Goal: Task Accomplishment & Management: Manage account settings

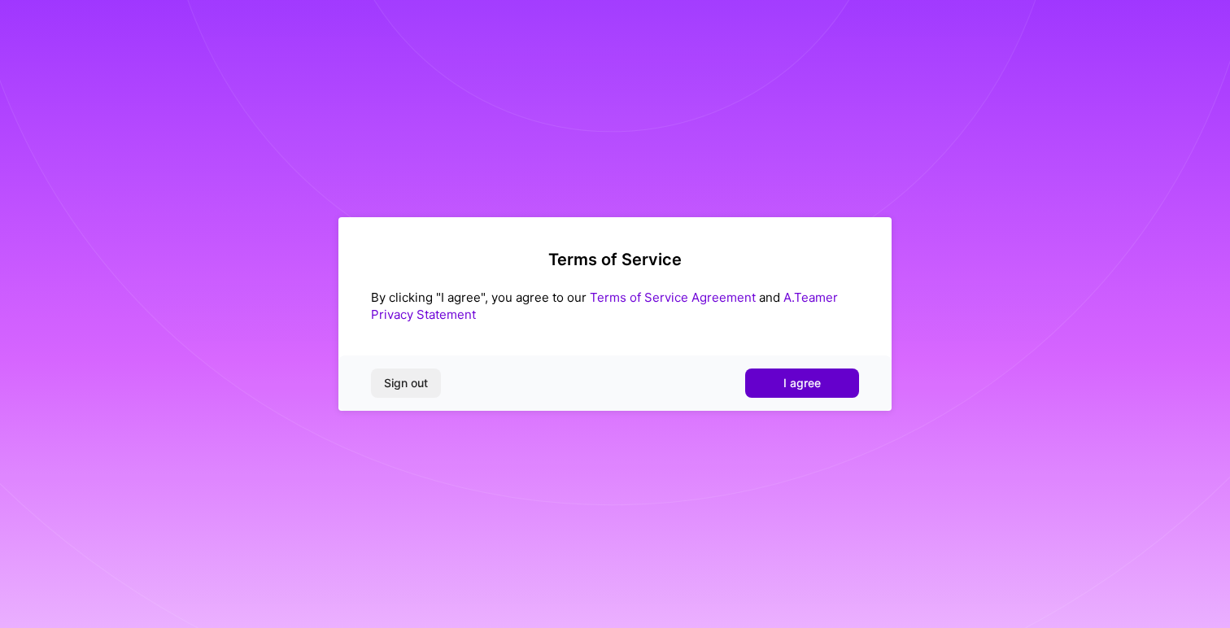
click at [781, 382] on button "I agree" at bounding box center [802, 383] width 114 height 29
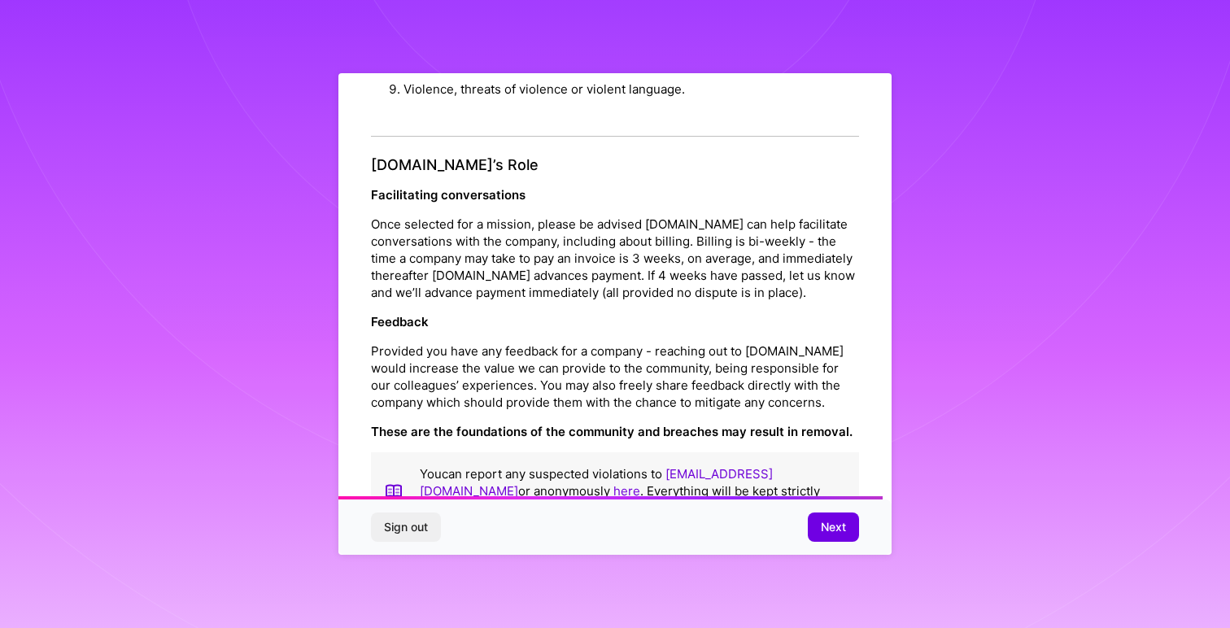
scroll to position [1757, 0]
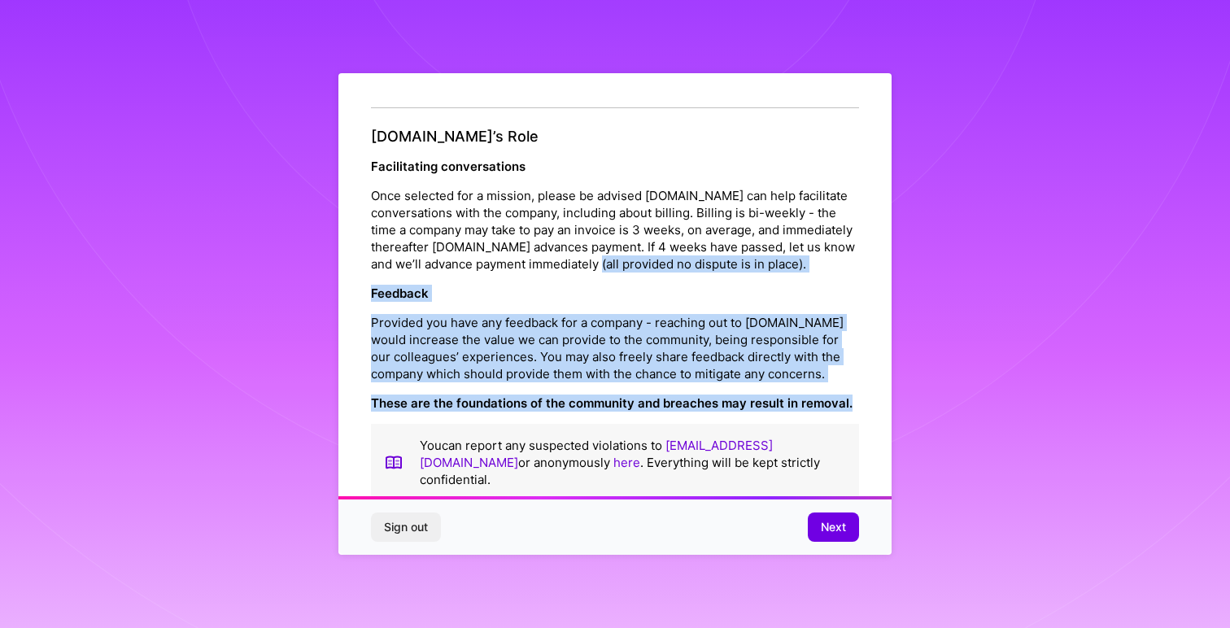
drag, startPoint x: 847, startPoint y: 386, endPoint x: 627, endPoint y: 244, distance: 262.1
click at [627, 244] on div "[DOMAIN_NAME]’s Role Facilitating conversations Once selected for a mission, pl…" at bounding box center [615, 315] width 488 height 374
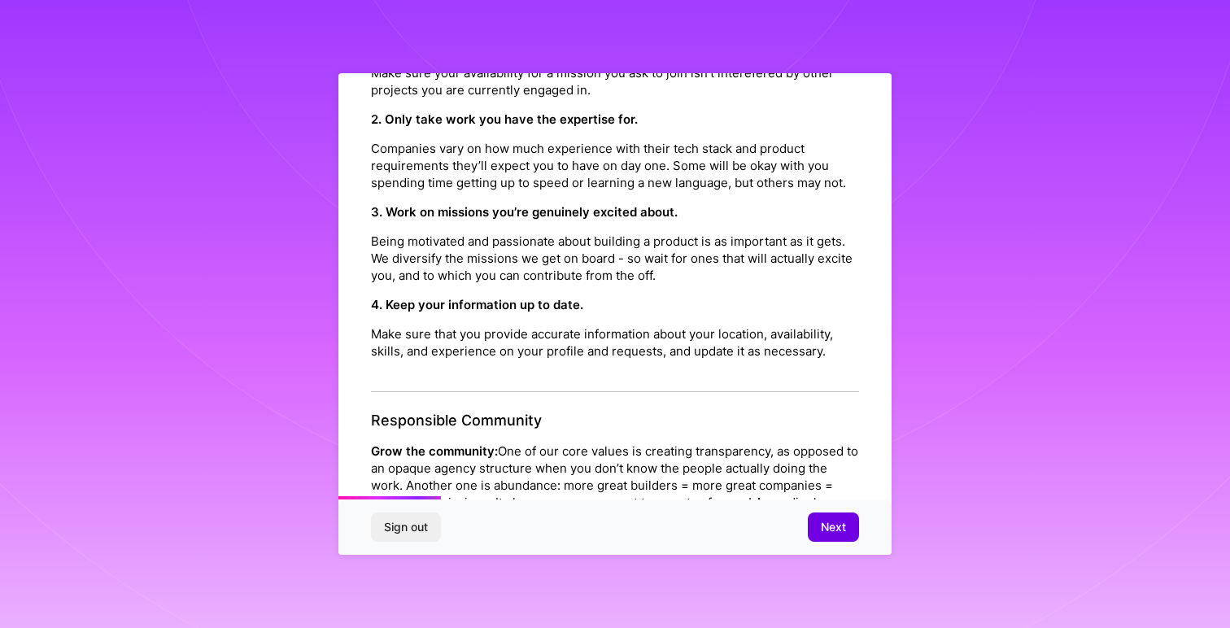
scroll to position [0, 0]
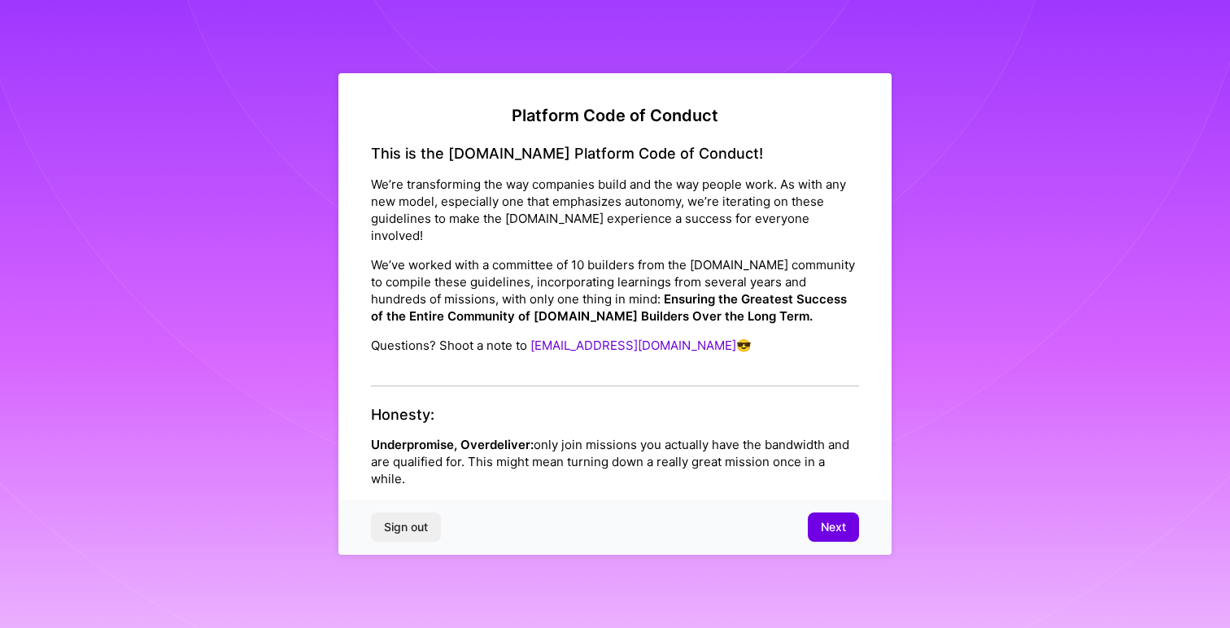
click at [513, 115] on h2 "Platform Code of Conduct" at bounding box center [615, 116] width 488 height 20
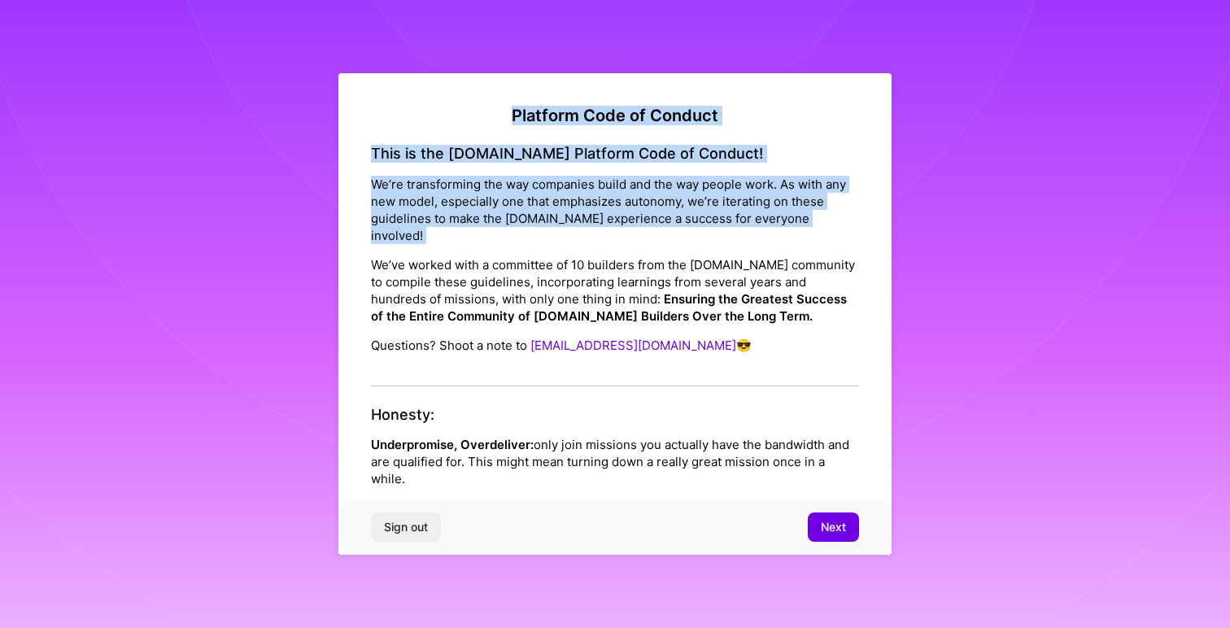
drag, startPoint x: 513, startPoint y: 115, endPoint x: 612, endPoint y: 232, distance: 153.1
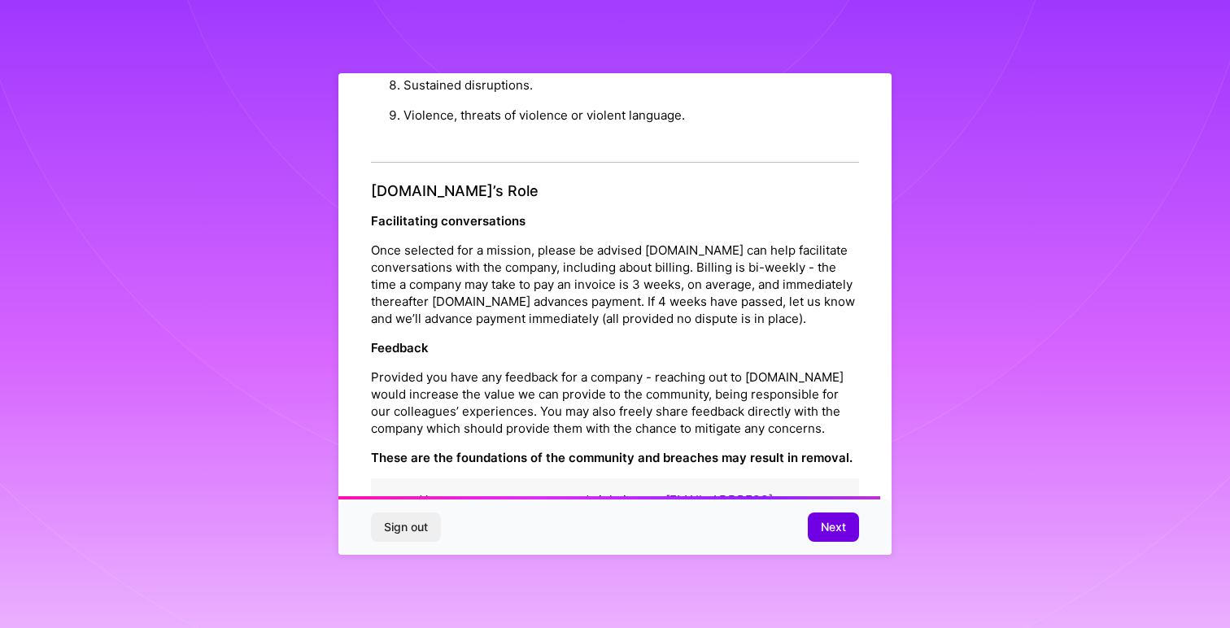
scroll to position [1757, 0]
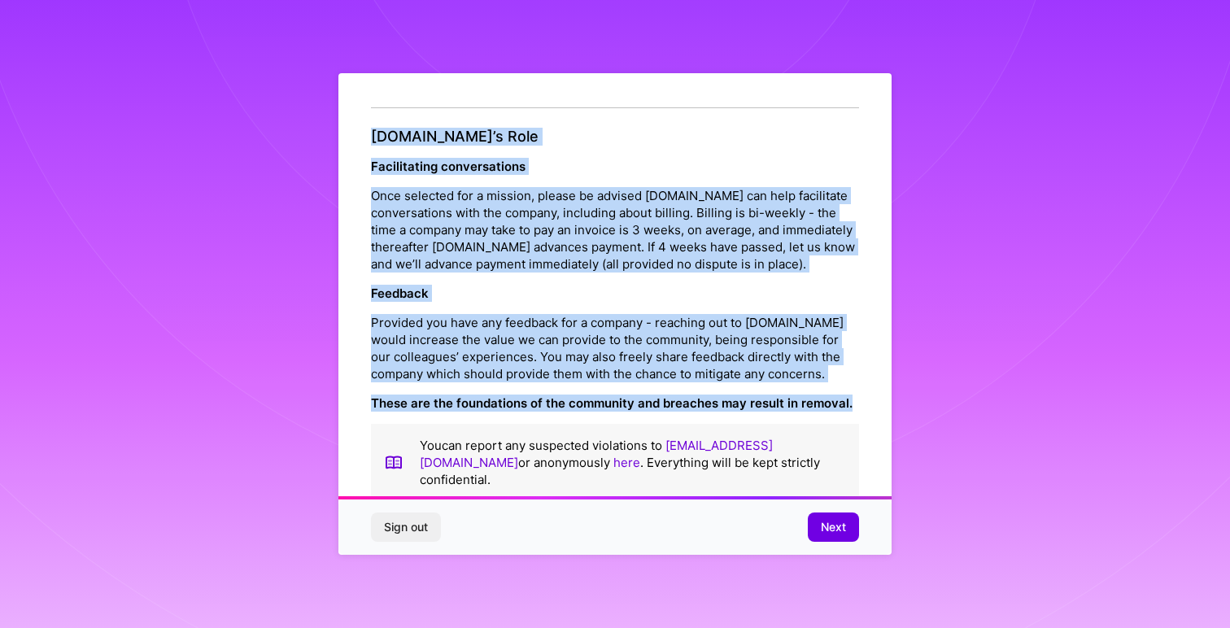
click at [852, 395] on p "These are the foundations of the community and breaches may result in removal." at bounding box center [615, 403] width 488 height 17
copy div "Loremips Dolo si Ametcon Adip el sed D.Eius Temporin Utla et Dolorem! Al’en adm…"
click at [817, 521] on button "Next" at bounding box center [833, 527] width 51 height 29
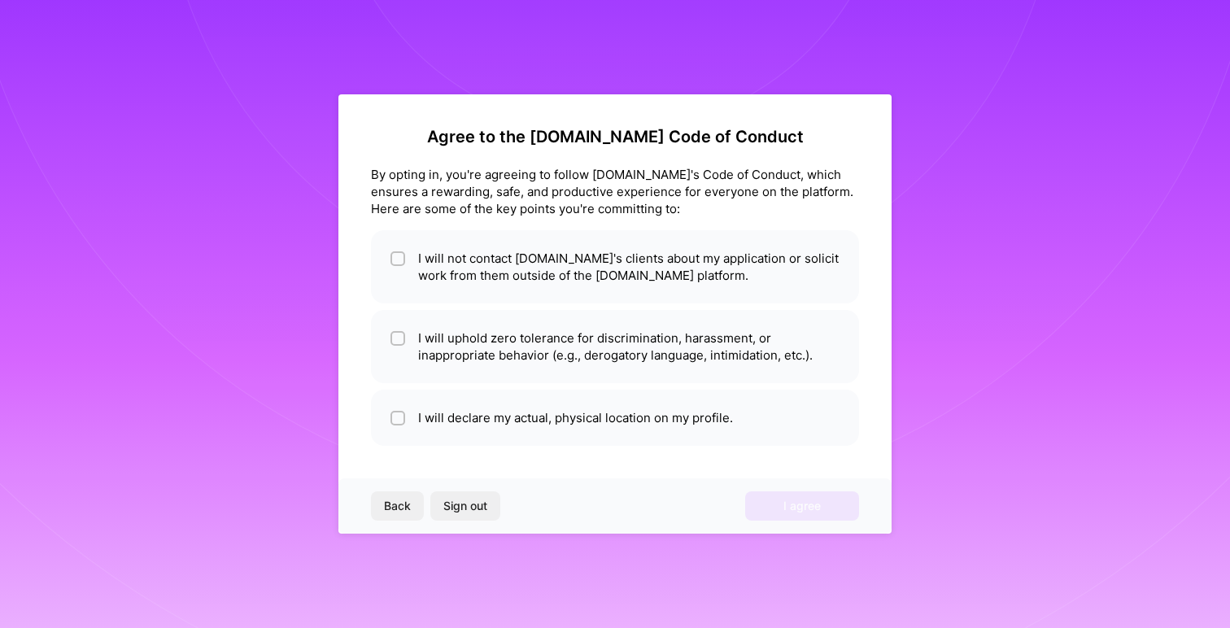
scroll to position [0, 0]
click at [718, 280] on li "I will not contact [DOMAIN_NAME]'s clients about my application or solicit work…" at bounding box center [615, 266] width 488 height 73
checkbox input "true"
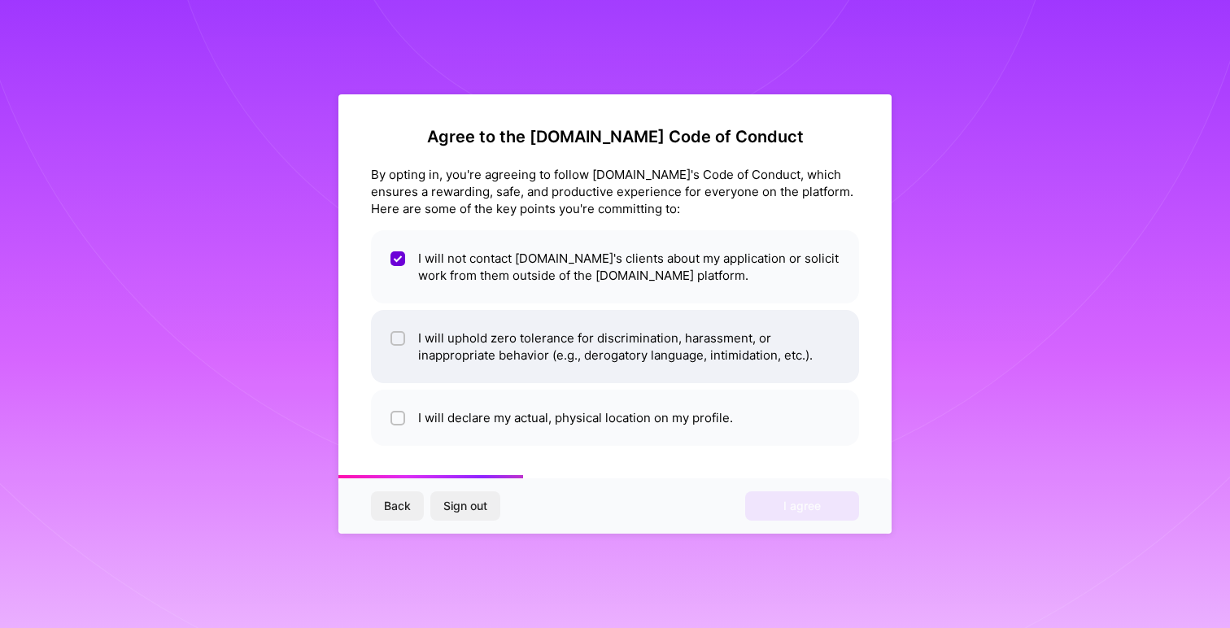
click at [658, 350] on li "I will uphold zero tolerance for discrimination, harassment, or inappropriate b…" at bounding box center [615, 346] width 488 height 73
checkbox input "true"
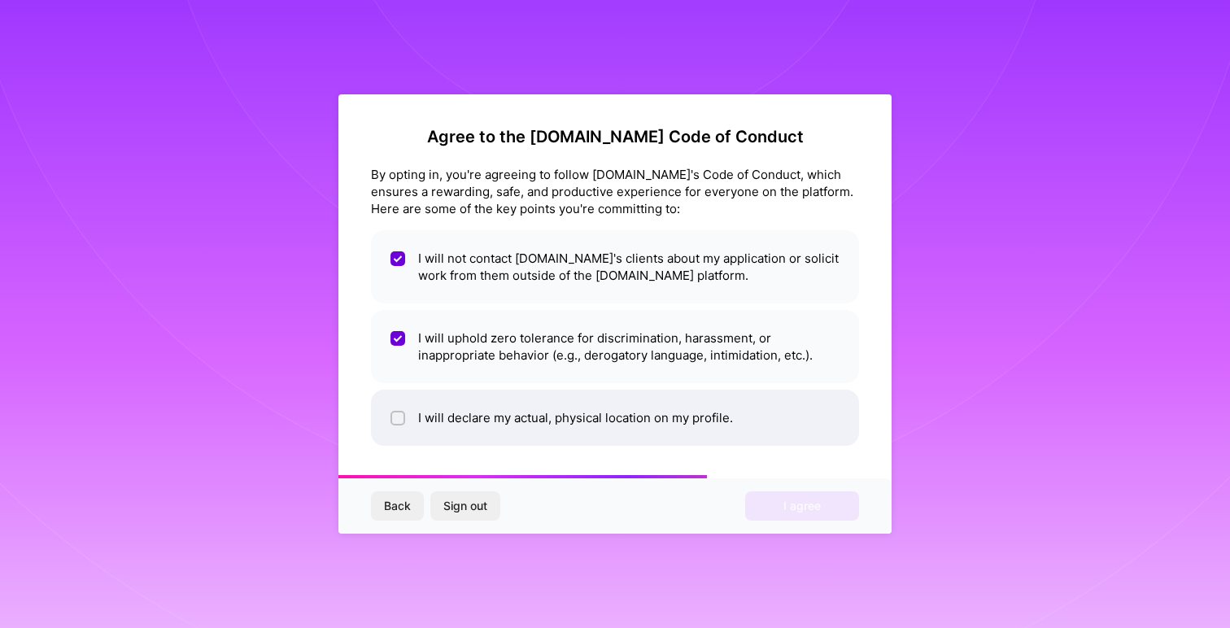
click at [620, 421] on li "I will declare my actual, physical location on my profile." at bounding box center [615, 418] width 488 height 56
checkbox input "true"
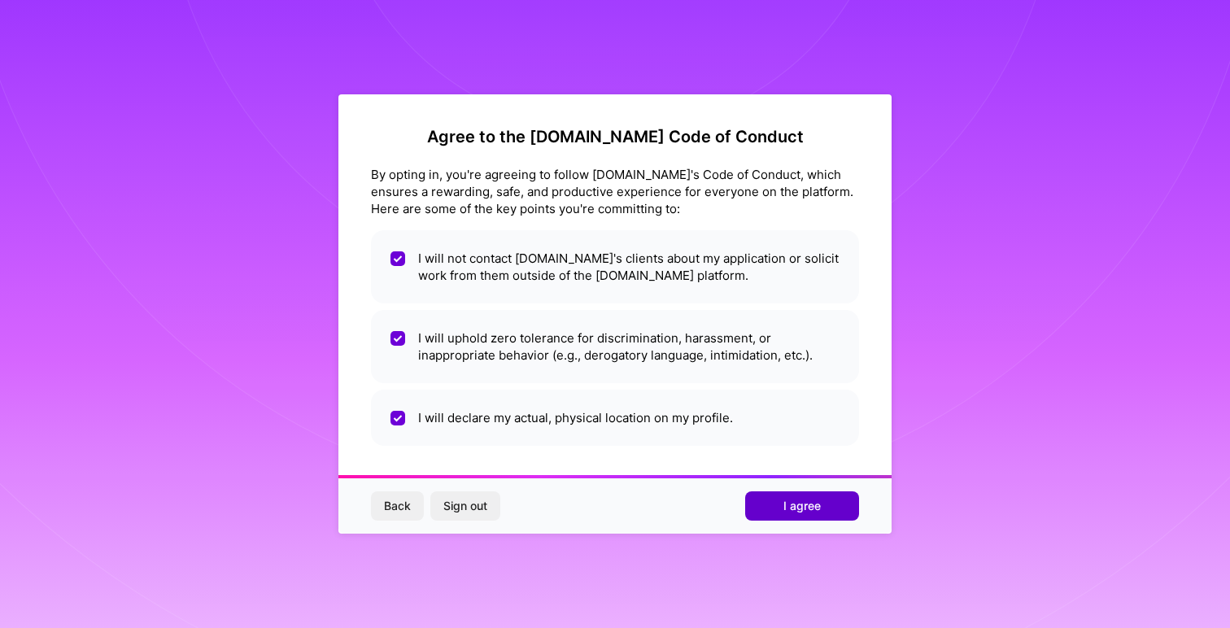
click at [780, 503] on button "I agree" at bounding box center [802, 506] width 114 height 29
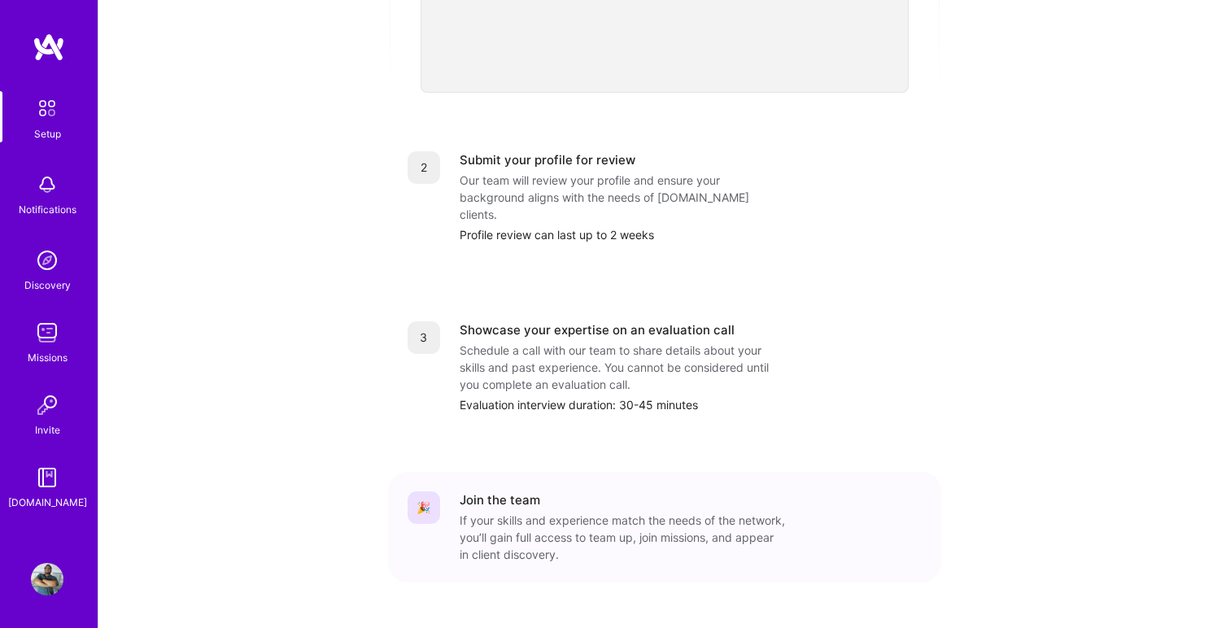
scroll to position [608, 0]
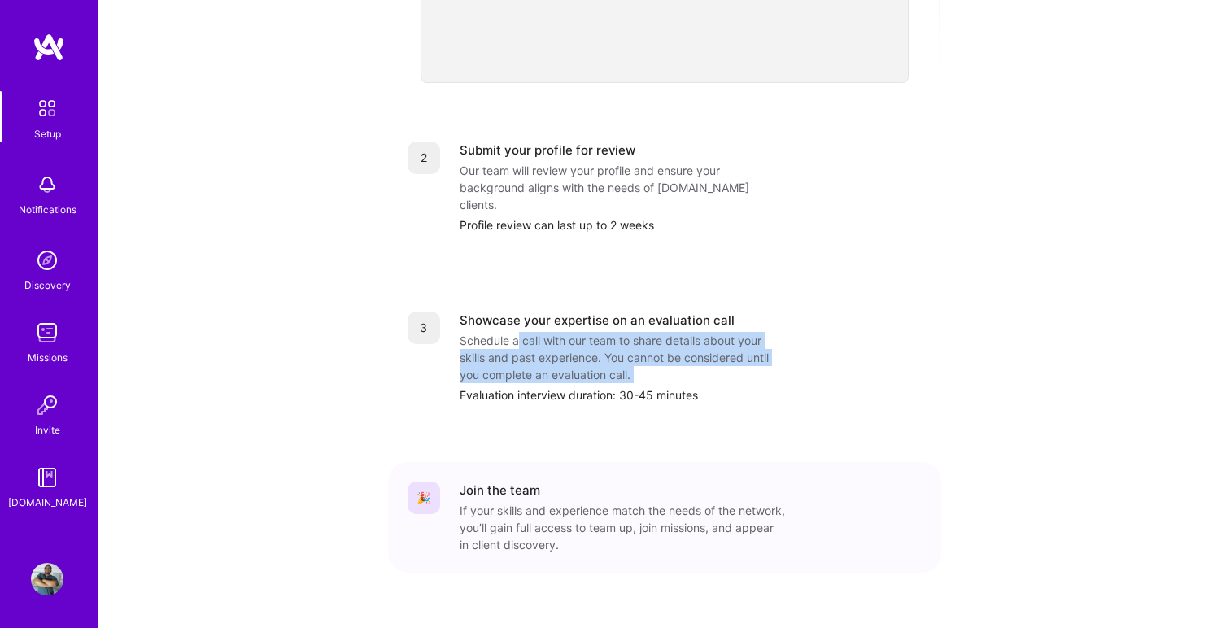
drag, startPoint x: 517, startPoint y: 308, endPoint x: 665, endPoint y: 350, distance: 154.0
click at [665, 350] on div "Showcase your expertise on an evaluation call Schedule a call with our team to …" at bounding box center [691, 358] width 462 height 92
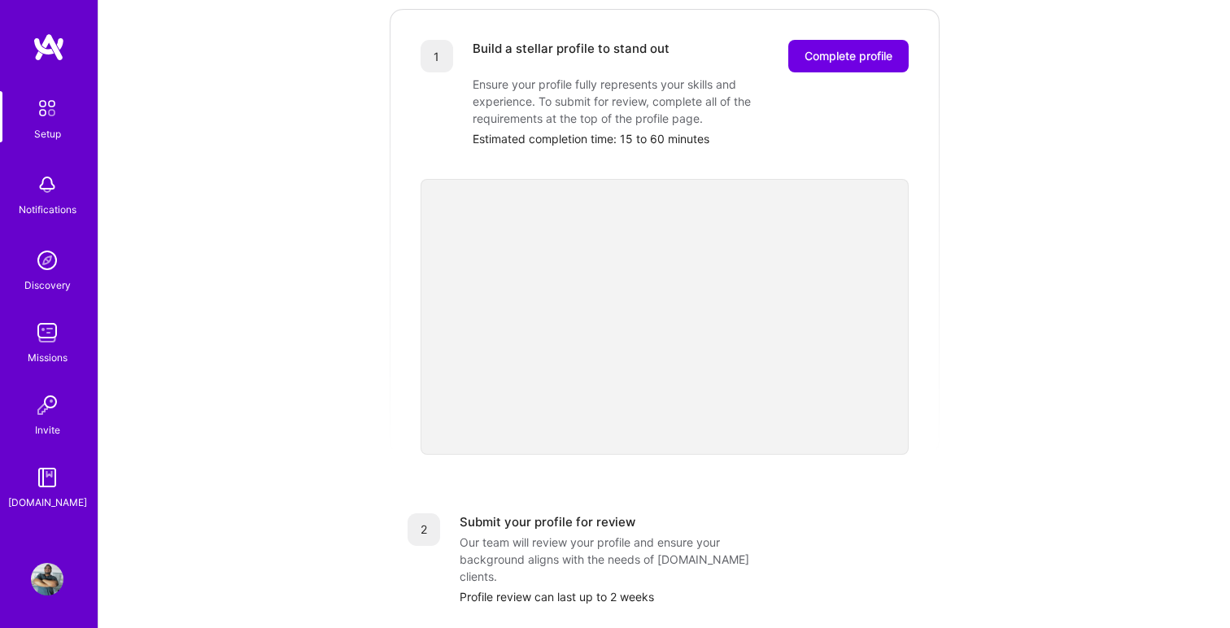
scroll to position [234, 0]
click at [1049, 352] on div "Getting started as an [DOMAIN_NAME] Builder Complete the steps below to request…" at bounding box center [664, 401] width 1009 height 1247
click at [842, 50] on span "Complete profile" at bounding box center [849, 58] width 88 height 16
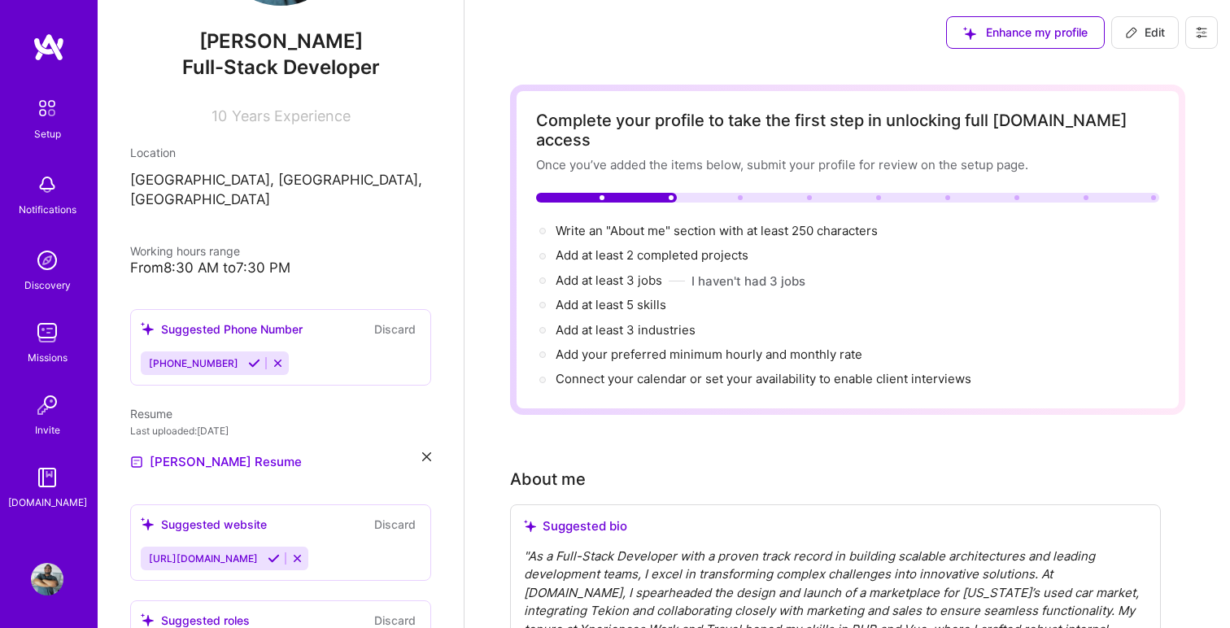
scroll to position [161, 0]
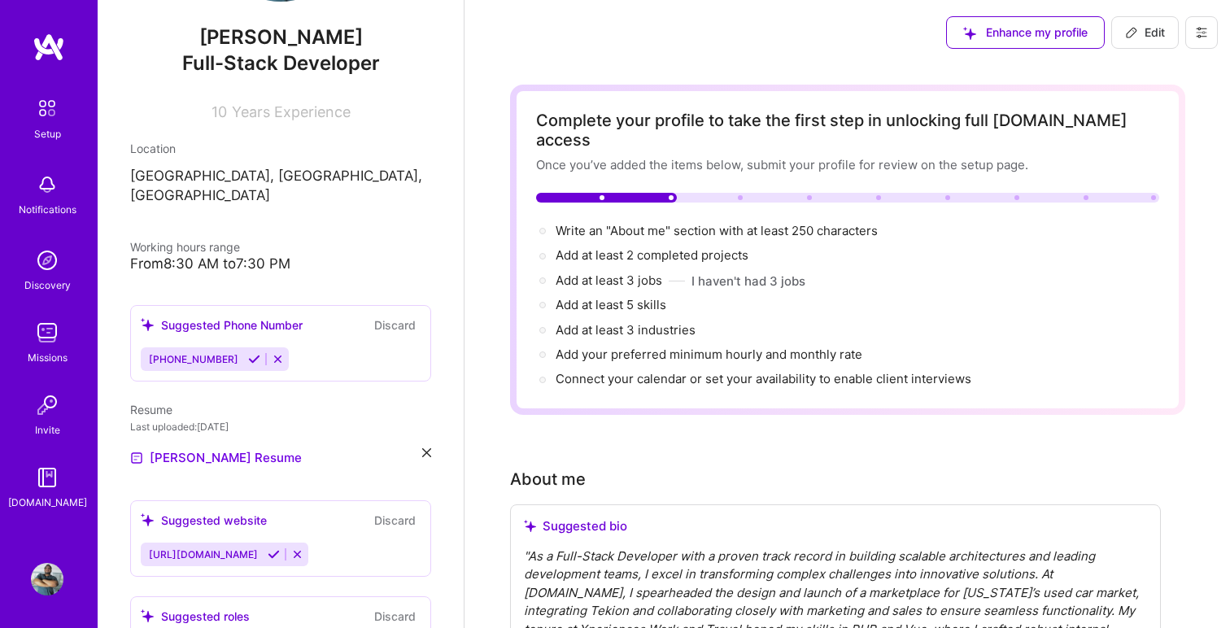
click at [248, 353] on icon at bounding box center [254, 359] width 12 height 12
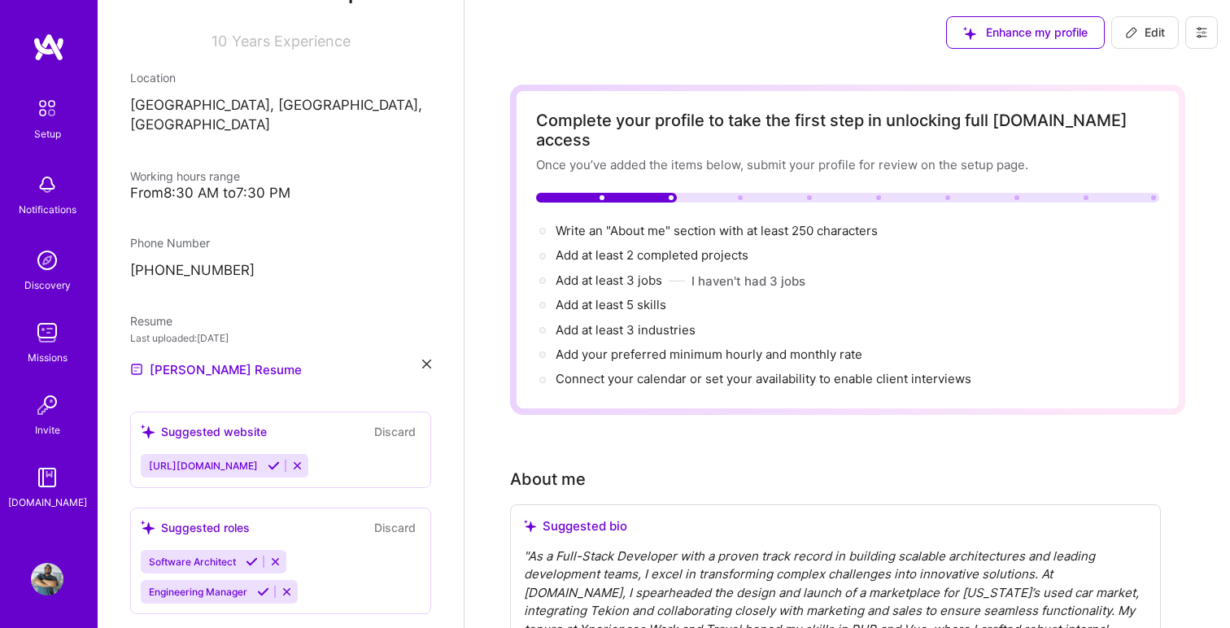
scroll to position [247, 0]
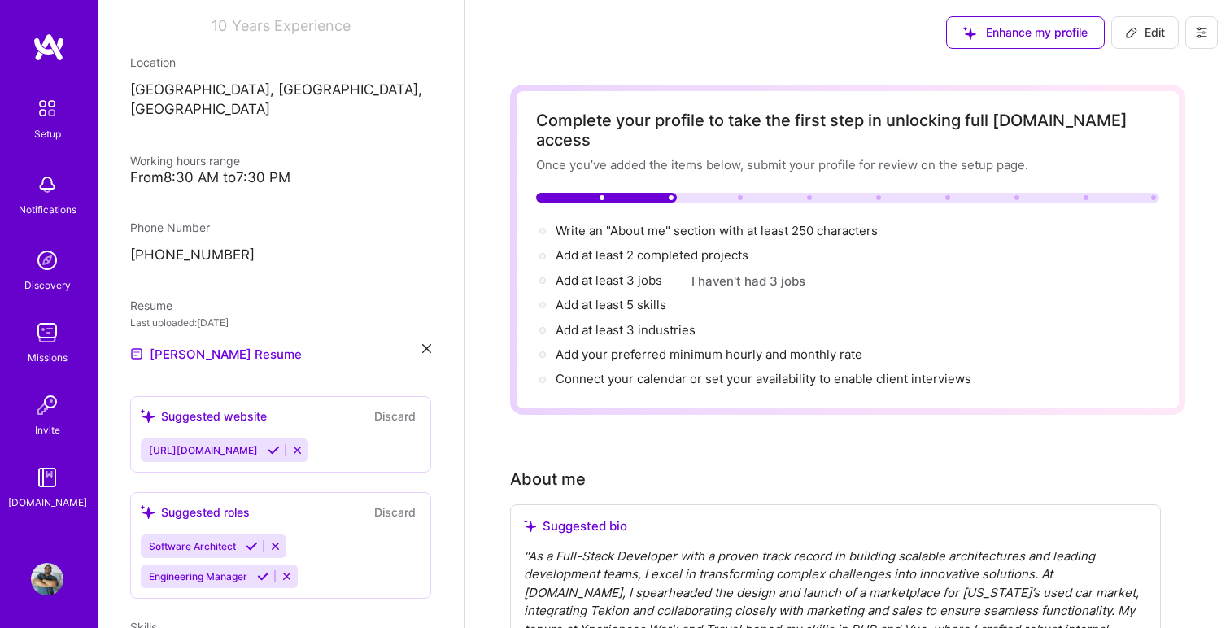
click at [280, 444] on icon at bounding box center [274, 450] width 12 height 12
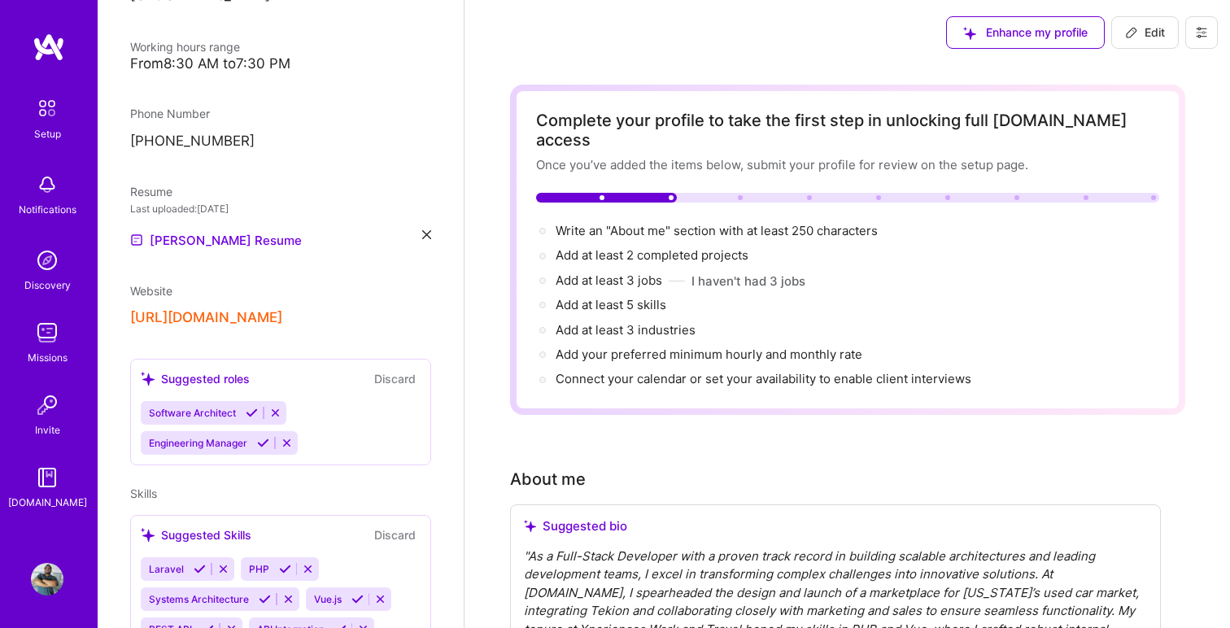
scroll to position [373, 0]
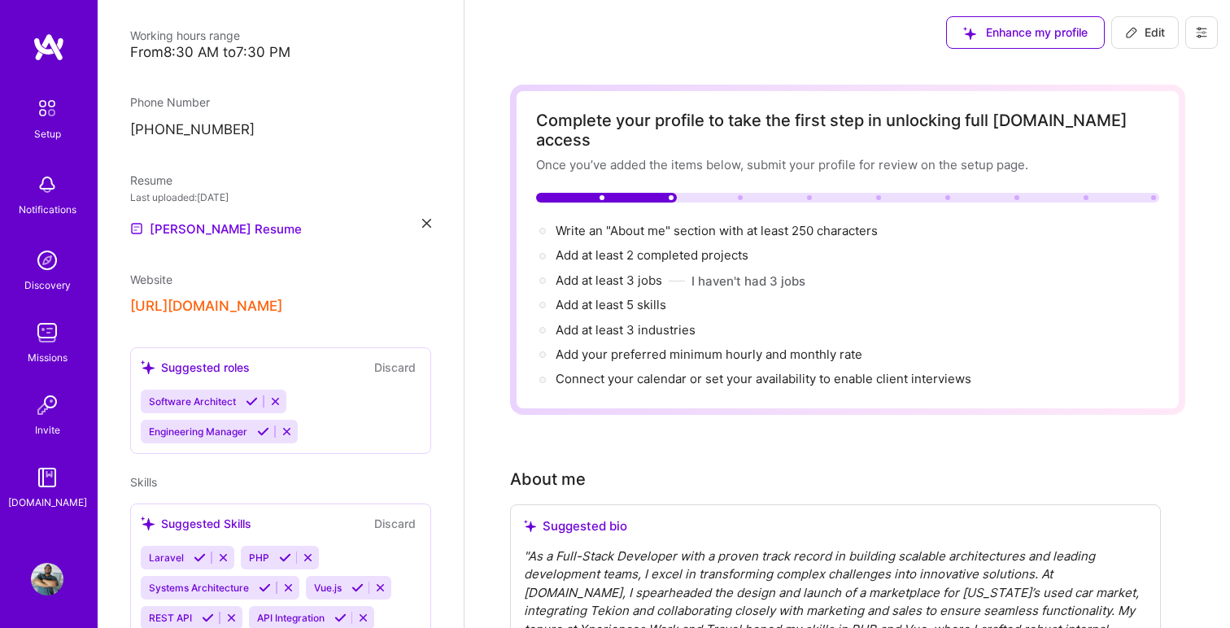
click at [280, 395] on icon at bounding box center [275, 401] width 12 height 12
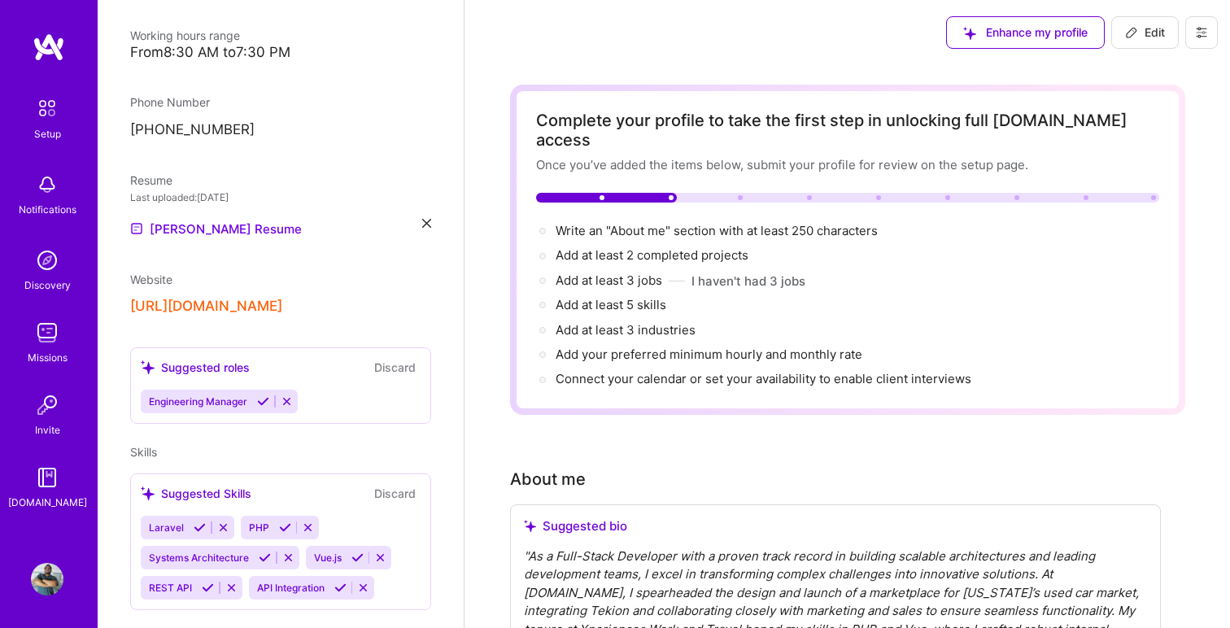
click at [289, 395] on icon at bounding box center [287, 401] width 12 height 12
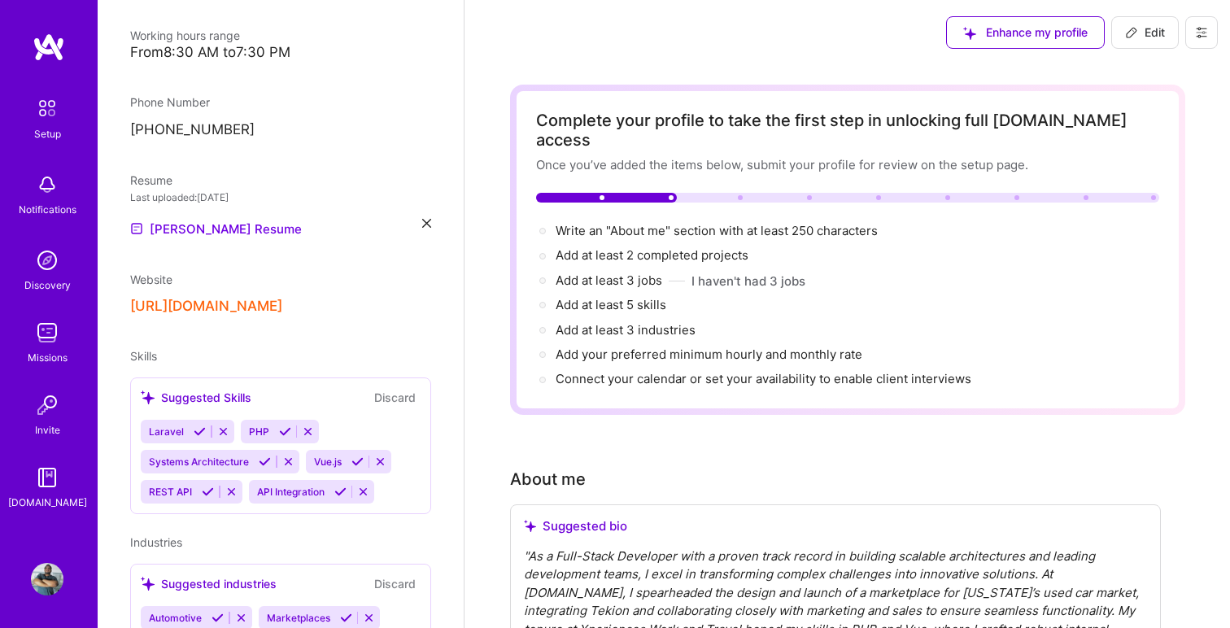
click at [155, 349] on span "Skills" at bounding box center [143, 356] width 27 height 14
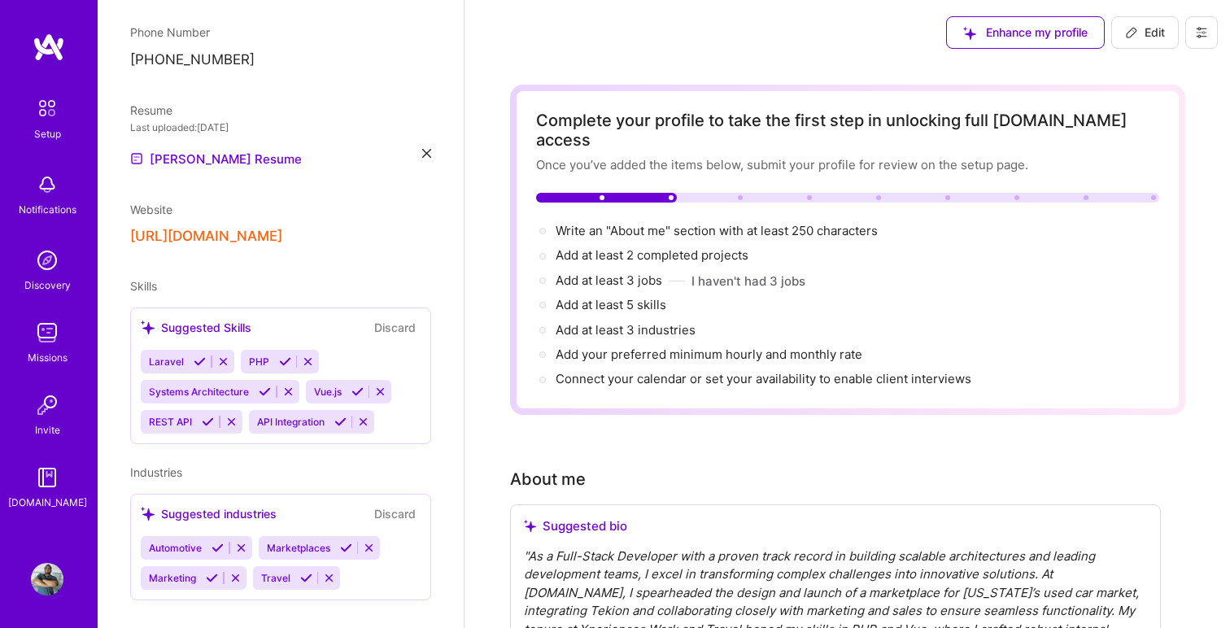
scroll to position [448, 0]
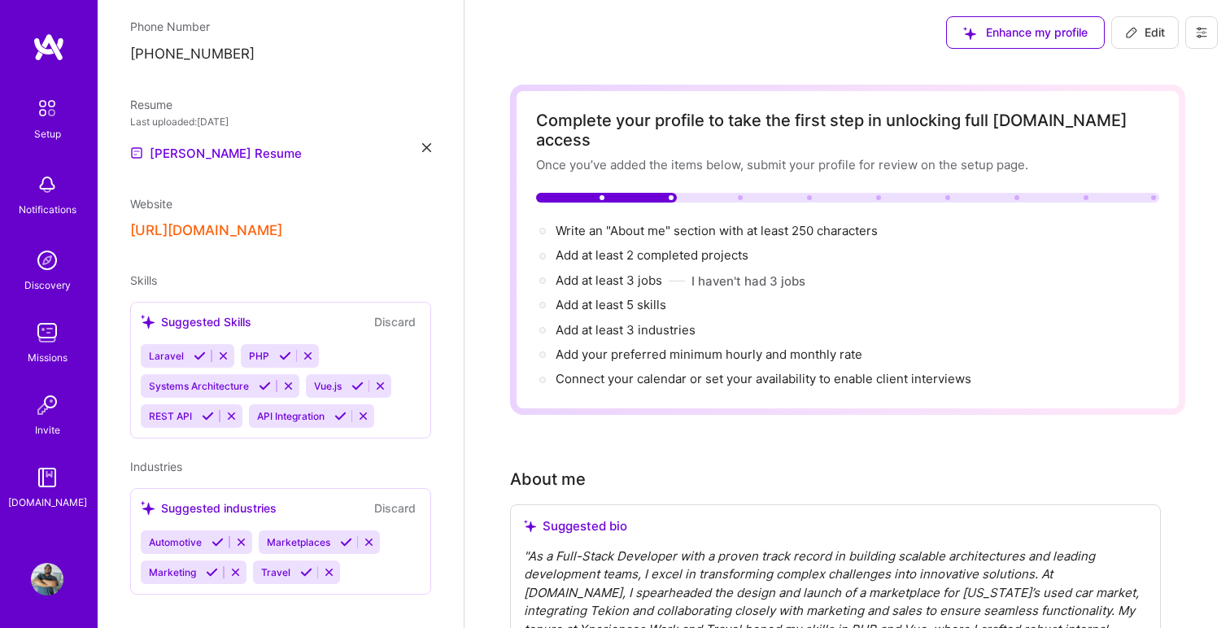
click at [203, 350] on icon at bounding box center [200, 356] width 12 height 12
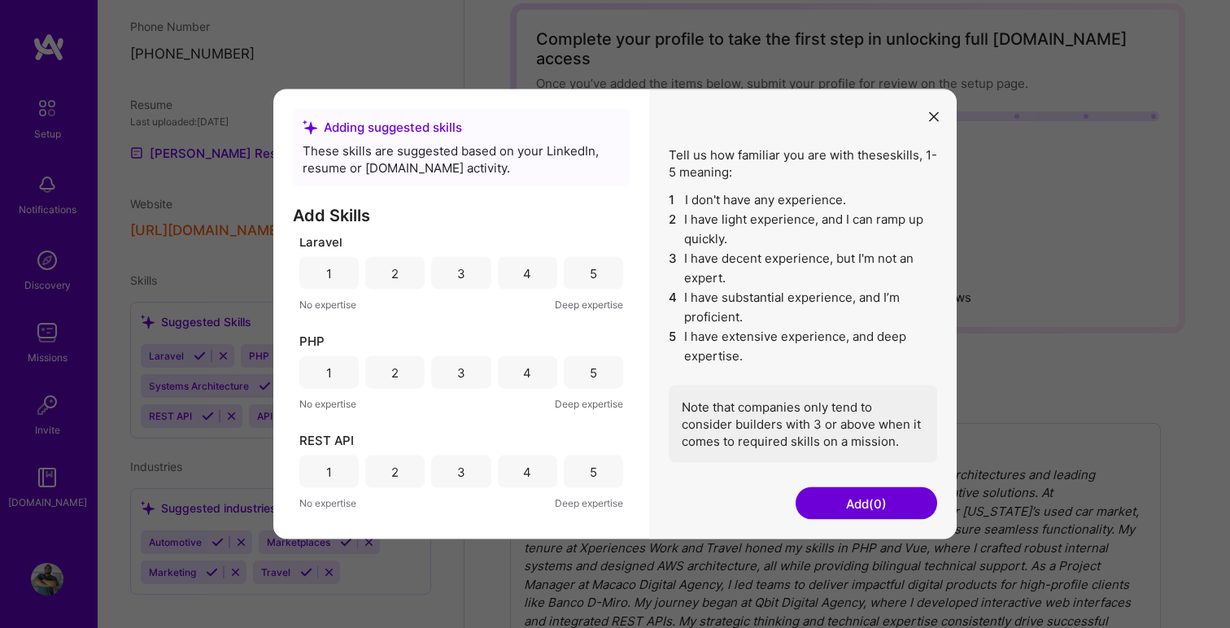
scroll to position [0, 0]
click at [590, 277] on div "5" at bounding box center [593, 277] width 7 height 17
click at [595, 382] on div "5" at bounding box center [593, 377] width 59 height 33
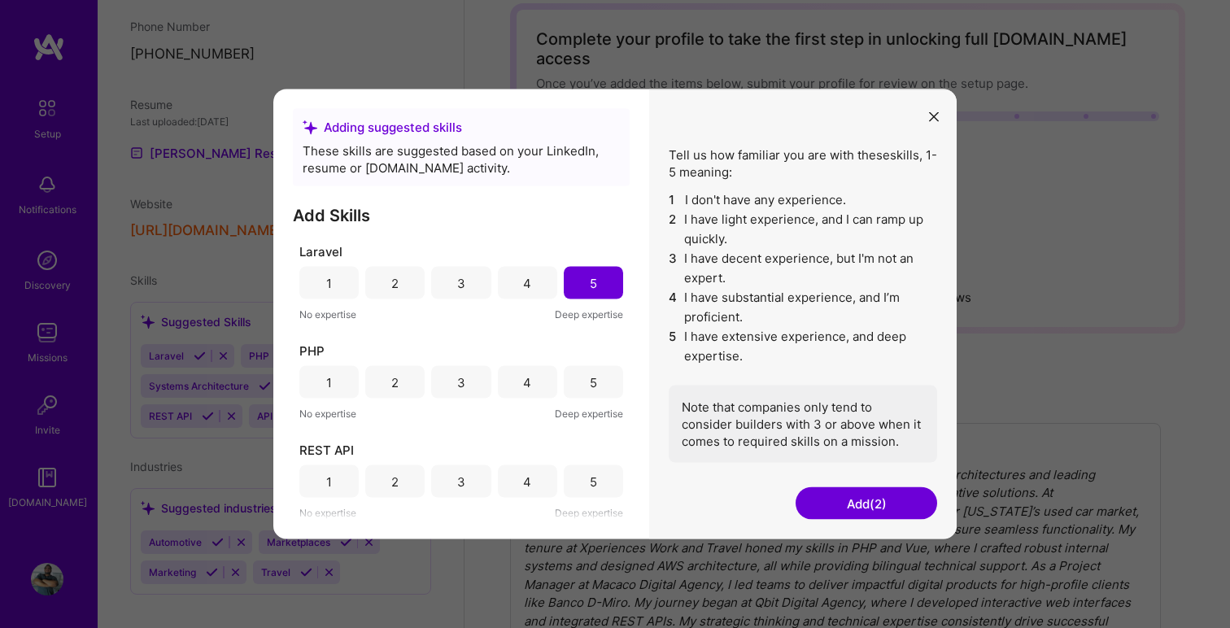
click at [592, 382] on div "5" at bounding box center [593, 382] width 59 height 33
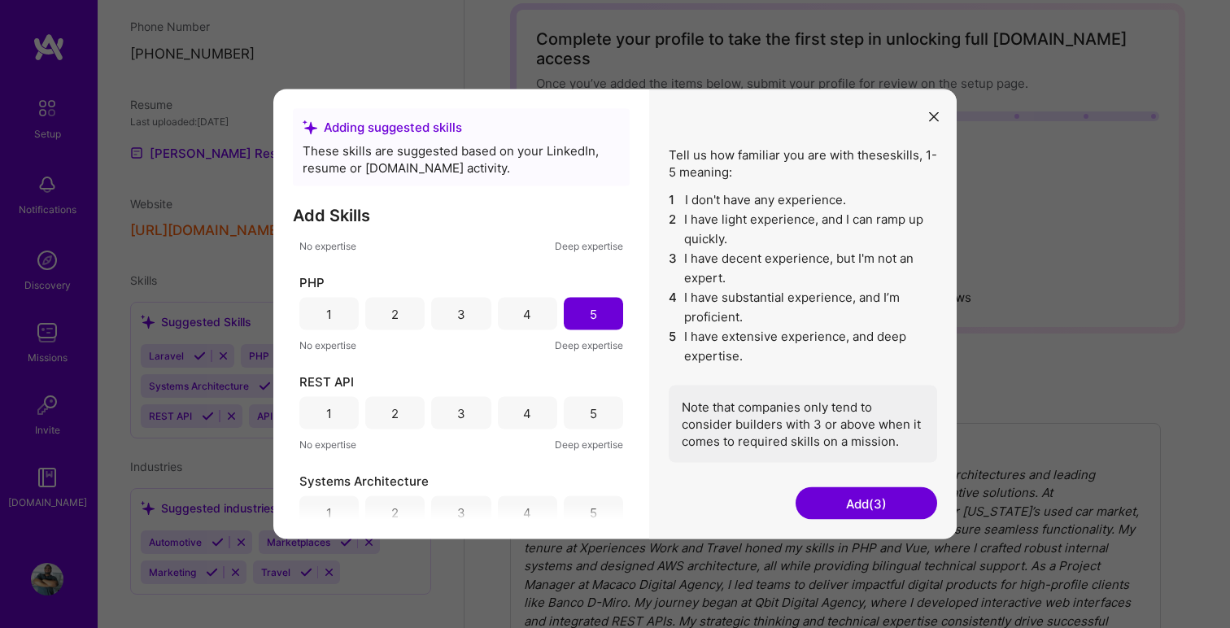
scroll to position [167, 0]
click at [578, 408] on div "5" at bounding box center [593, 409] width 59 height 33
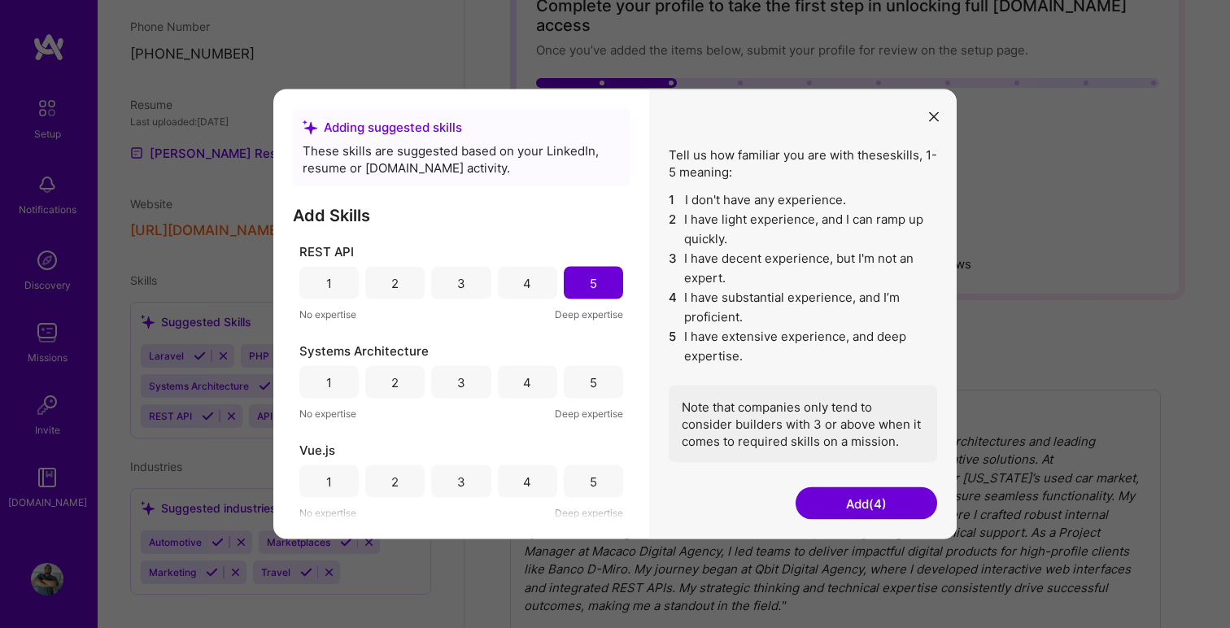
scroll to position [118, 0]
click at [595, 486] on div "5" at bounding box center [593, 481] width 59 height 33
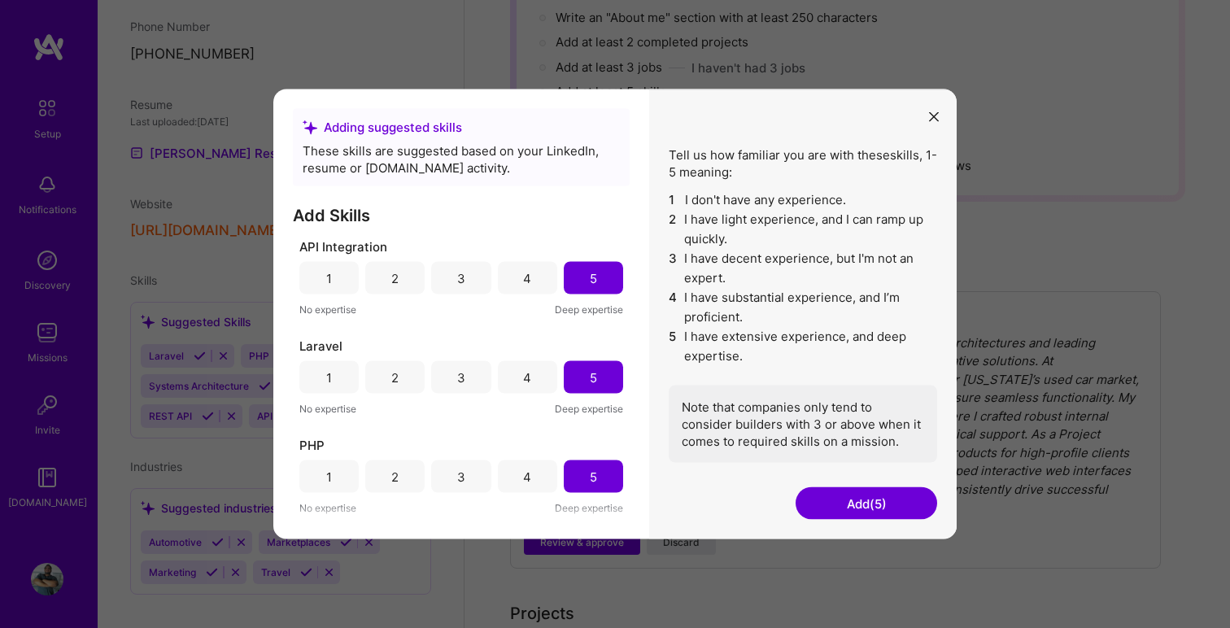
scroll to position [208, 0]
click at [861, 506] on button "Add (5)" at bounding box center [867, 503] width 142 height 33
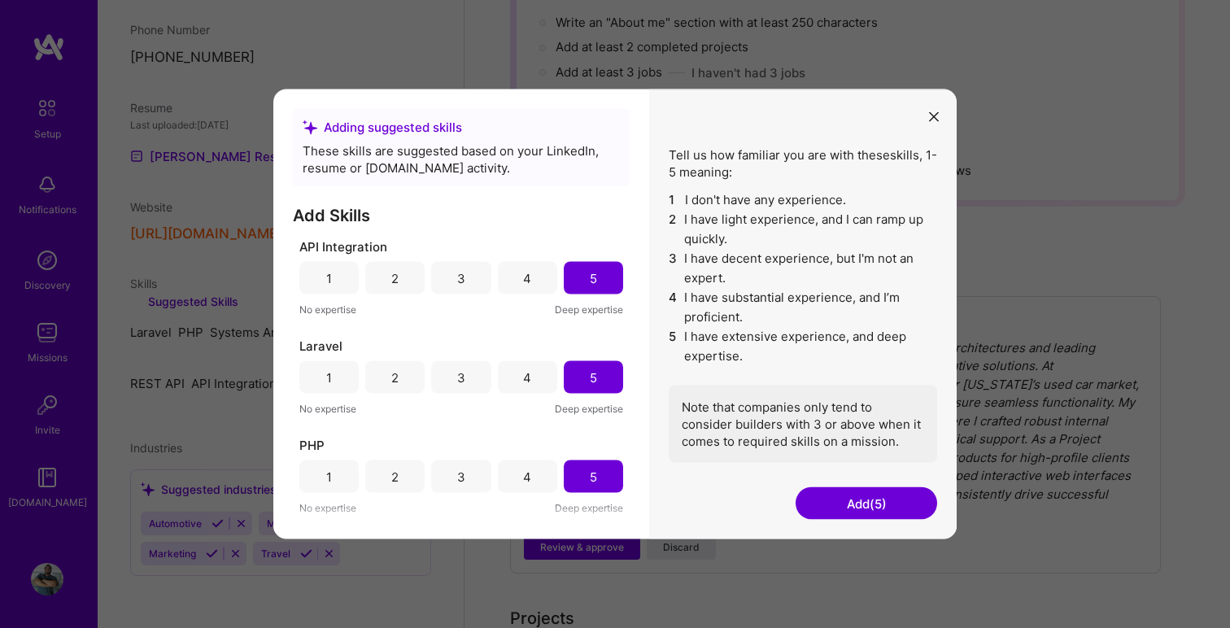
scroll to position [262, 0]
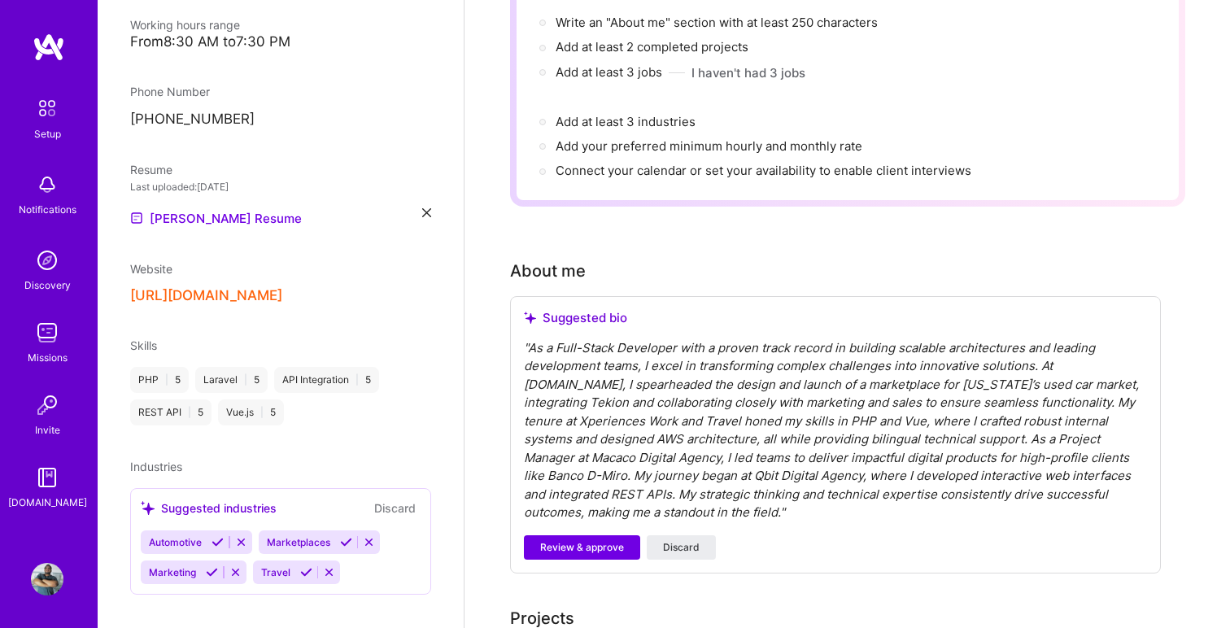
click at [830, 499] on div "" As a Full-Stack Developer with a proven track record in building scalable arc…" at bounding box center [835, 430] width 623 height 183
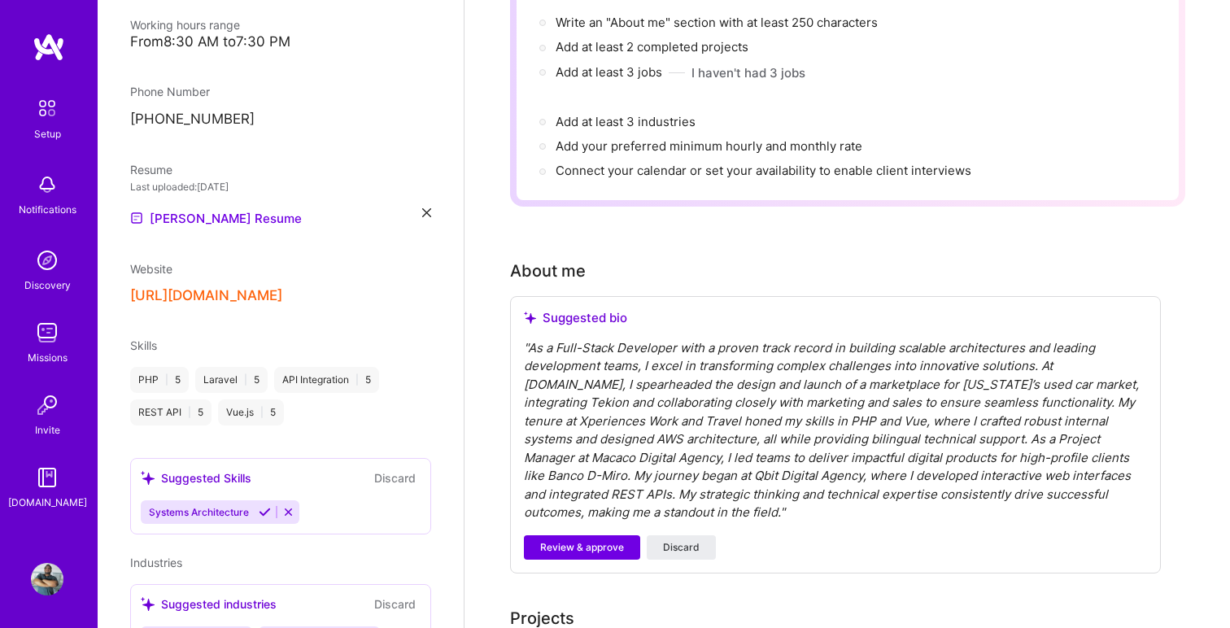
scroll to position [448, 0]
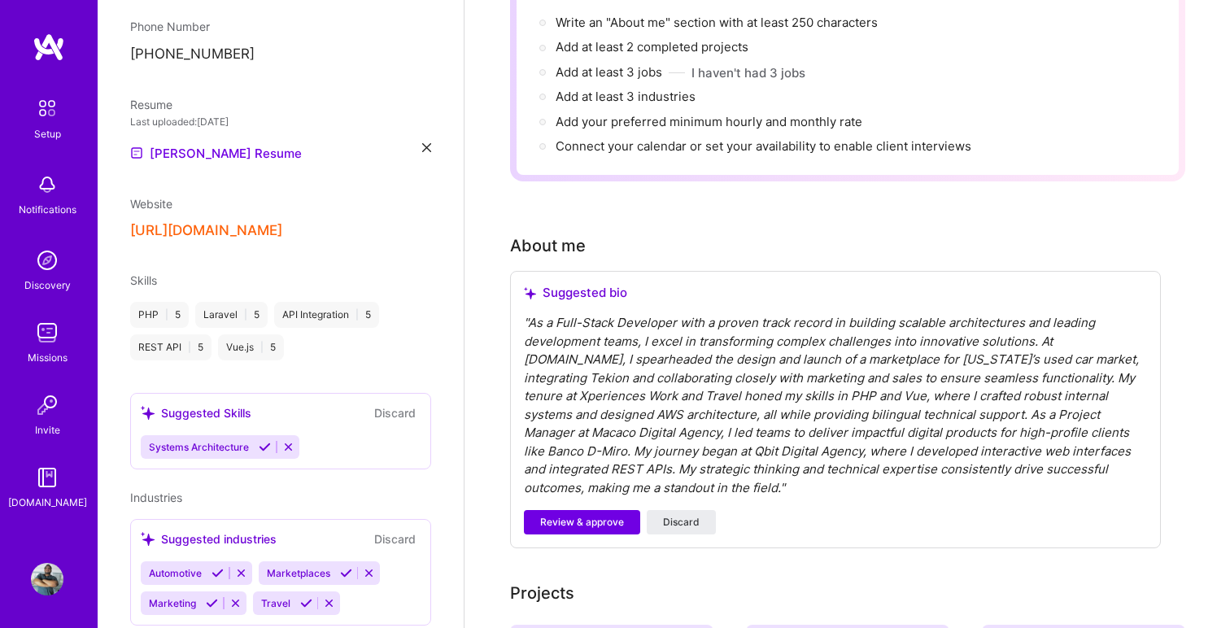
click at [318, 315] on div "PHP | 5 Laravel | 5 API Integration | 5 REST API | 5 Vue.js | 5" at bounding box center [280, 331] width 301 height 59
click at [145, 273] on span "Skills" at bounding box center [143, 280] width 27 height 14
click at [264, 441] on icon at bounding box center [265, 447] width 12 height 12
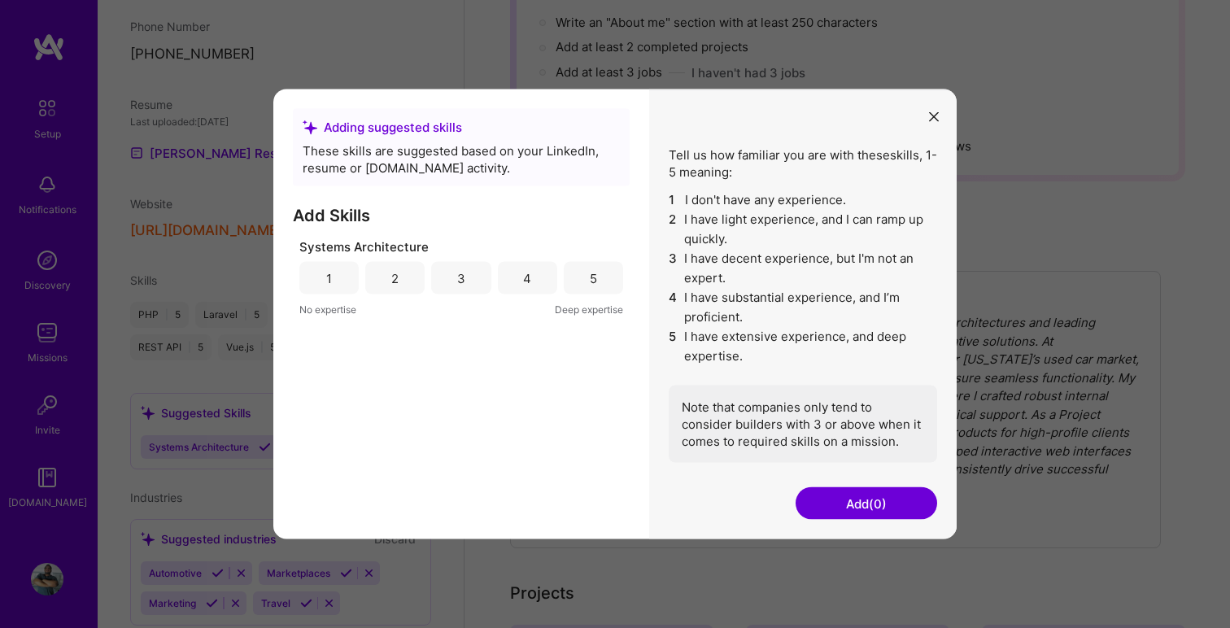
click at [592, 284] on div "5" at bounding box center [593, 277] width 7 height 17
click at [933, 119] on icon "modal" at bounding box center [934, 116] width 10 height 10
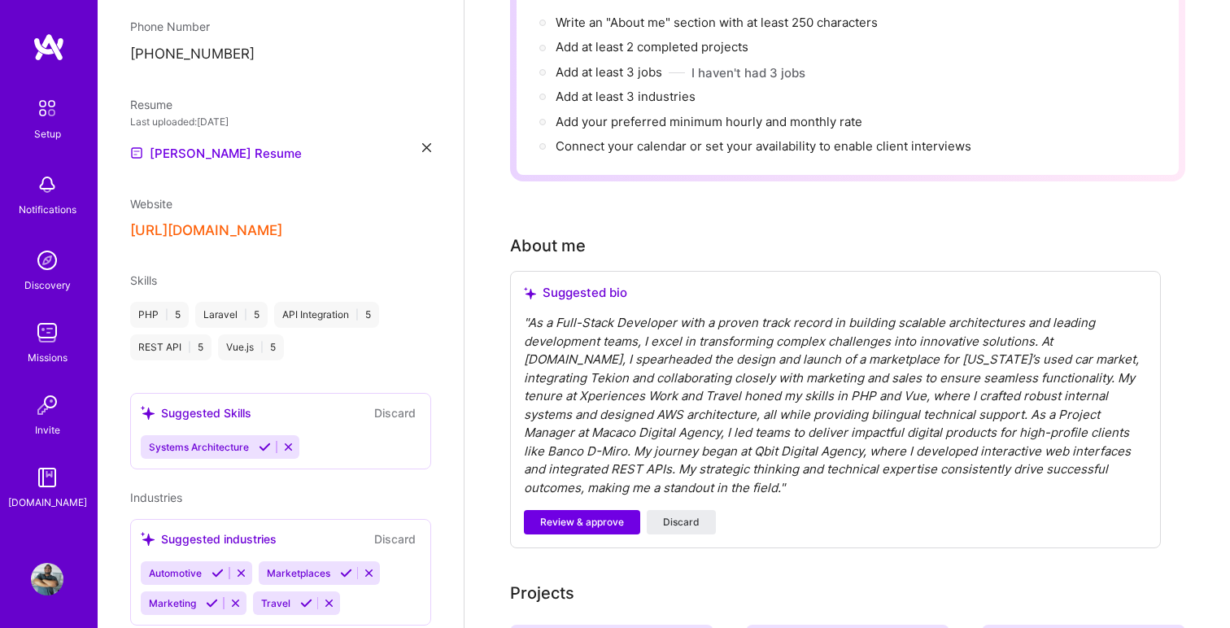
click at [384, 404] on button "Discard" at bounding box center [394, 413] width 51 height 19
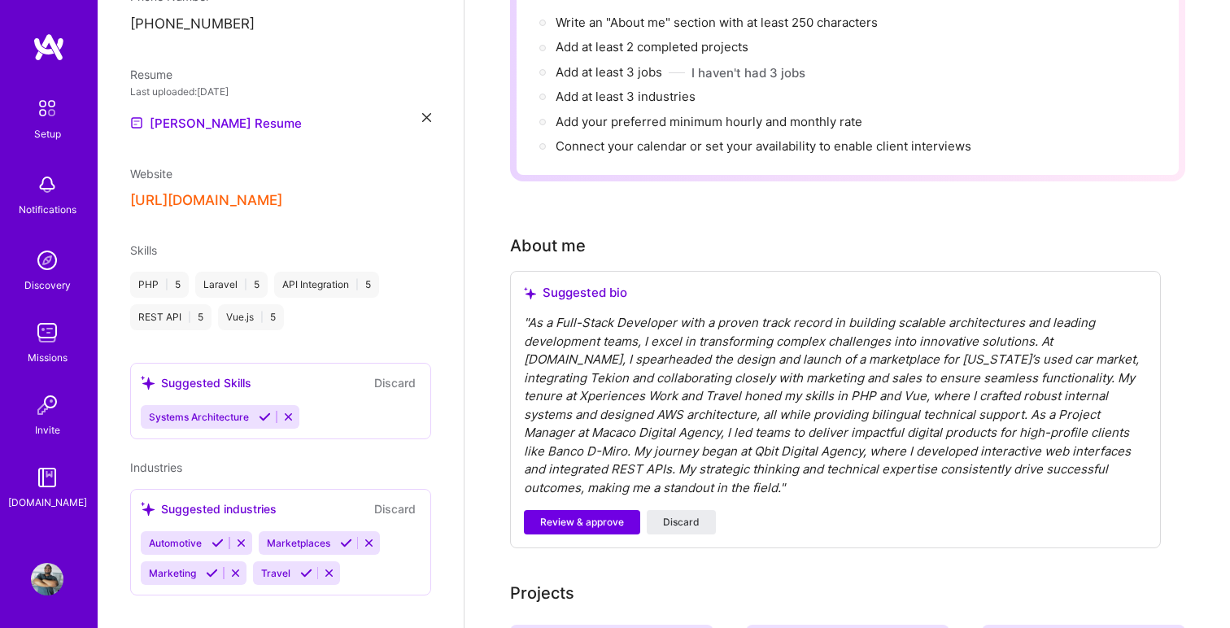
scroll to position [479, 0]
click at [319, 380] on div "Suggested Skills Discard Systems Architecture" at bounding box center [280, 400] width 301 height 76
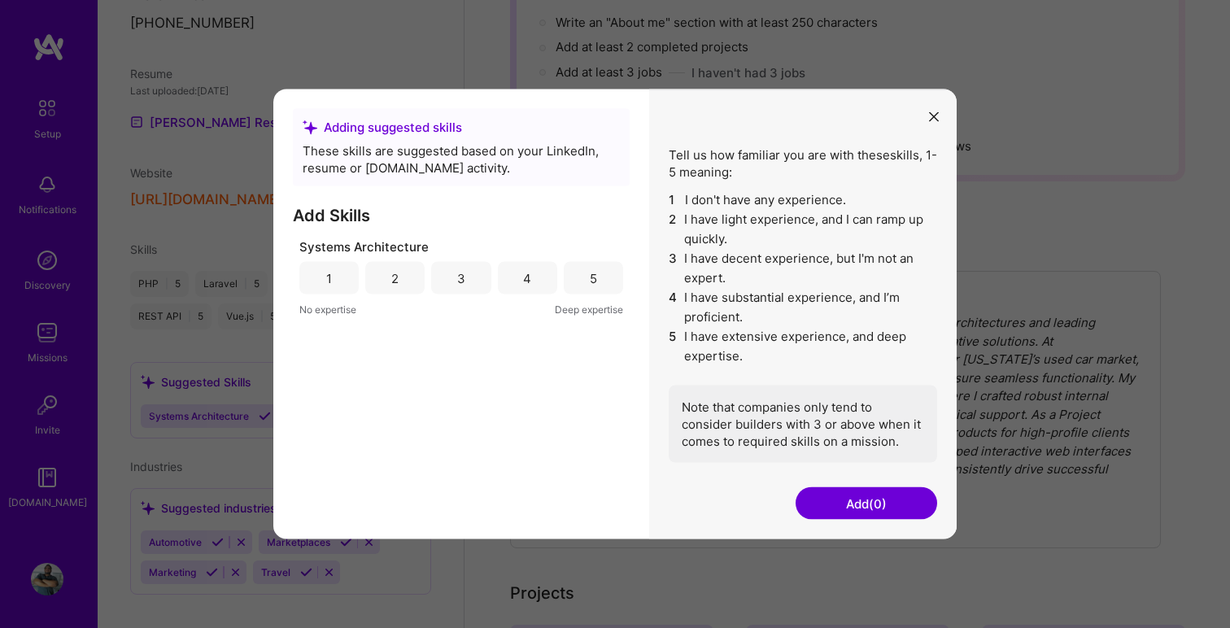
click at [186, 363] on div "Adding suggested skills These skills are suggested based on your LinkedIn, resu…" at bounding box center [615, 314] width 1230 height 628
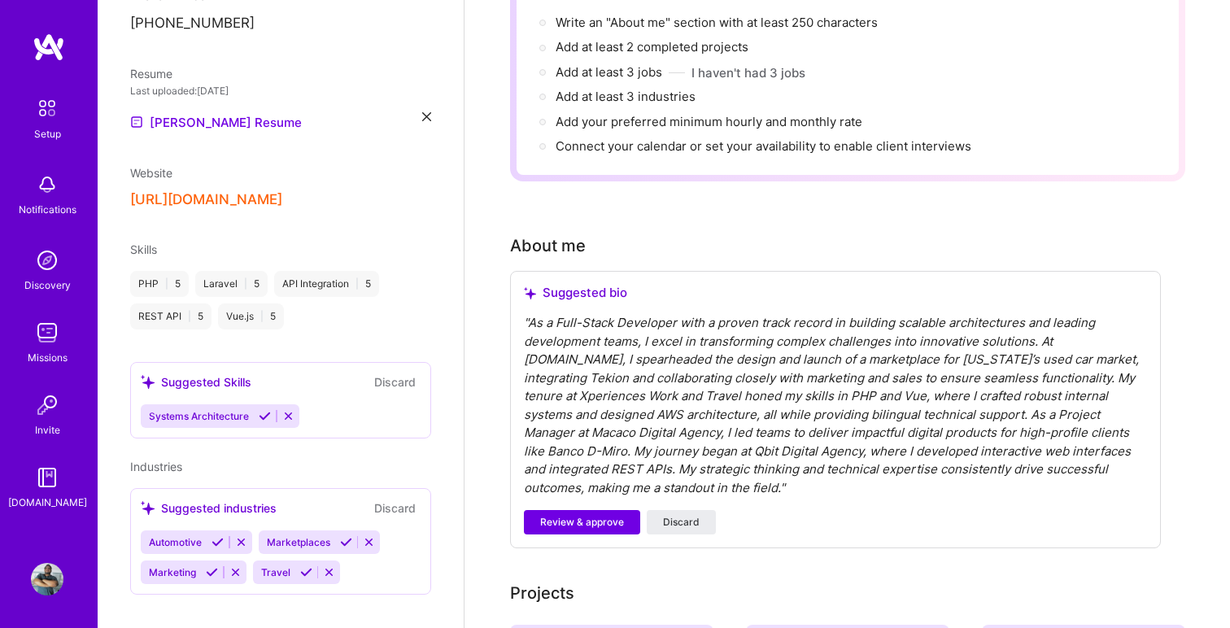
click at [196, 374] on div "Suggested Skills" at bounding box center [196, 382] width 111 height 17
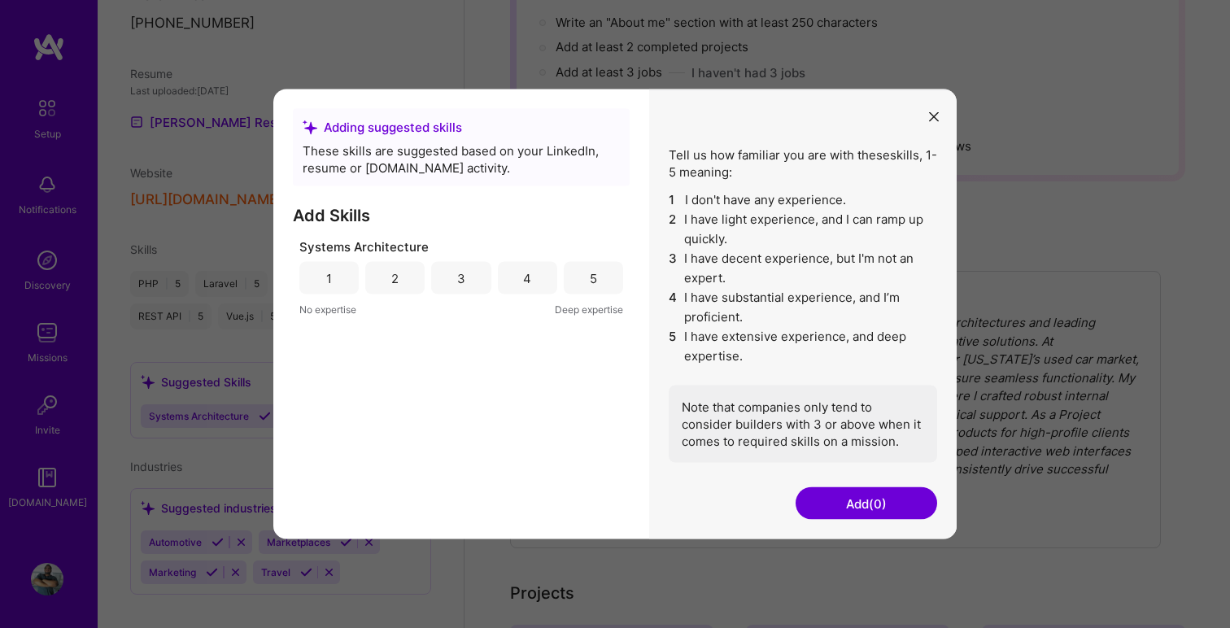
click at [925, 118] on button "modal" at bounding box center [934, 116] width 20 height 27
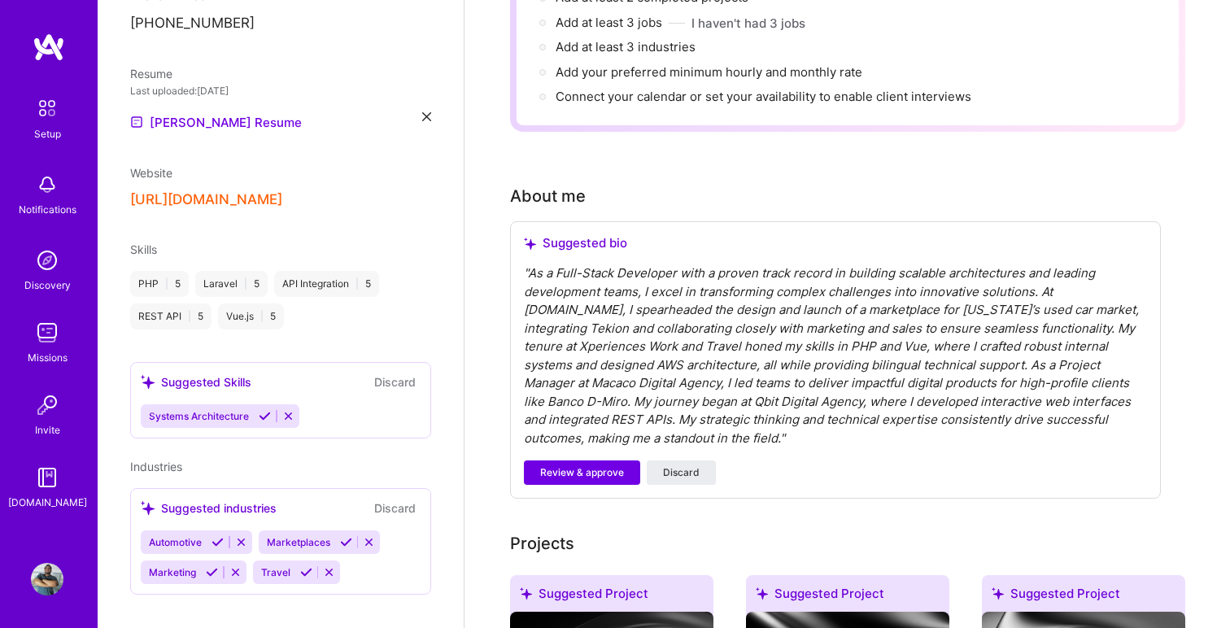
scroll to position [260, 0]
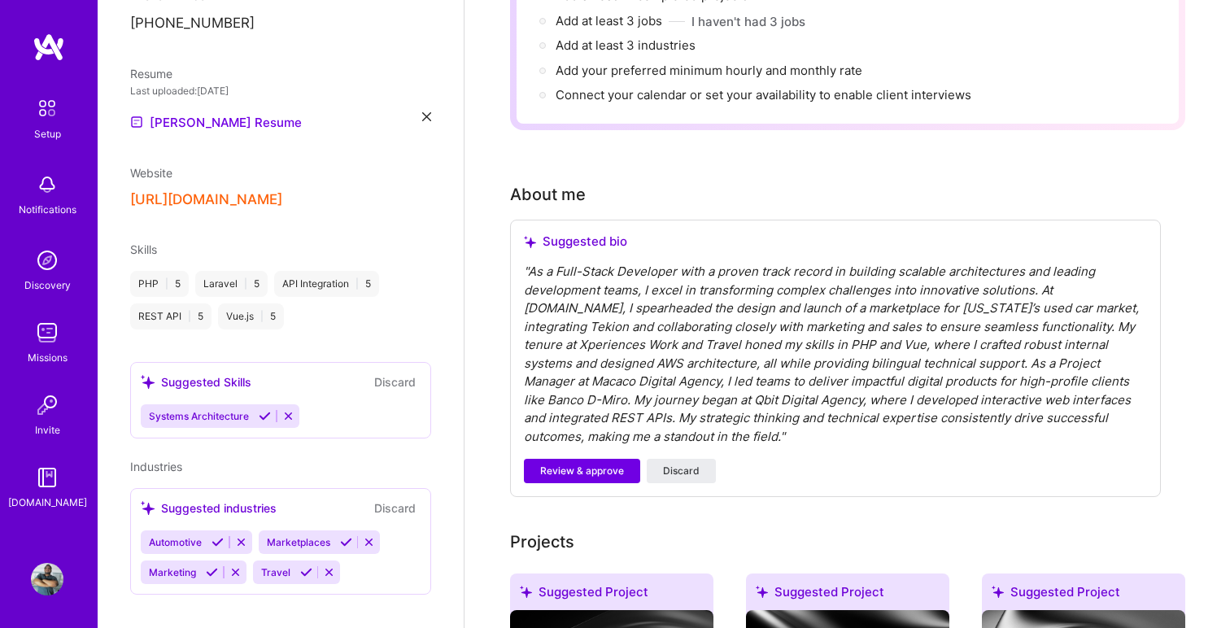
click at [218, 536] on icon at bounding box center [218, 542] width 12 height 12
click at [343, 536] on icon at bounding box center [340, 542] width 12 height 12
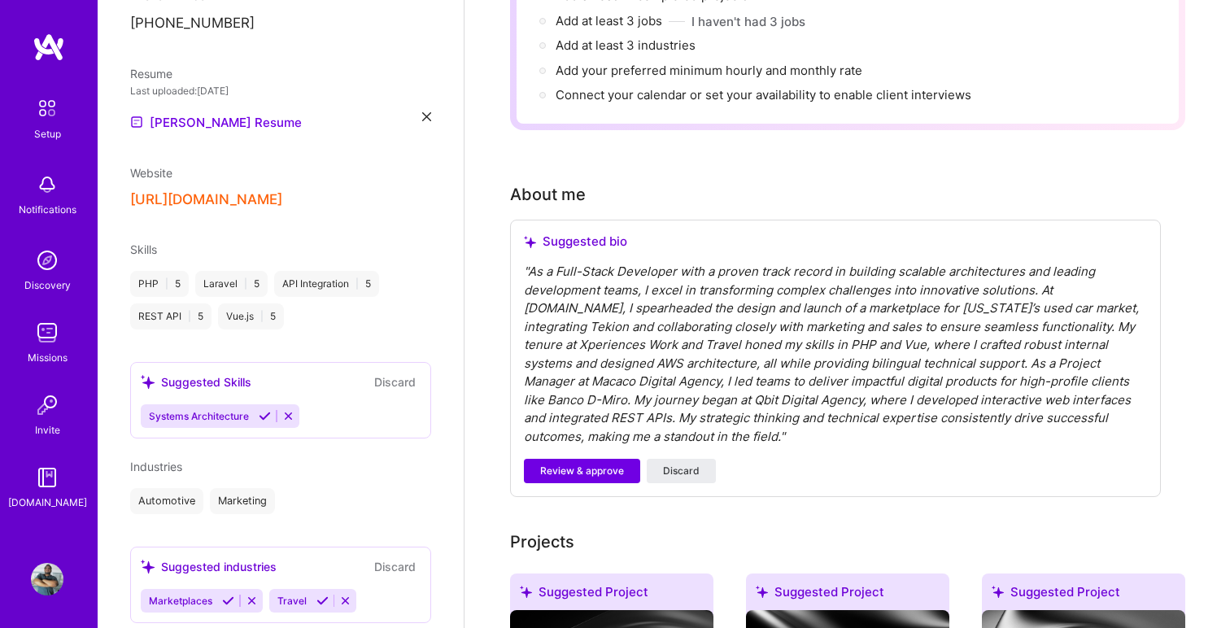
click at [318, 595] on icon at bounding box center [323, 601] width 12 height 12
click at [228, 595] on icon at bounding box center [228, 601] width 12 height 12
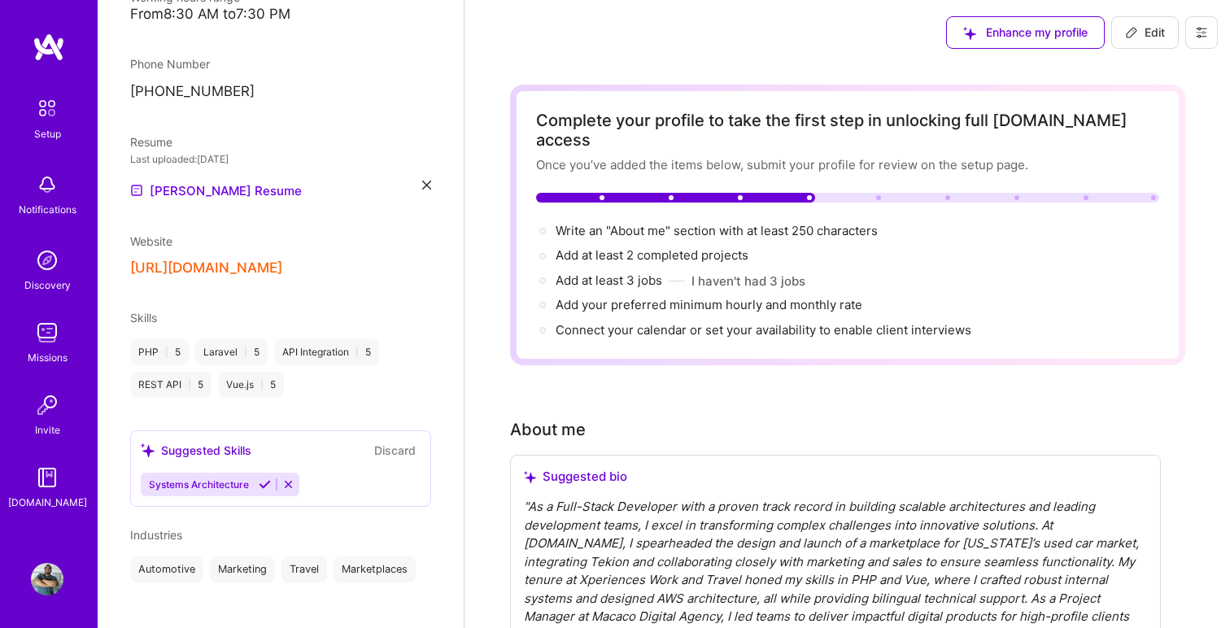
scroll to position [3, 0]
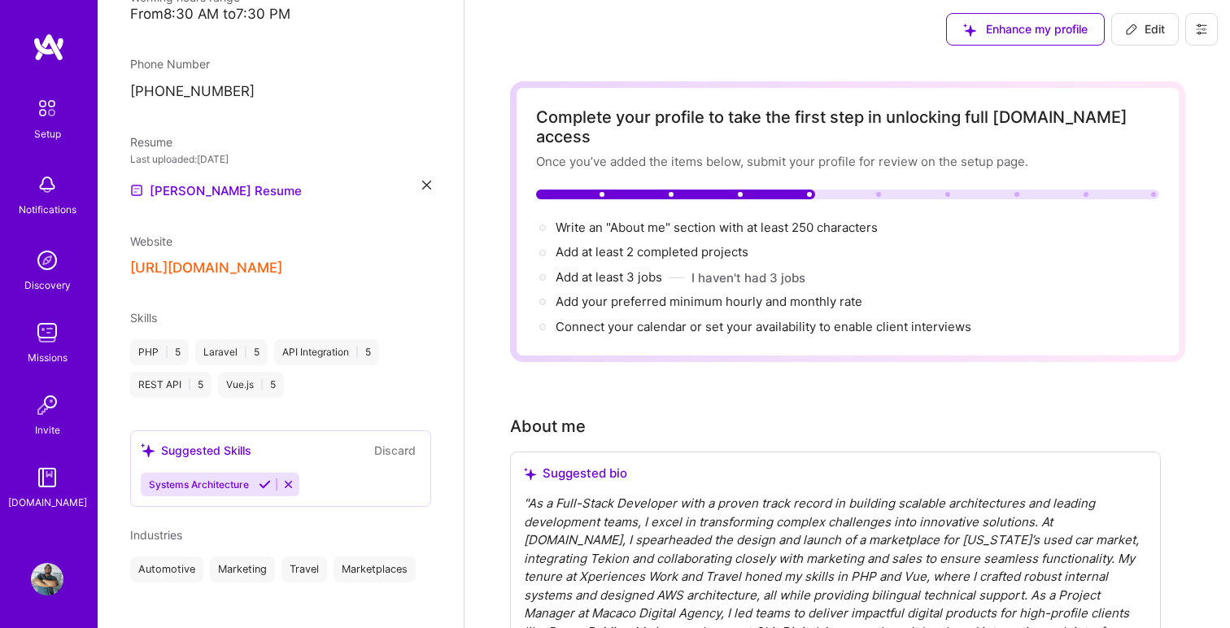
click at [1134, 36] on span "Edit" at bounding box center [1145, 29] width 40 height 16
select select "EC"
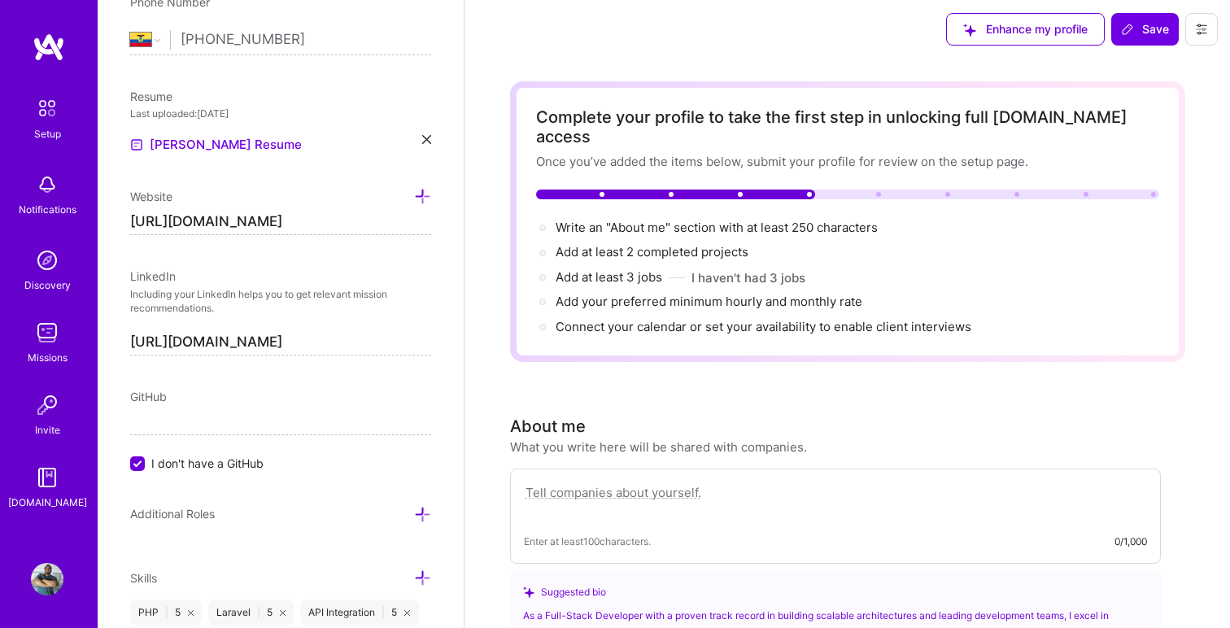
scroll to position [653, 0]
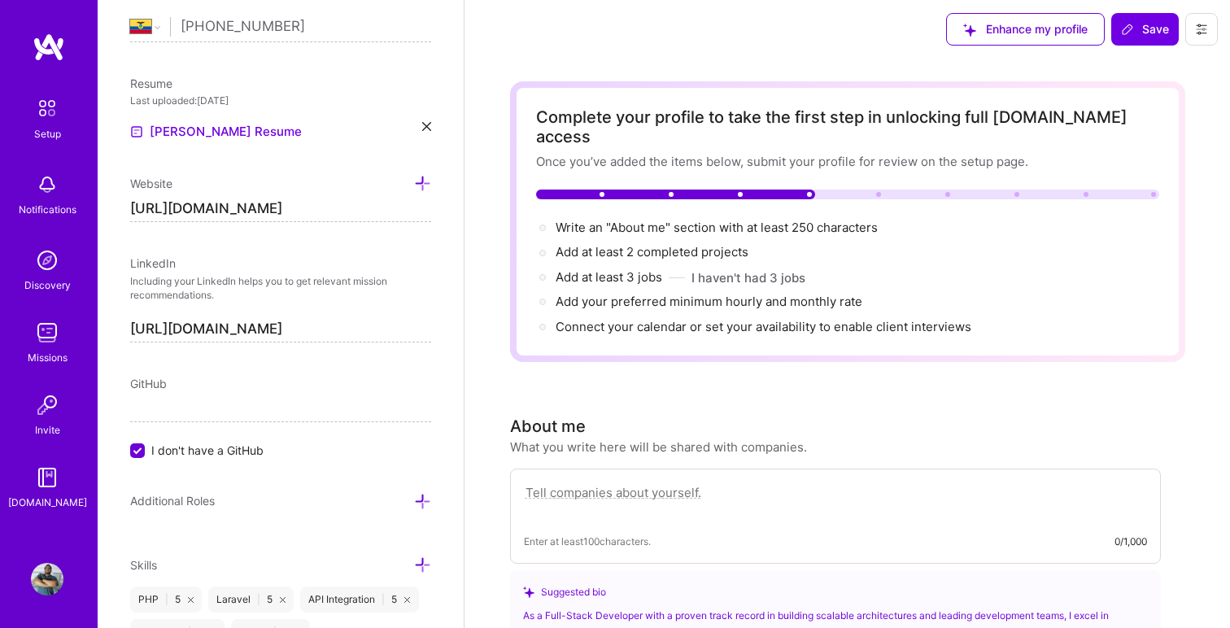
click at [137, 447] on input "I don't have a GitHub" at bounding box center [139, 451] width 15 height 15
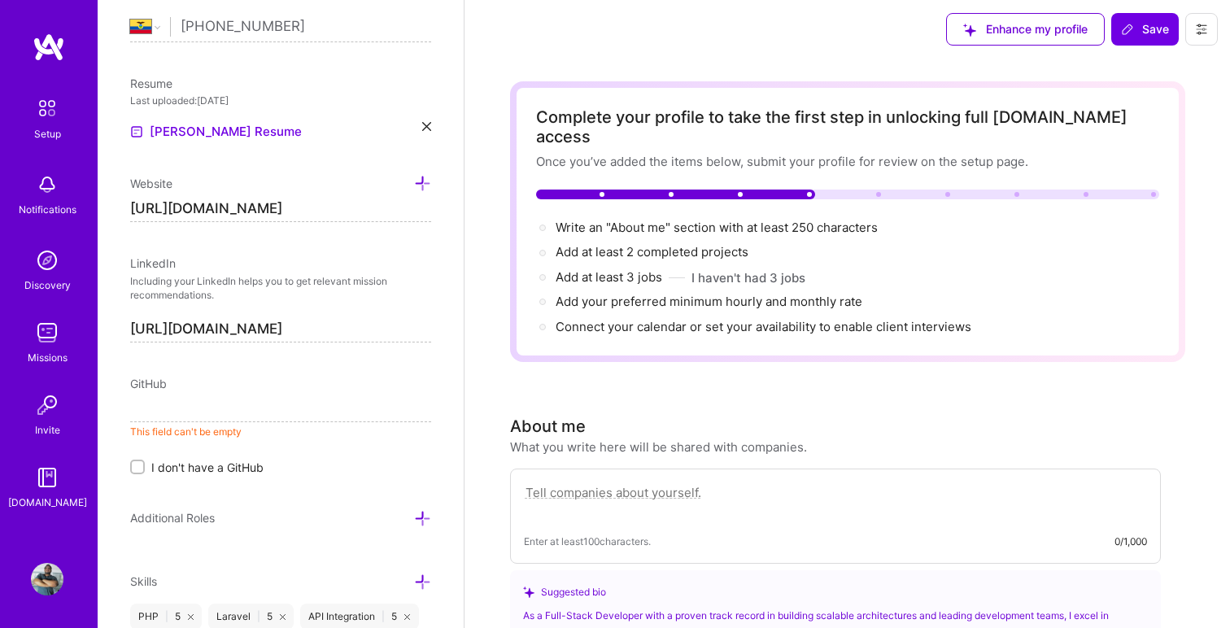
click at [171, 411] on input at bounding box center [280, 409] width 301 height 26
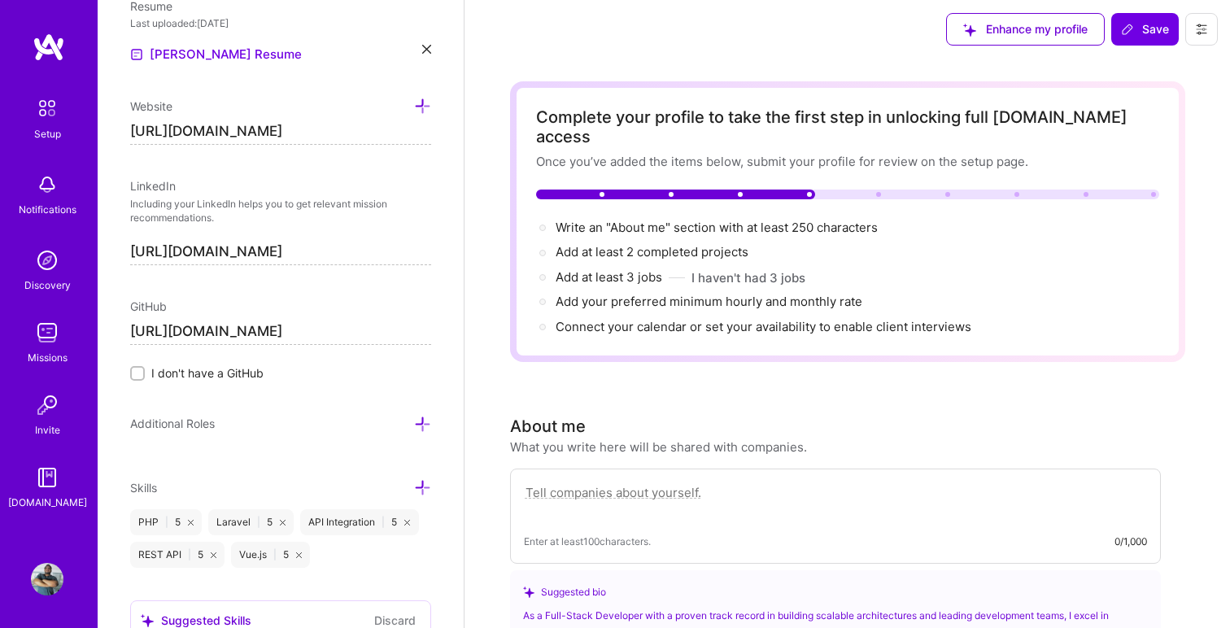
scroll to position [738, 0]
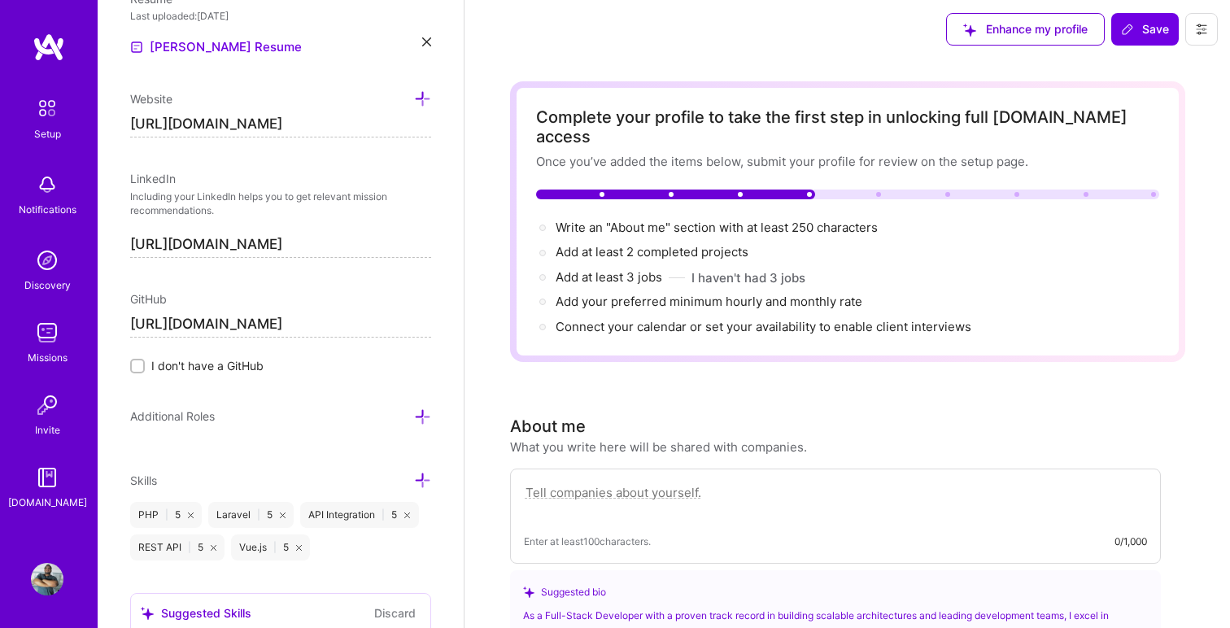
type input "[URL][DOMAIN_NAME]"
click at [208, 417] on span "Additional Roles" at bounding box center [172, 416] width 85 height 14
click at [417, 416] on icon at bounding box center [422, 417] width 17 height 17
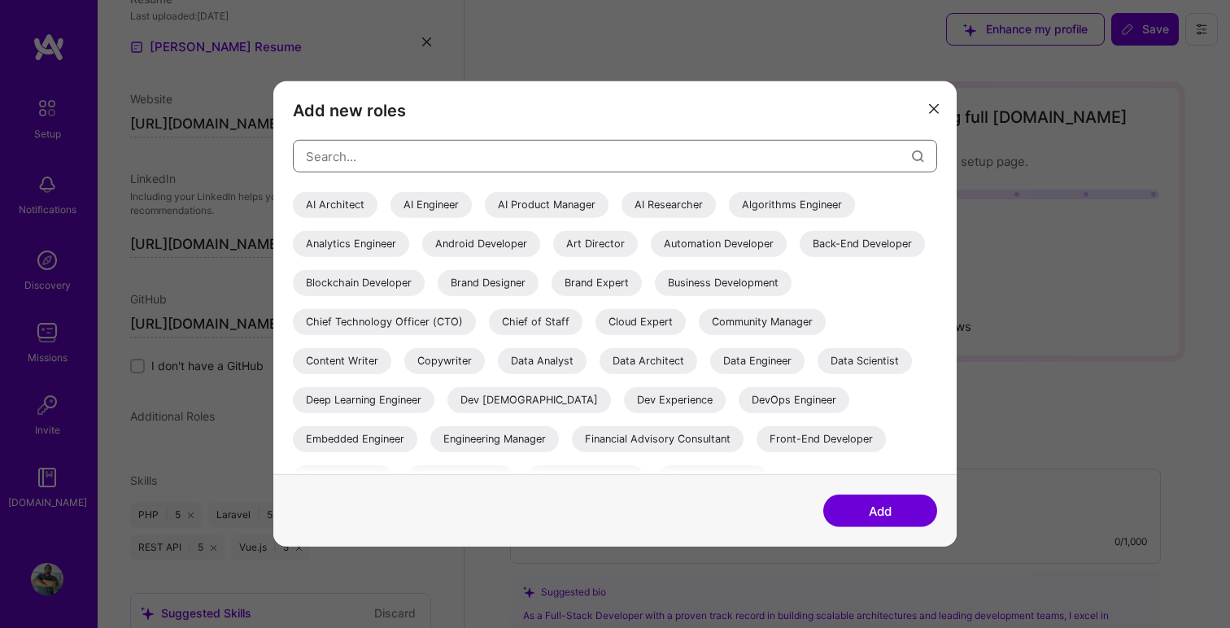
click at [424, 152] on input "modal" at bounding box center [609, 156] width 606 height 42
click at [800, 257] on div "Back-End Developer" at bounding box center [862, 244] width 125 height 26
click at [649, 160] on input "modal" at bounding box center [609, 156] width 606 height 42
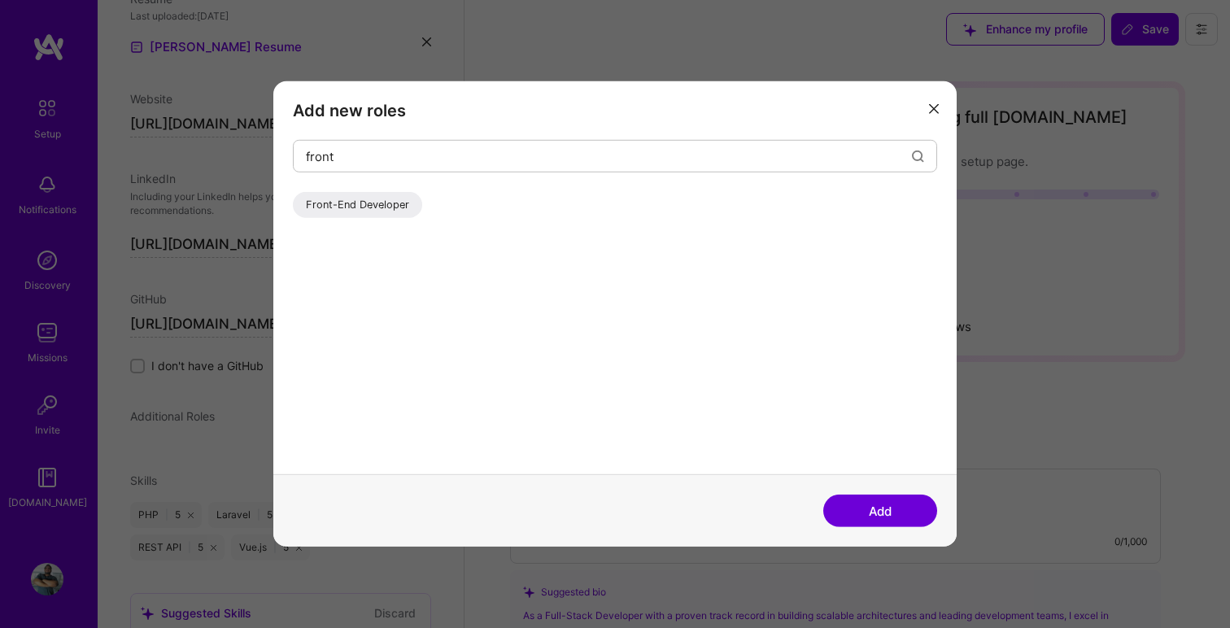
click at [382, 205] on div "Front-End Developer" at bounding box center [357, 205] width 129 height 26
click at [413, 165] on input "front" at bounding box center [609, 156] width 606 height 42
type input "f"
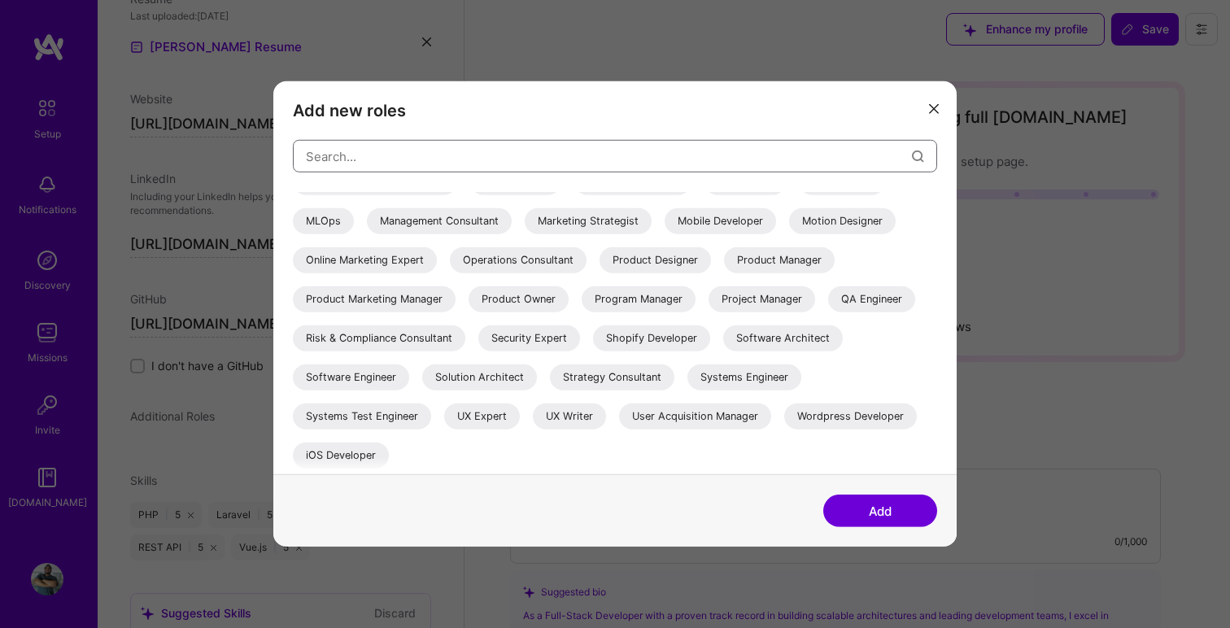
scroll to position [328, 0]
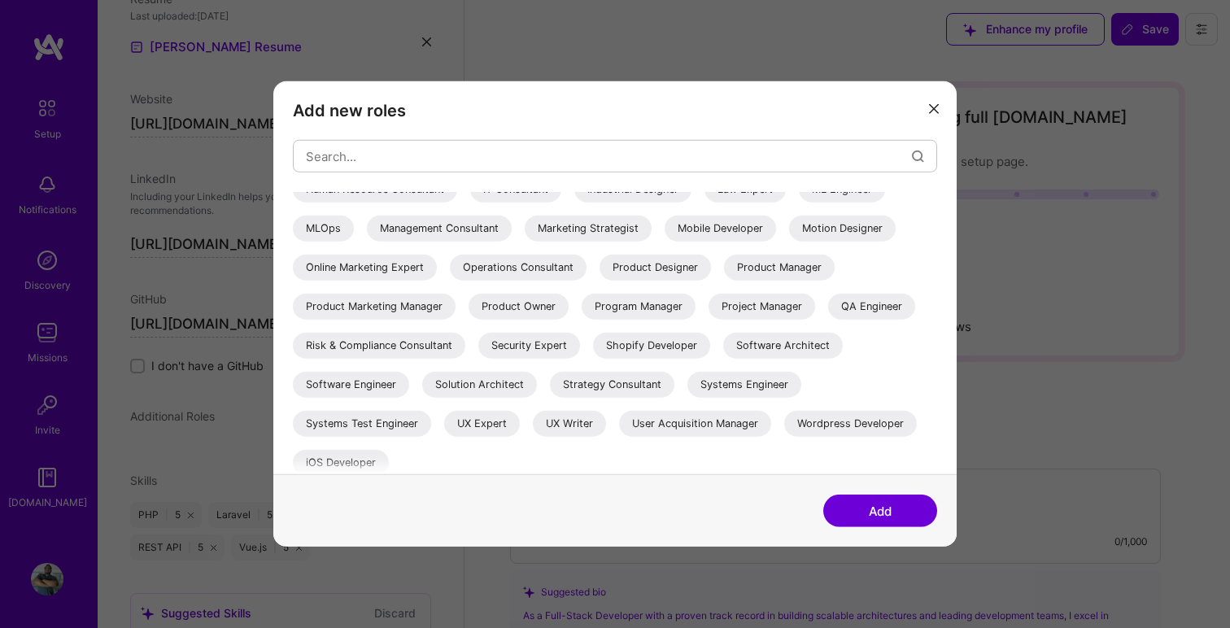
click at [346, 383] on div "Software Engineer" at bounding box center [351, 385] width 116 height 26
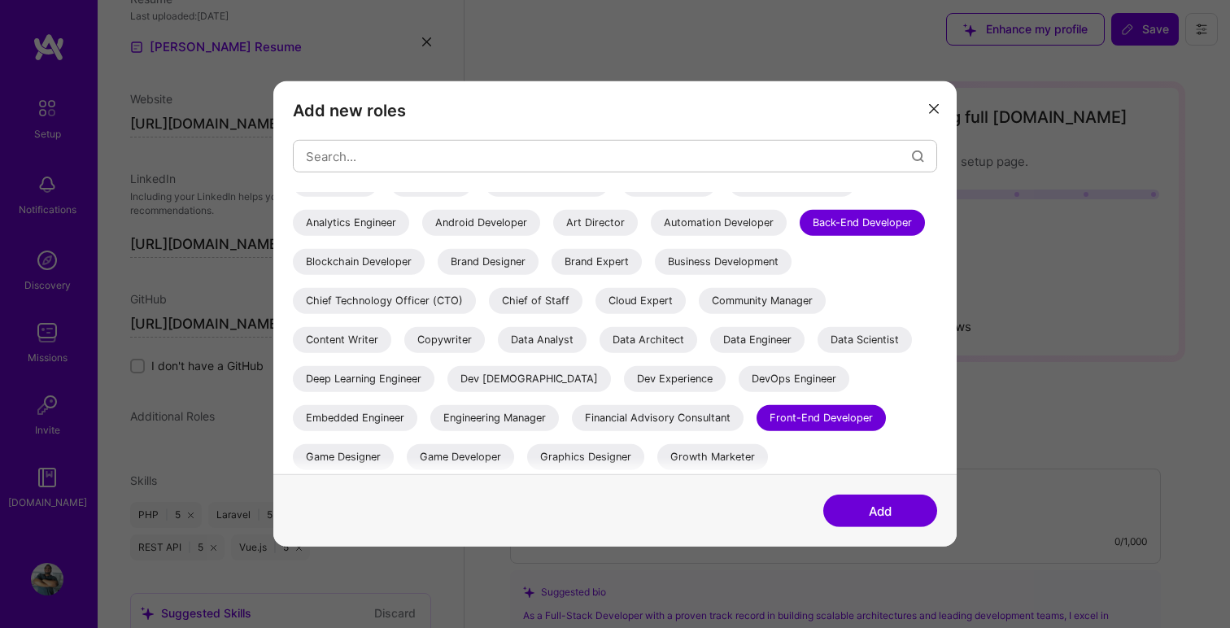
scroll to position [0, 0]
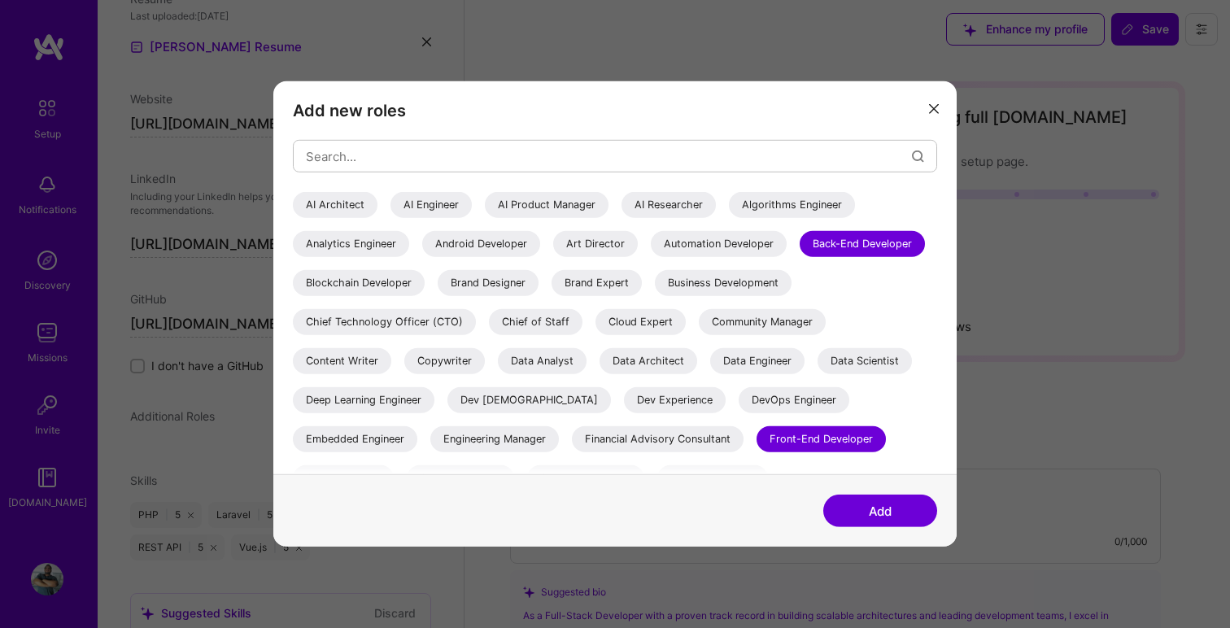
click at [870, 509] on button "Add" at bounding box center [881, 511] width 114 height 33
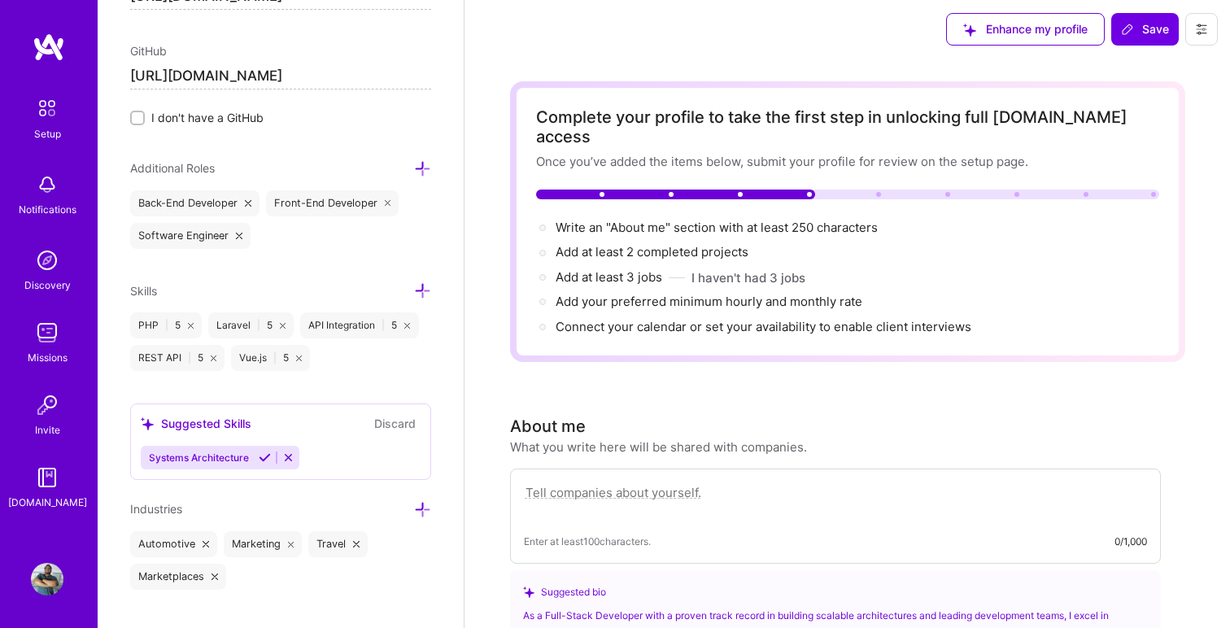
scroll to position [1011, 0]
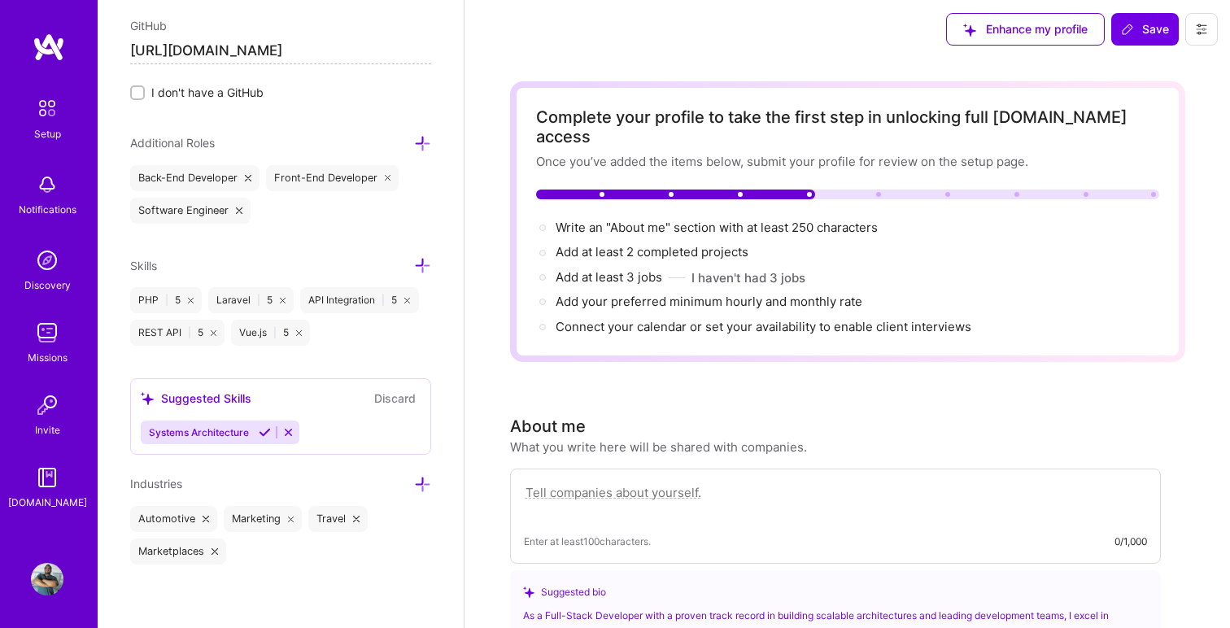
click at [400, 397] on button "Discard" at bounding box center [394, 398] width 51 height 19
click at [264, 431] on icon at bounding box center [265, 432] width 12 height 12
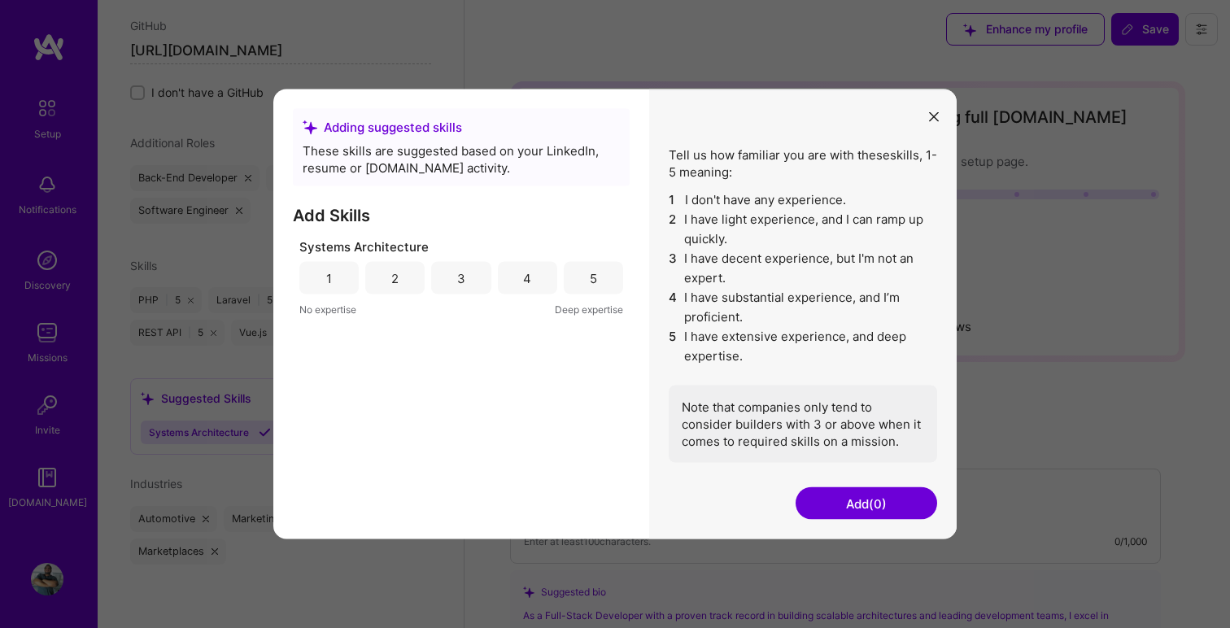
click at [601, 291] on div "5" at bounding box center [593, 278] width 59 height 33
click at [864, 503] on button "Add (1)" at bounding box center [867, 503] width 142 height 33
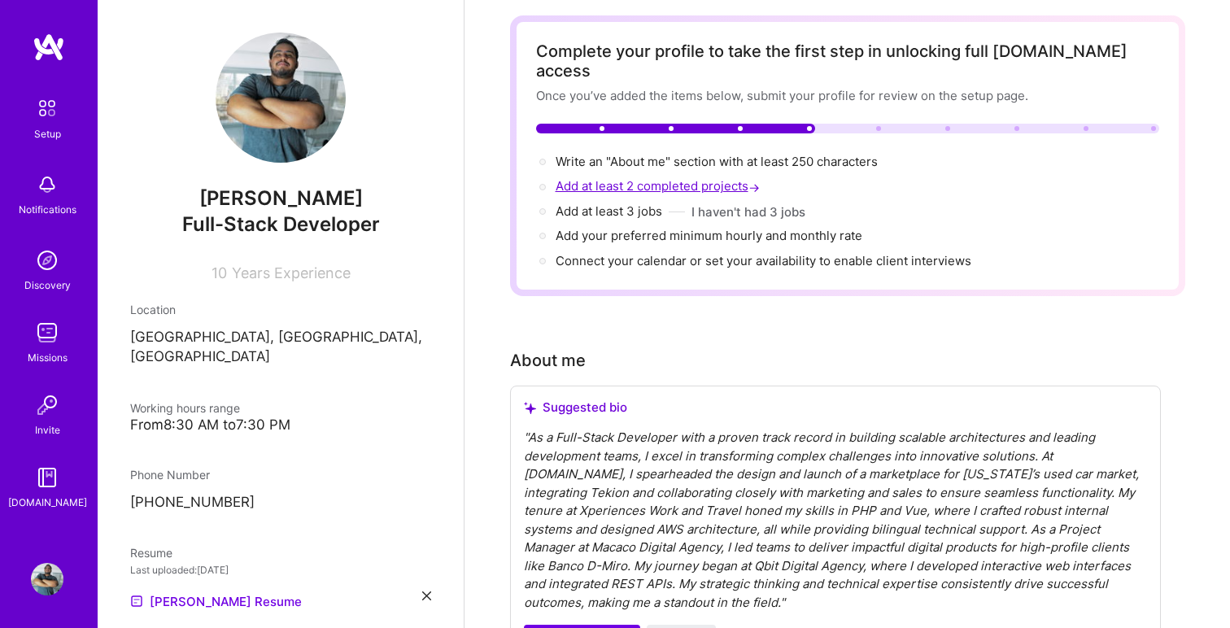
scroll to position [0, 0]
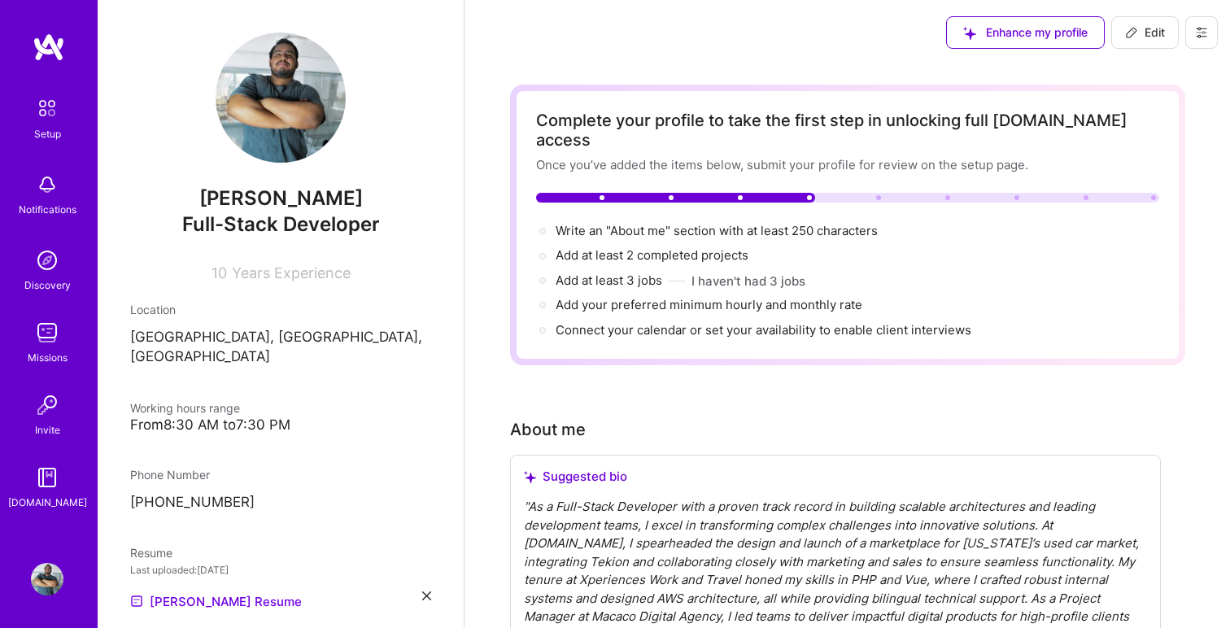
click at [1147, 34] on span "Edit" at bounding box center [1145, 32] width 40 height 16
select select "EC"
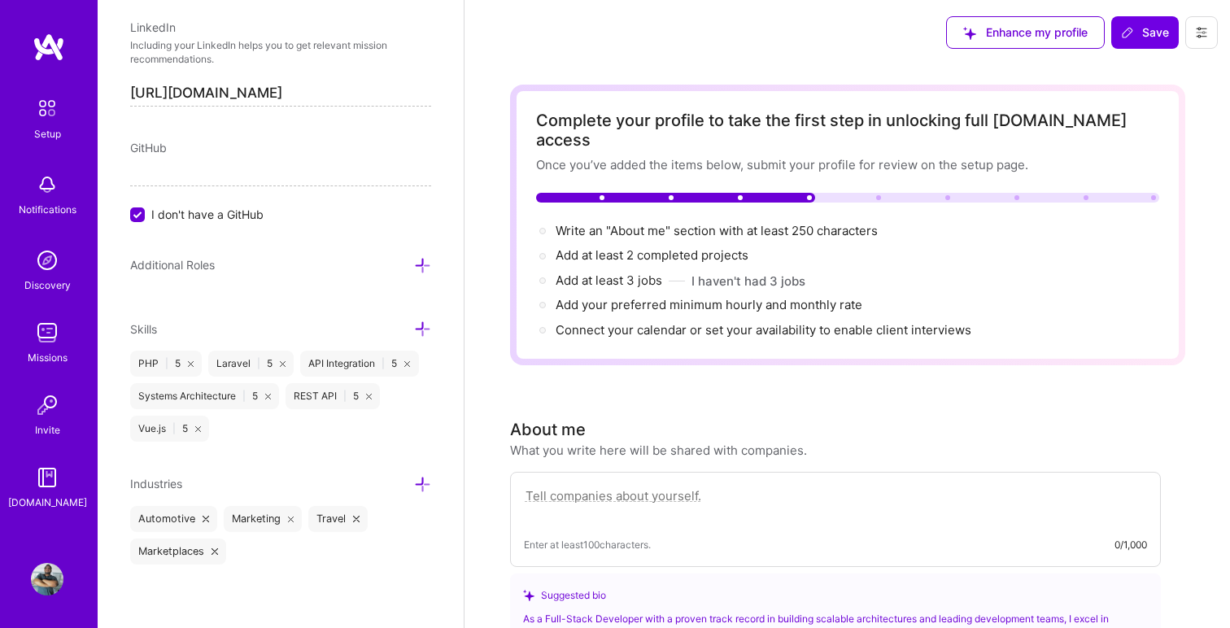
scroll to position [18, 0]
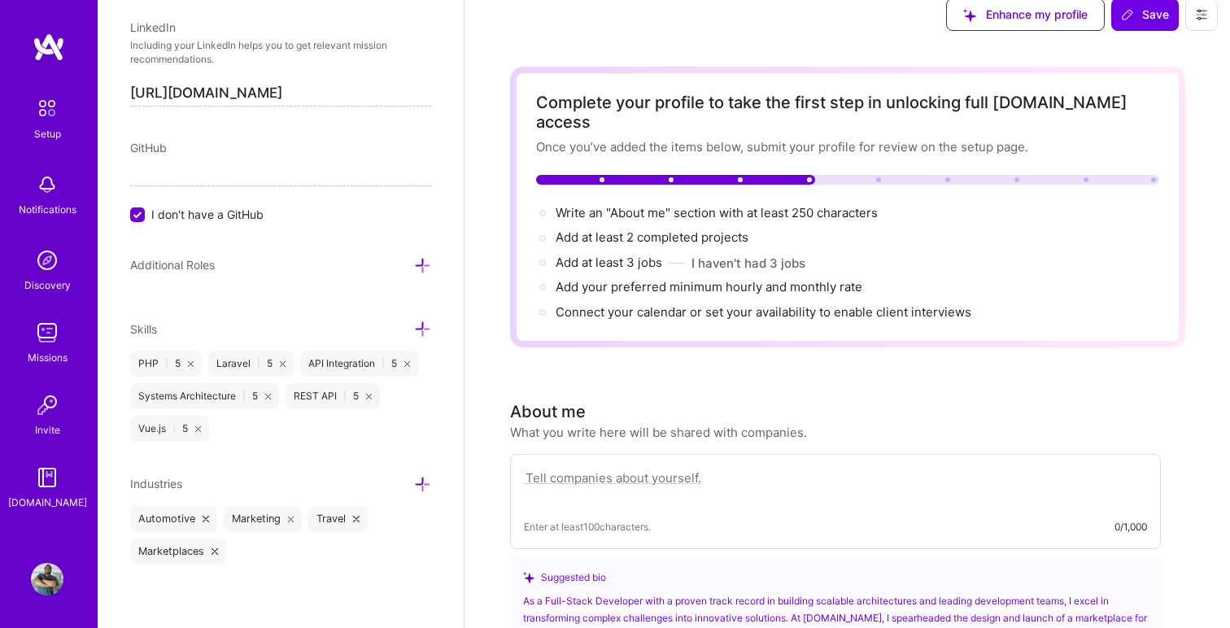
click at [272, 400] on div "Systems Architecture | 5" at bounding box center [204, 396] width 149 height 26
click at [269, 395] on icon at bounding box center [268, 397] width 6 height 6
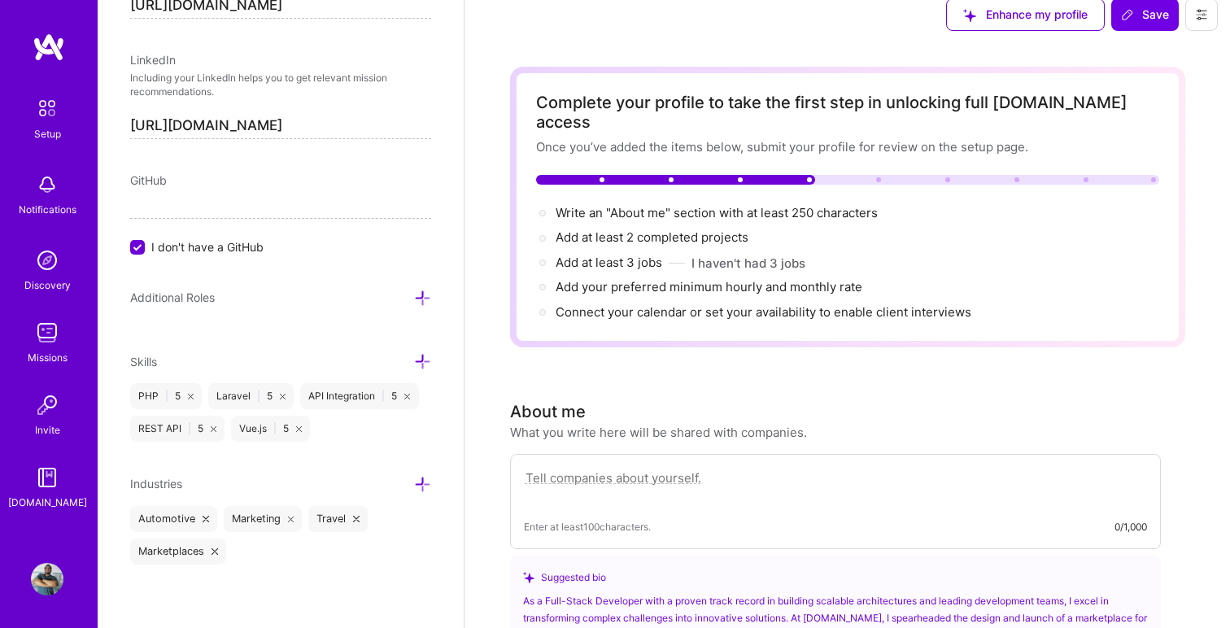
click at [422, 362] on icon at bounding box center [422, 361] width 17 height 17
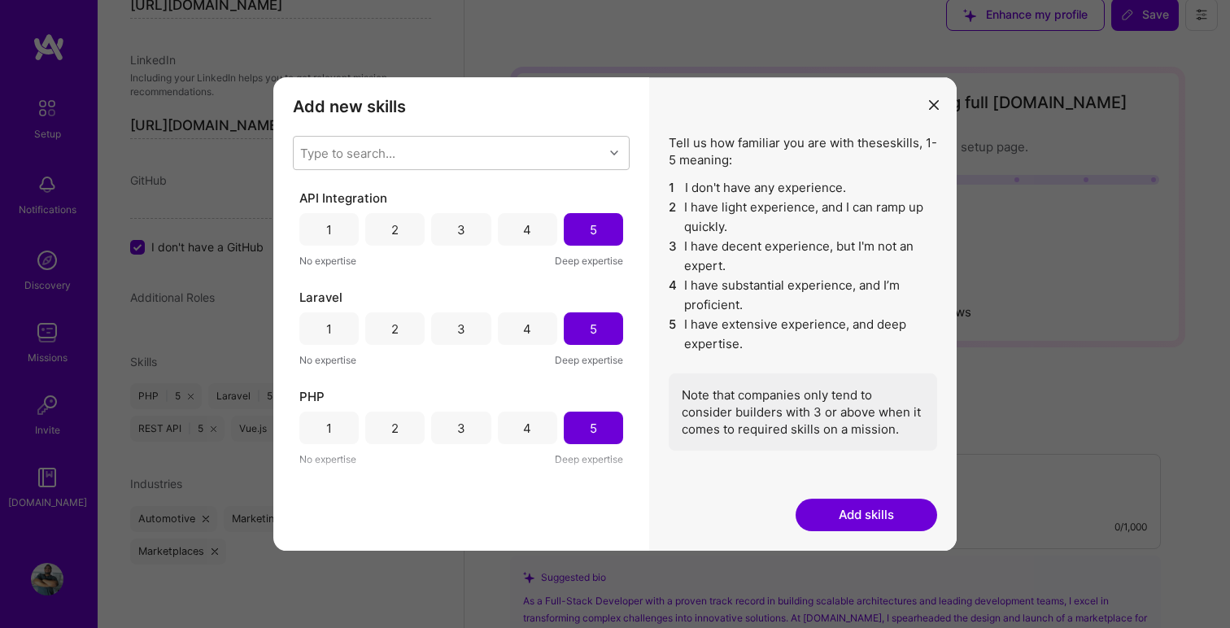
click at [928, 102] on button "modal" at bounding box center [934, 103] width 20 height 27
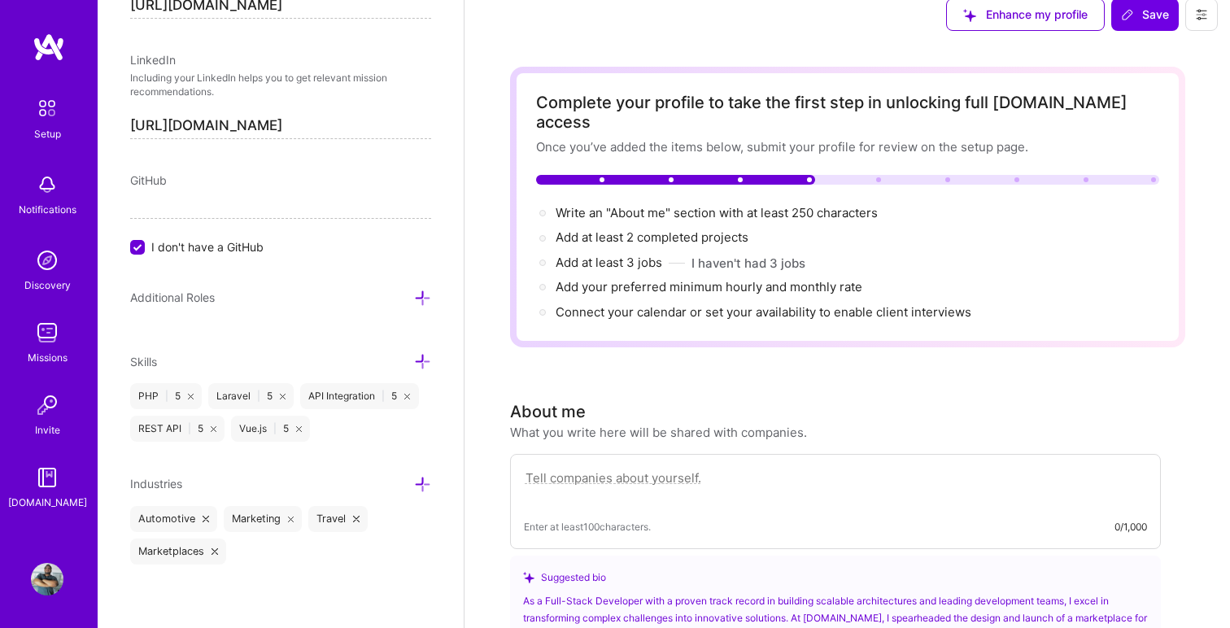
click at [409, 395] on icon at bounding box center [407, 397] width 6 height 6
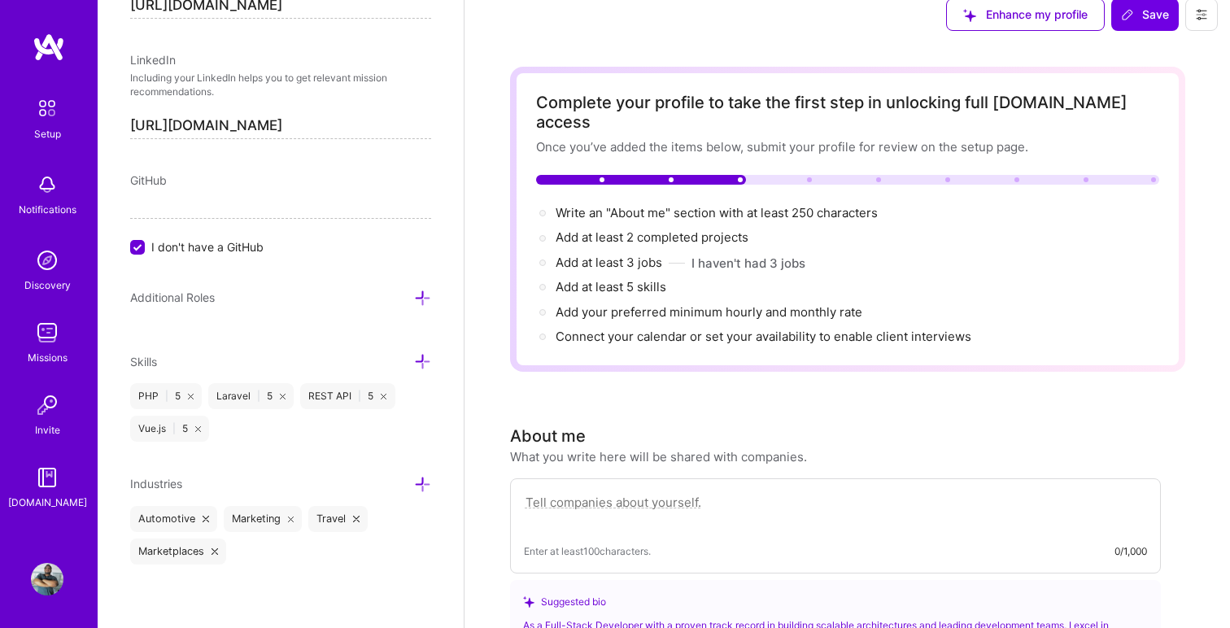
click at [381, 394] on icon at bounding box center [384, 397] width 6 height 6
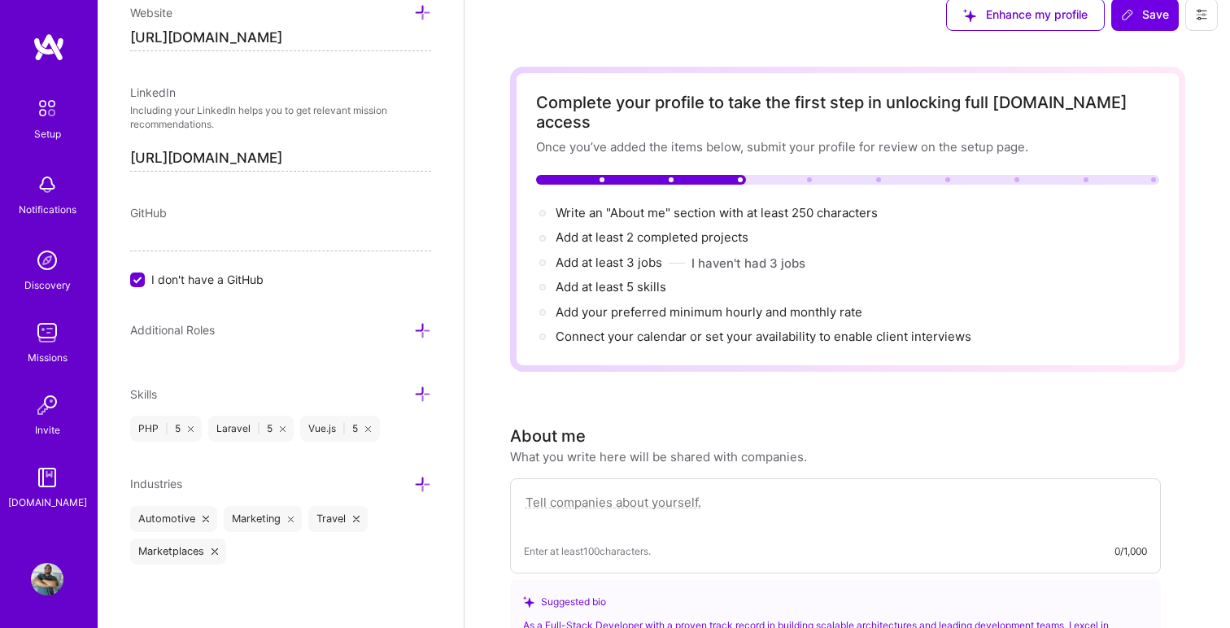
click at [422, 395] on icon at bounding box center [422, 394] width 17 height 17
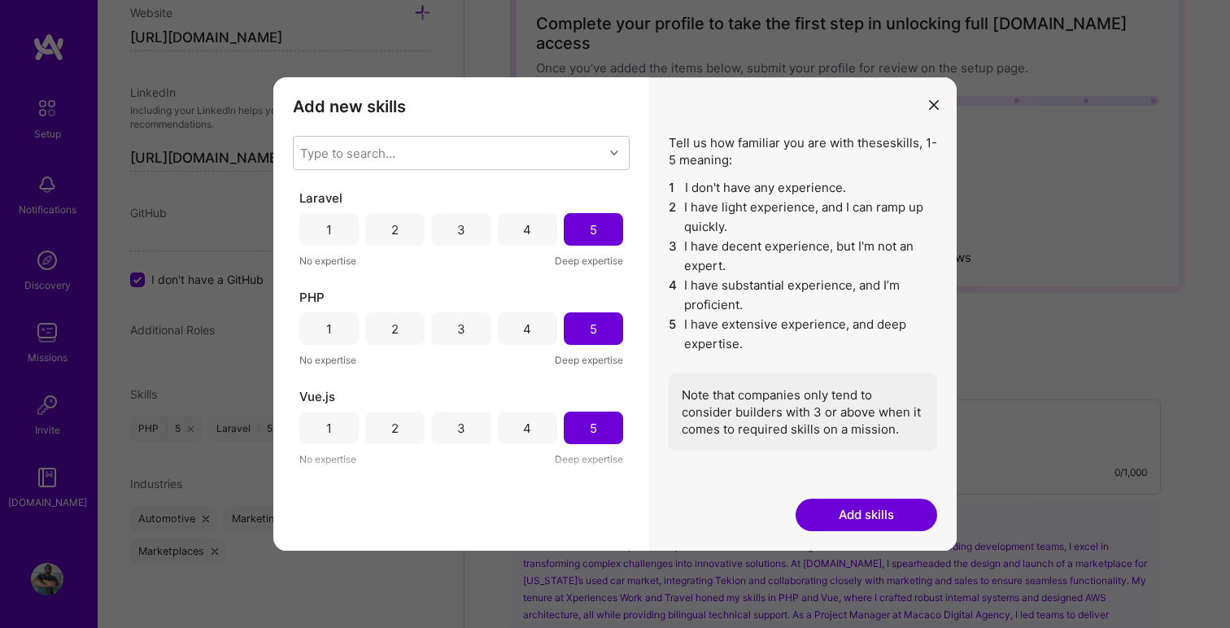
scroll to position [129, 0]
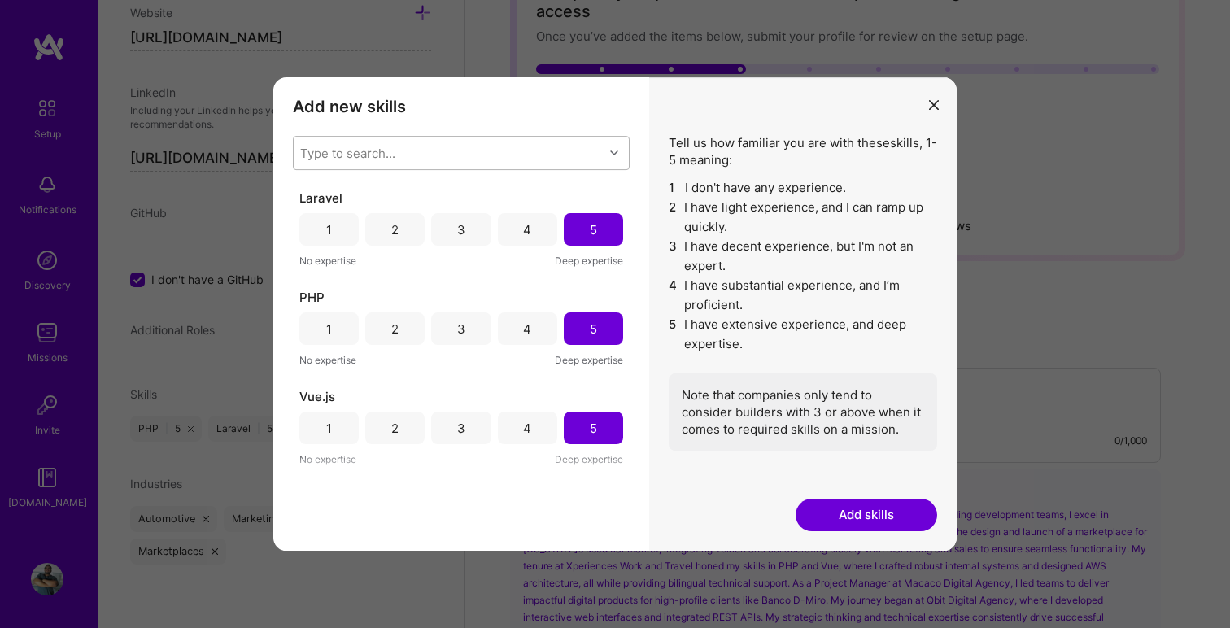
click at [425, 151] on div "Type to search..." at bounding box center [449, 153] width 310 height 33
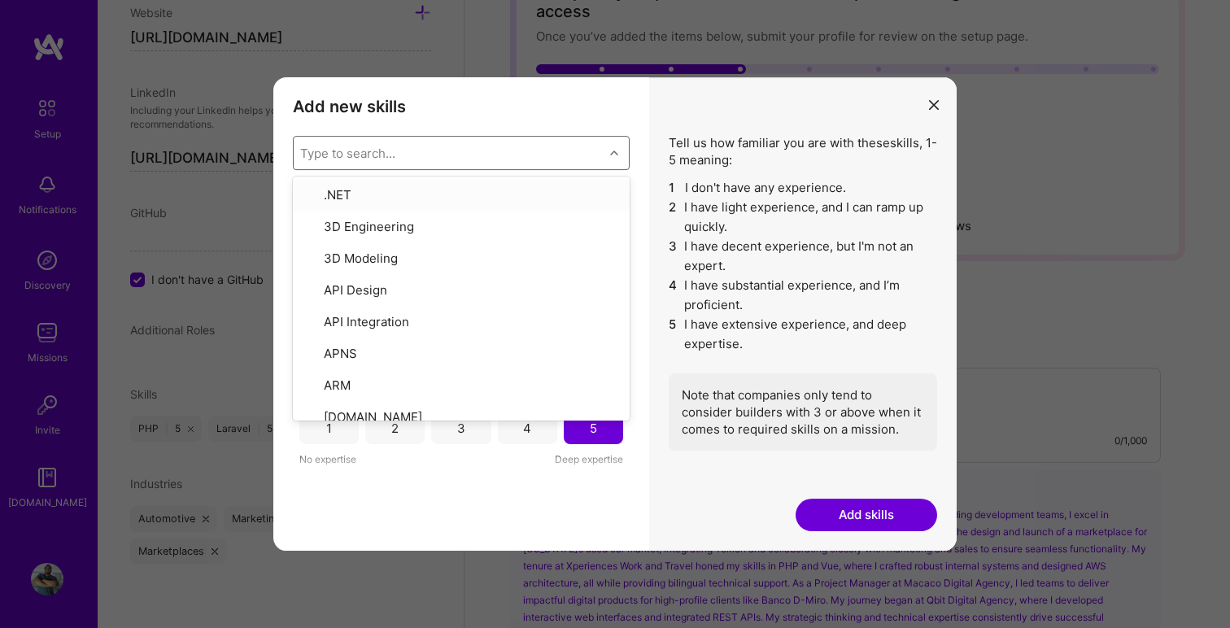
type input "v"
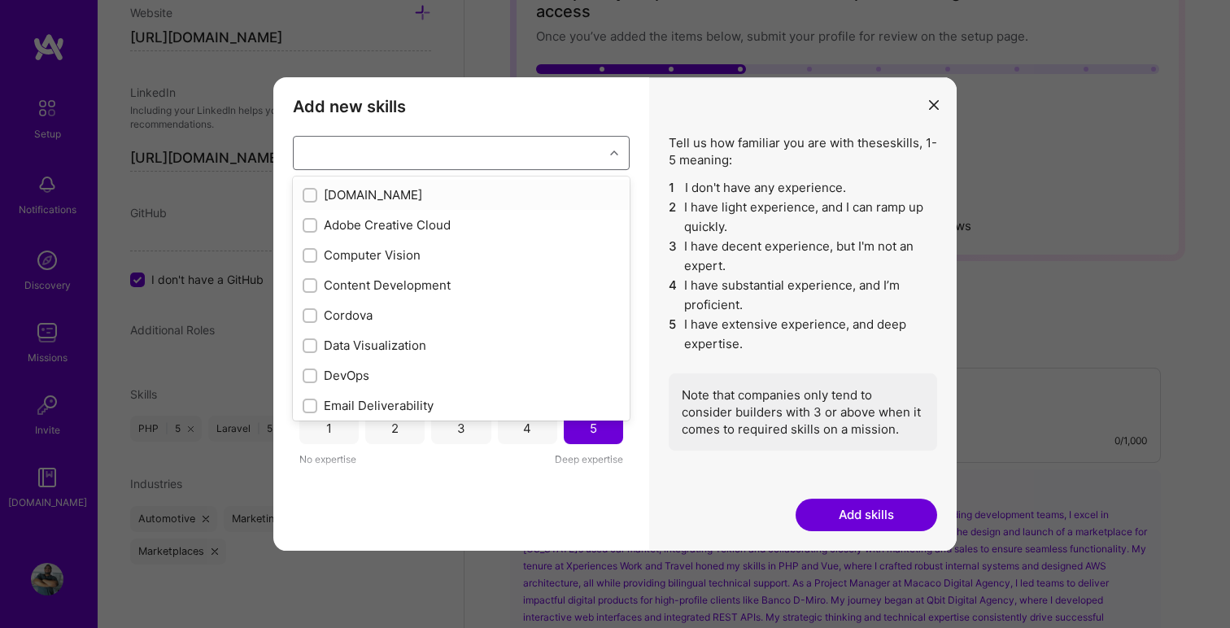
checkbox input "false"
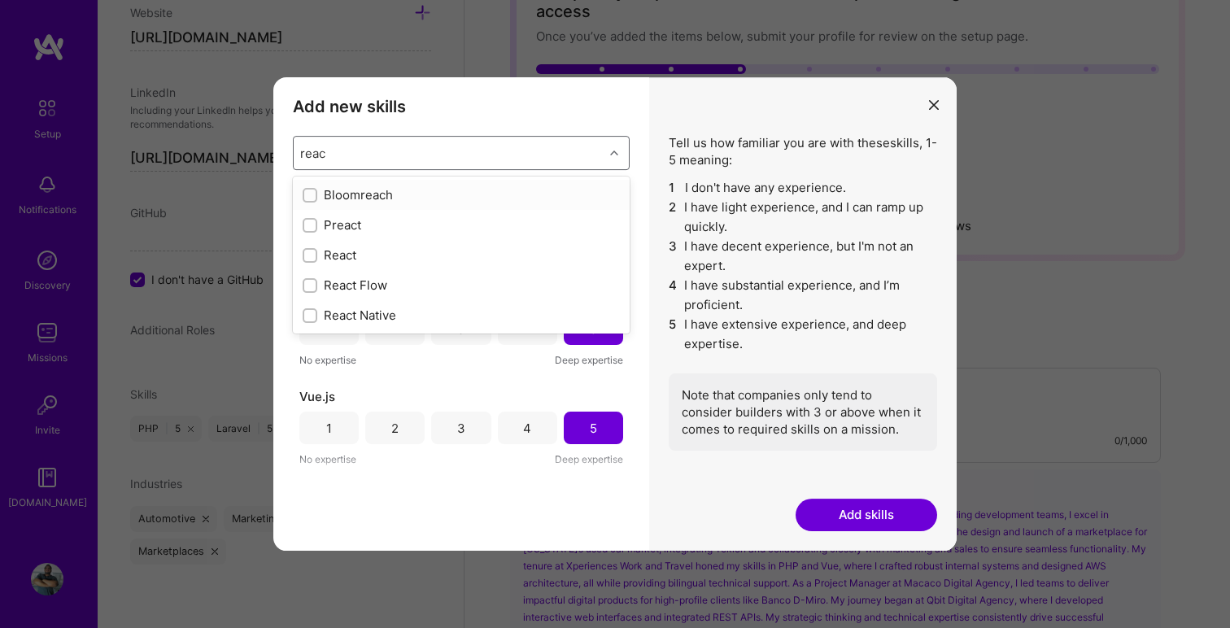
type input "react"
click at [338, 225] on div "React" at bounding box center [461, 224] width 317 height 17
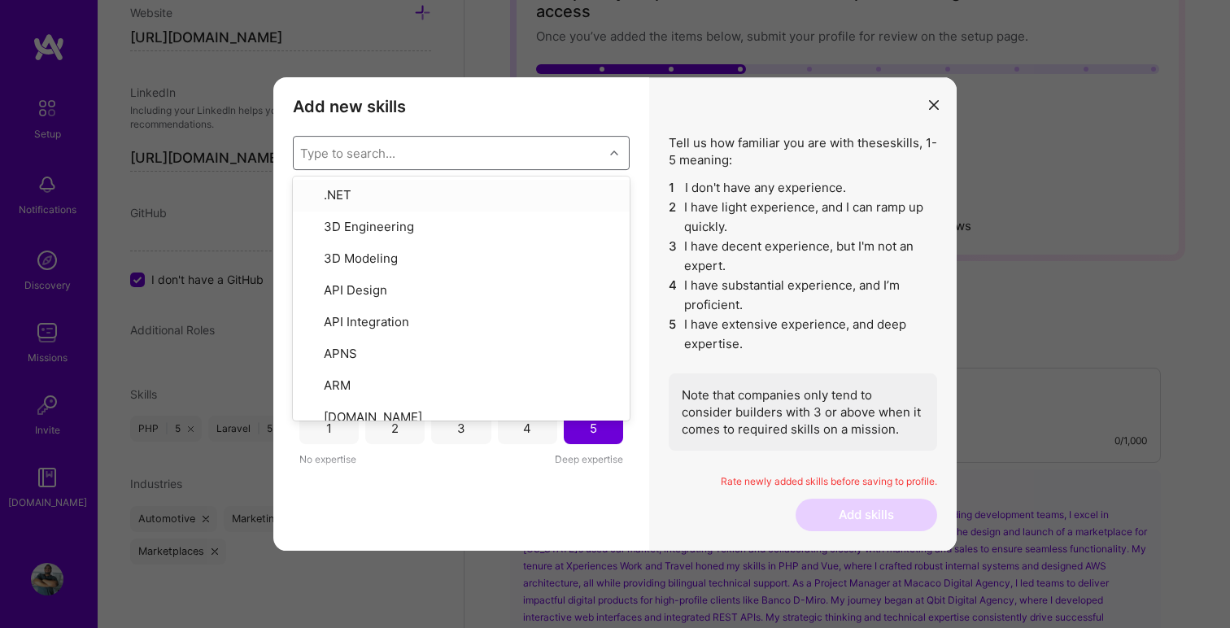
click at [377, 149] on div "Type to search..." at bounding box center [347, 153] width 95 height 17
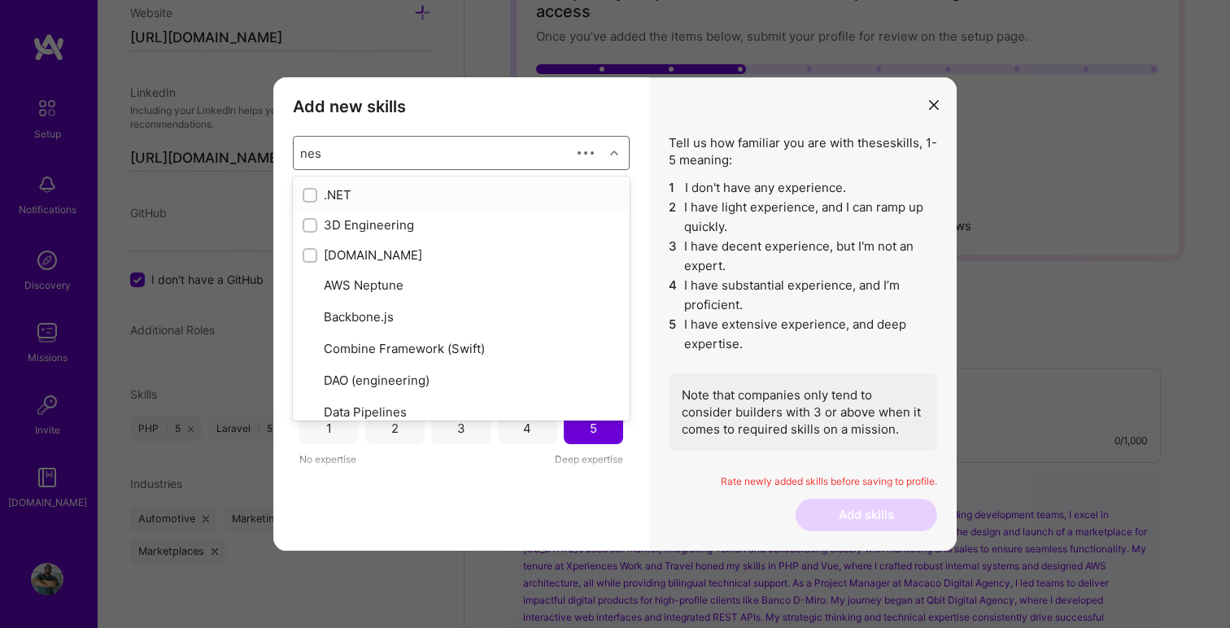
type input "nest"
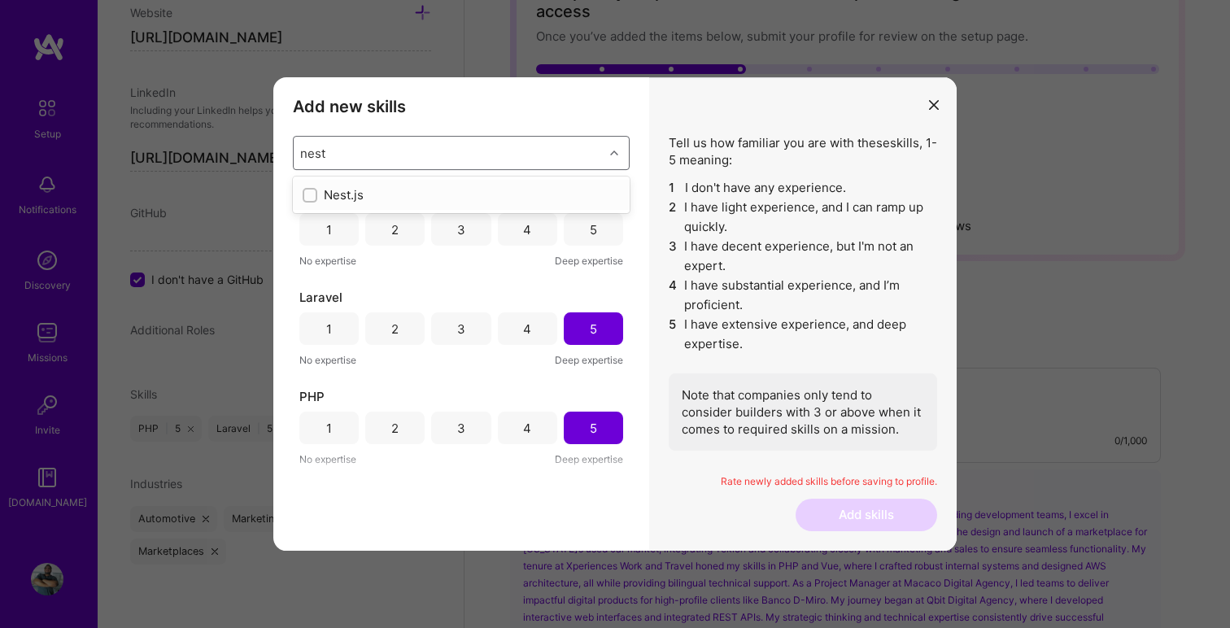
click at [328, 196] on div "Nest.js" at bounding box center [461, 194] width 317 height 17
click at [401, 144] on div "Type to search..." at bounding box center [449, 153] width 310 height 33
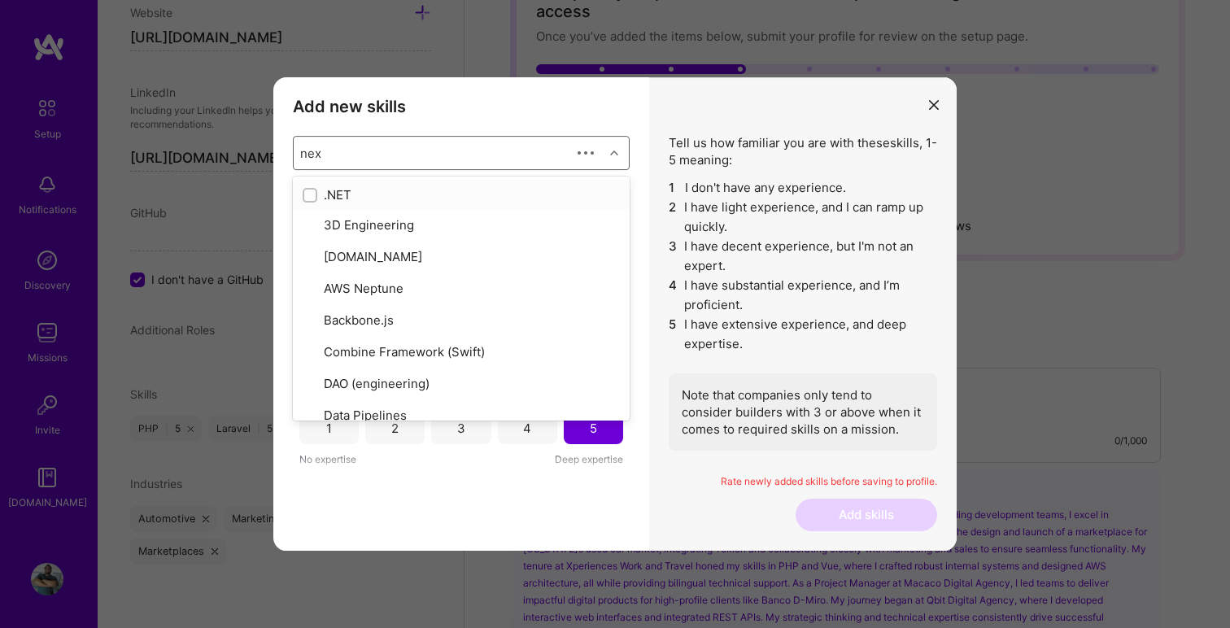
type input "next"
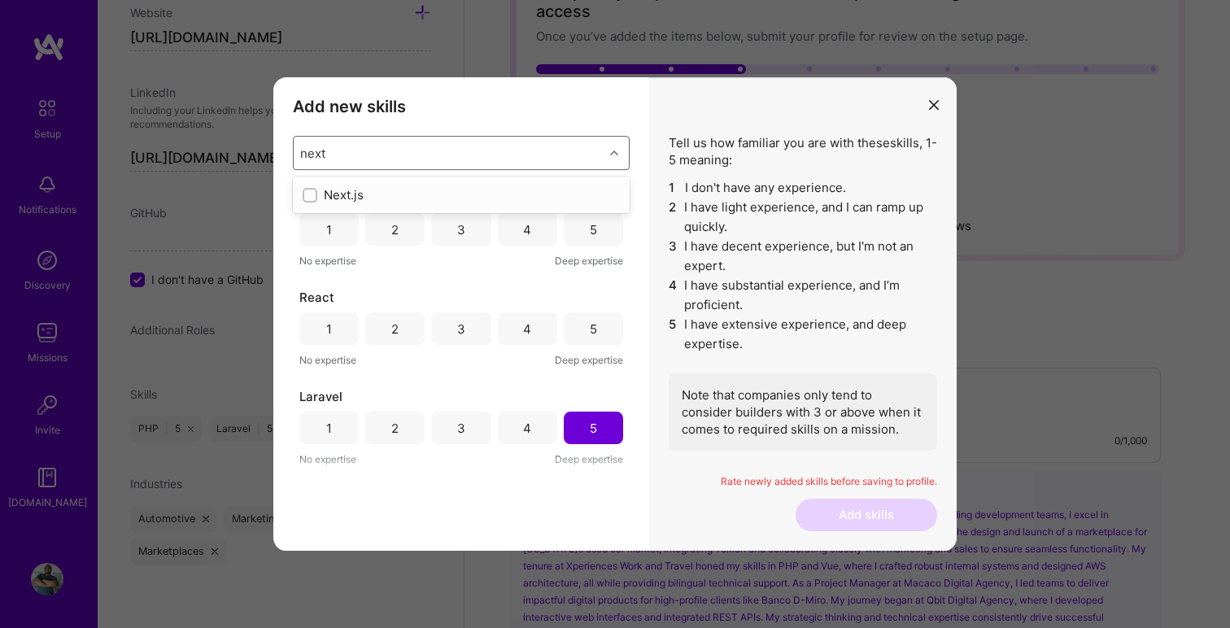
click at [347, 191] on div "Next.js" at bounding box center [461, 194] width 317 height 17
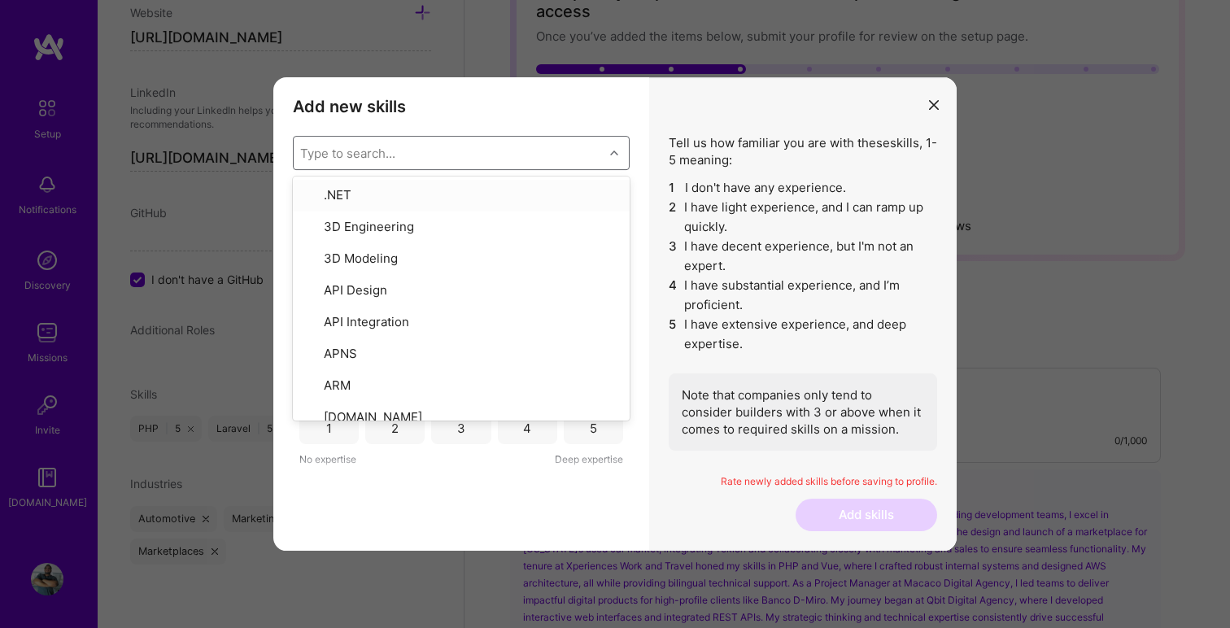
click at [420, 146] on div "Type to search..." at bounding box center [449, 153] width 310 height 33
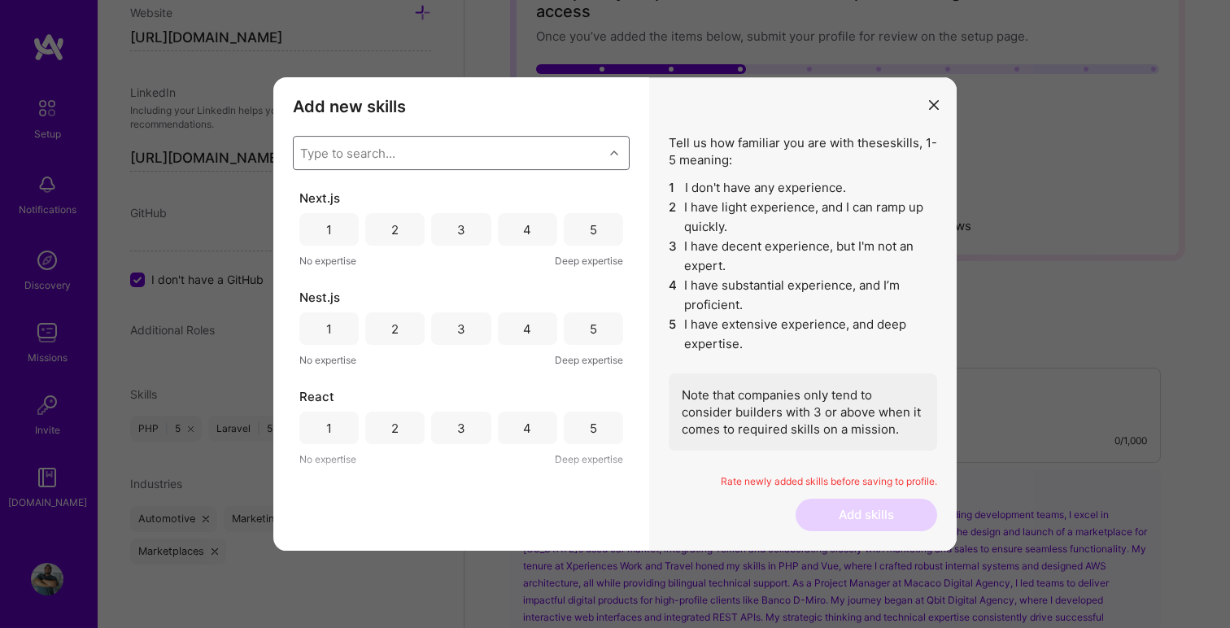
type input "o"
type input "Node"
click at [379, 197] on div "Node.js" at bounding box center [461, 194] width 317 height 17
type input "types"
click at [364, 196] on div "TypeScript" at bounding box center [461, 194] width 317 height 17
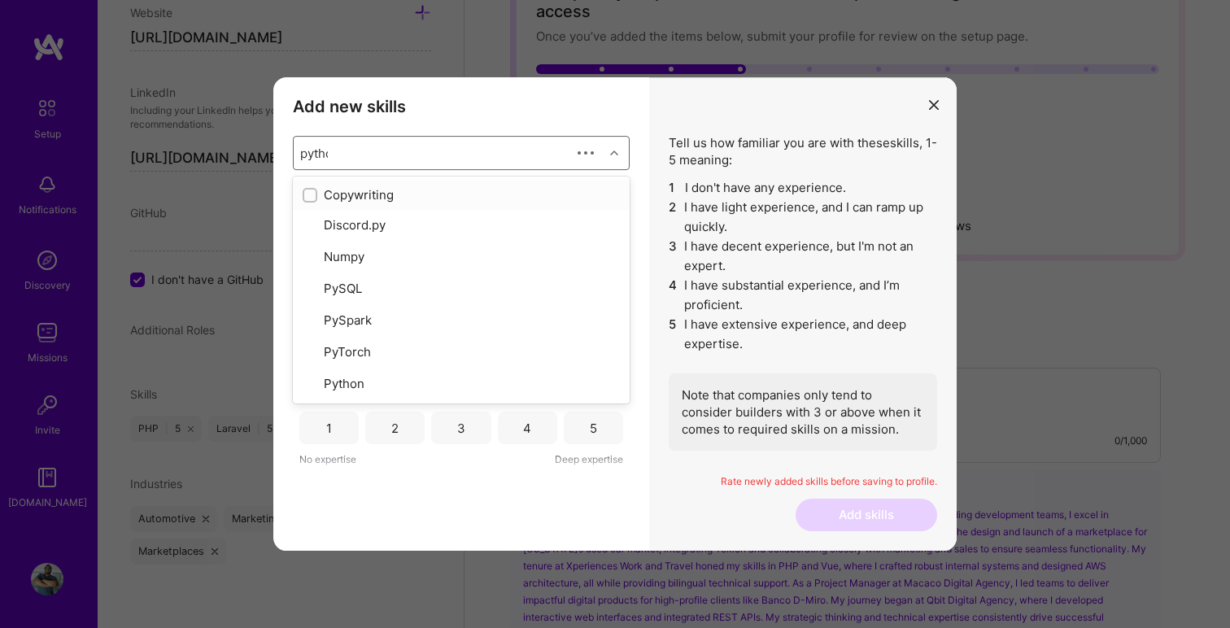
type input "python"
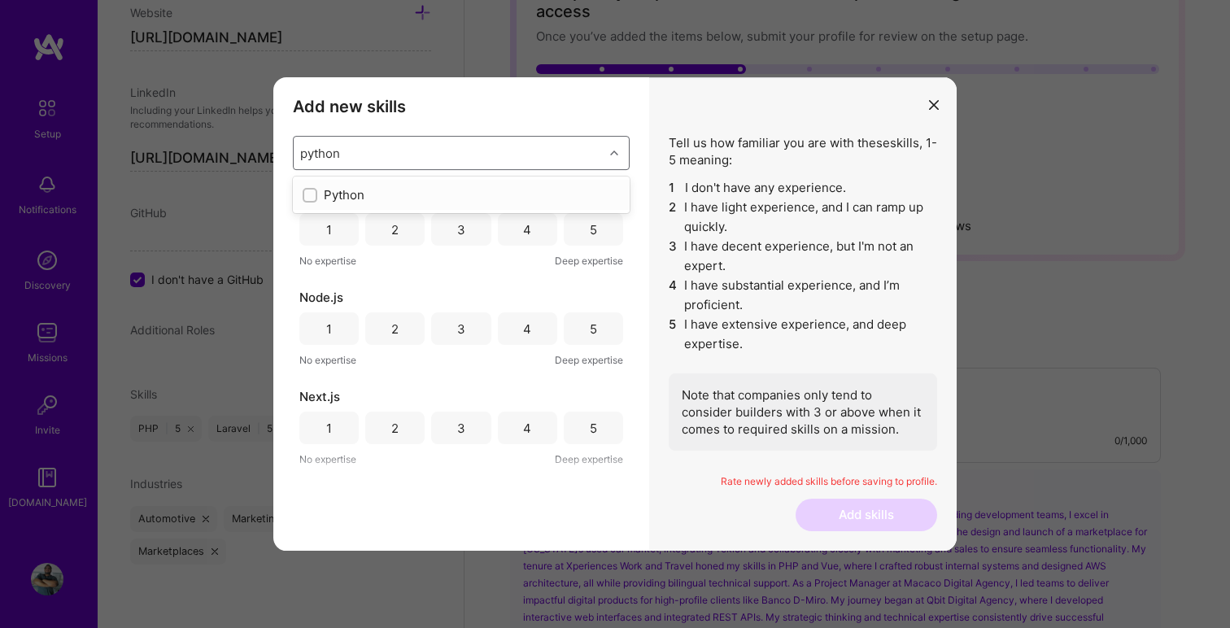
click at [418, 190] on div "Python" at bounding box center [461, 194] width 317 height 17
type input "go"
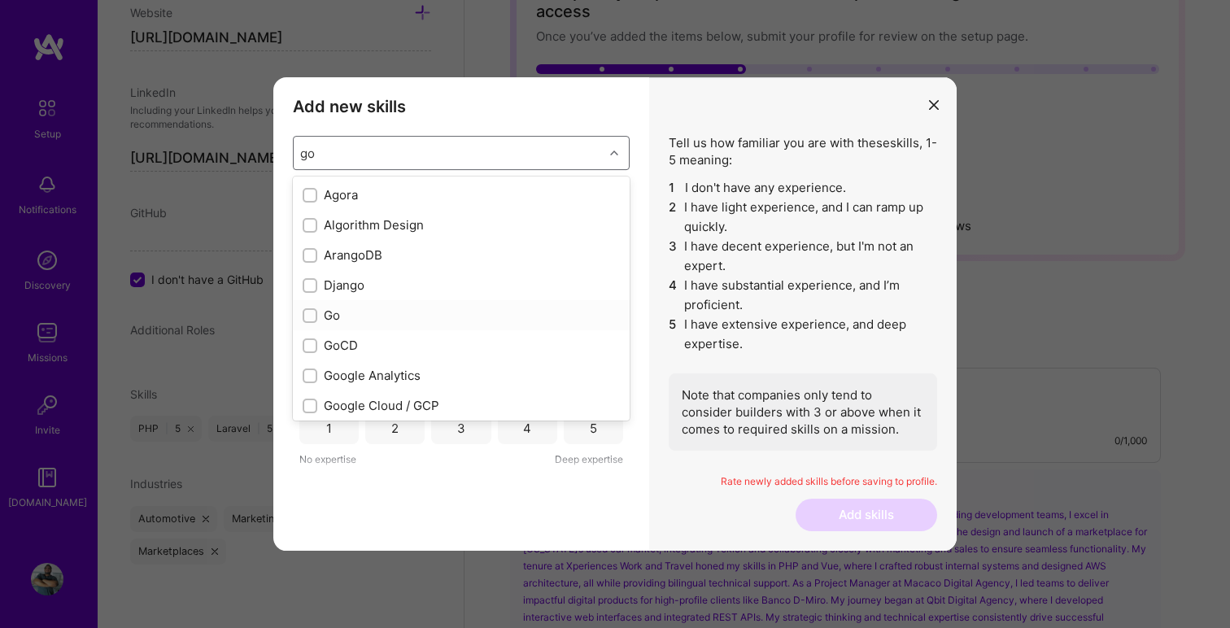
click at [354, 312] on div "Go" at bounding box center [461, 315] width 317 height 17
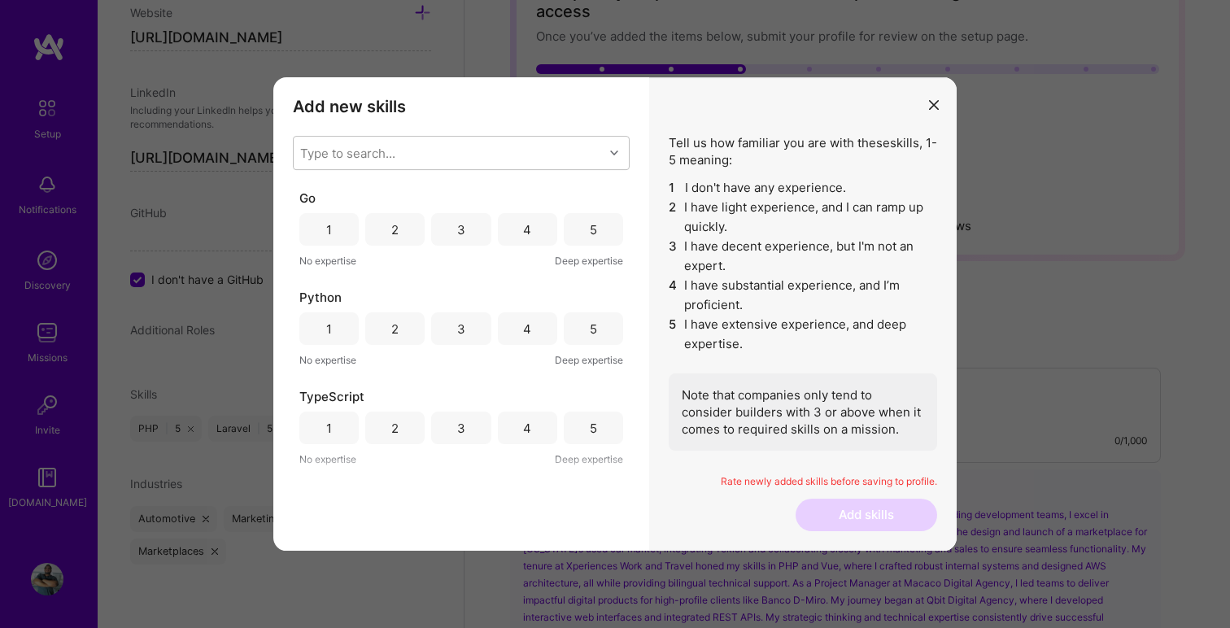
click at [482, 125] on div "Add new skills Tell us how familiar you are with given skills, using between 1 …" at bounding box center [461, 314] width 376 height 474
click at [436, 232] on div "3" at bounding box center [460, 229] width 59 height 33
click at [575, 325] on div "5" at bounding box center [593, 328] width 59 height 33
click at [583, 427] on div "5" at bounding box center [593, 428] width 59 height 33
click at [541, 329] on div "4" at bounding box center [527, 328] width 59 height 33
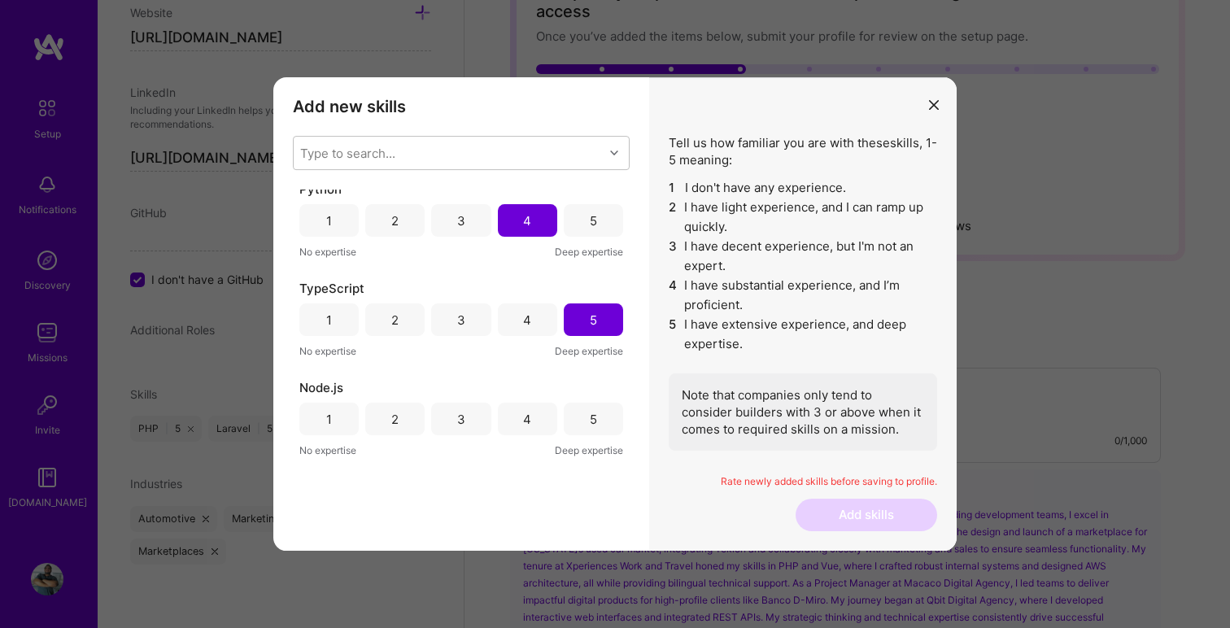
scroll to position [136, 0]
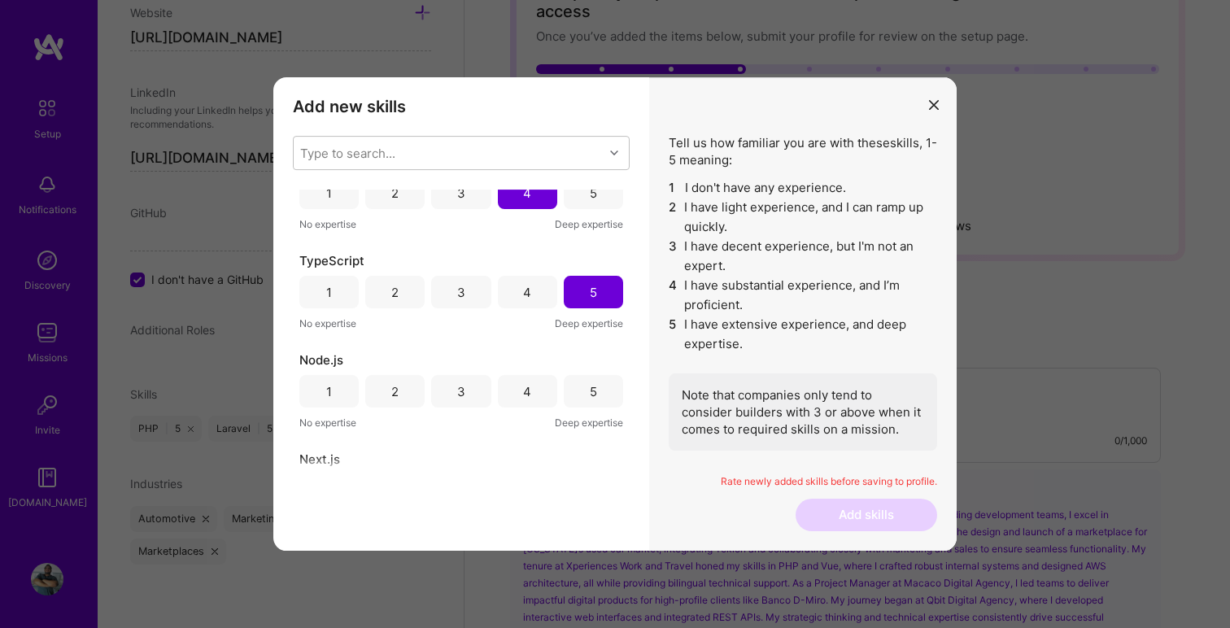
click at [533, 390] on div "4" at bounding box center [527, 391] width 59 height 33
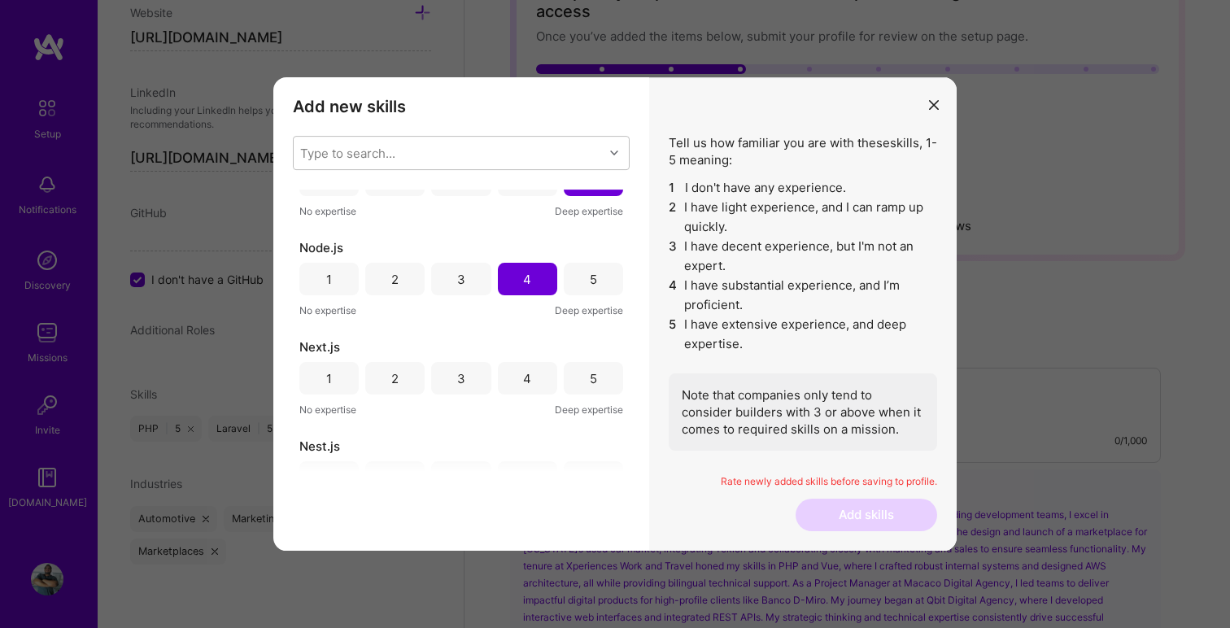
scroll to position [251, 0]
click at [517, 364] on div "4" at bounding box center [527, 375] width 59 height 33
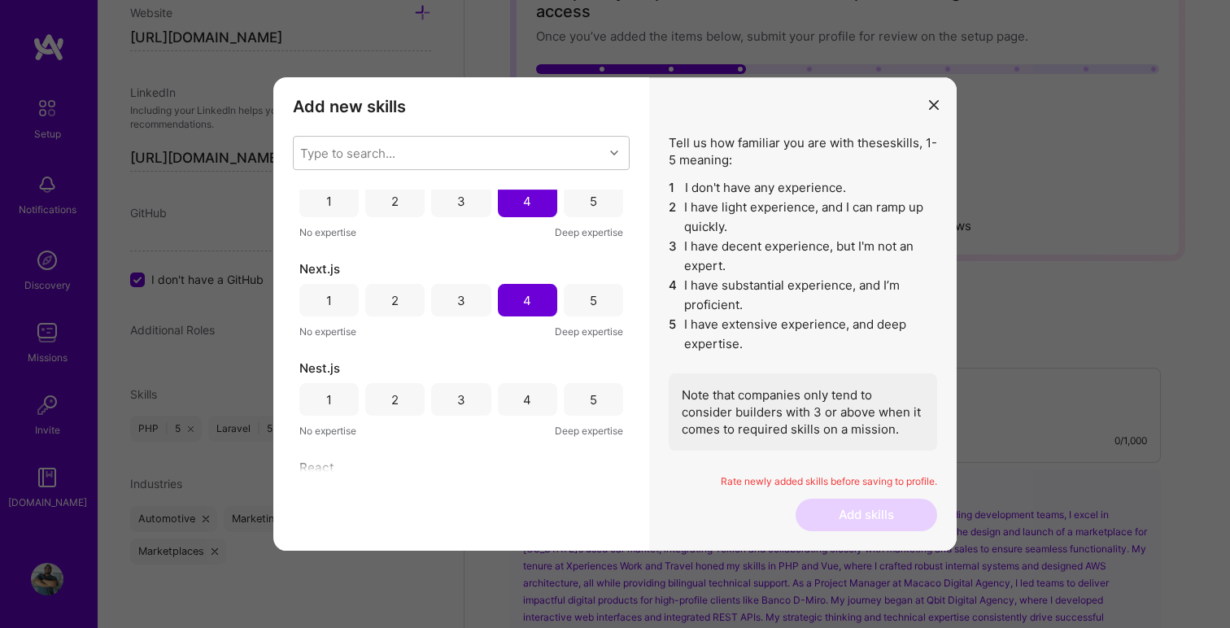
scroll to position [329, 0]
click at [537, 400] on div "4" at bounding box center [527, 397] width 59 height 33
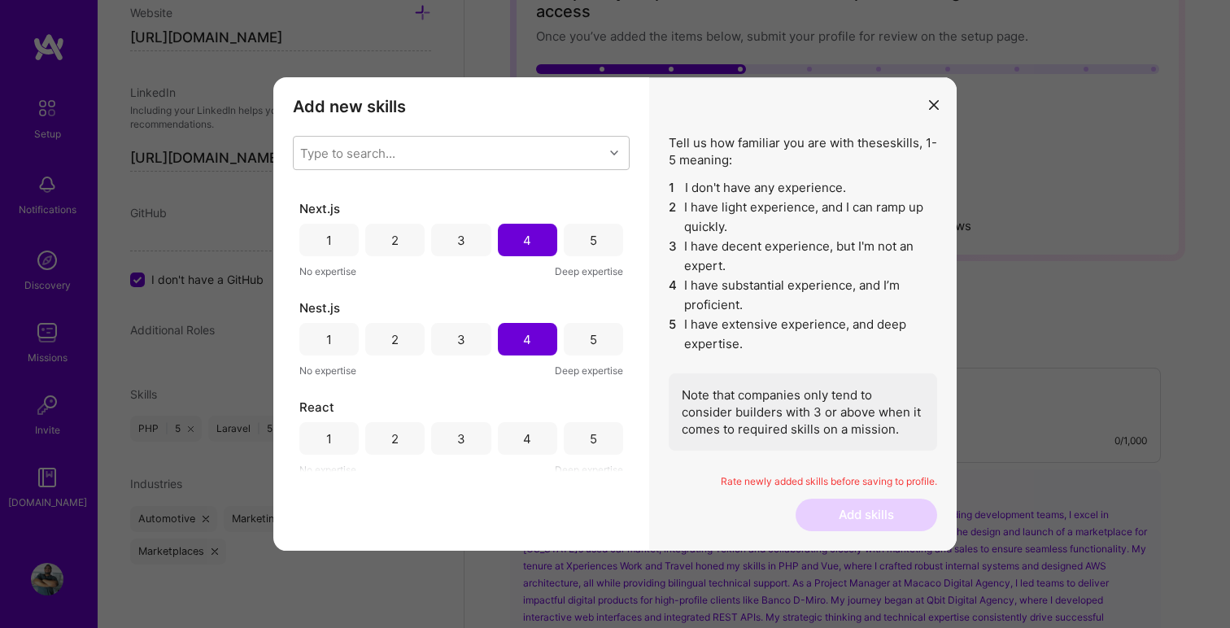
scroll to position [388, 0]
click at [475, 340] on div "3" at bounding box center [460, 337] width 59 height 33
click at [457, 429] on div "3" at bounding box center [461, 437] width 8 height 17
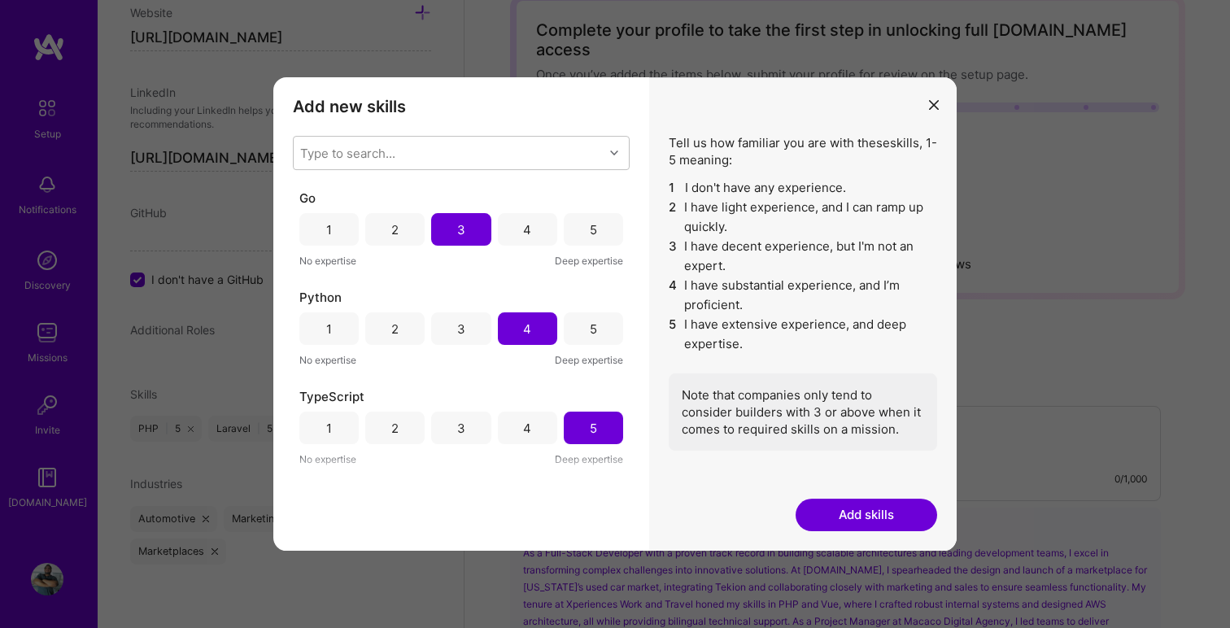
scroll to position [0, 0]
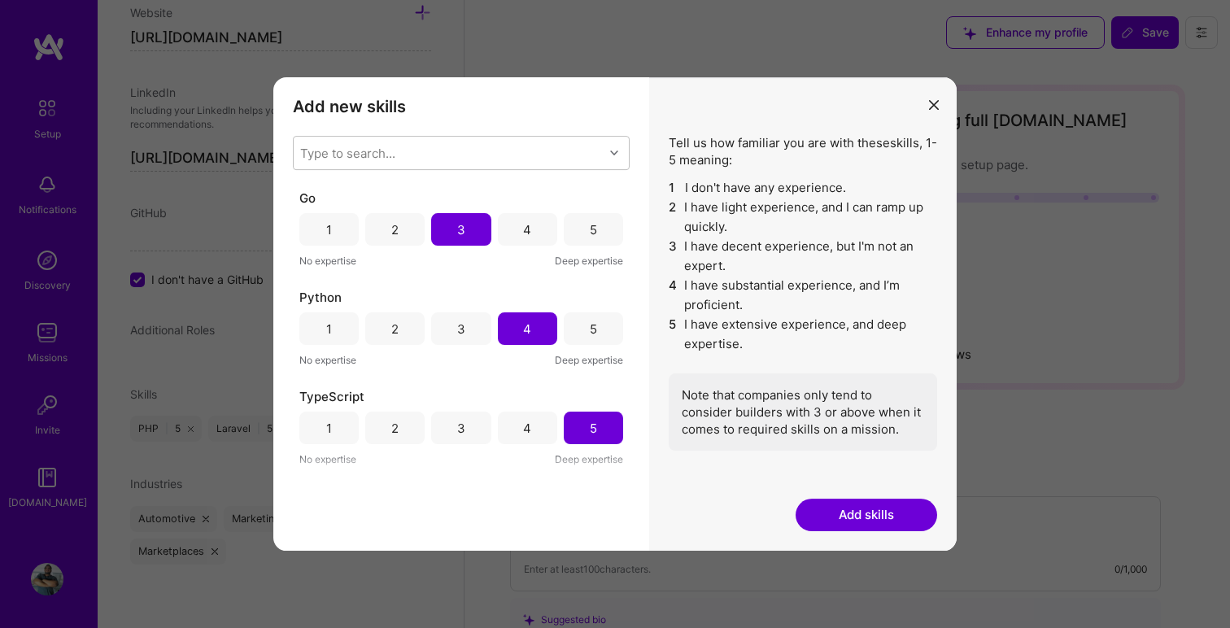
click at [884, 510] on button "Add skills" at bounding box center [867, 515] width 142 height 33
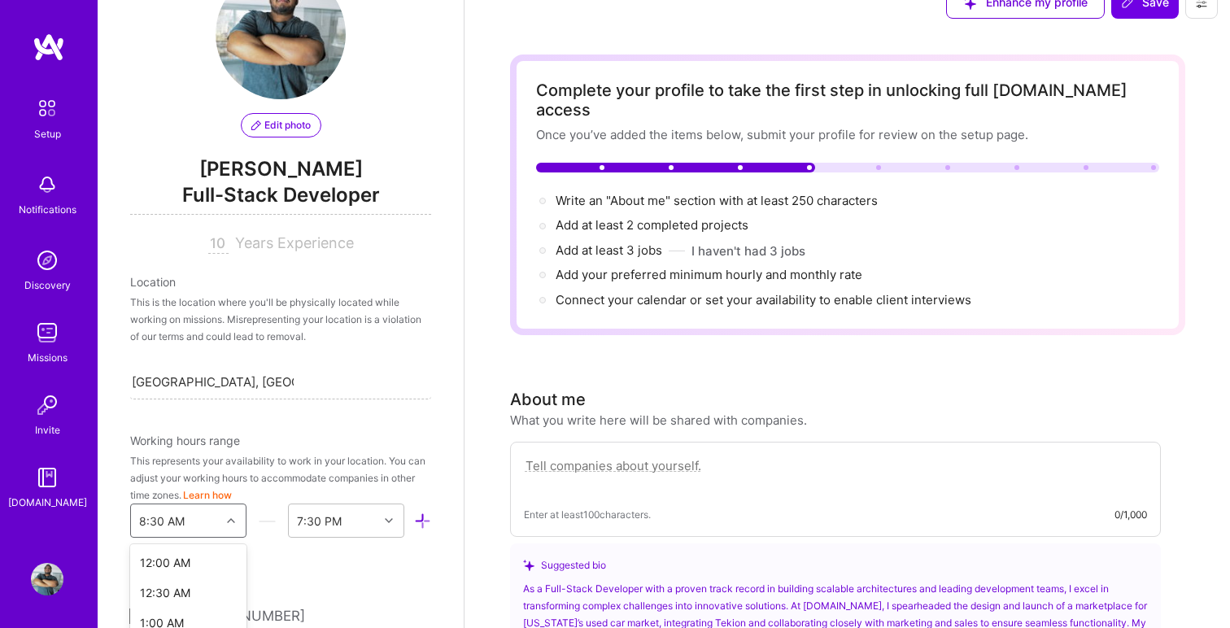
scroll to position [230, 0]
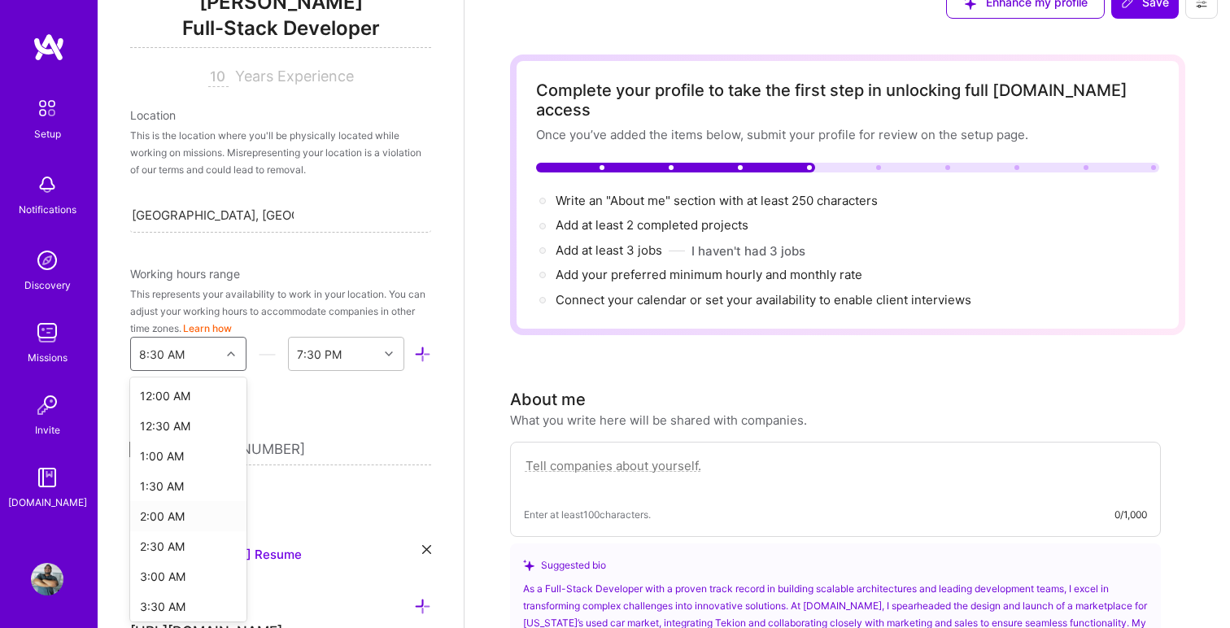
click at [229, 371] on div "option 2:00 AM focused, 5 of 48. 48 results available. Use Up and Down to choos…" at bounding box center [188, 354] width 116 height 34
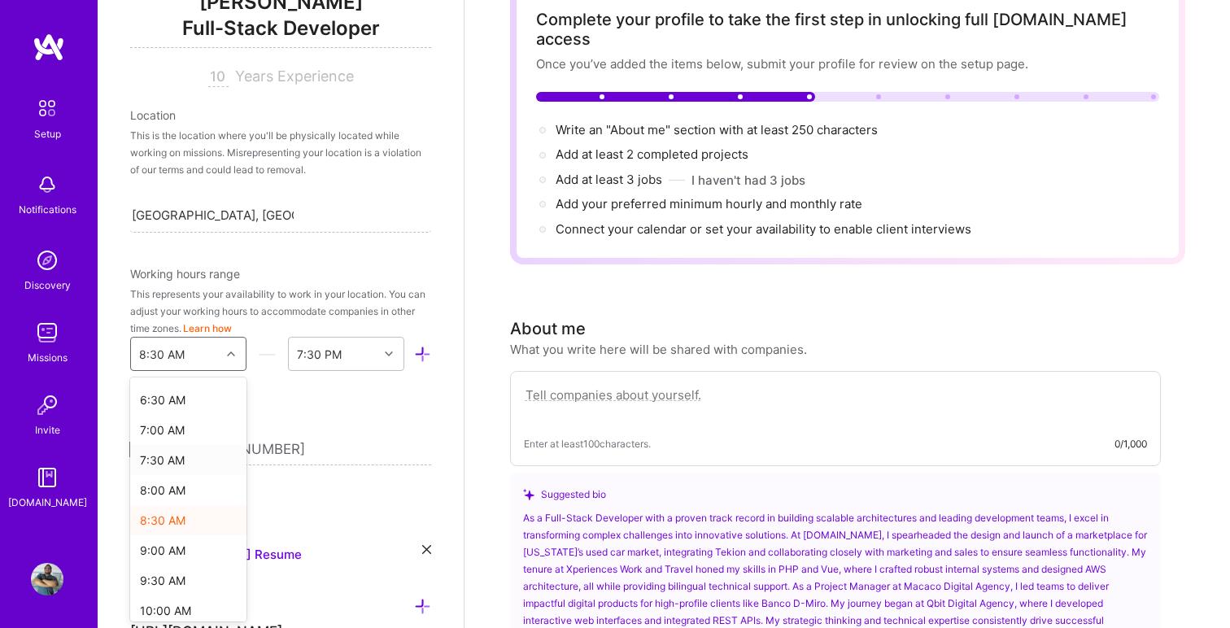
scroll to position [400, 0]
click at [169, 525] on div "9:00 AM" at bounding box center [188, 537] width 116 height 30
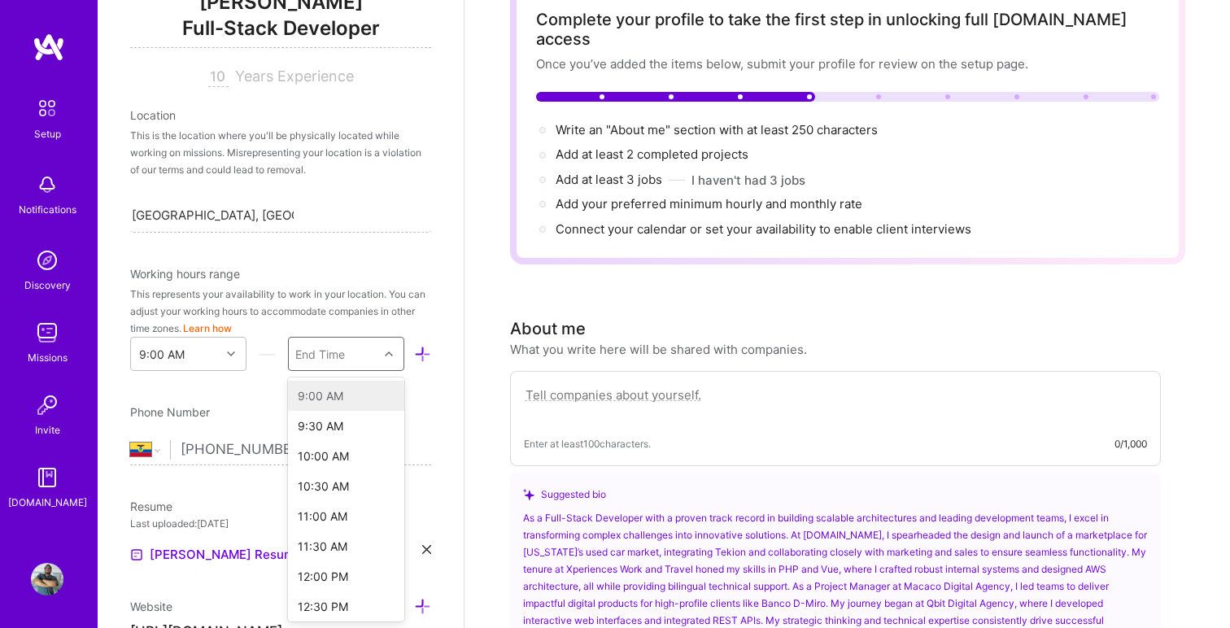
click at [347, 352] on div "End Time" at bounding box center [334, 354] width 90 height 33
click at [331, 474] on div "9:00 PM" at bounding box center [346, 476] width 116 height 30
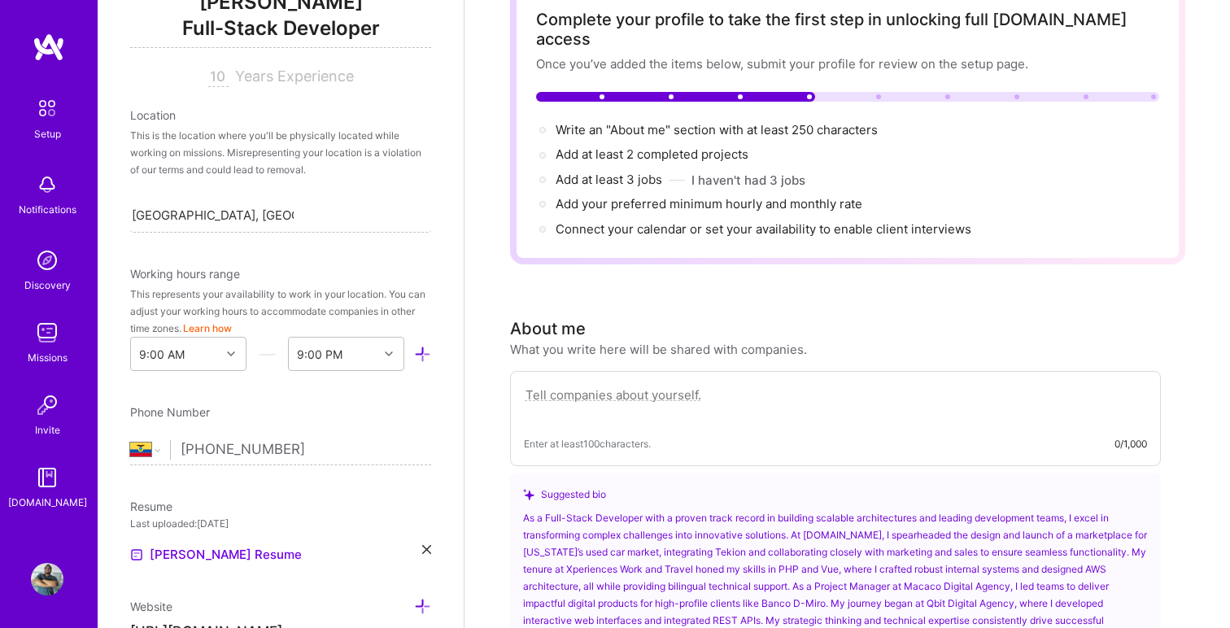
click at [369, 395] on div "Edit photo [PERSON_NAME] Full-Stack Developer 10 Years Experience Location This…" at bounding box center [281, 314] width 366 height 628
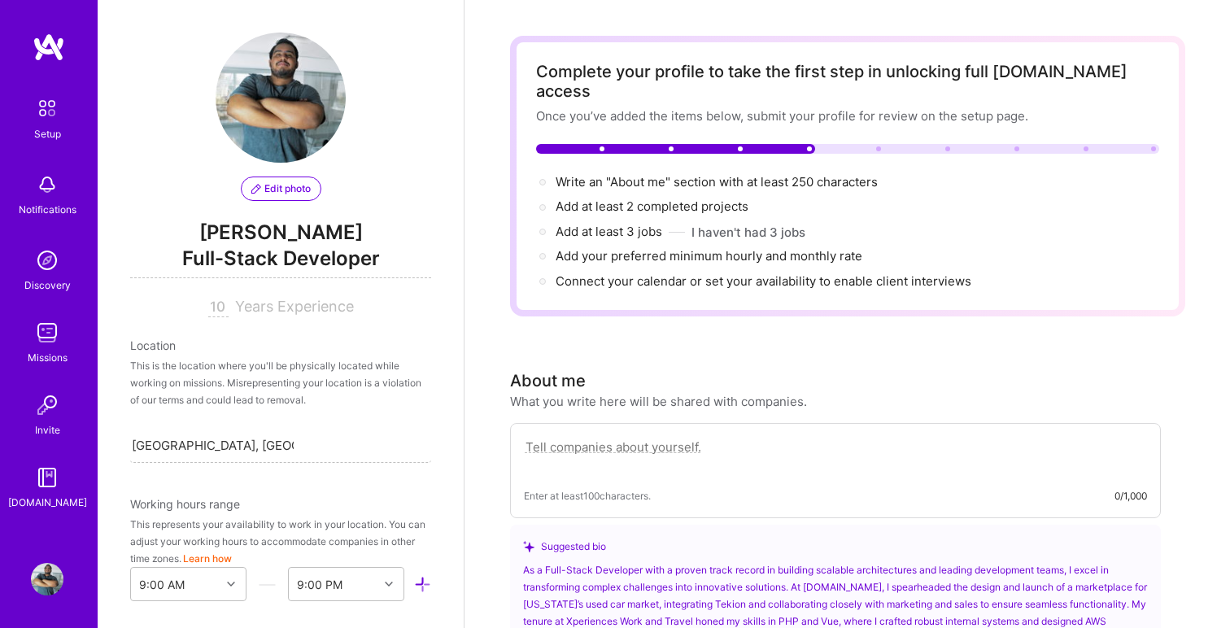
scroll to position [0, 0]
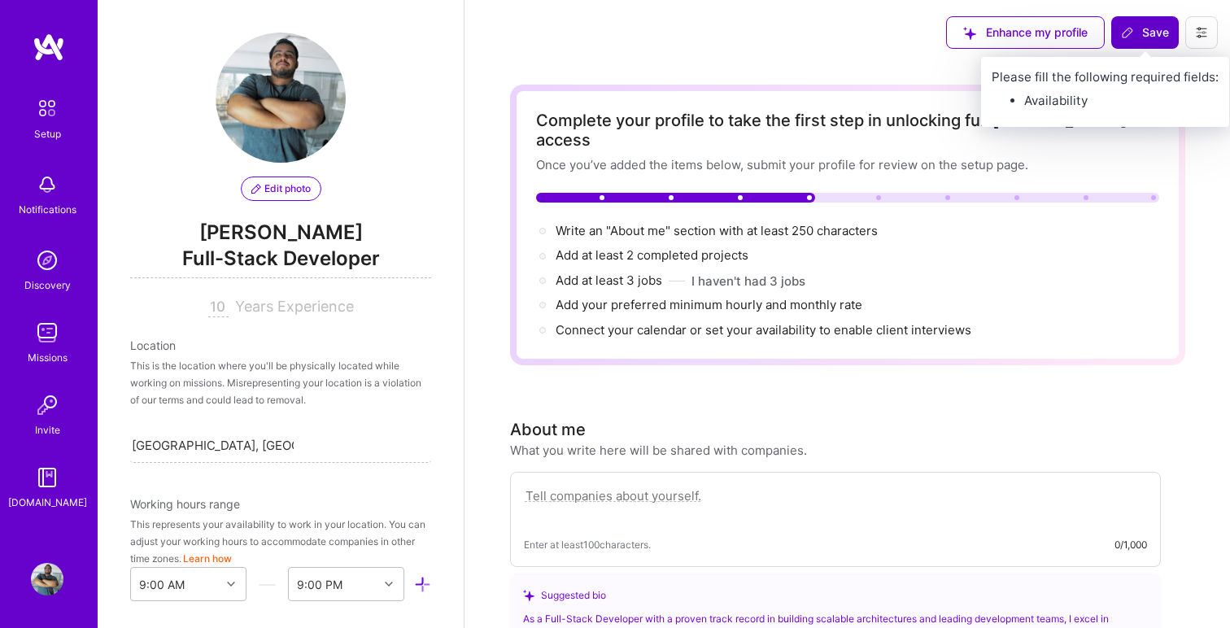
click at [1143, 36] on span "Save" at bounding box center [1145, 32] width 48 height 16
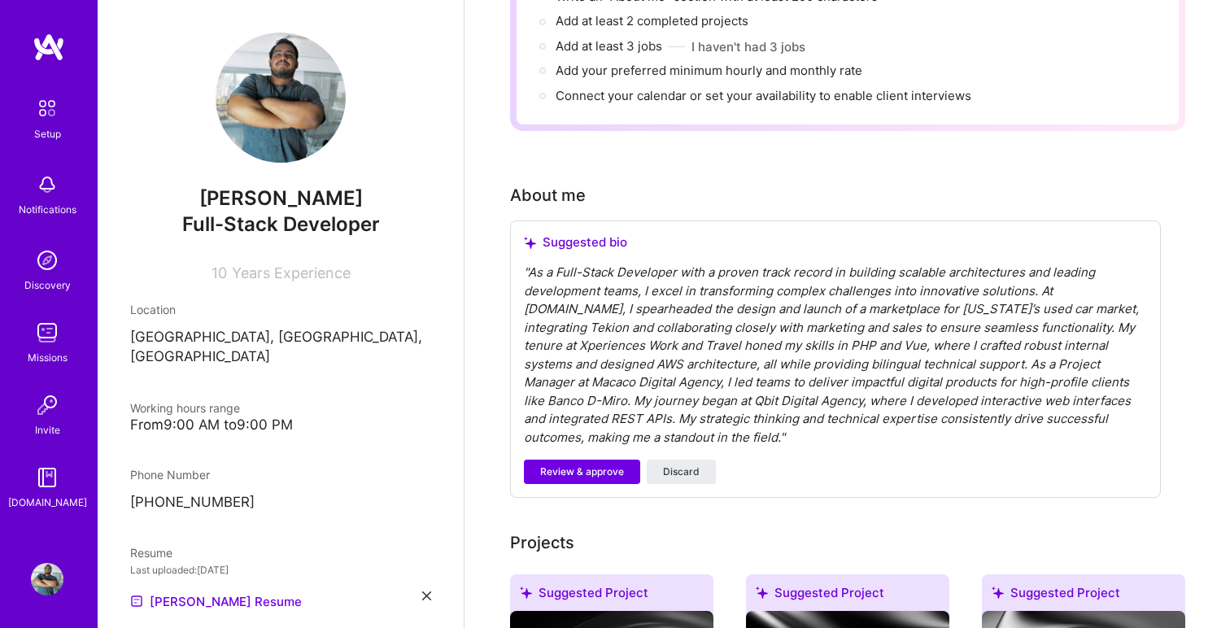
scroll to position [242, 0]
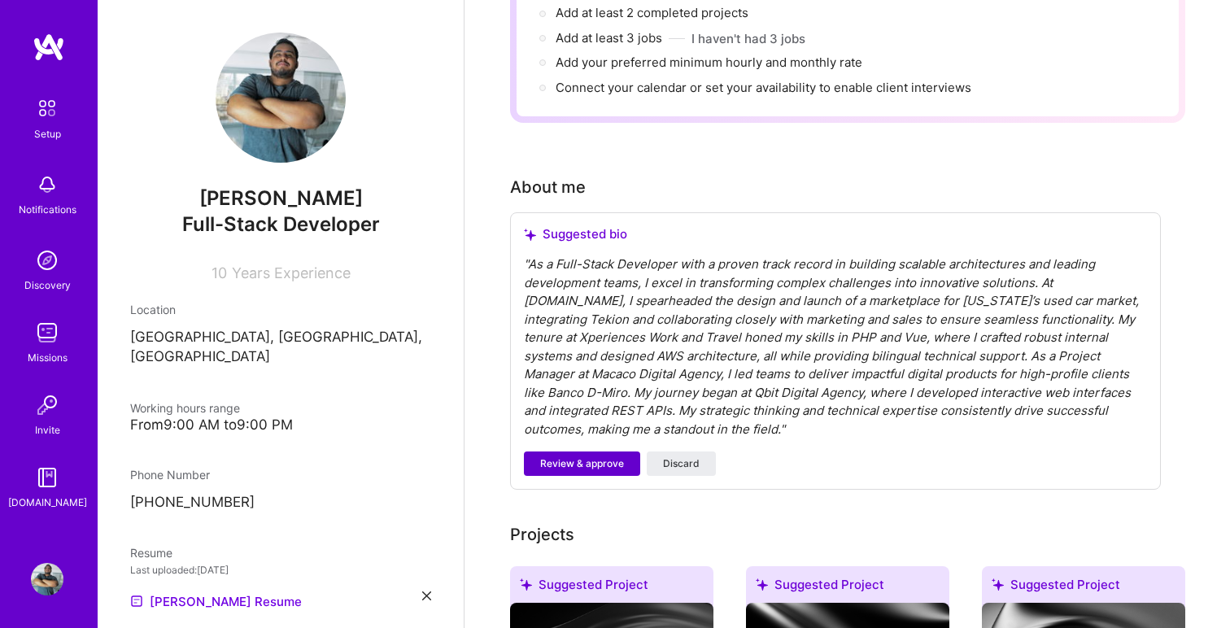
click at [604, 457] on span "Review & approve" at bounding box center [582, 464] width 84 height 15
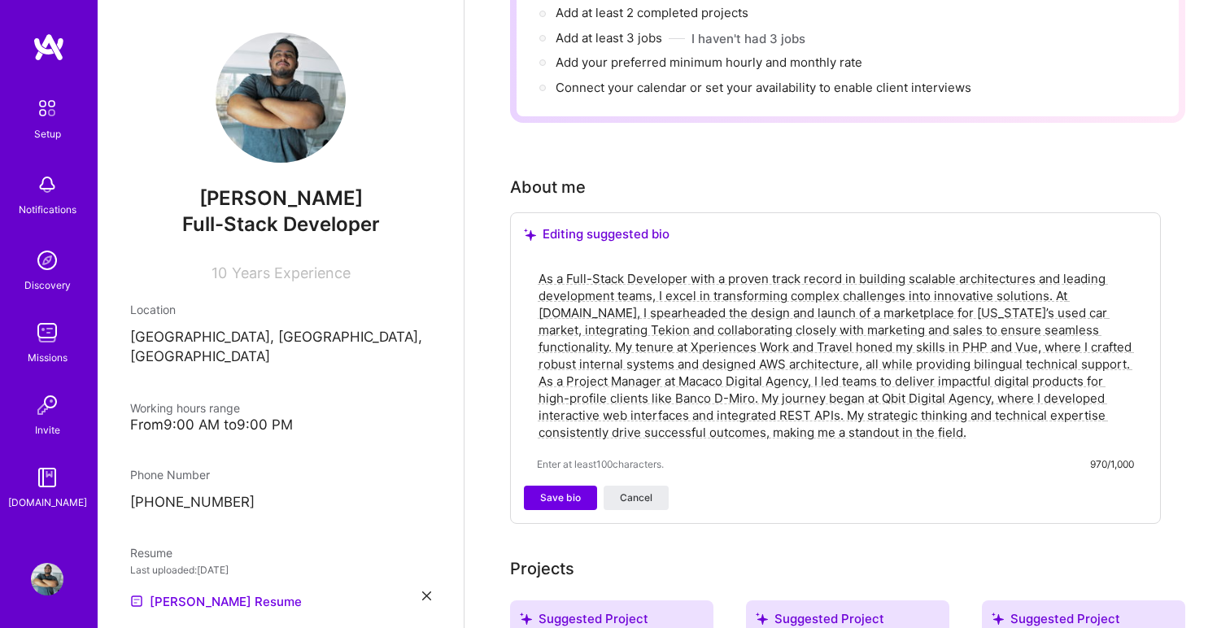
drag, startPoint x: 536, startPoint y: 259, endPoint x: 988, endPoint y: 414, distance: 477.6
click at [988, 414] on textarea "As a Full-Stack Developer with a proven track record in building scalable archi…" at bounding box center [835, 356] width 597 height 174
paste textarea ", I turn complex challenges into clear, functional solutions. At [DOMAIN_NAME],…"
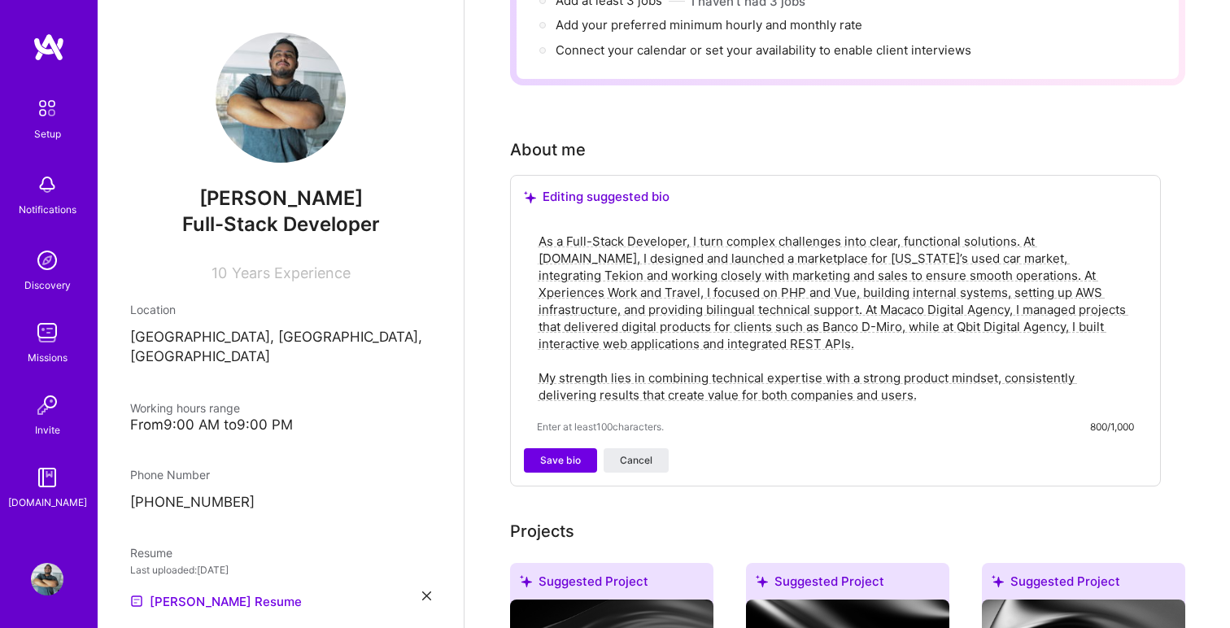
scroll to position [292, 0]
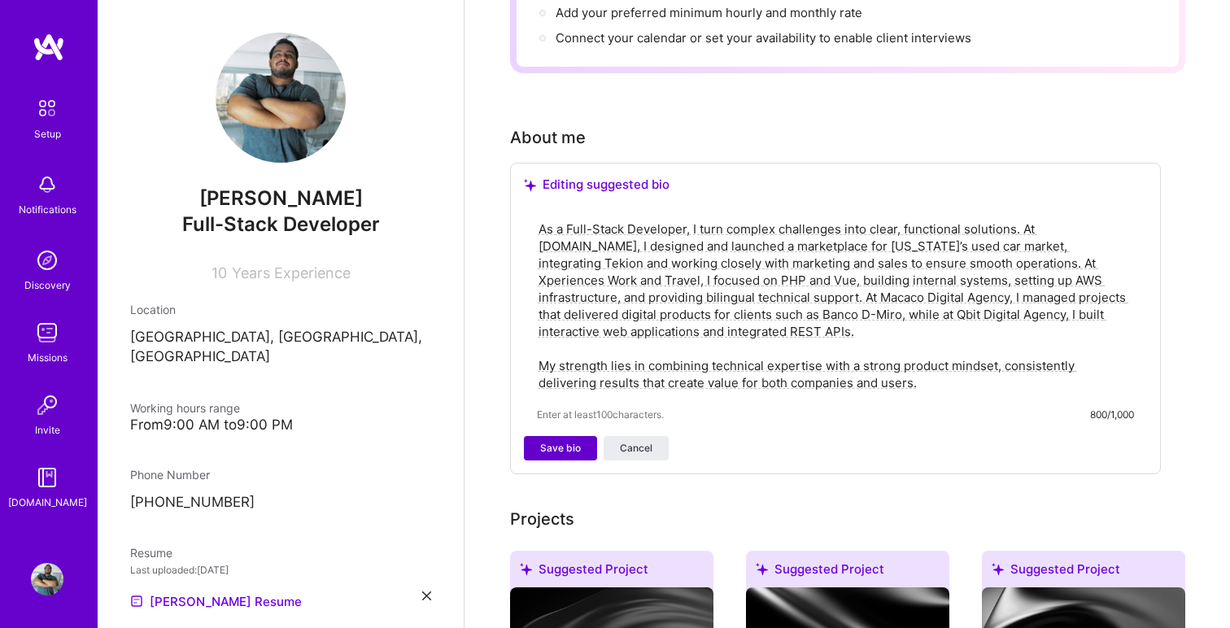
type textarea "As a Full-Stack Developer, I turn complex challenges into clear, functional sol…"
click at [568, 441] on span "Save bio" at bounding box center [560, 448] width 41 height 15
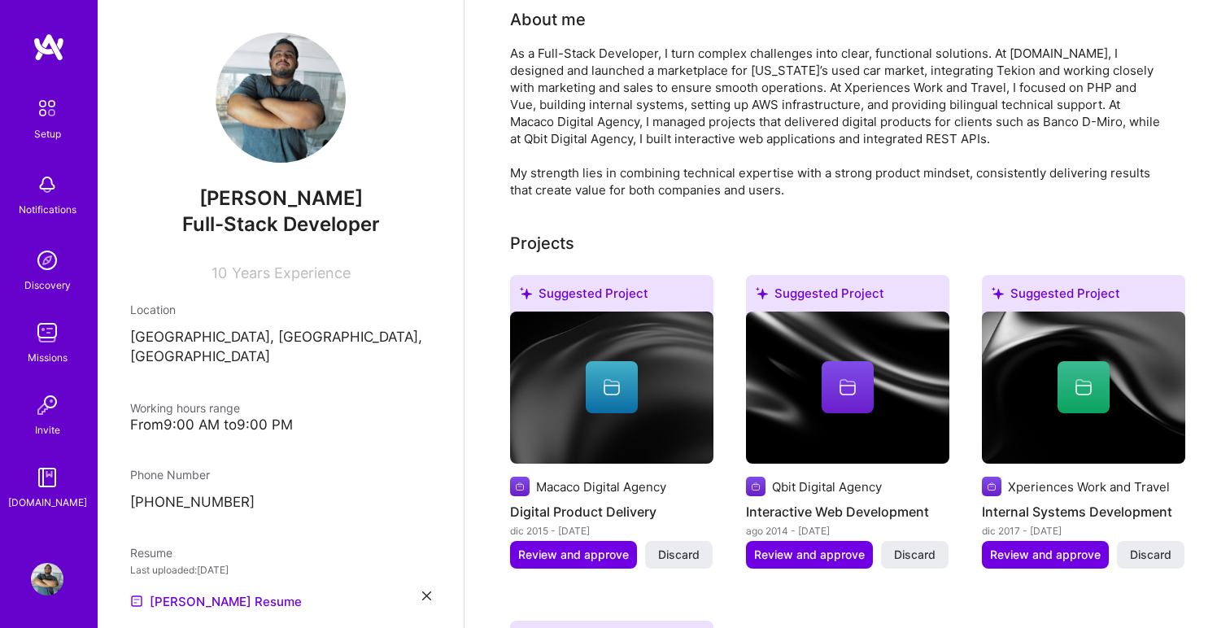
scroll to position [392, 0]
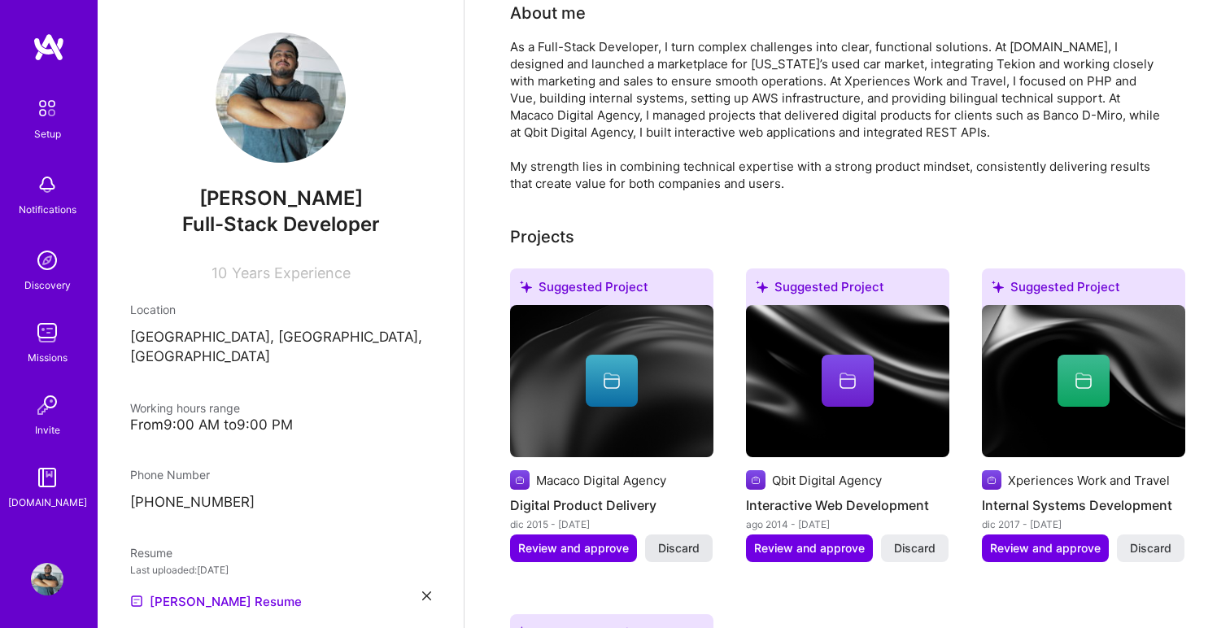
click at [680, 540] on span "Discard" at bounding box center [679, 548] width 42 height 16
click at [683, 540] on span "Discard" at bounding box center [679, 548] width 42 height 16
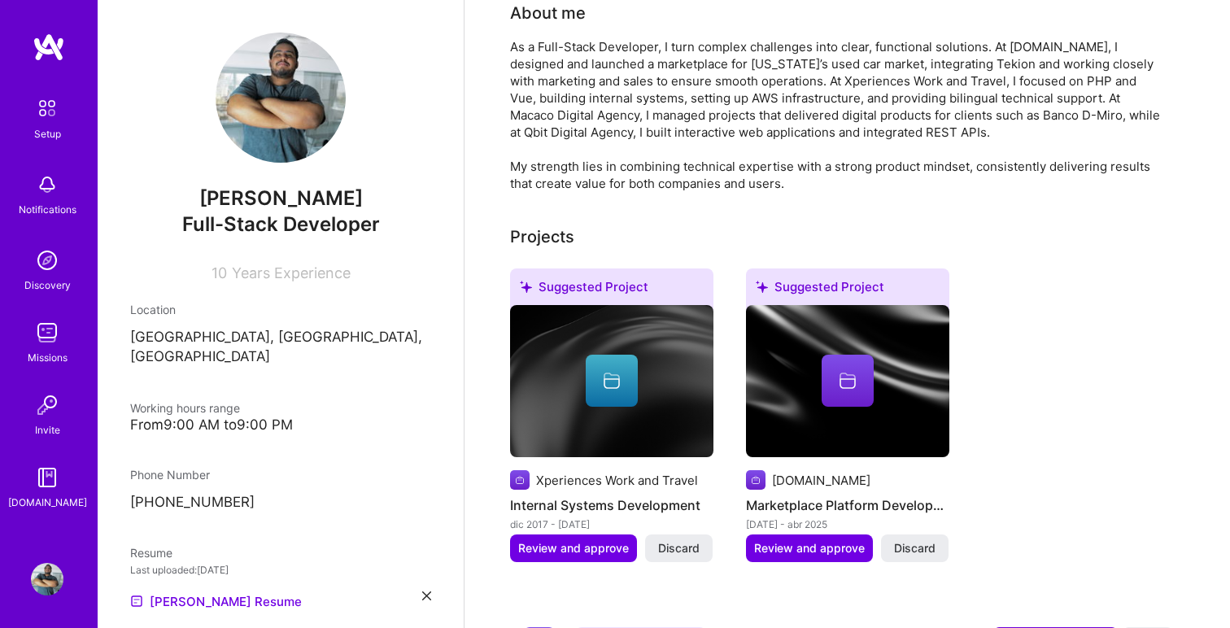
click at [683, 540] on span "Discard" at bounding box center [679, 548] width 42 height 16
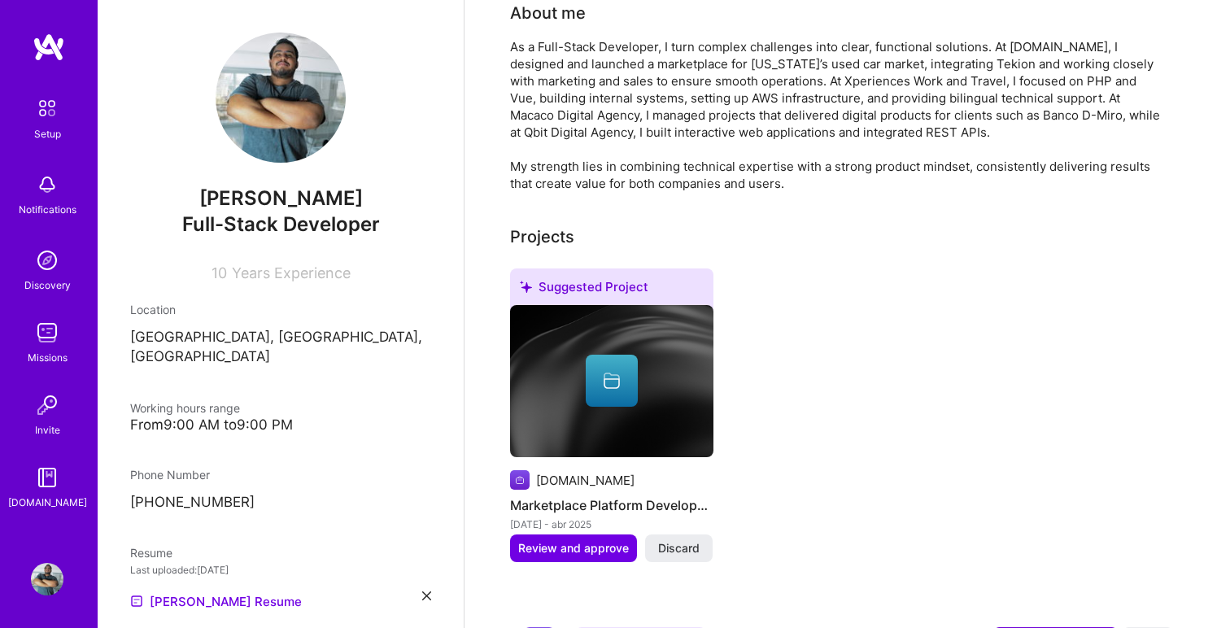
click at [611, 355] on div at bounding box center [612, 381] width 52 height 52
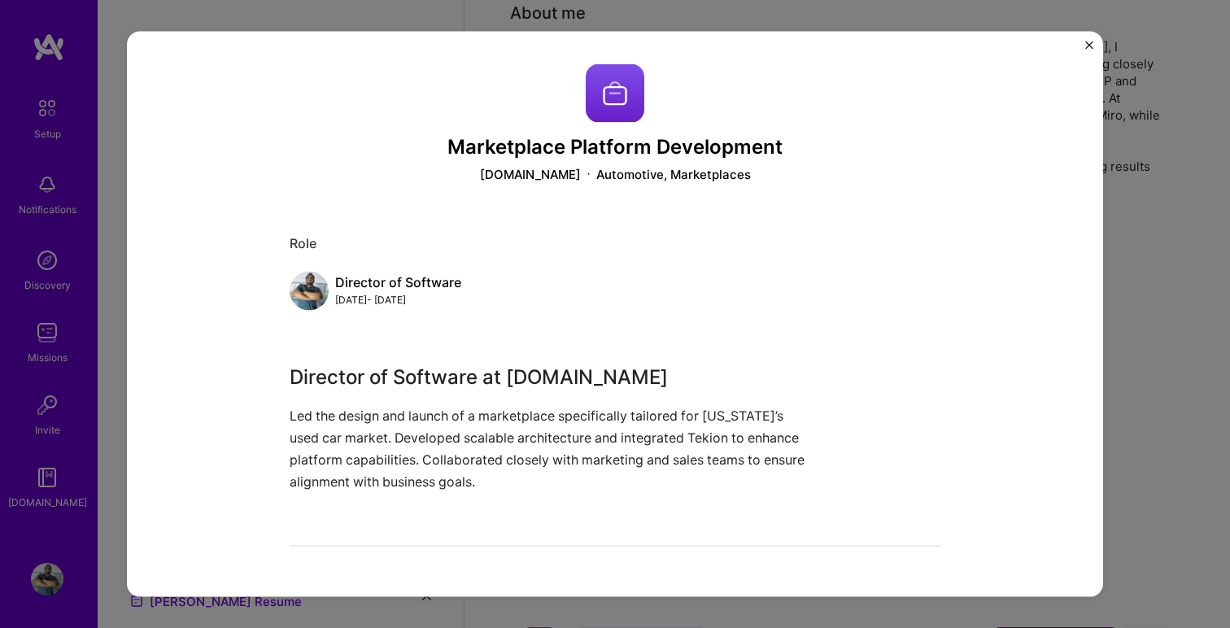
click at [1091, 42] on img "Close" at bounding box center [1090, 46] width 8 height 8
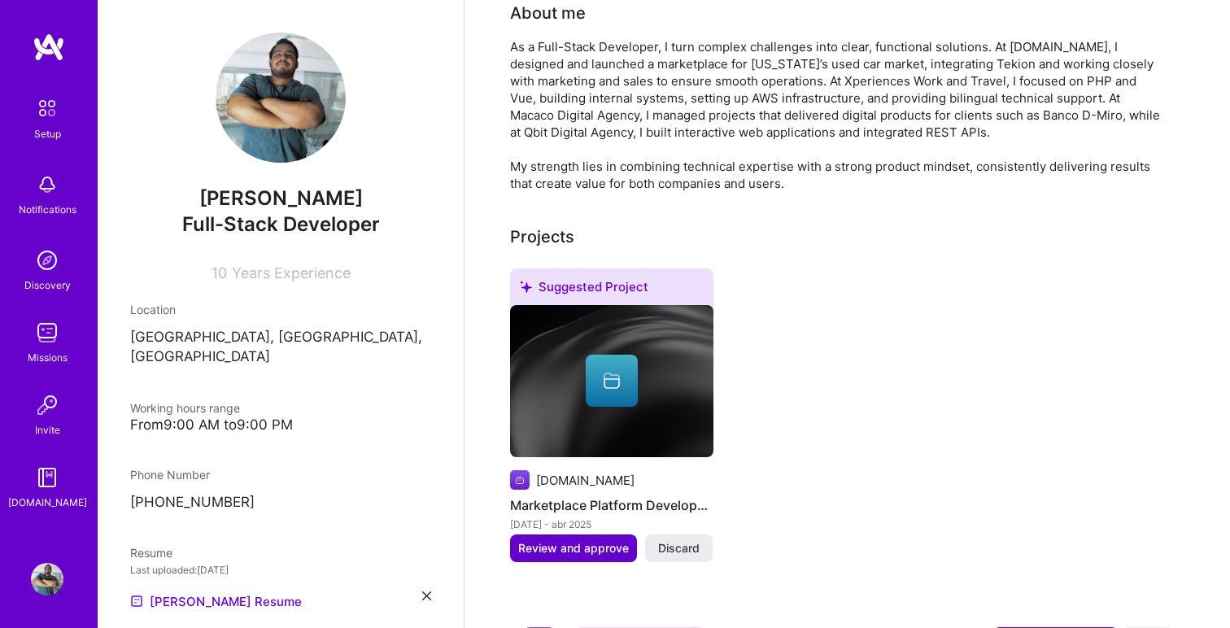
click at [561, 540] on span "Review and approve" at bounding box center [573, 548] width 111 height 16
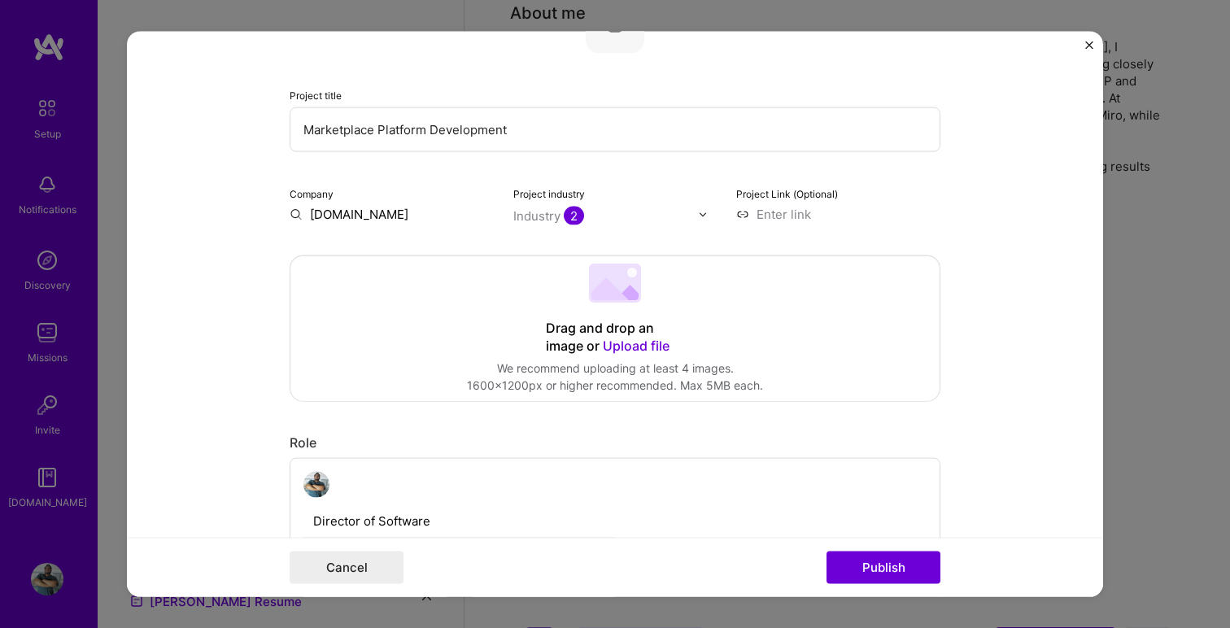
scroll to position [155, 0]
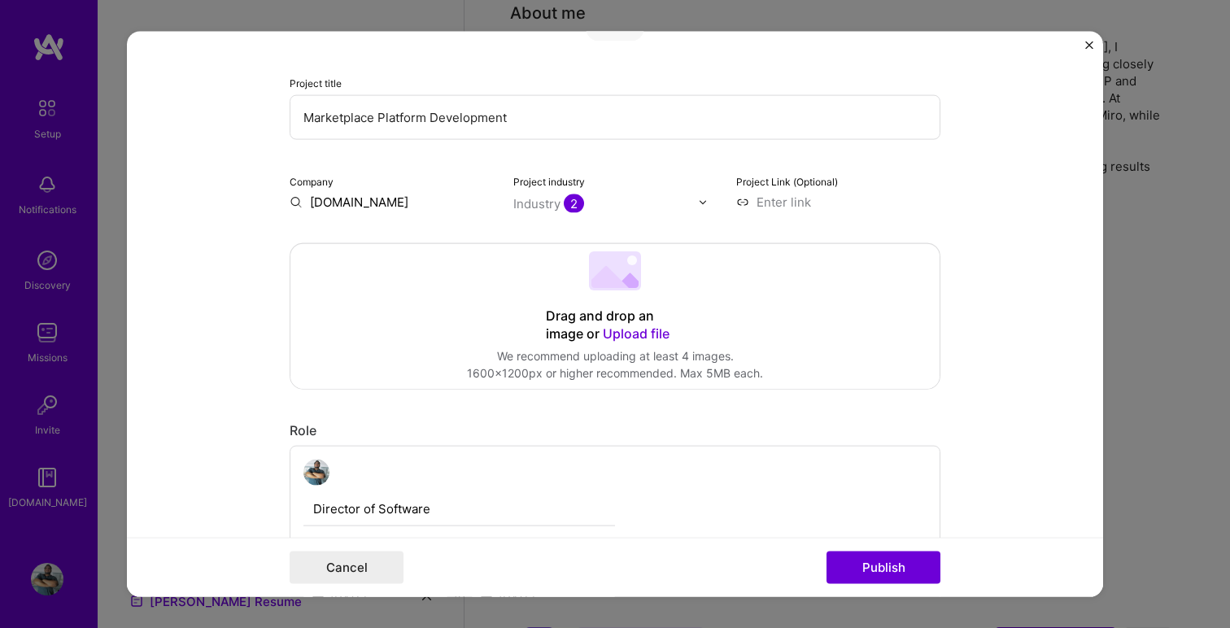
click at [540, 200] on div "Industry 2" at bounding box center [548, 203] width 71 height 17
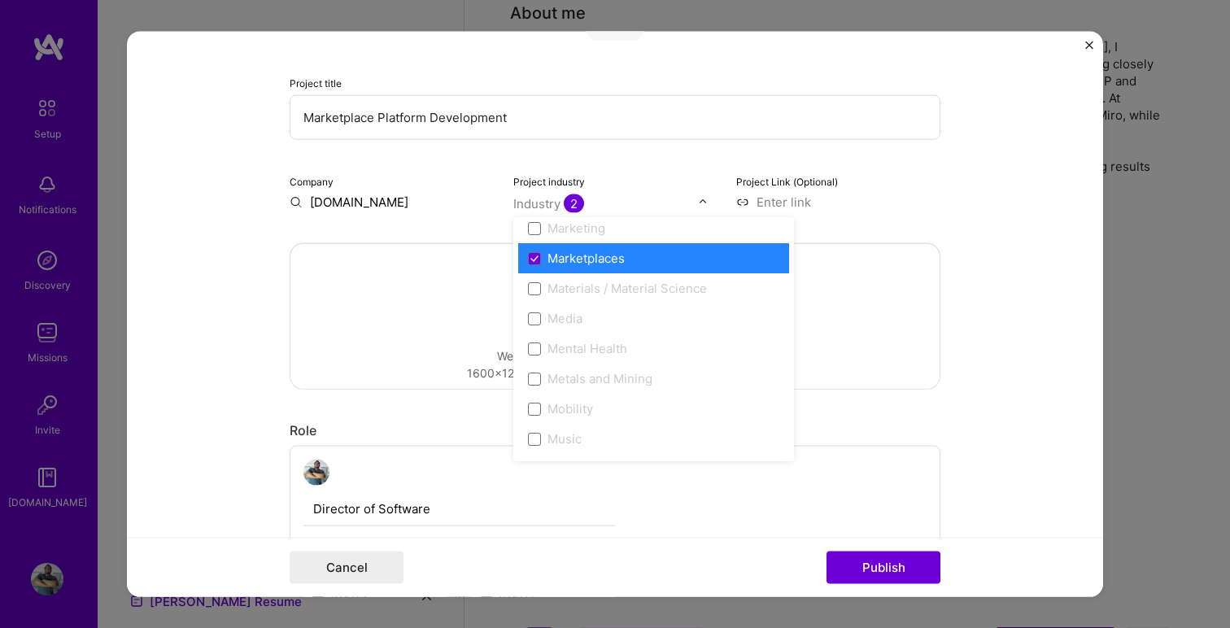
scroll to position [2446, 0]
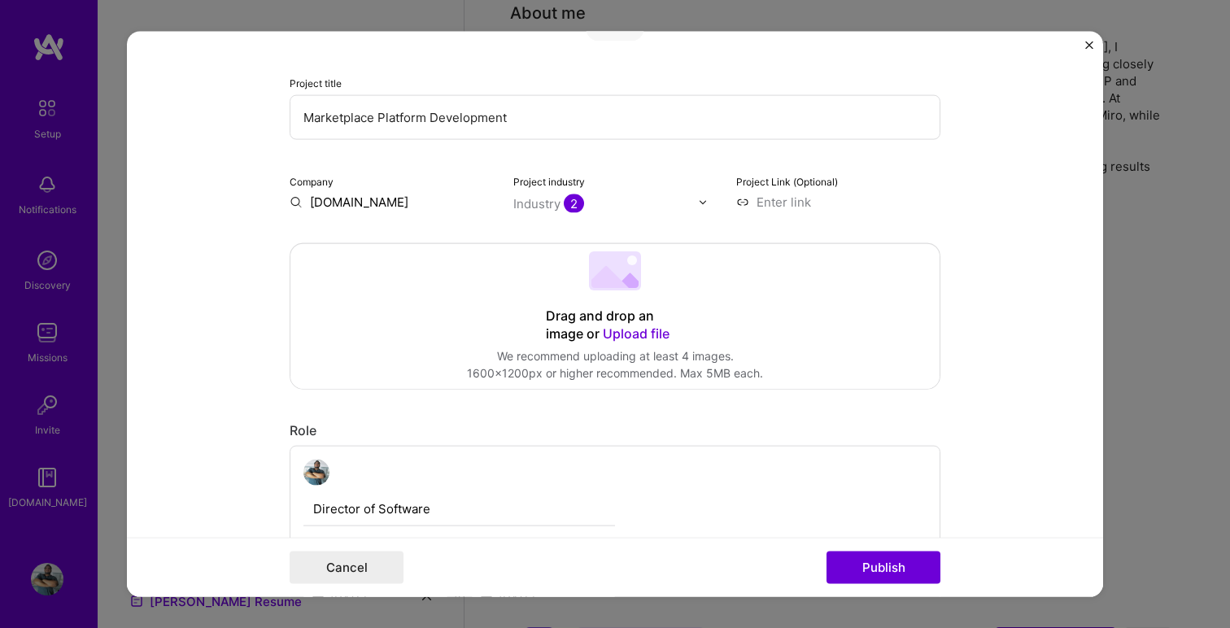
click at [912, 188] on div "Project Link (Optional)" at bounding box center [838, 192] width 204 height 38
click at [787, 207] on input at bounding box center [838, 202] width 204 height 17
type input "[URL][DOMAIN_NAME]"
click at [1000, 261] on form "Editing suggested project This project is suggested based on your LinkedIn, res…" at bounding box center [615, 315] width 976 height 566
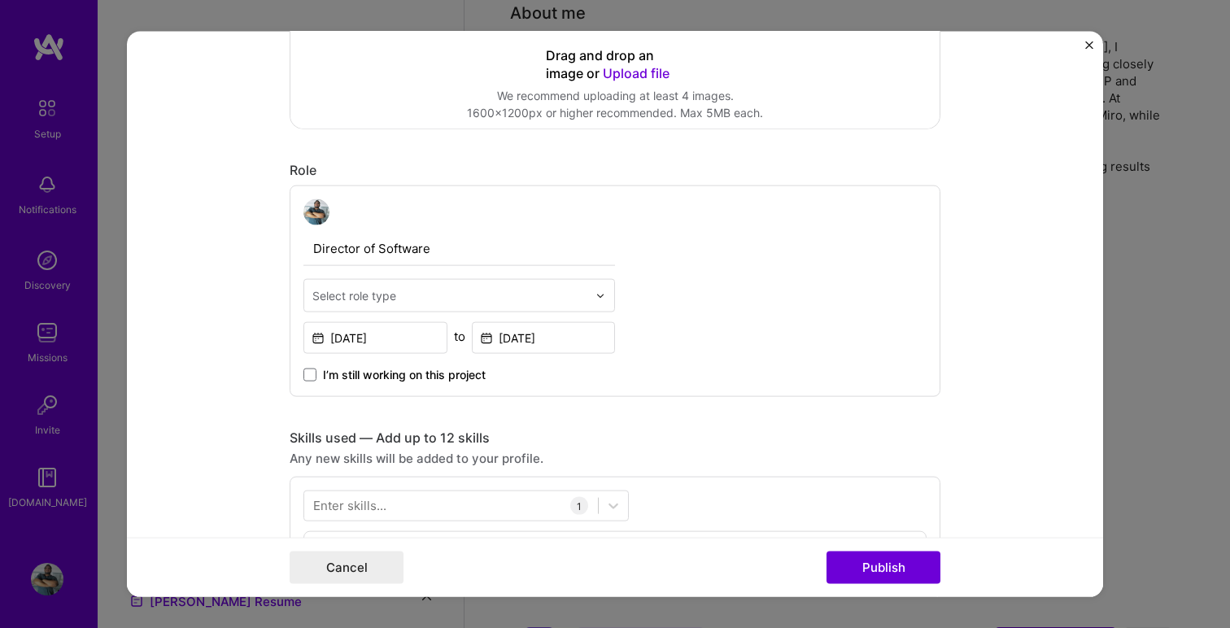
scroll to position [419, 0]
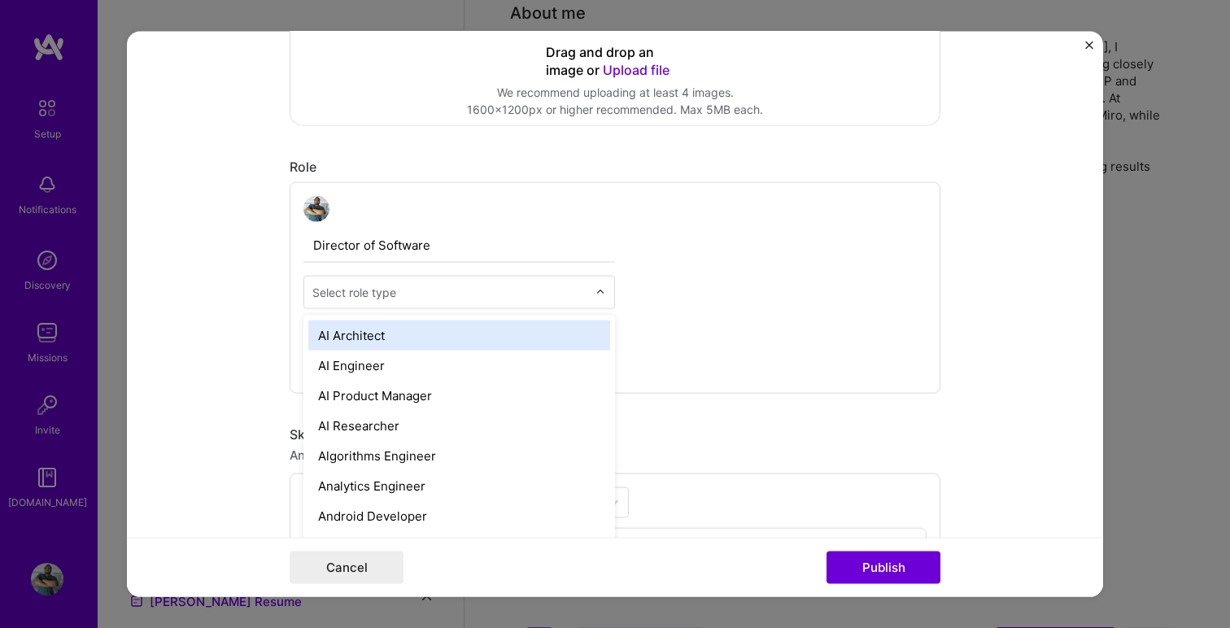
click at [553, 284] on input "text" at bounding box center [449, 292] width 275 height 17
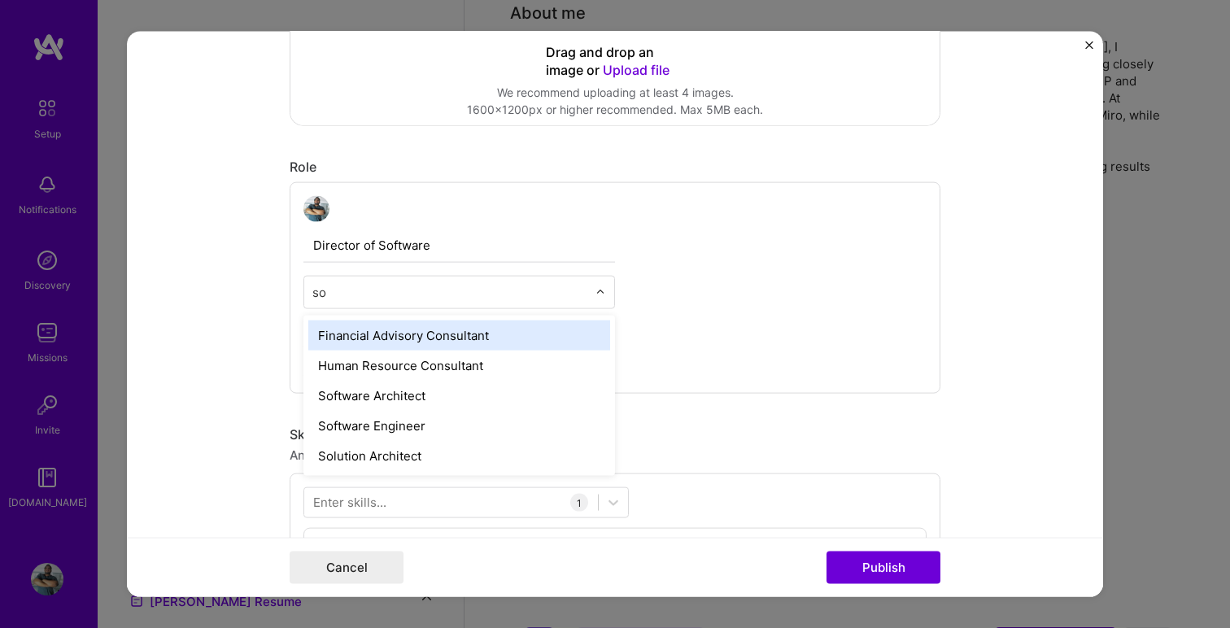
type input "sof"
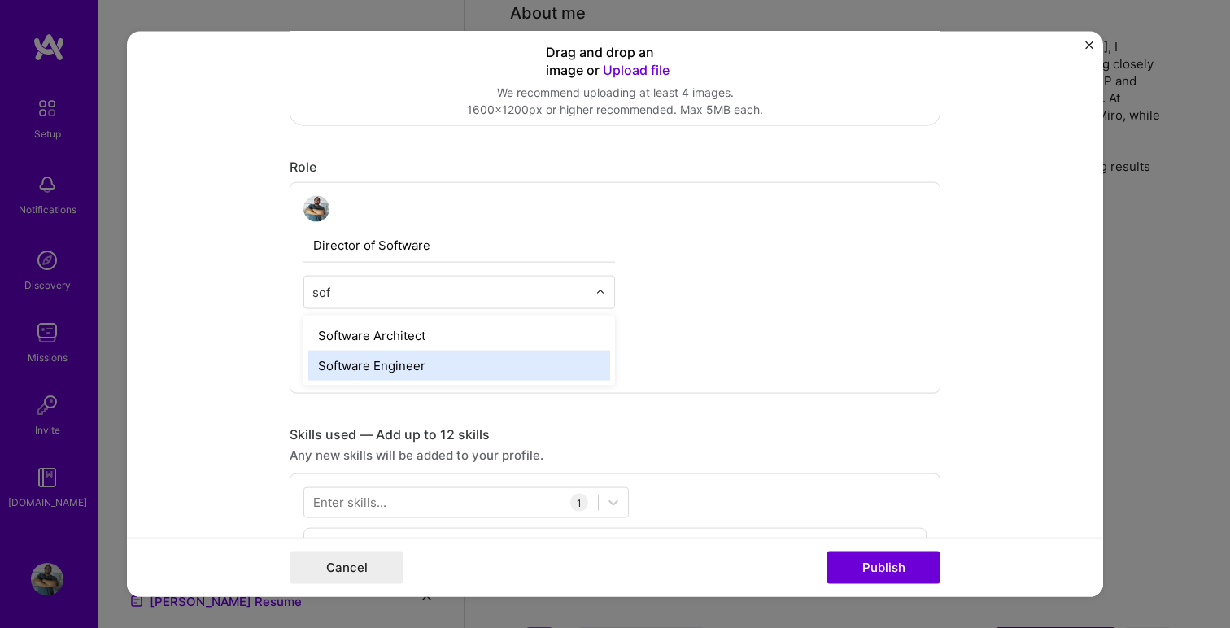
click at [400, 365] on div "Software Engineer" at bounding box center [459, 366] width 302 height 30
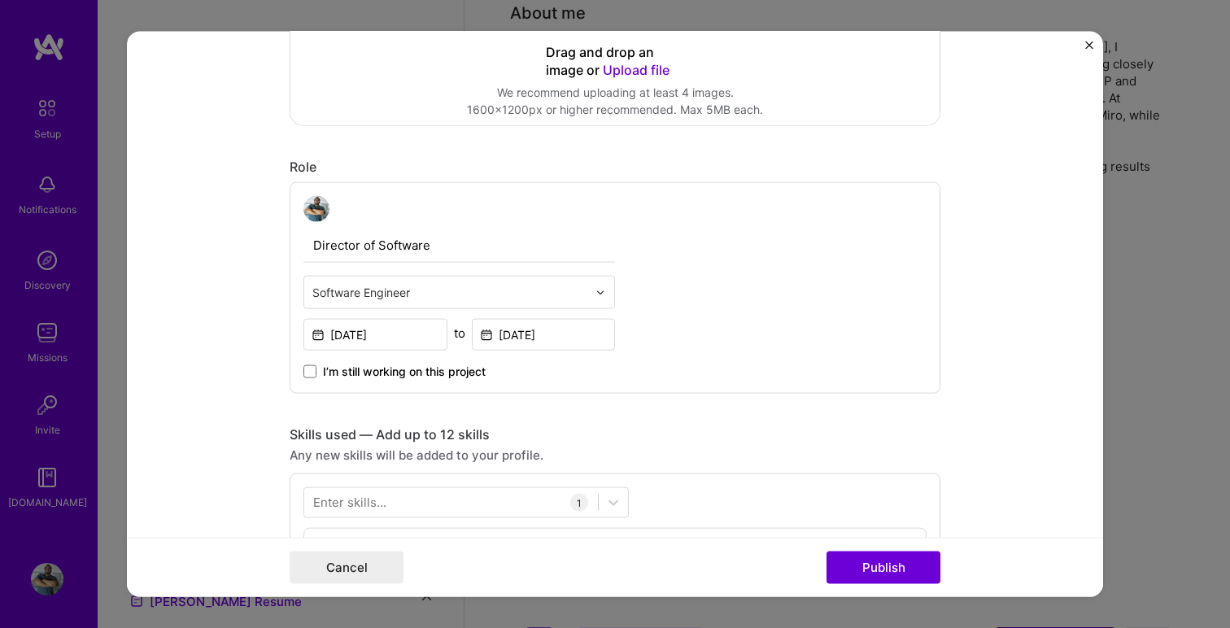
click at [688, 325] on div "Director of Software Software Engineer [DATE] to [DATE] I’m still working on th…" at bounding box center [615, 288] width 651 height 212
click at [537, 341] on input "[DATE]" at bounding box center [544, 335] width 144 height 32
click at [769, 273] on div "Director of Software Software Engineer [DATE] to [DATE] I’m still working on th…" at bounding box center [615, 288] width 651 height 212
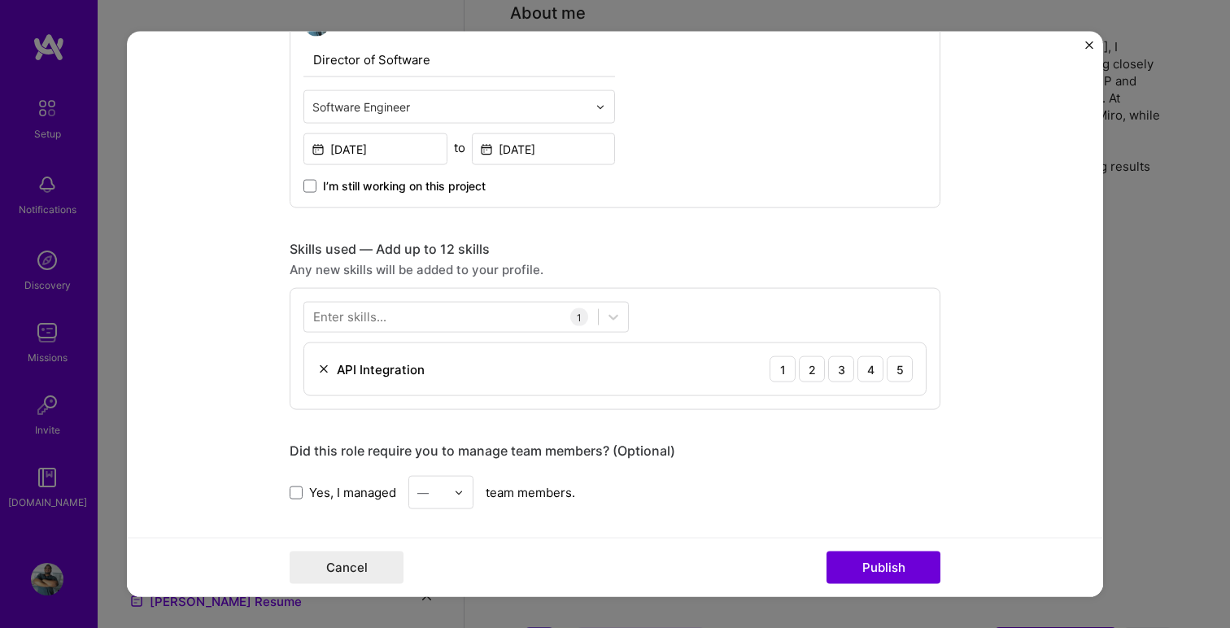
scroll to position [605, 0]
click at [903, 362] on div "5" at bounding box center [900, 369] width 26 height 26
click at [449, 317] on div at bounding box center [451, 316] width 294 height 27
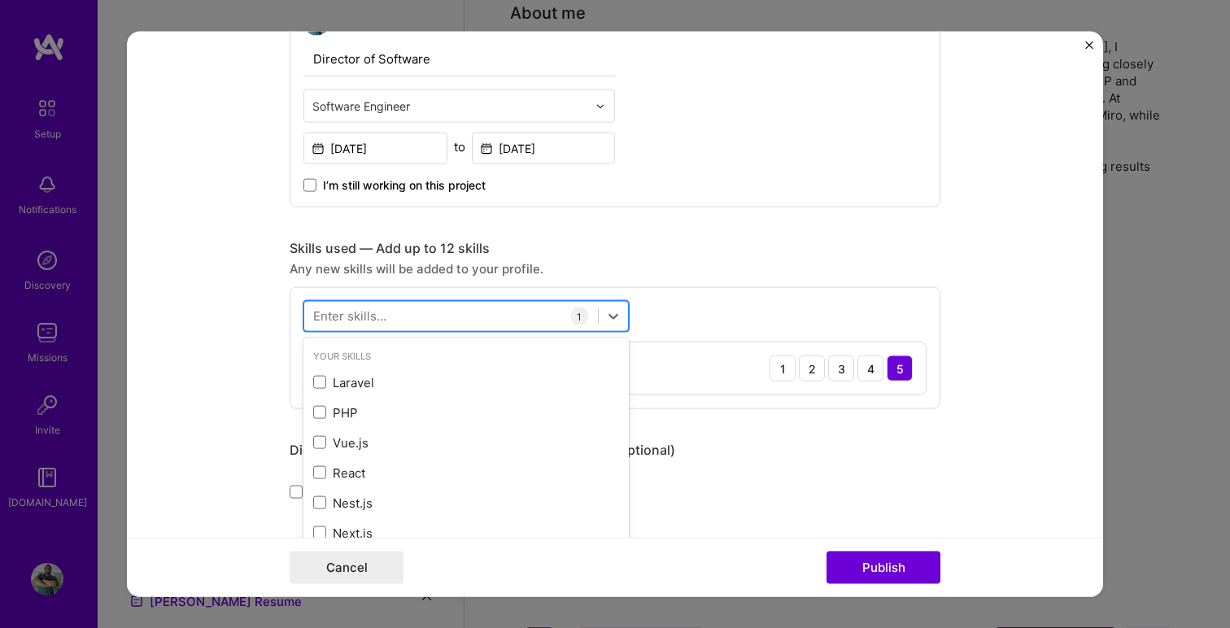
type input "v"
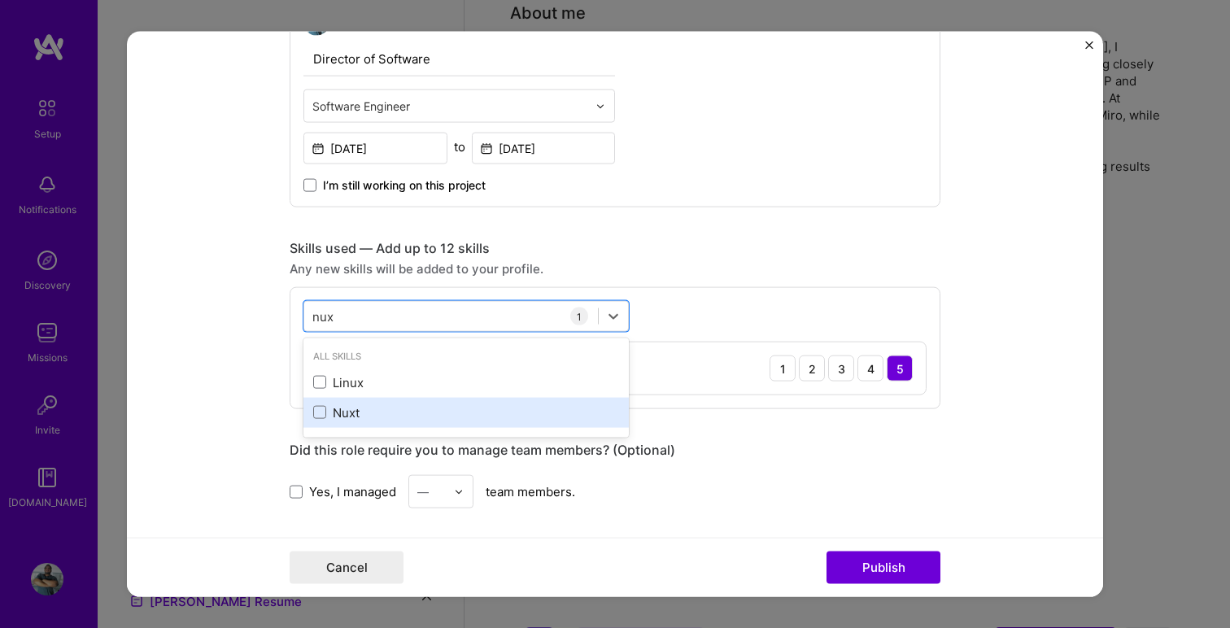
click at [326, 413] on div "Nuxt" at bounding box center [466, 412] width 306 height 17
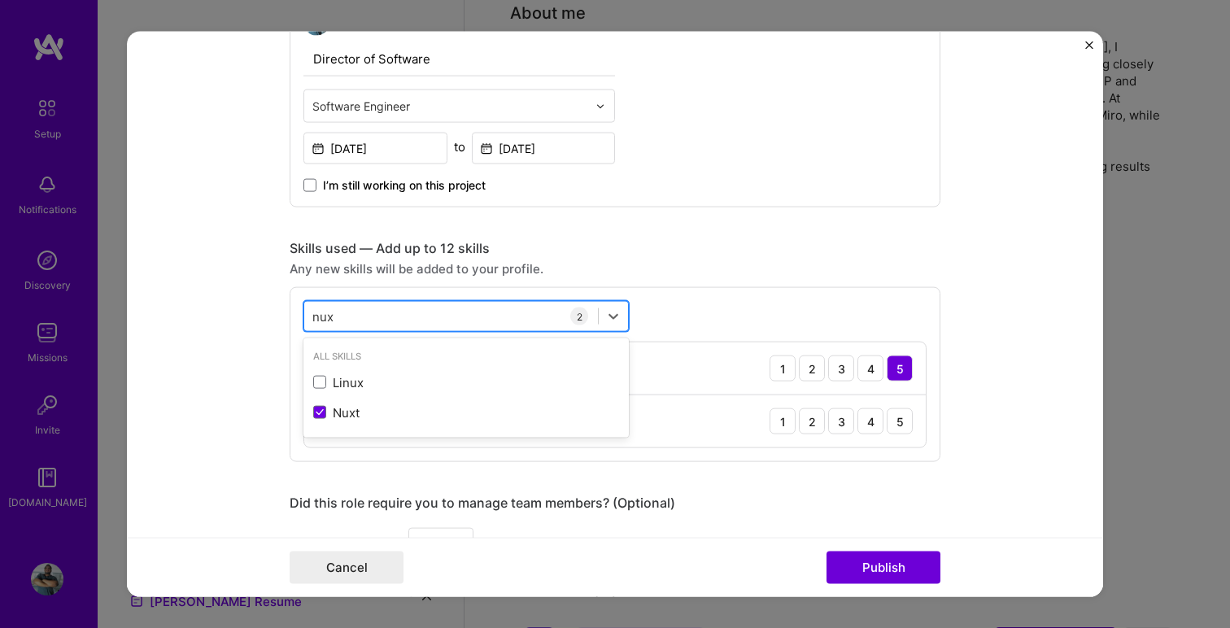
click at [381, 323] on div "nux nux" at bounding box center [451, 316] width 294 height 27
drag, startPoint x: 331, startPoint y: 319, endPoint x: 274, endPoint y: 319, distance: 57.0
click at [274, 319] on form "Editing suggested project This project is suggested based on your LinkedIn, res…" at bounding box center [615, 315] width 976 height 566
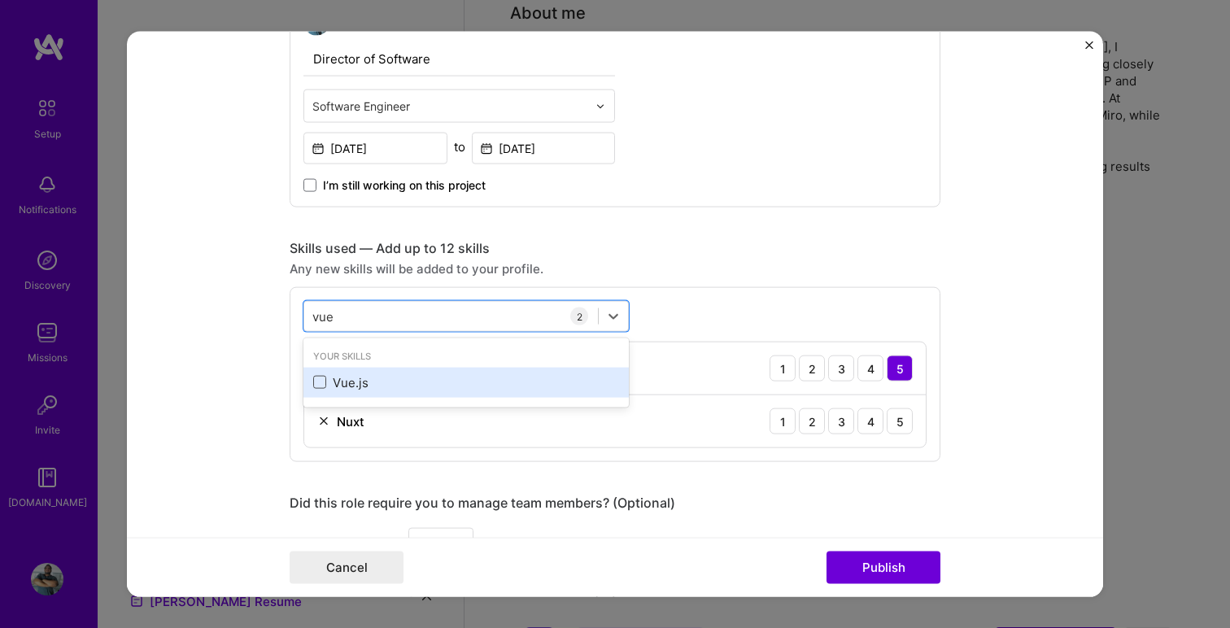
click at [322, 380] on span at bounding box center [319, 382] width 13 height 13
click at [0, 0] on input "checkbox" at bounding box center [0, 0] width 0 height 0
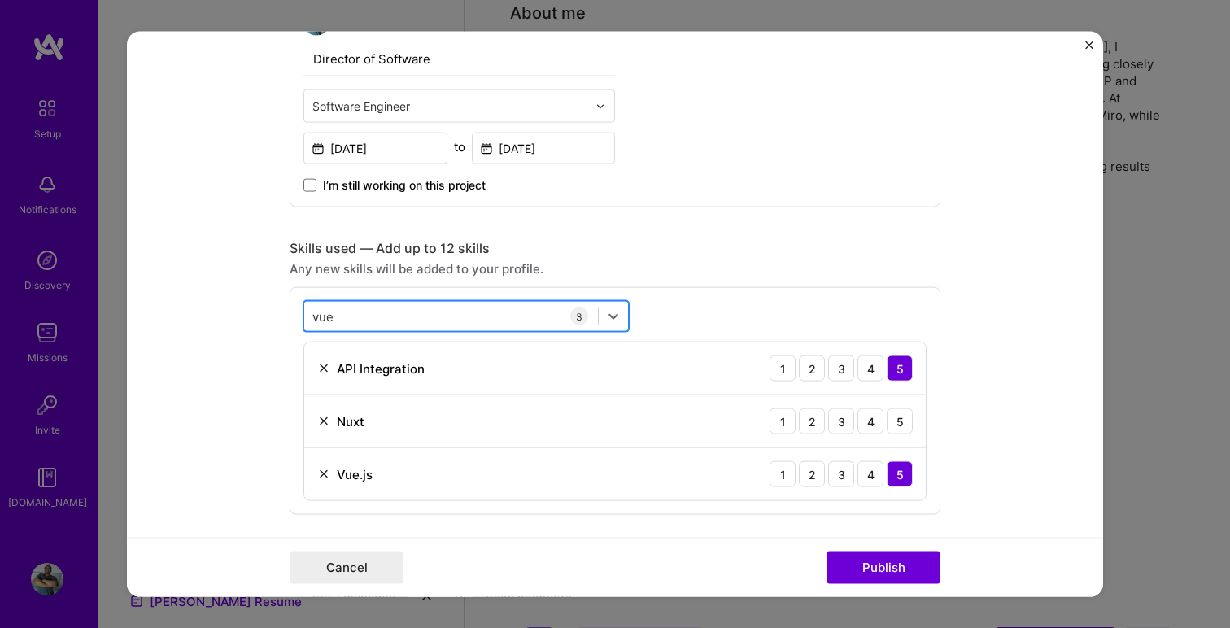
click at [381, 316] on div "vue vue" at bounding box center [451, 316] width 294 height 27
drag, startPoint x: 381, startPoint y: 316, endPoint x: 274, endPoint y: 314, distance: 106.6
click at [274, 314] on form "Editing suggested project This project is suggested based on your LinkedIn, res…" at bounding box center [615, 315] width 976 height 566
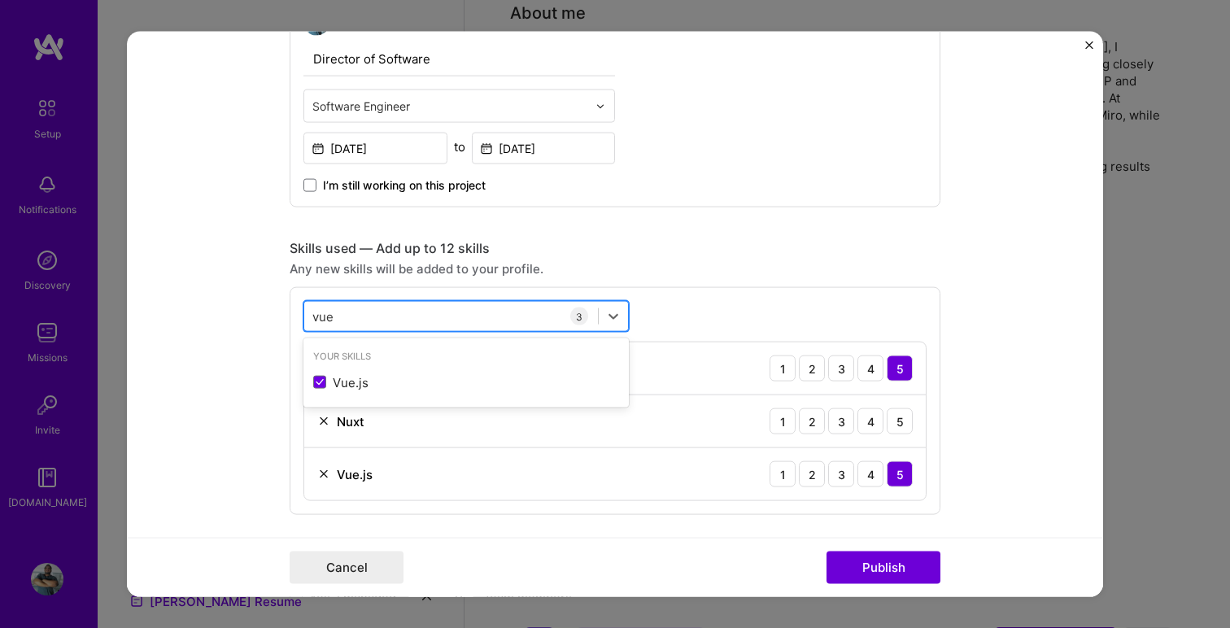
click at [324, 315] on input "vue" at bounding box center [323, 316] width 23 height 17
type input "a"
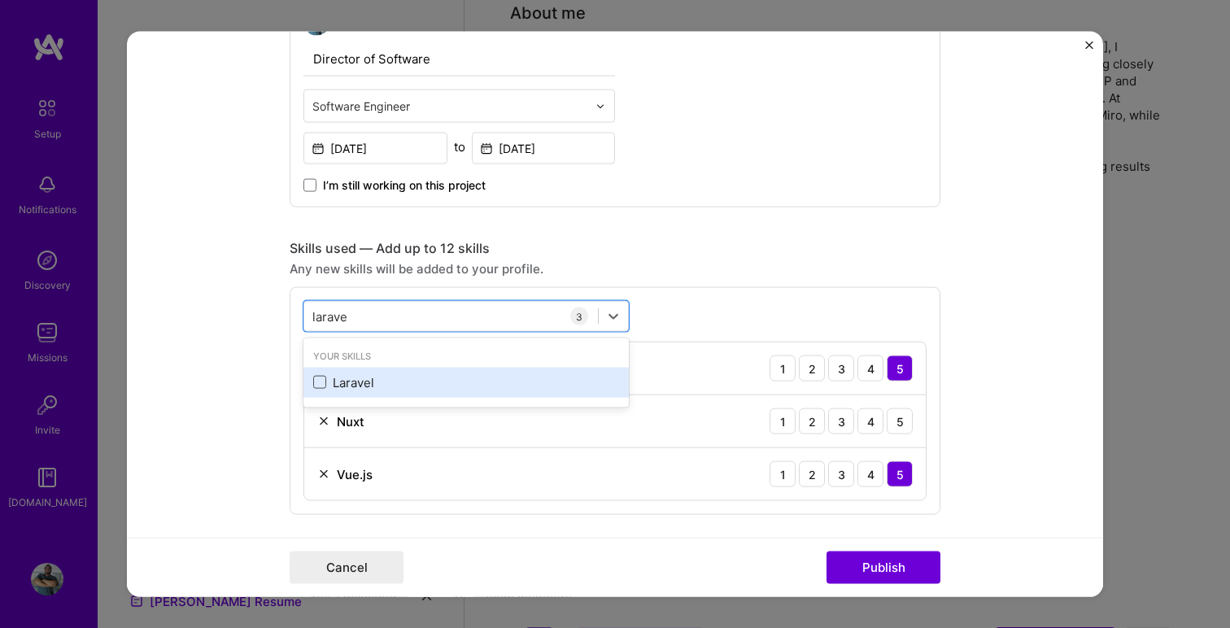
click at [321, 383] on span at bounding box center [319, 382] width 13 height 13
click at [0, 0] on input "checkbox" at bounding box center [0, 0] width 0 height 0
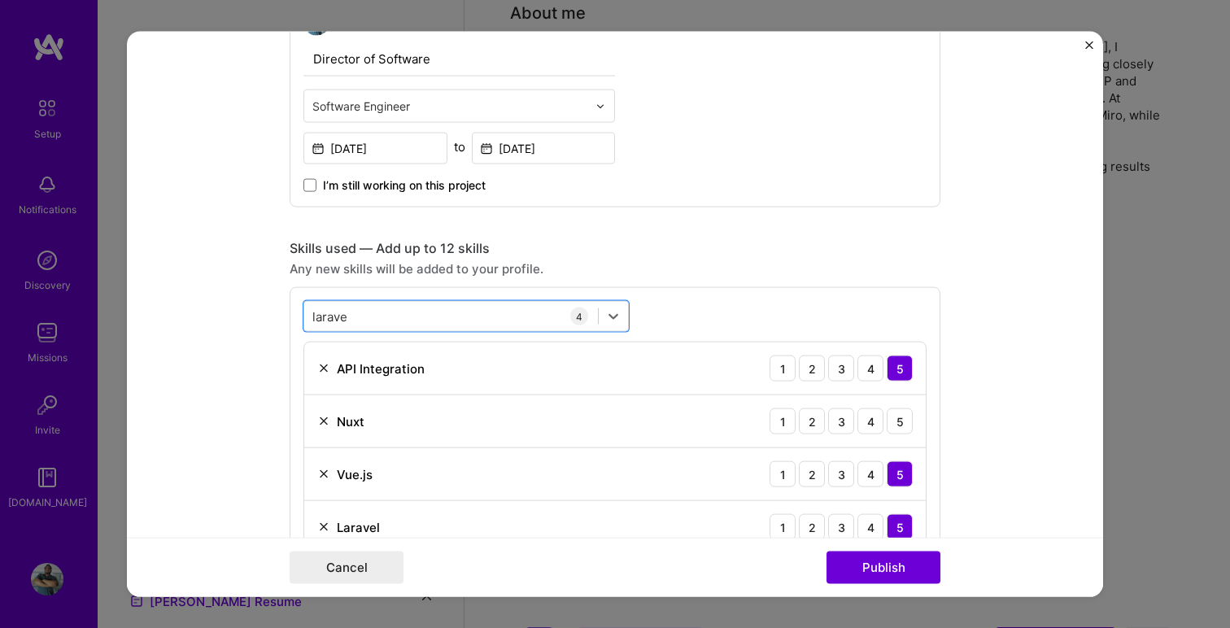
drag, startPoint x: 388, startPoint y: 316, endPoint x: 269, endPoint y: 316, distance: 118.8
click at [269, 316] on form "Editing suggested project This project is suggested based on your LinkedIn, res…" at bounding box center [615, 315] width 976 height 566
click at [318, 315] on input "larave" at bounding box center [330, 316] width 37 height 17
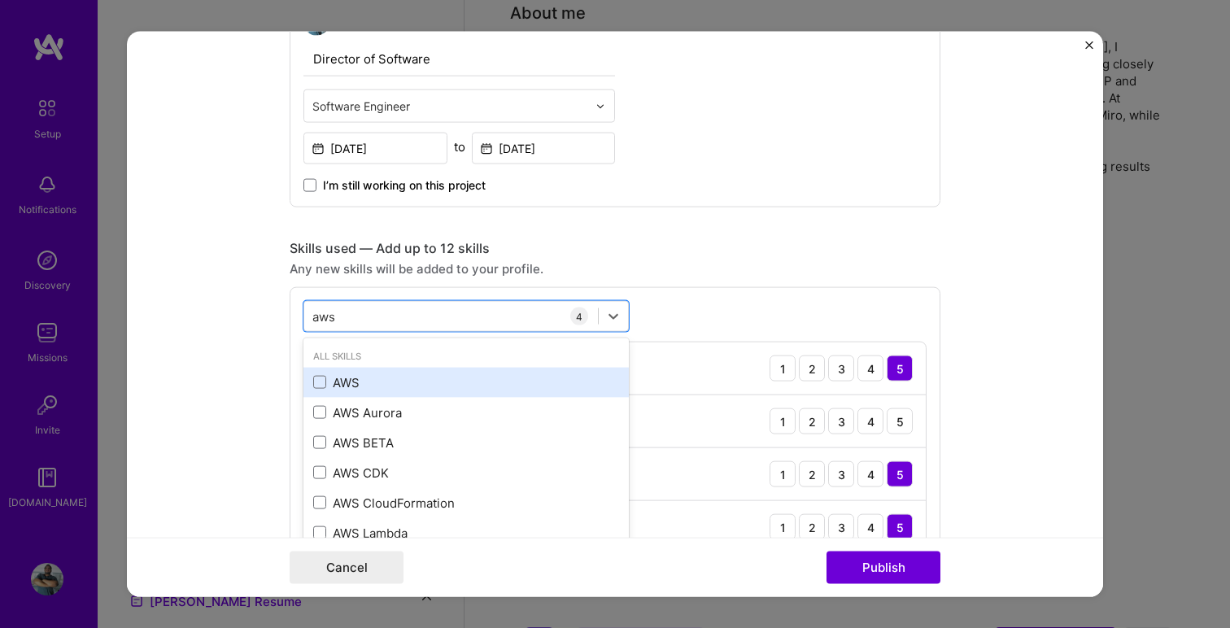
click at [311, 379] on div "AWS" at bounding box center [466, 382] width 325 height 30
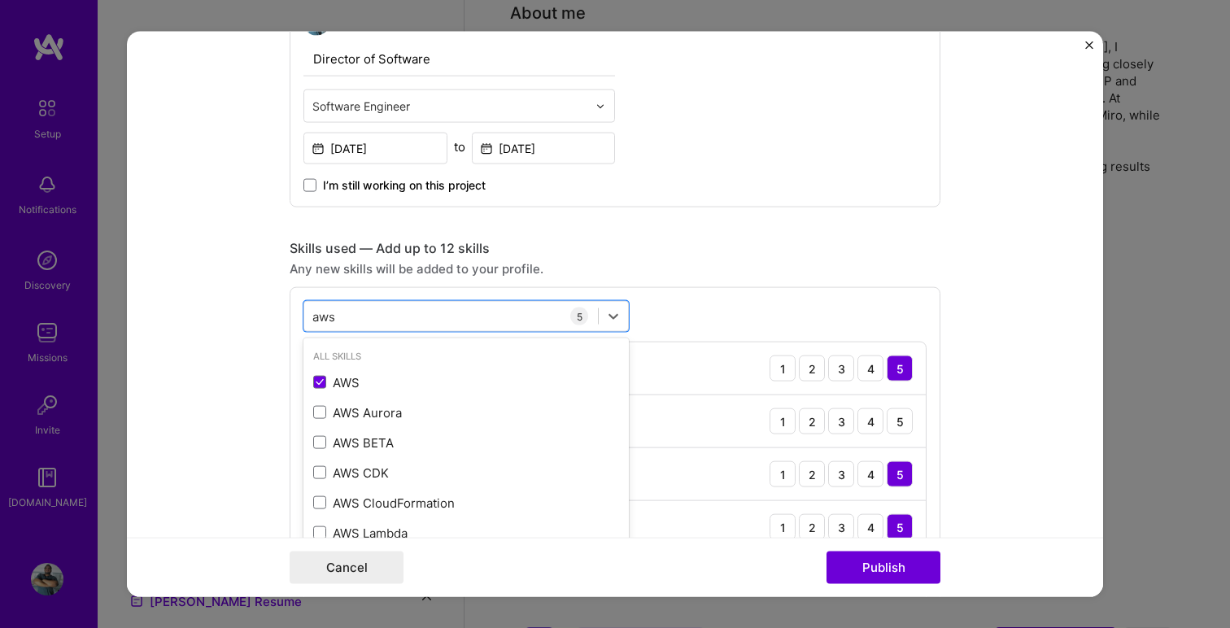
type input "aws"
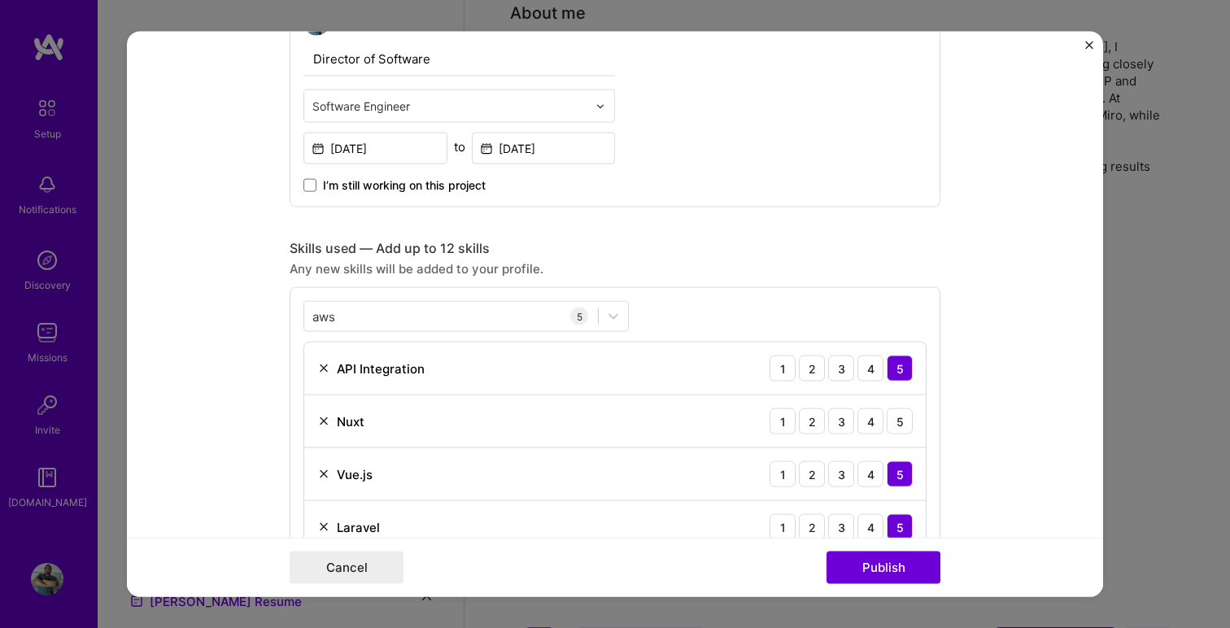
click at [701, 279] on div "Skills used — Add up to 12 skills Any new skills will be added to your profile.…" at bounding box center [615, 430] width 651 height 381
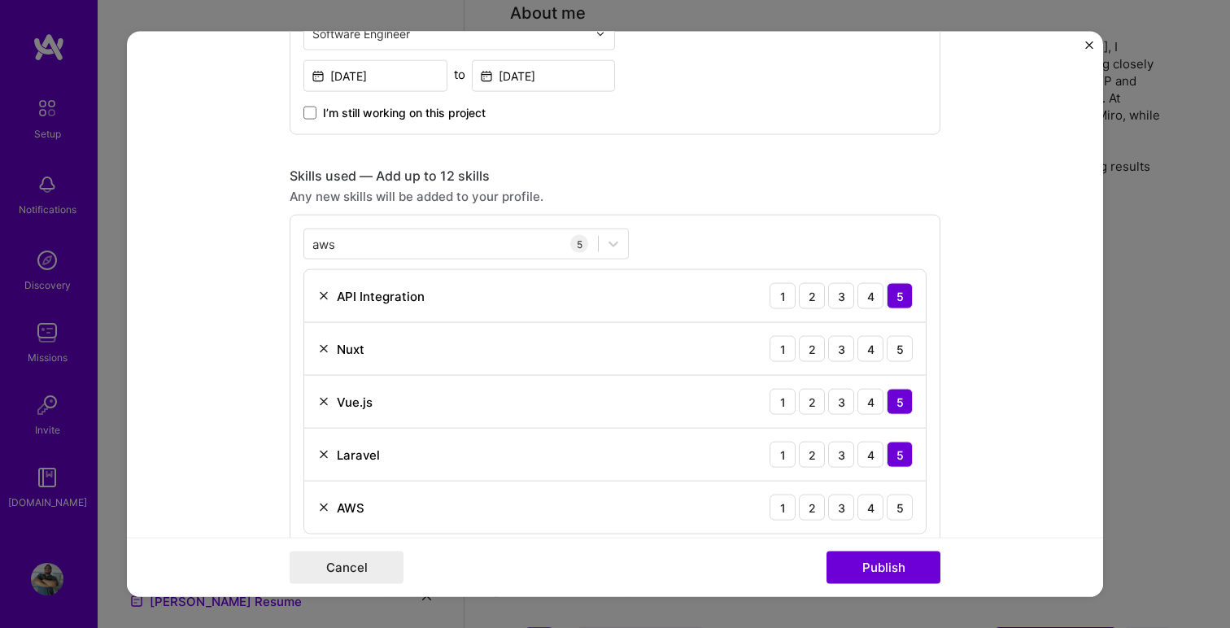
scroll to position [734, 0]
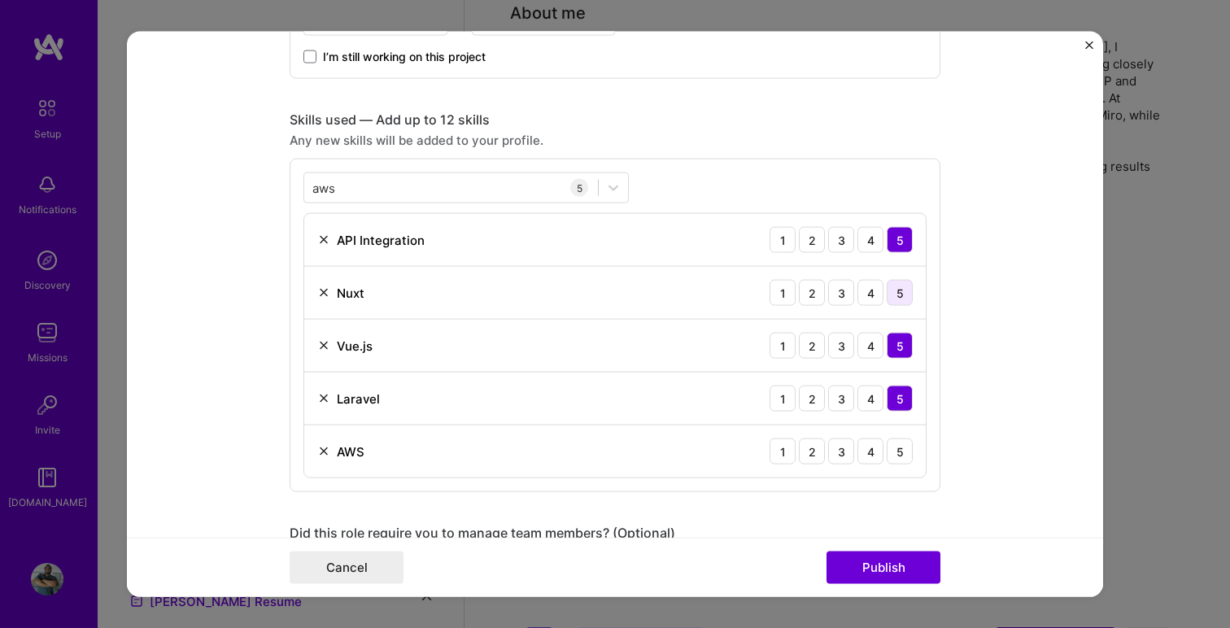
click at [898, 301] on div "5" at bounding box center [900, 293] width 26 height 26
click at [895, 451] on div "5" at bounding box center [900, 452] width 26 height 26
click at [871, 447] on div "4" at bounding box center [871, 452] width 26 height 26
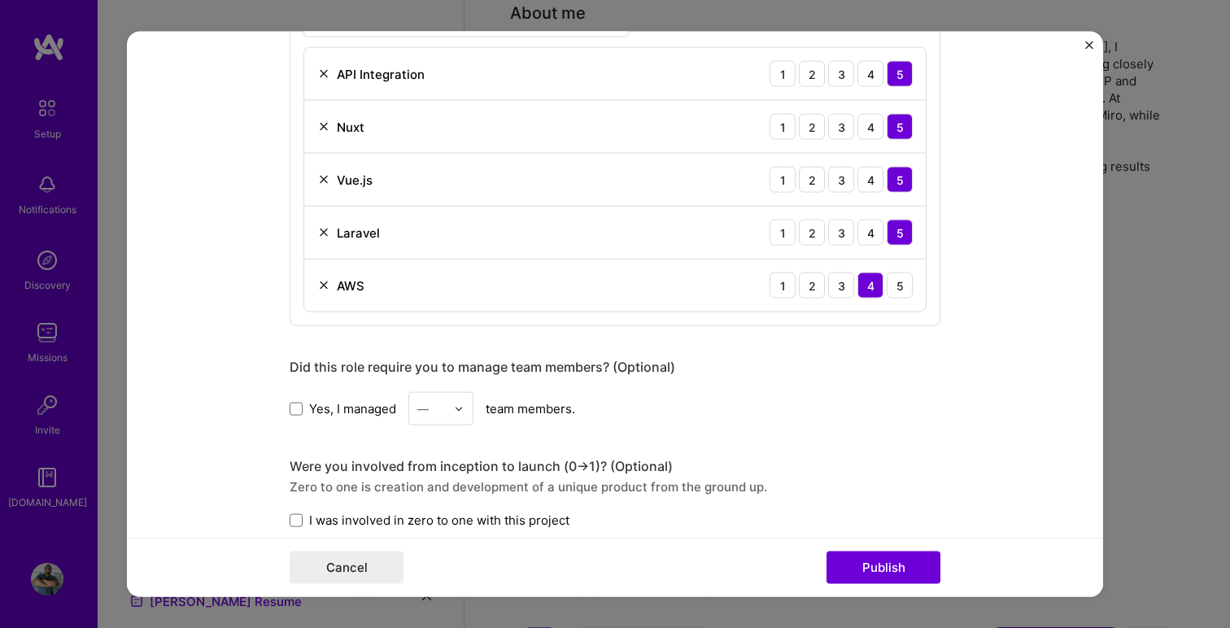
scroll to position [924, 0]
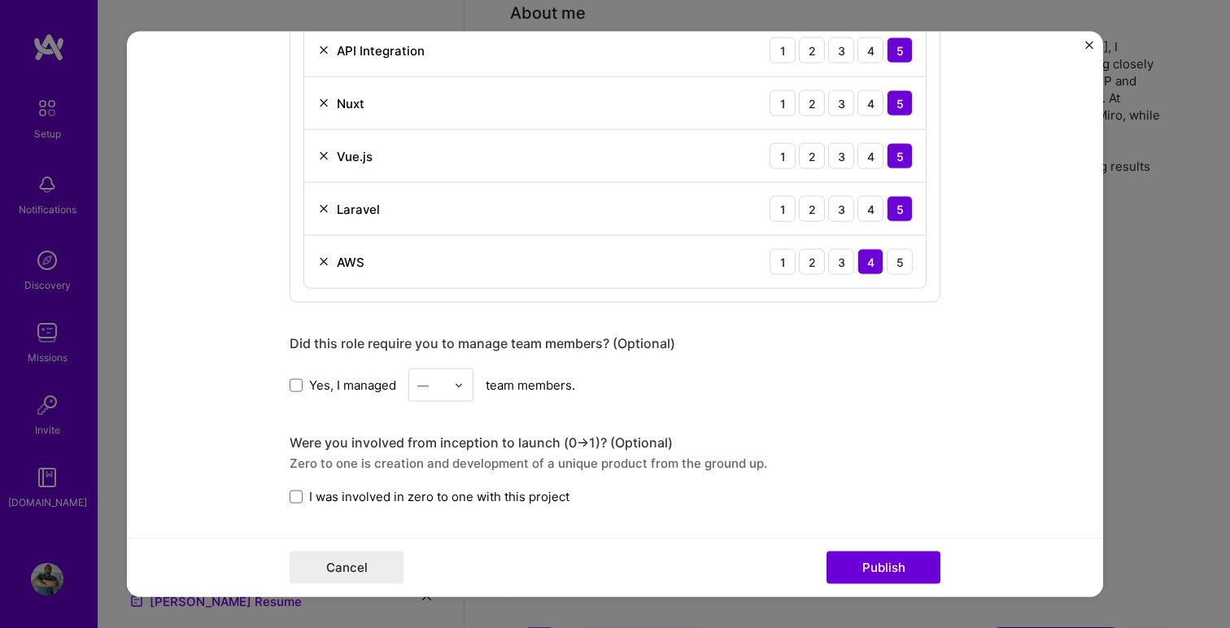
click at [372, 386] on span "Yes, I managed" at bounding box center [352, 384] width 87 height 17
click at [0, 0] on input "Yes, I managed" at bounding box center [0, 0] width 0 height 0
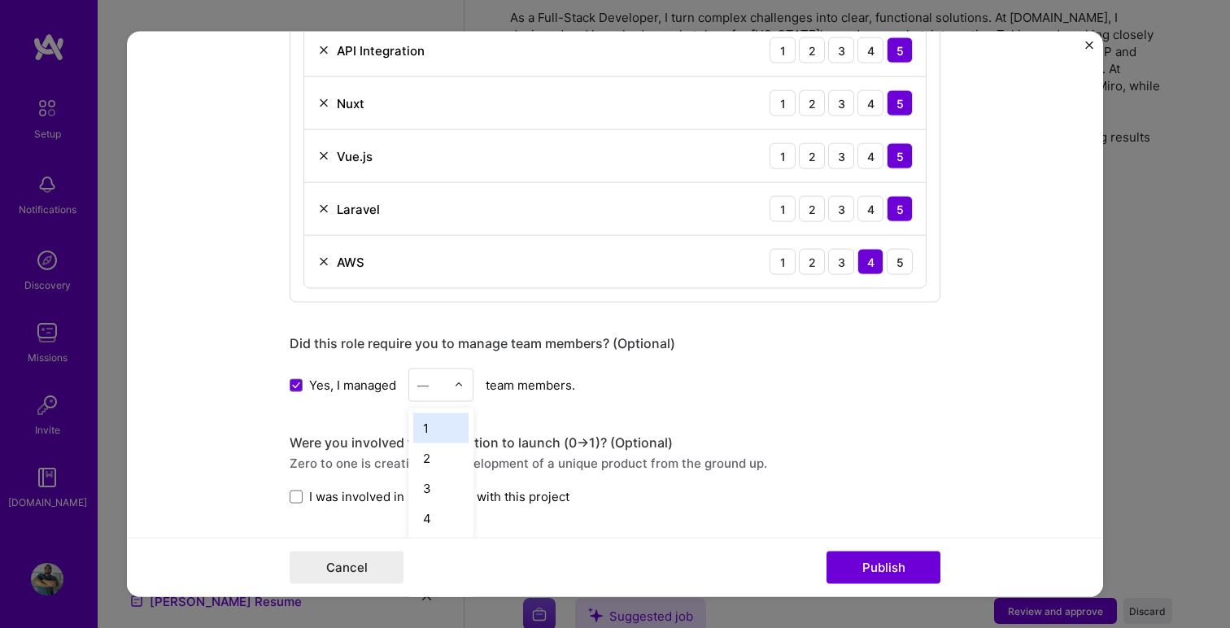
click at [457, 386] on img at bounding box center [459, 385] width 10 height 10
click at [433, 453] on div "2" at bounding box center [440, 458] width 55 height 30
click at [703, 403] on div "Editing suggested project This project is suggested based on your LinkedIn, res…" at bounding box center [615, 130] width 651 height 1979
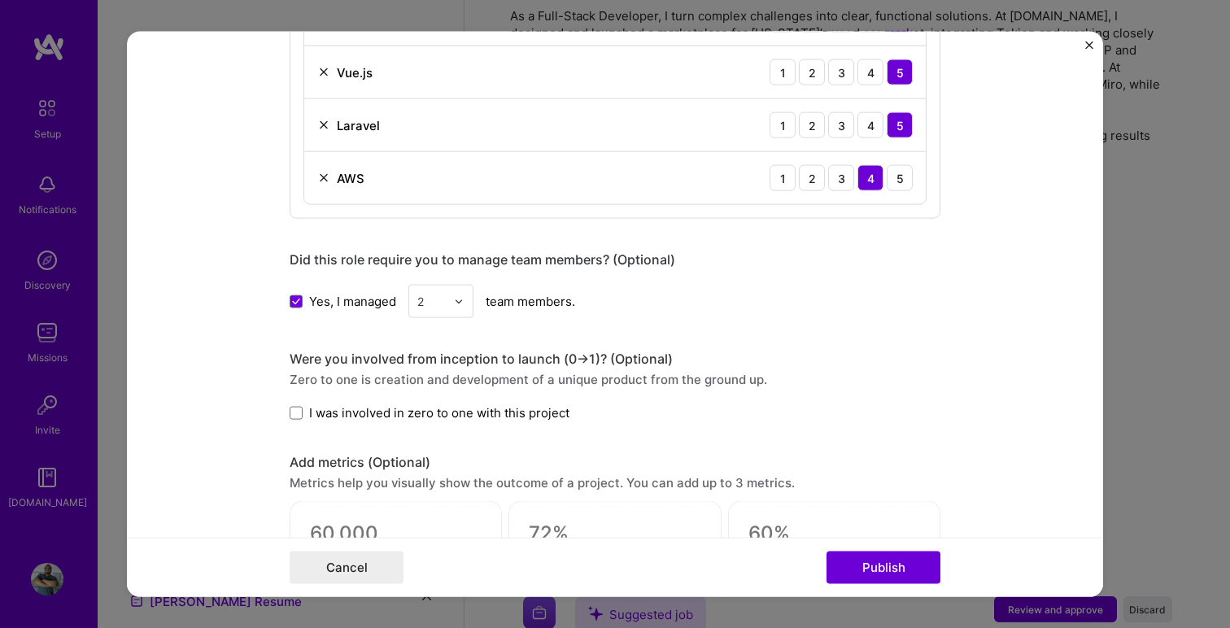
scroll to position [1011, 0]
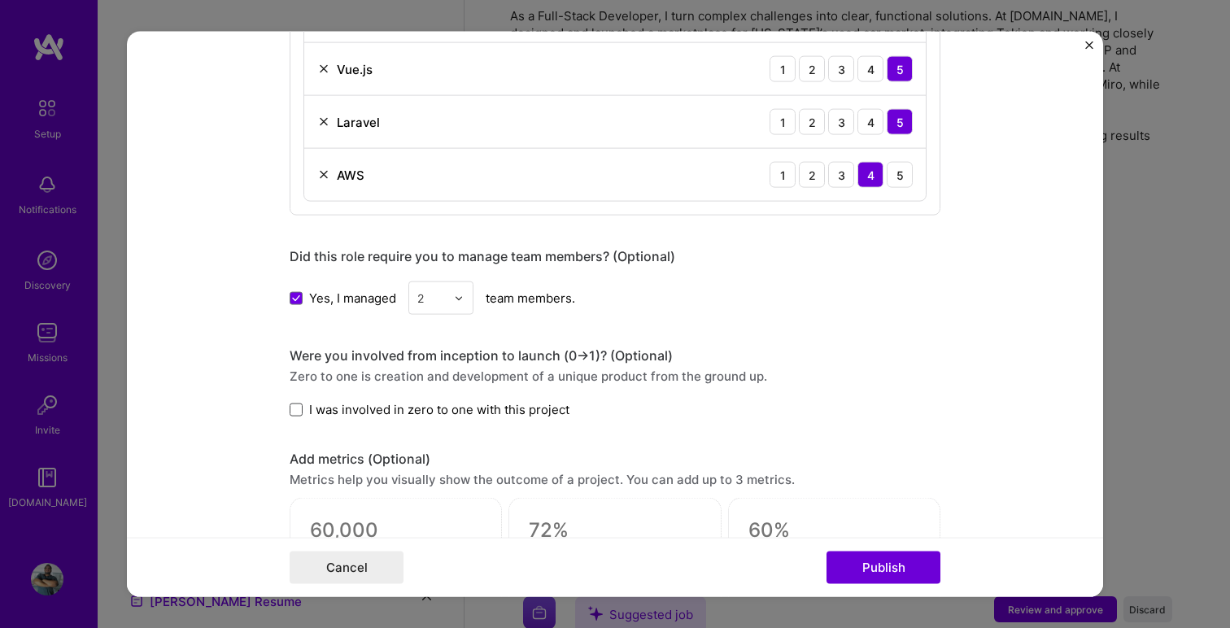
click at [298, 404] on span at bounding box center [296, 409] width 13 height 13
click at [0, 0] on input "I was involved in zero to one with this project" at bounding box center [0, 0] width 0 height 0
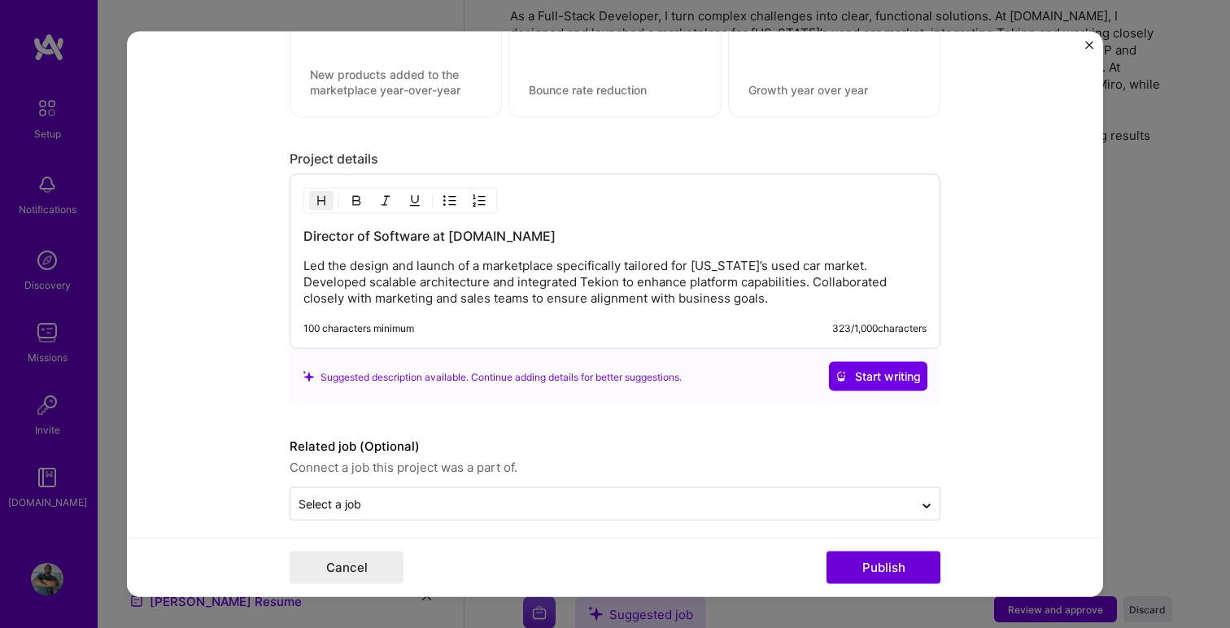
scroll to position [1536, 0]
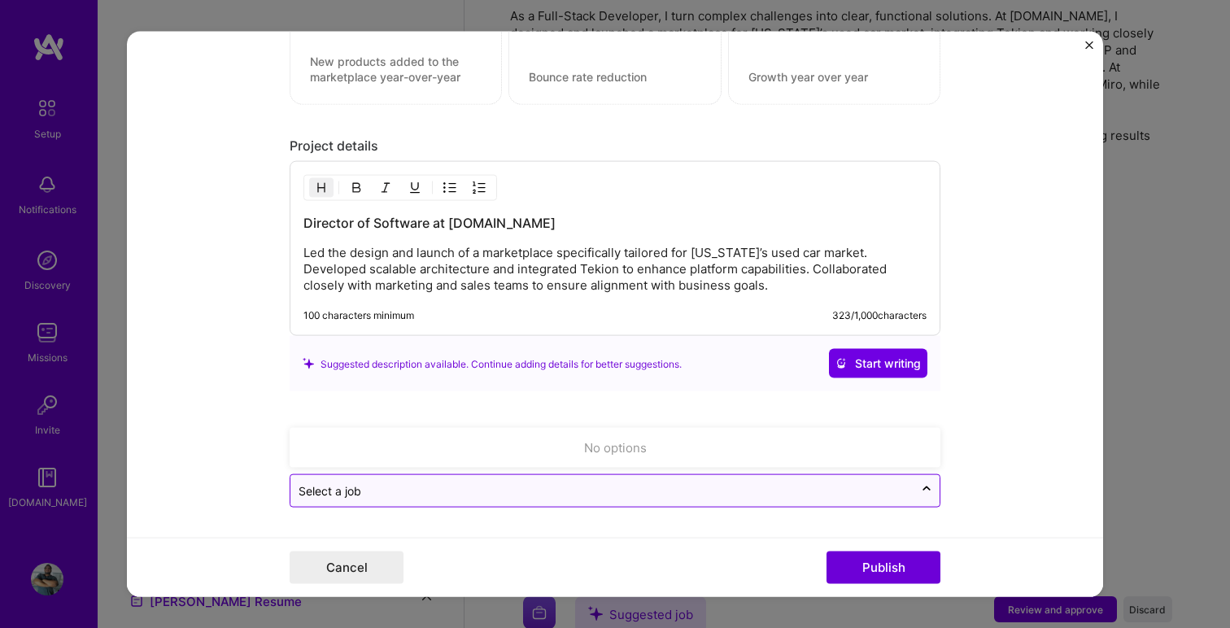
click at [553, 487] on input "text" at bounding box center [602, 491] width 607 height 17
click at [1063, 349] on form "Editing suggested project This project is suggested based on your LinkedIn, res…" at bounding box center [615, 315] width 976 height 566
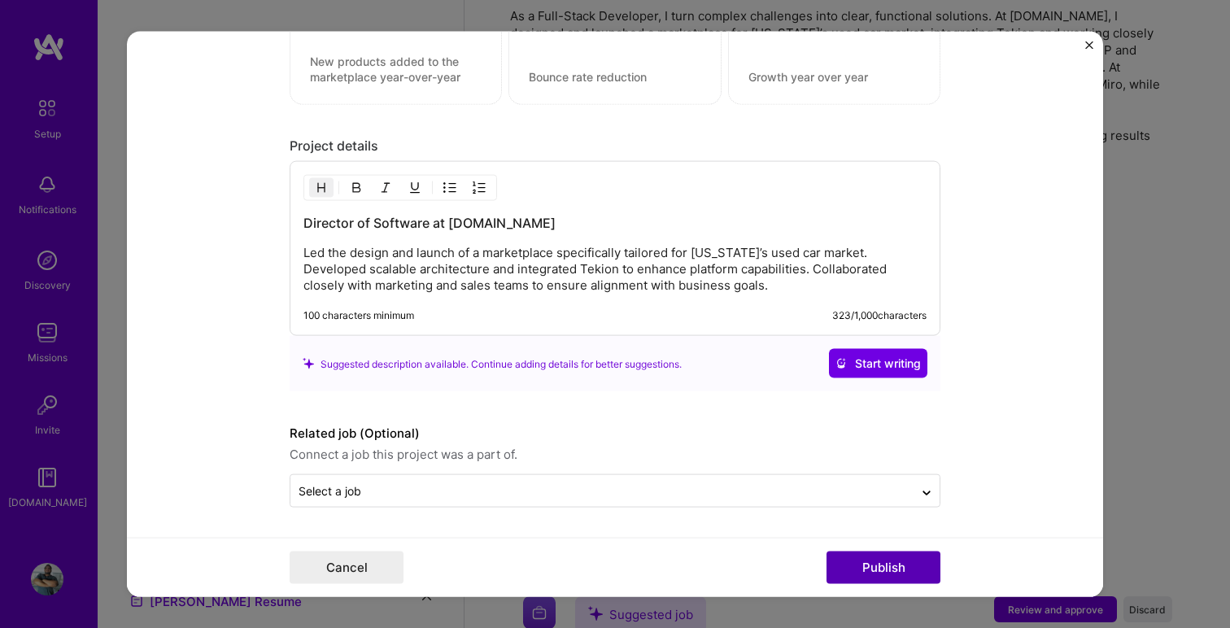
click at [863, 564] on button "Publish" at bounding box center [884, 567] width 114 height 33
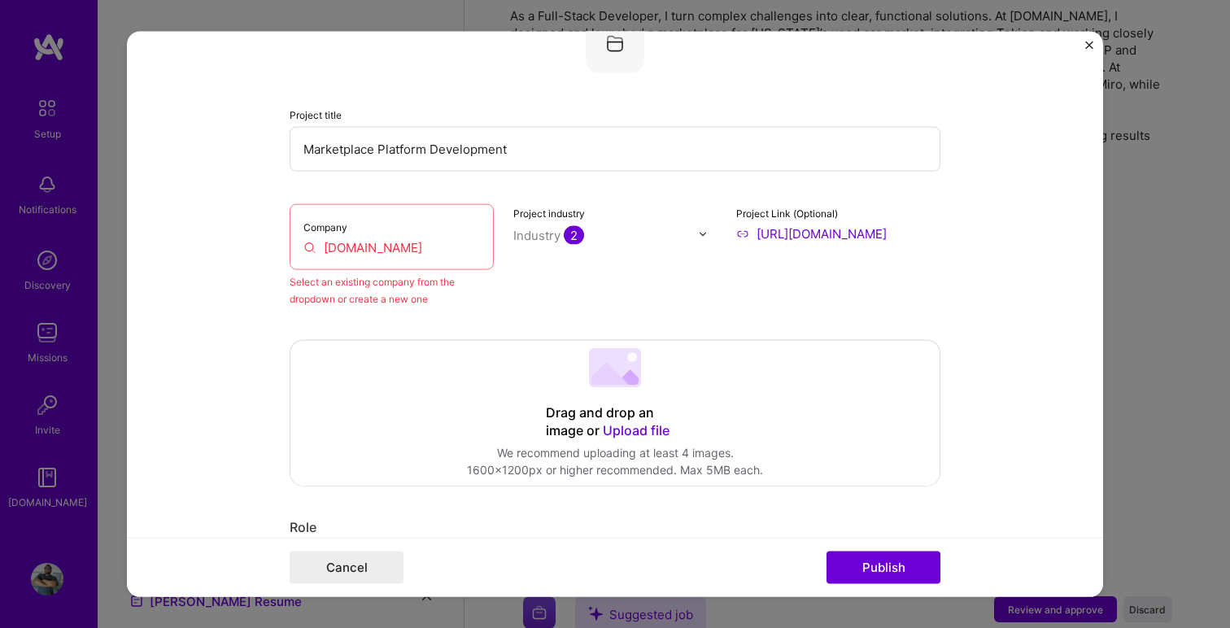
scroll to position [107, 0]
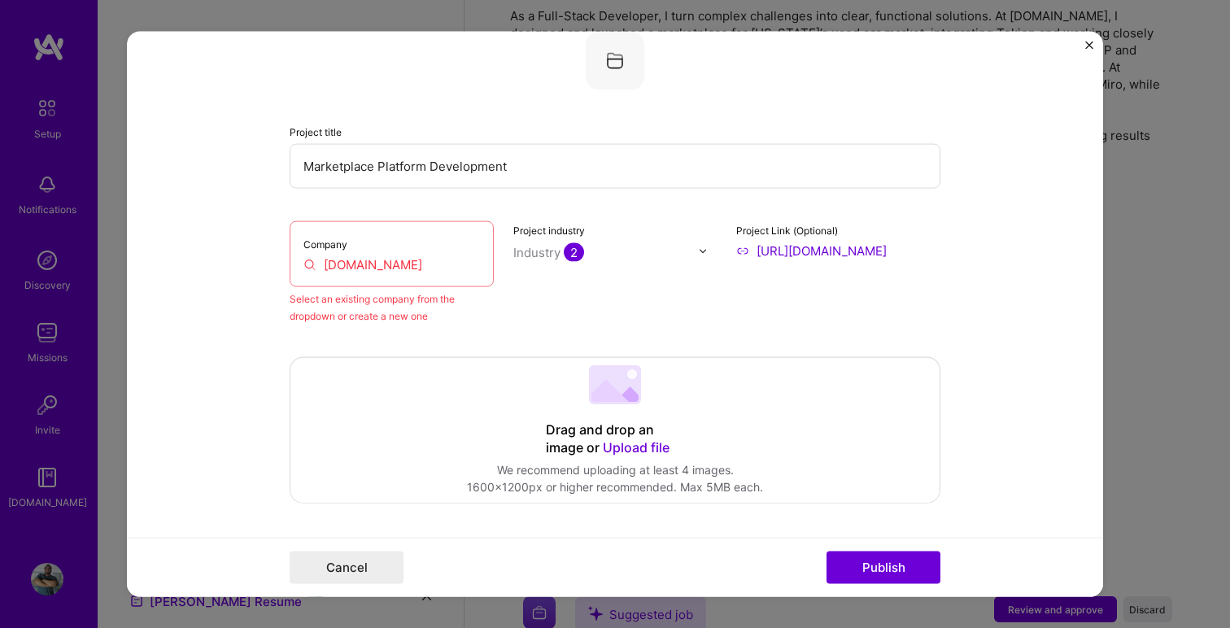
click at [417, 269] on input "[DOMAIN_NAME]" at bounding box center [392, 264] width 177 height 17
click at [306, 267] on input "[DOMAIN_NAME]" at bounding box center [392, 264] width 177 height 17
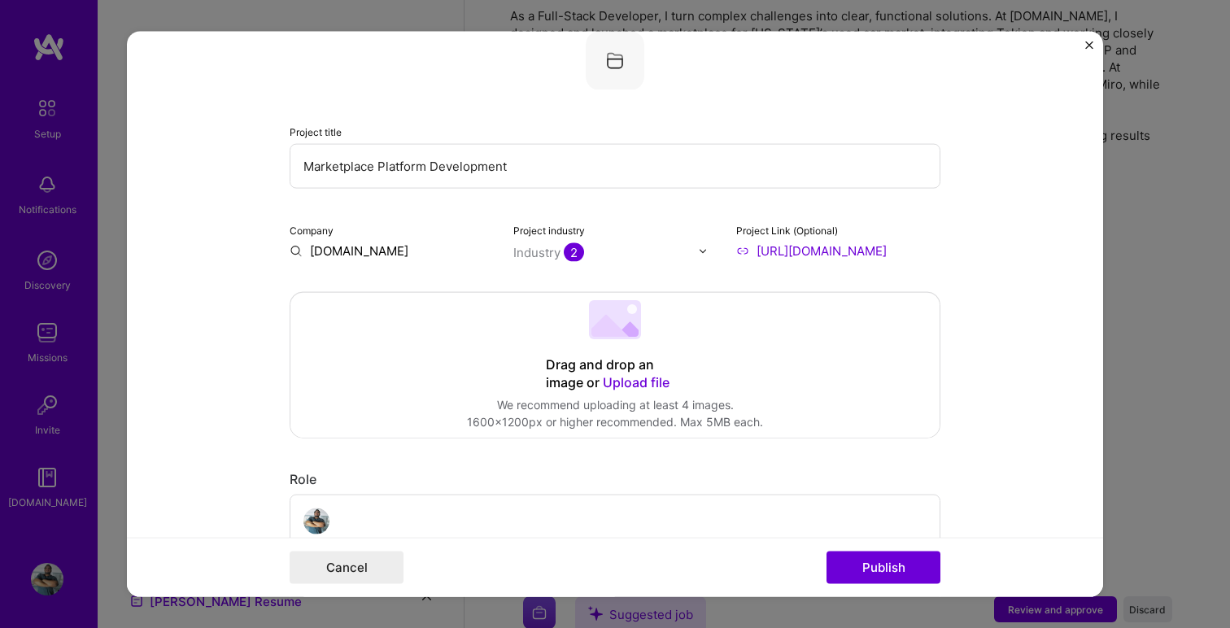
type input "[DOMAIN_NAME]"
click at [404, 291] on div "[DOMAIN_NAME]" at bounding box center [438, 288] width 114 height 28
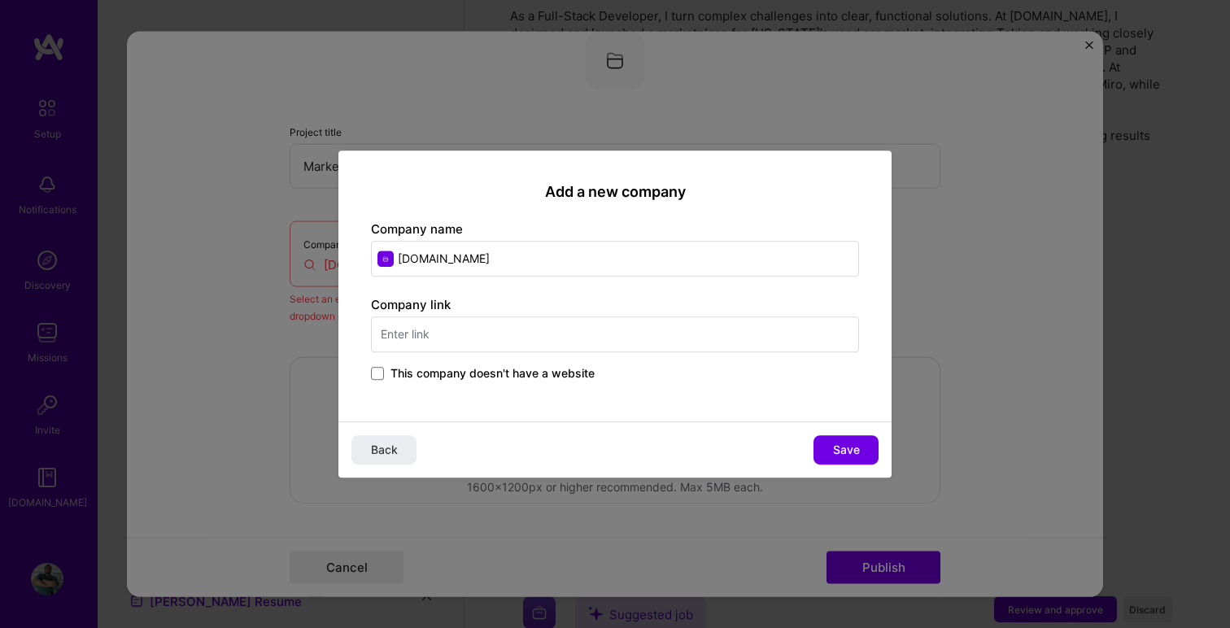
click at [483, 332] on input "text" at bounding box center [615, 335] width 488 height 36
type input "[URL][DOMAIN_NAME]"
click at [829, 447] on button "Save" at bounding box center [846, 449] width 65 height 29
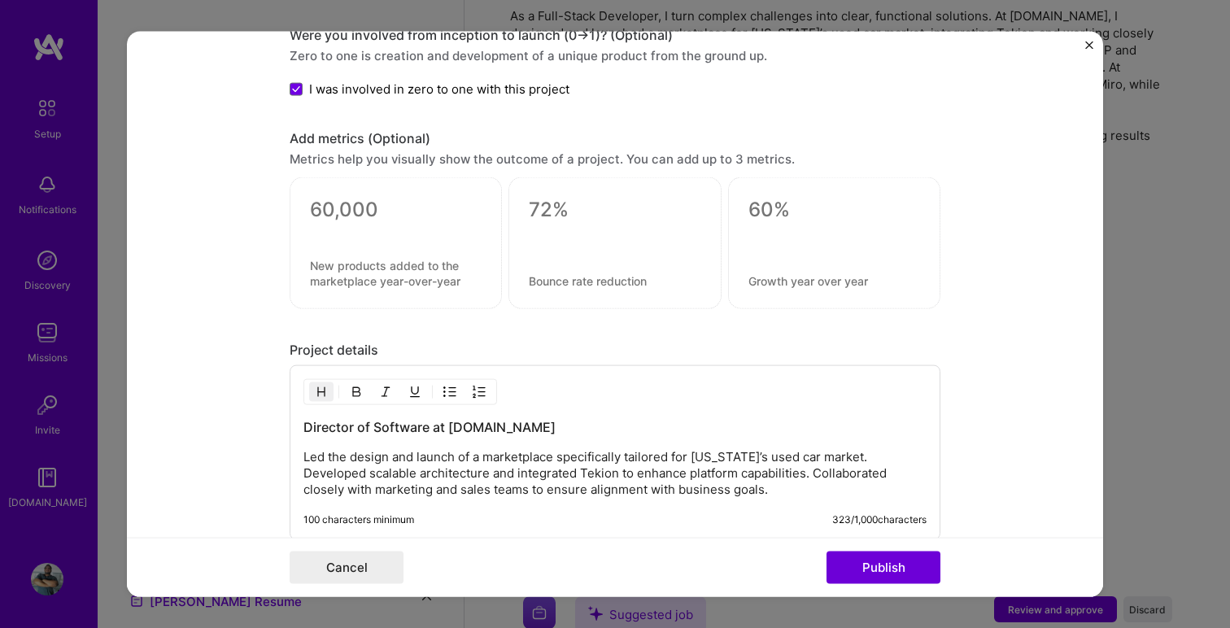
scroll to position [1348, 0]
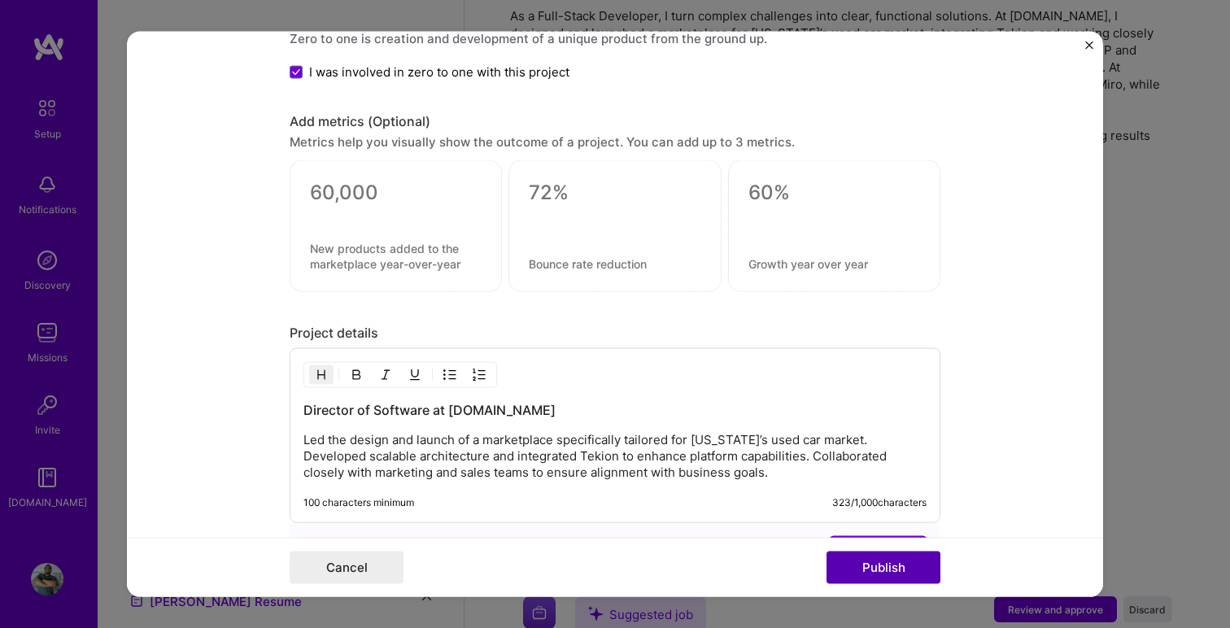
click at [859, 565] on button "Publish" at bounding box center [884, 567] width 114 height 33
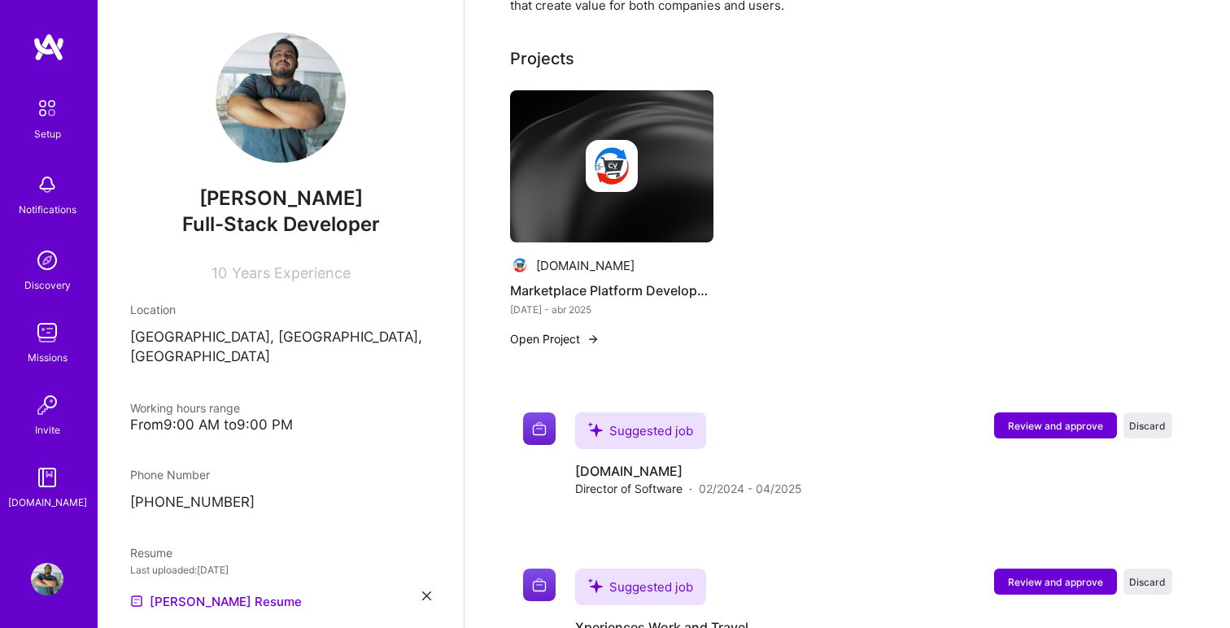
scroll to position [578, 0]
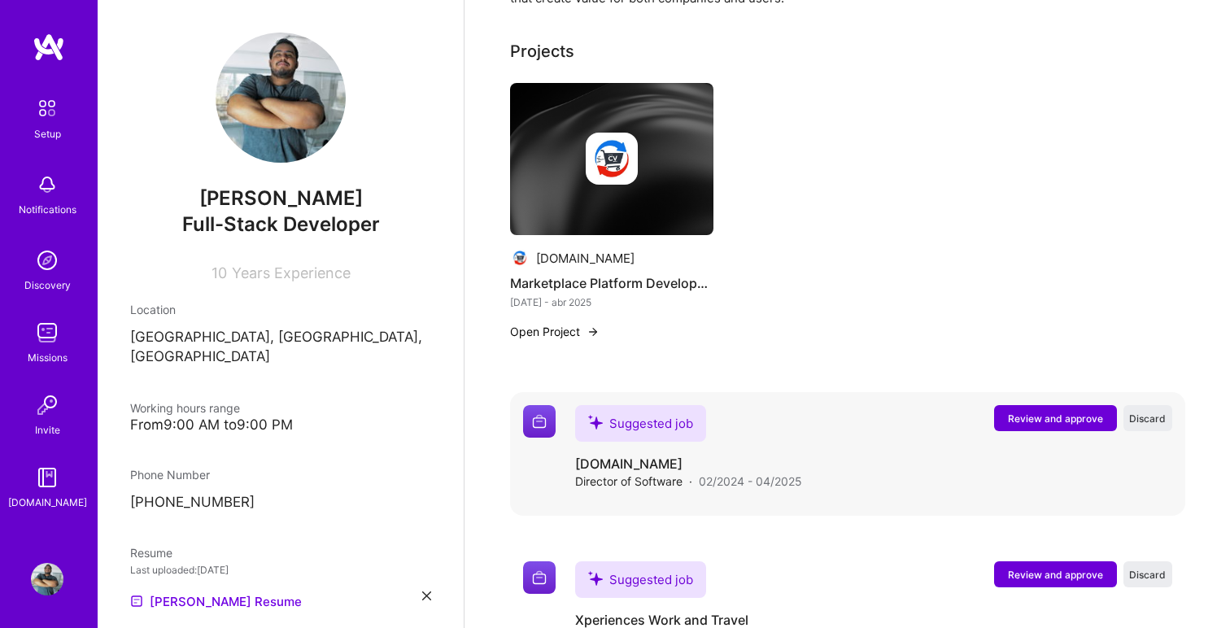
click at [1025, 412] on span "Review and approve" at bounding box center [1055, 419] width 95 height 14
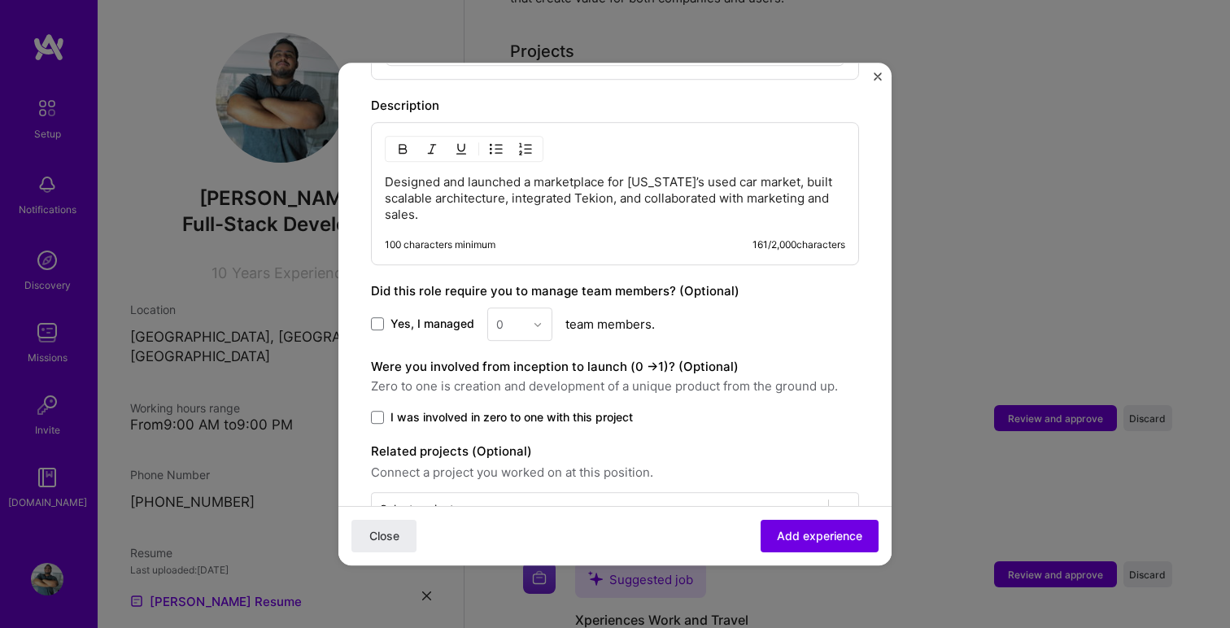
scroll to position [867, 0]
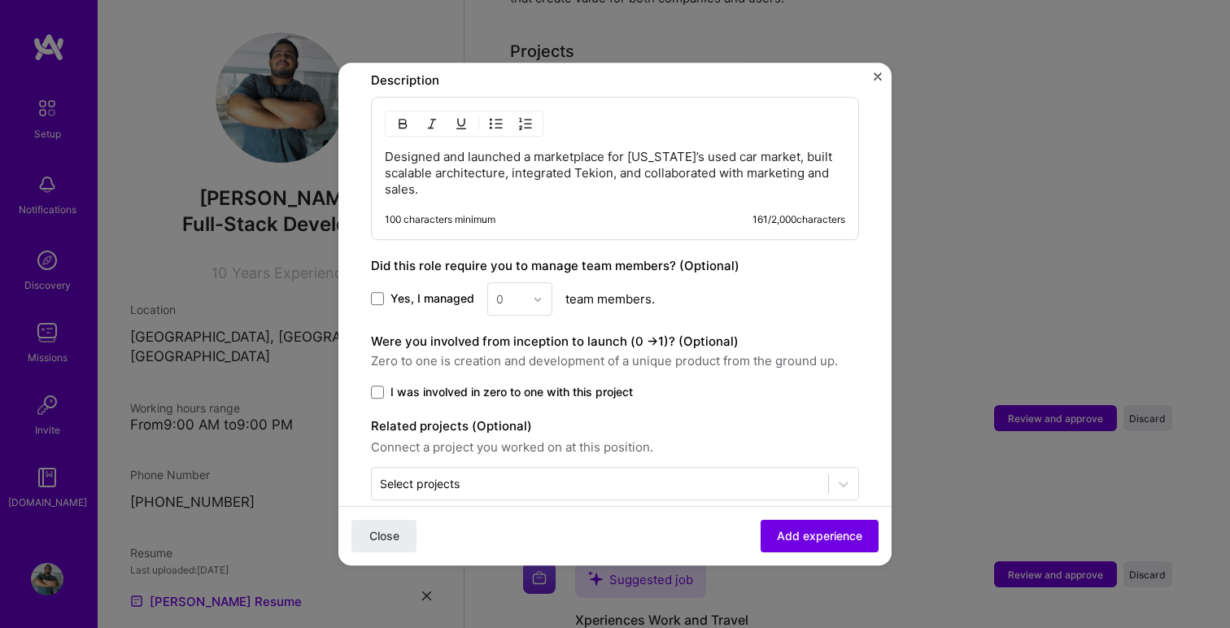
click at [443, 291] on span "Yes, I managed" at bounding box center [433, 299] width 84 height 16
click at [0, 0] on input "Yes, I managed" at bounding box center [0, 0] width 0 height 0
click at [527, 283] on div "0" at bounding box center [510, 299] width 45 height 32
click at [516, 357] on div "2" at bounding box center [519, 372] width 55 height 30
click at [415, 384] on span "I was involved in zero to one with this project" at bounding box center [512, 392] width 242 height 16
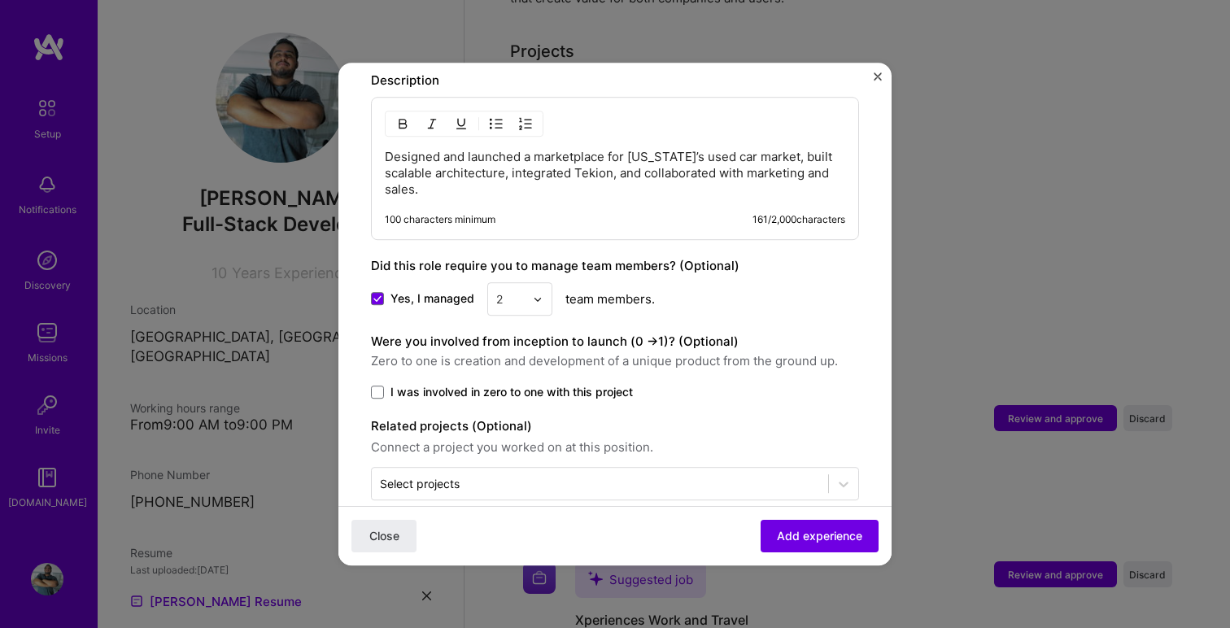
click at [0, 0] on input "I was involved in zero to one with this project" at bounding box center [0, 0] width 0 height 0
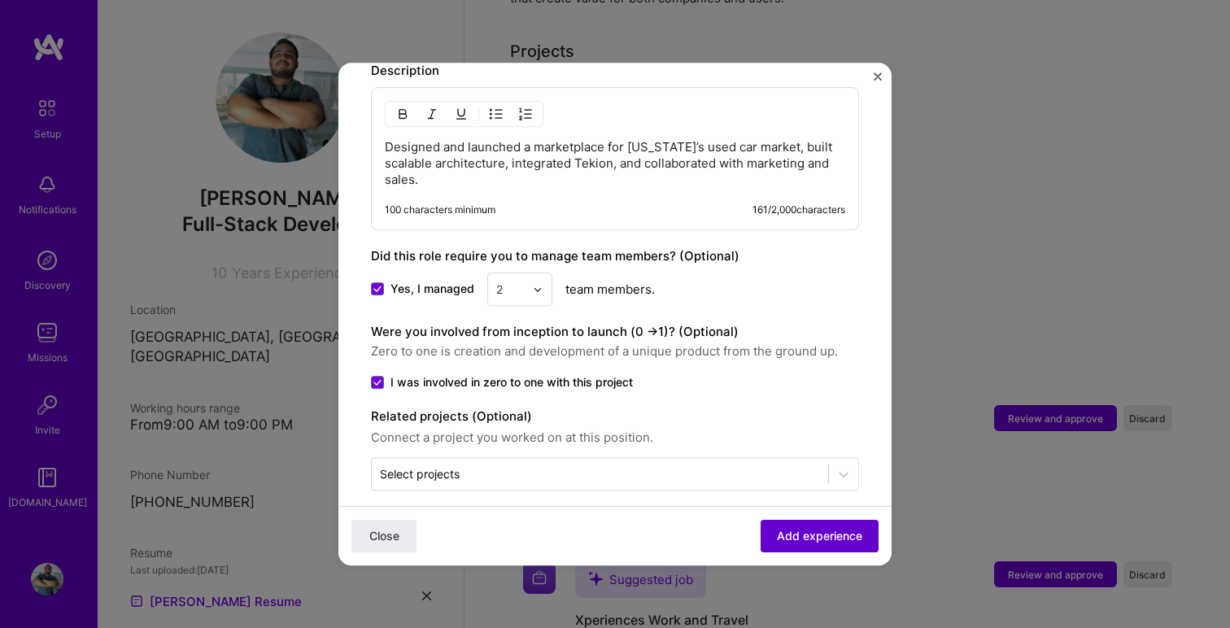
click at [824, 541] on span "Add experience" at bounding box center [819, 536] width 85 height 16
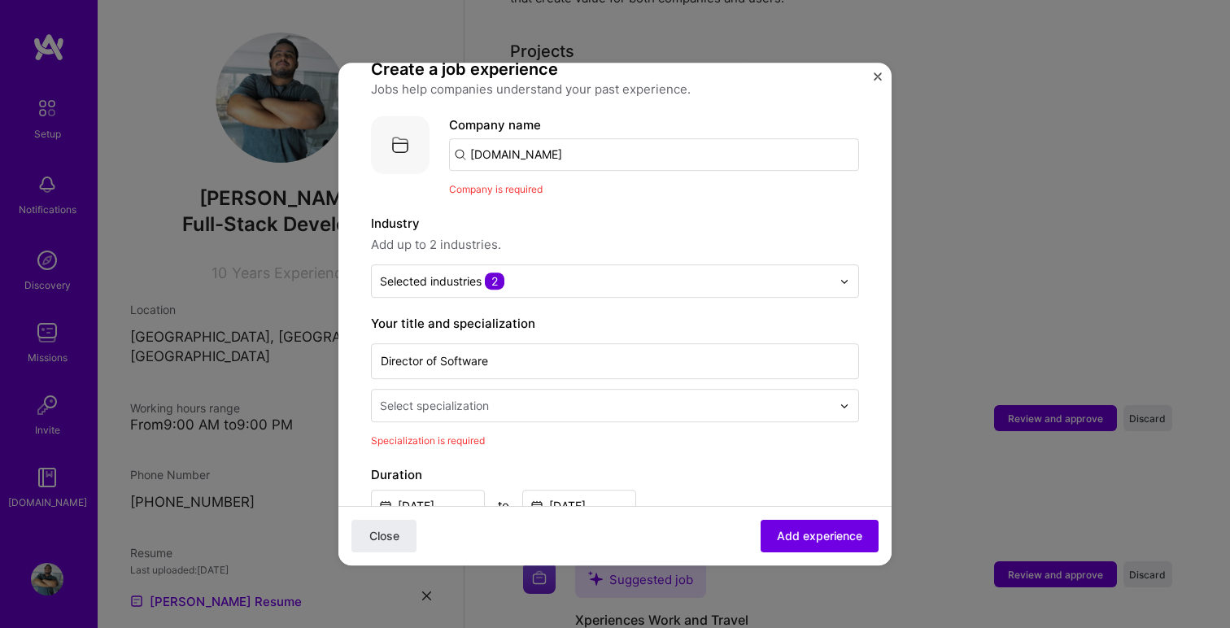
scroll to position [125, 0]
click at [603, 145] on input "[DOMAIN_NAME]" at bounding box center [654, 157] width 410 height 33
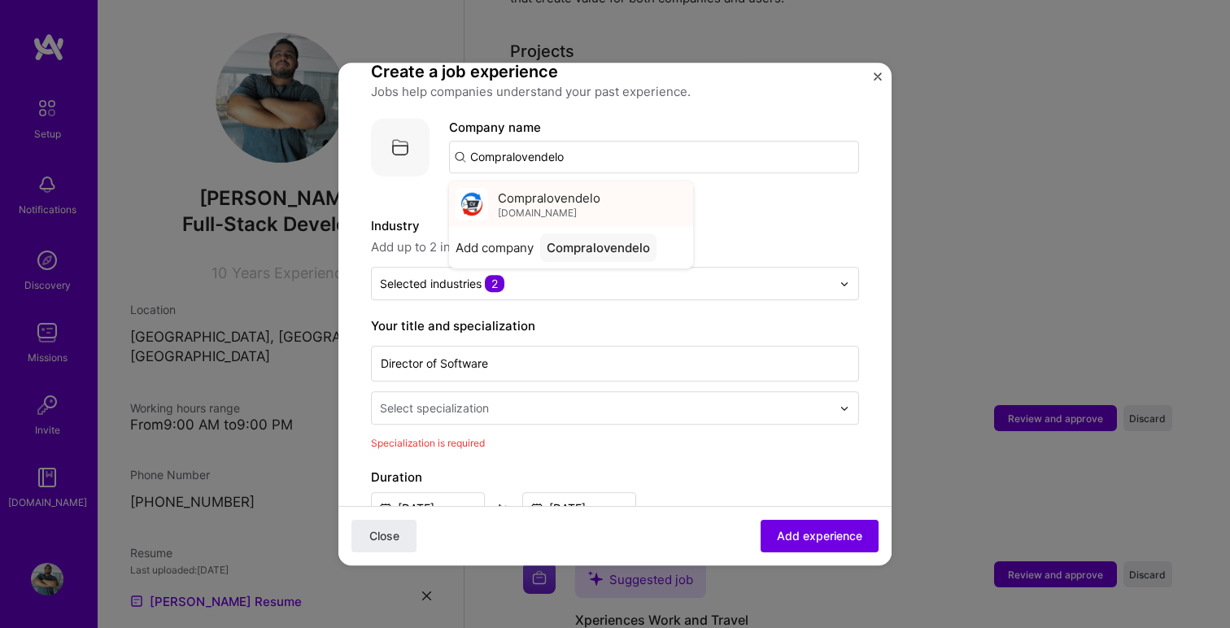
type input "Compralovendelo"
click at [542, 190] on span "Compralovendelo" at bounding box center [549, 198] width 103 height 17
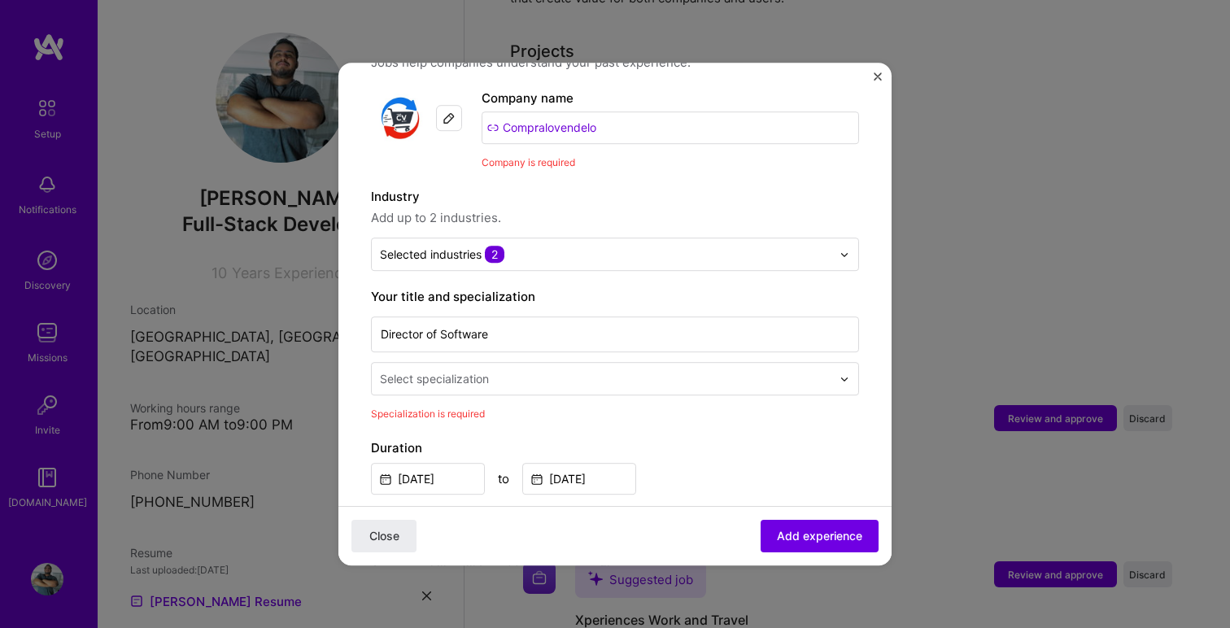
scroll to position [168, 0]
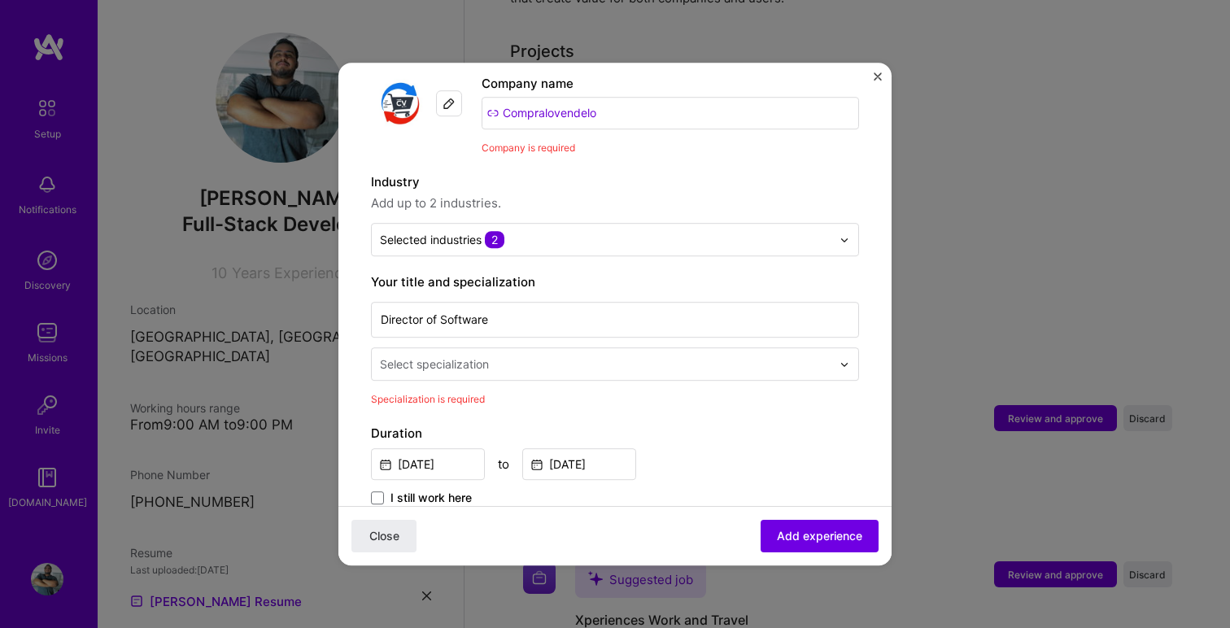
click at [541, 357] on div at bounding box center [607, 364] width 455 height 20
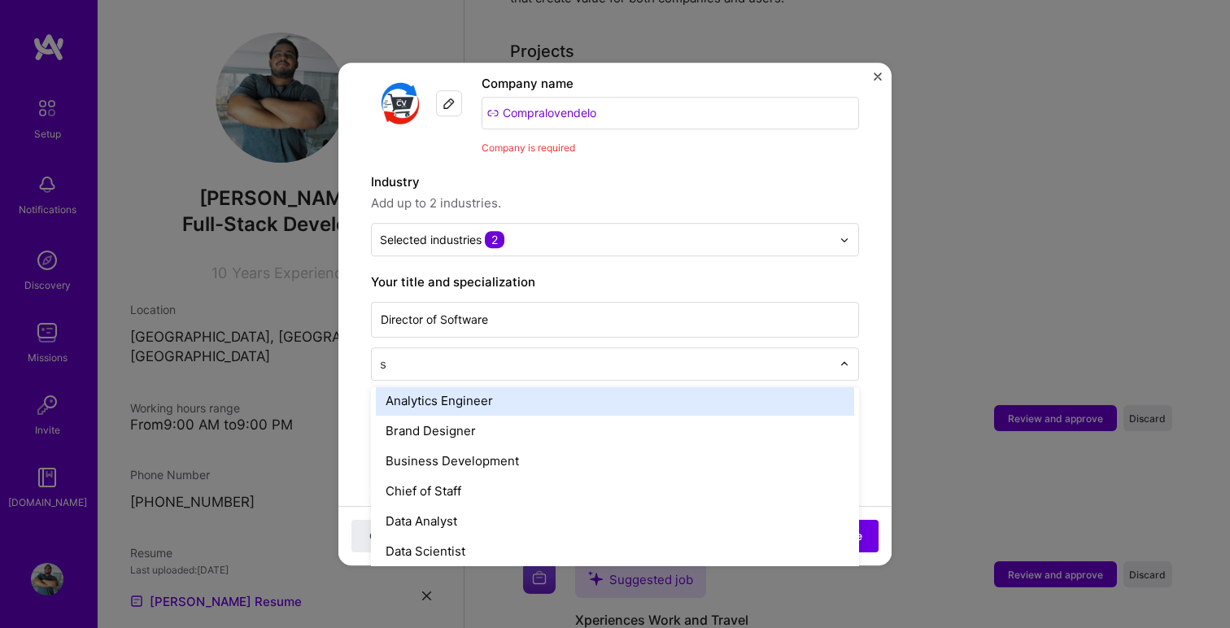
scroll to position [0, 0]
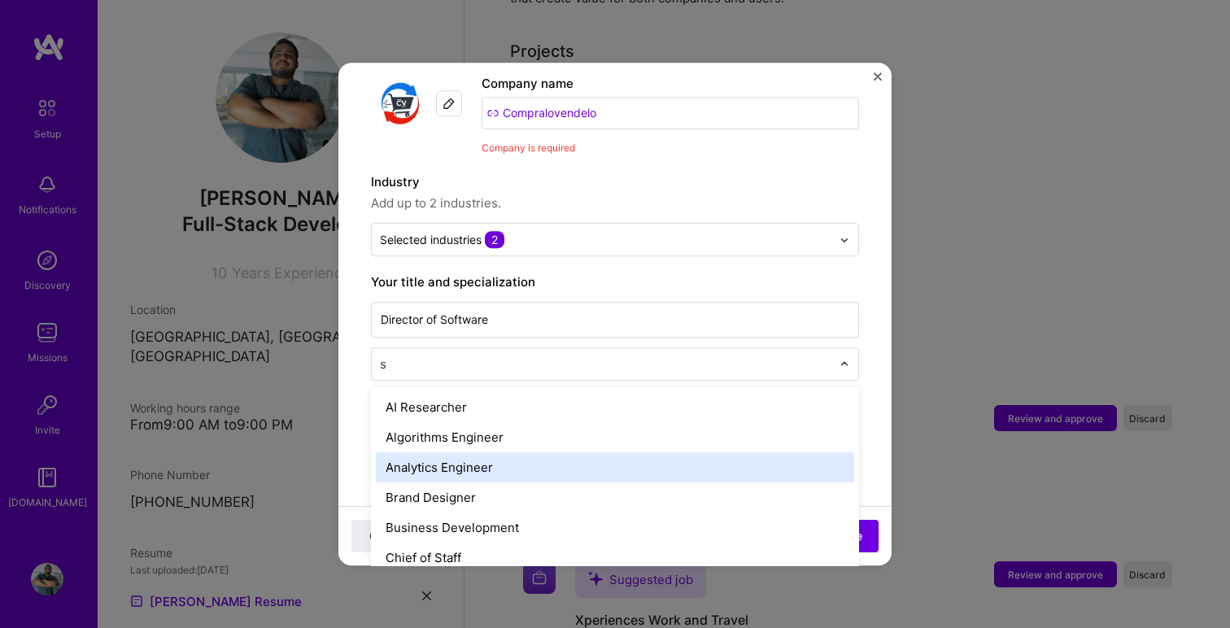
type input "so"
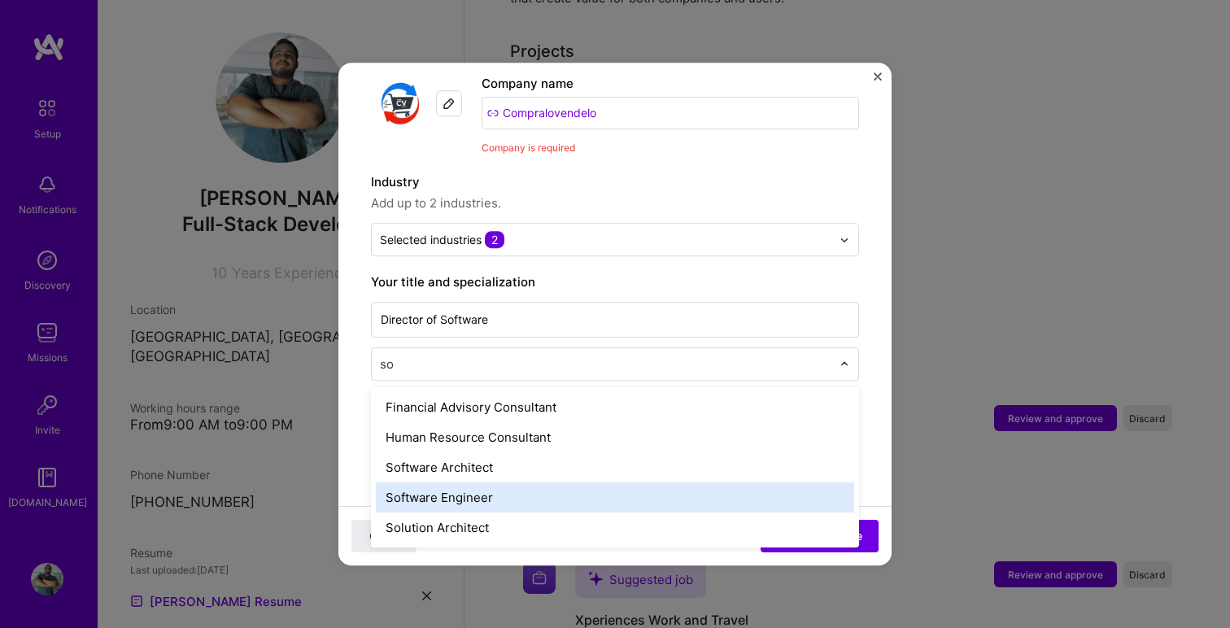
click at [467, 487] on div "Software Engineer" at bounding box center [615, 498] width 478 height 30
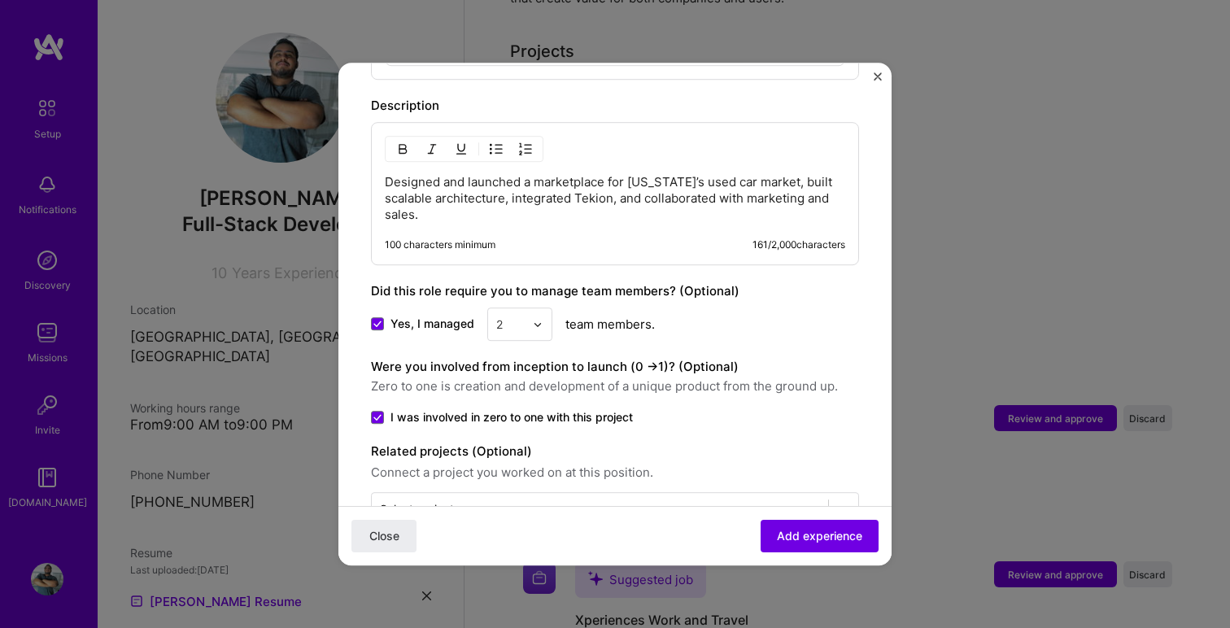
scroll to position [900, 0]
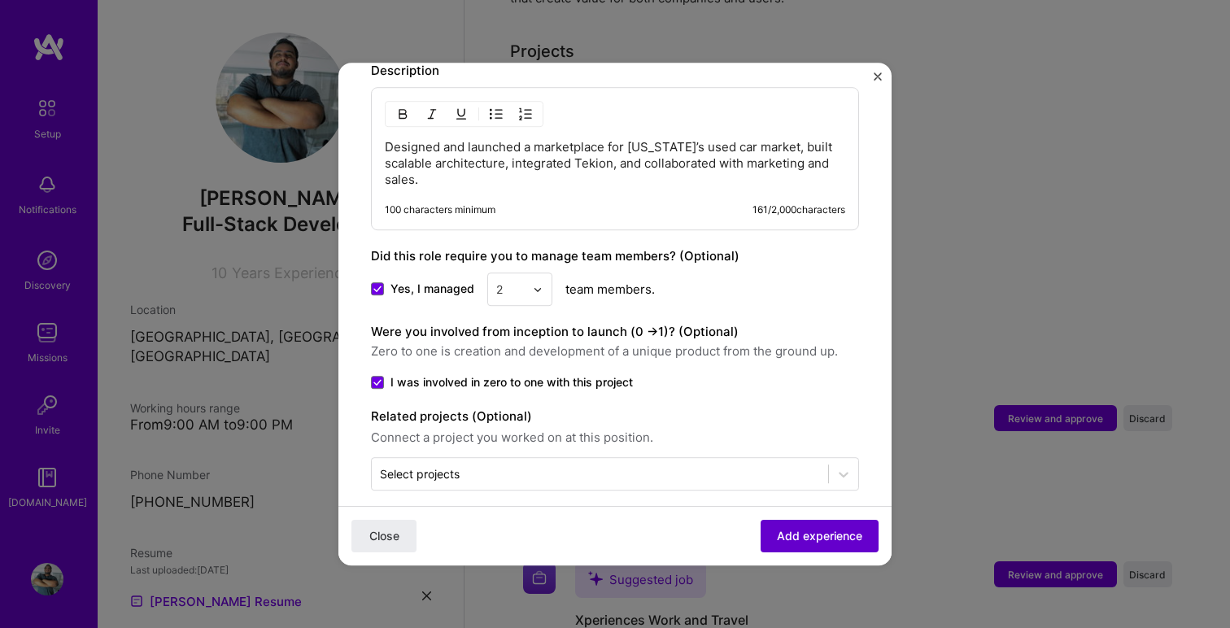
click at [797, 532] on span "Add experience" at bounding box center [819, 536] width 85 height 16
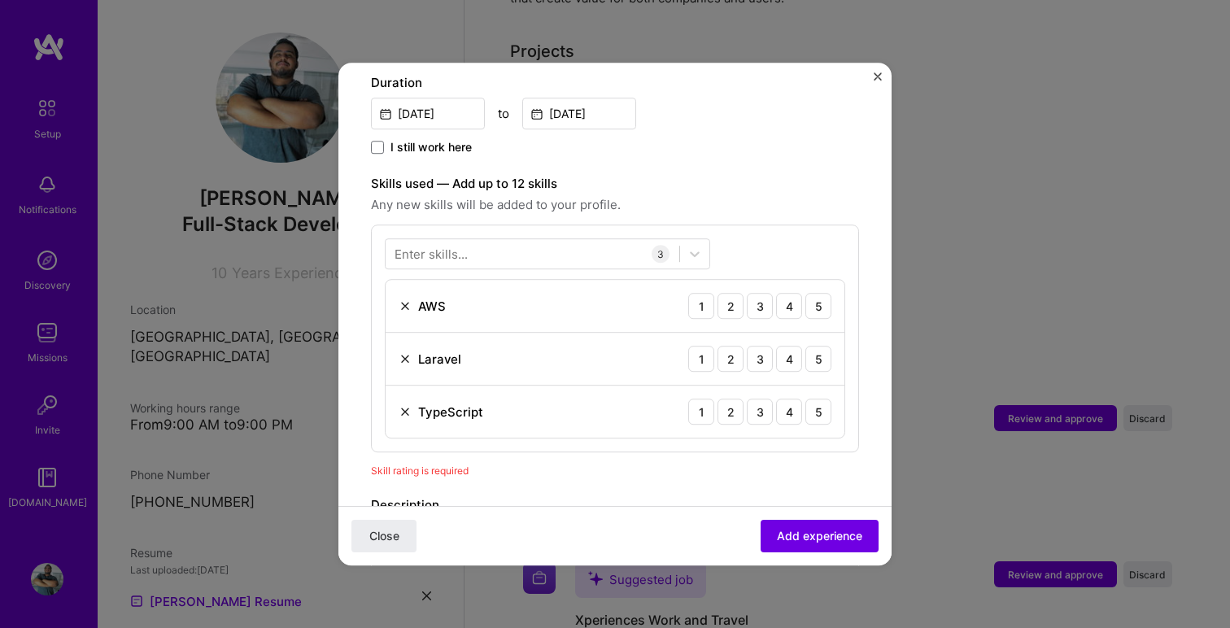
scroll to position [449, 0]
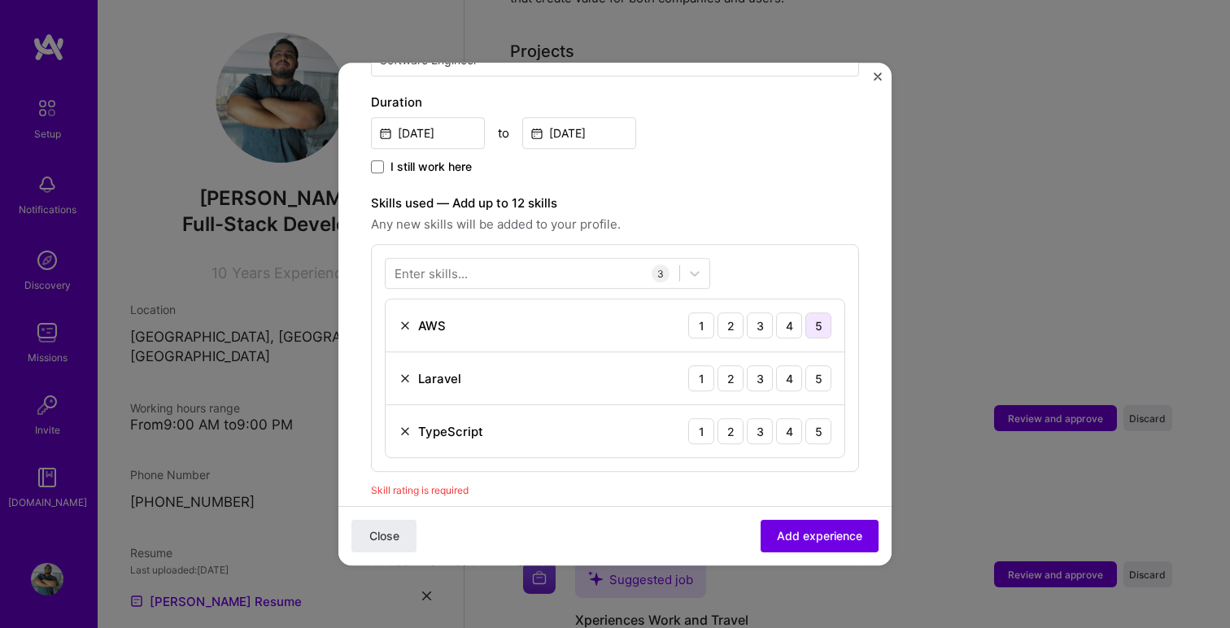
click at [823, 312] on div "5" at bounding box center [819, 325] width 26 height 26
click at [793, 316] on div "4" at bounding box center [789, 325] width 26 height 26
click at [816, 365] on div "5" at bounding box center [819, 378] width 26 height 26
click at [818, 418] on div "5" at bounding box center [819, 431] width 26 height 26
click at [811, 531] on span "Add experience" at bounding box center [819, 536] width 85 height 16
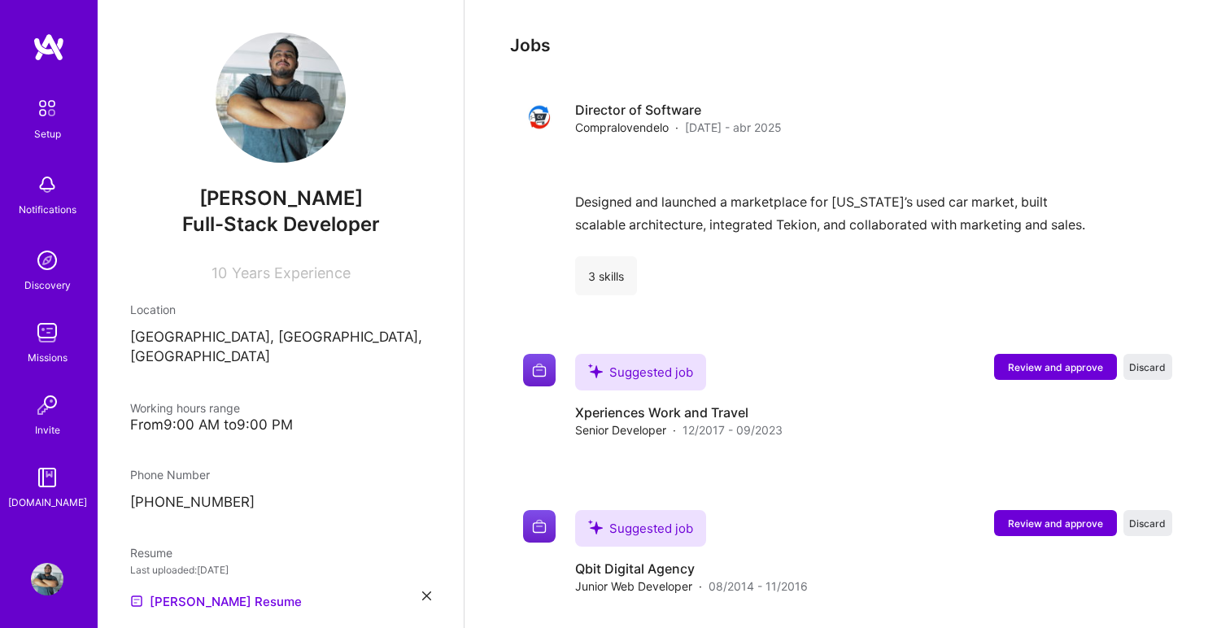
scroll to position [947, 0]
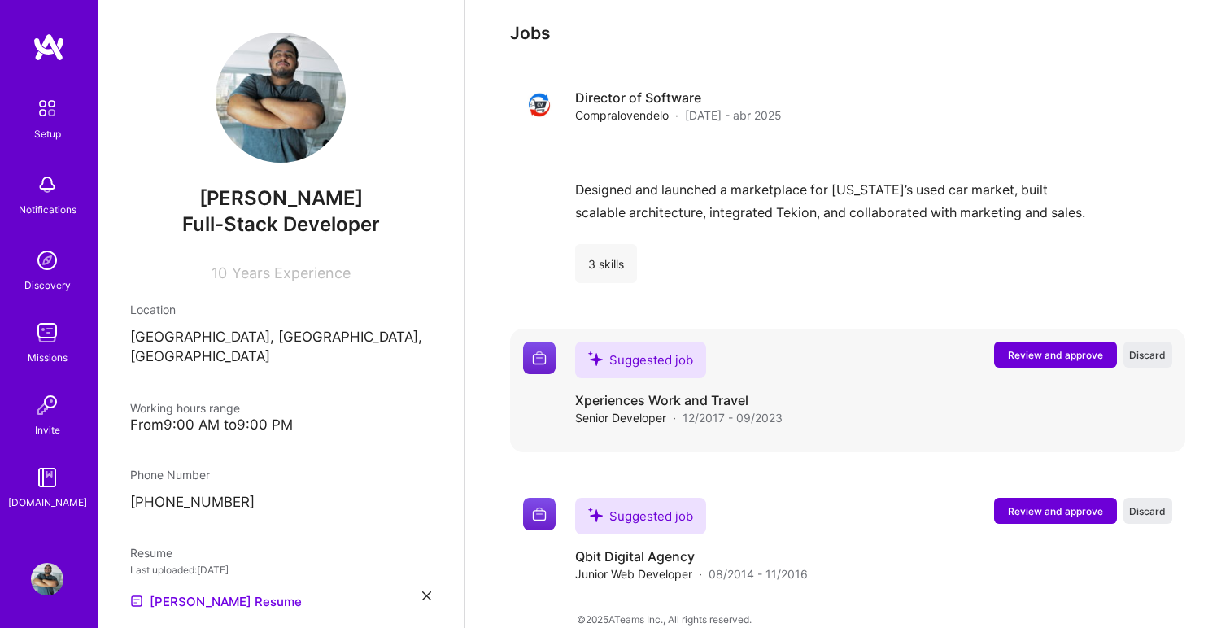
click at [1023, 348] on span "Review and approve" at bounding box center [1055, 355] width 95 height 14
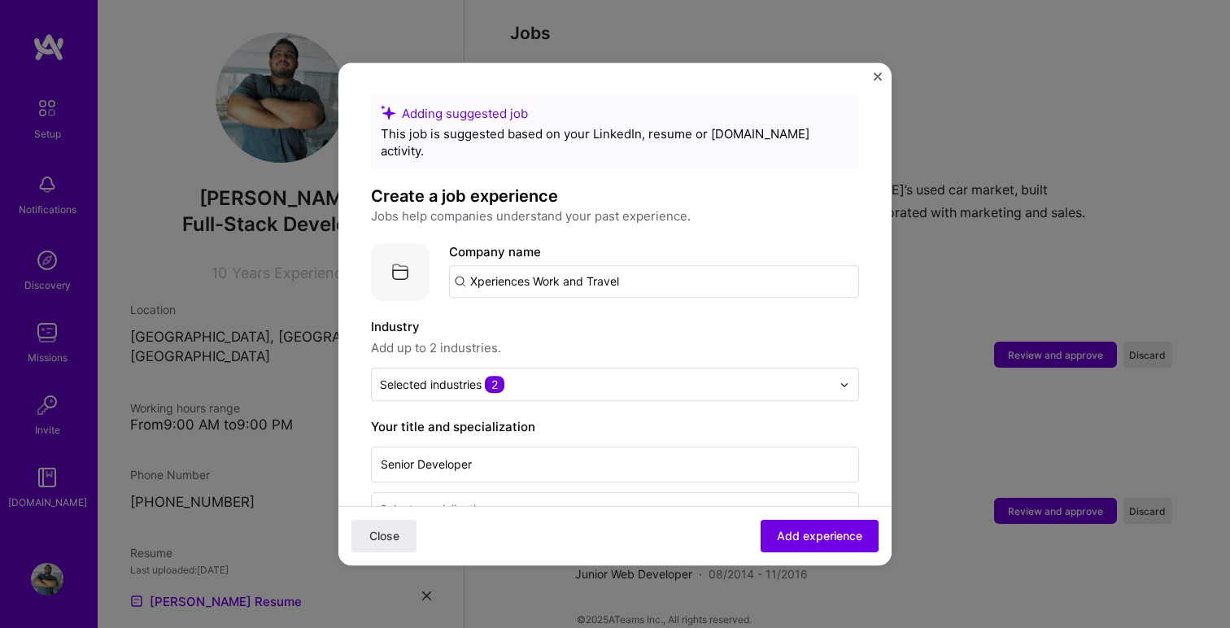
click at [649, 266] on input "Xperiences Work and Travel" at bounding box center [654, 281] width 410 height 33
click at [457, 266] on input "Xperiences Work and Travel" at bounding box center [654, 281] width 410 height 33
click at [671, 317] on label "Industry" at bounding box center [615, 327] width 488 height 20
click at [661, 265] on input "Xperiences Work and Travel" at bounding box center [654, 281] width 410 height 33
type input "Xperiences Work and Travel"
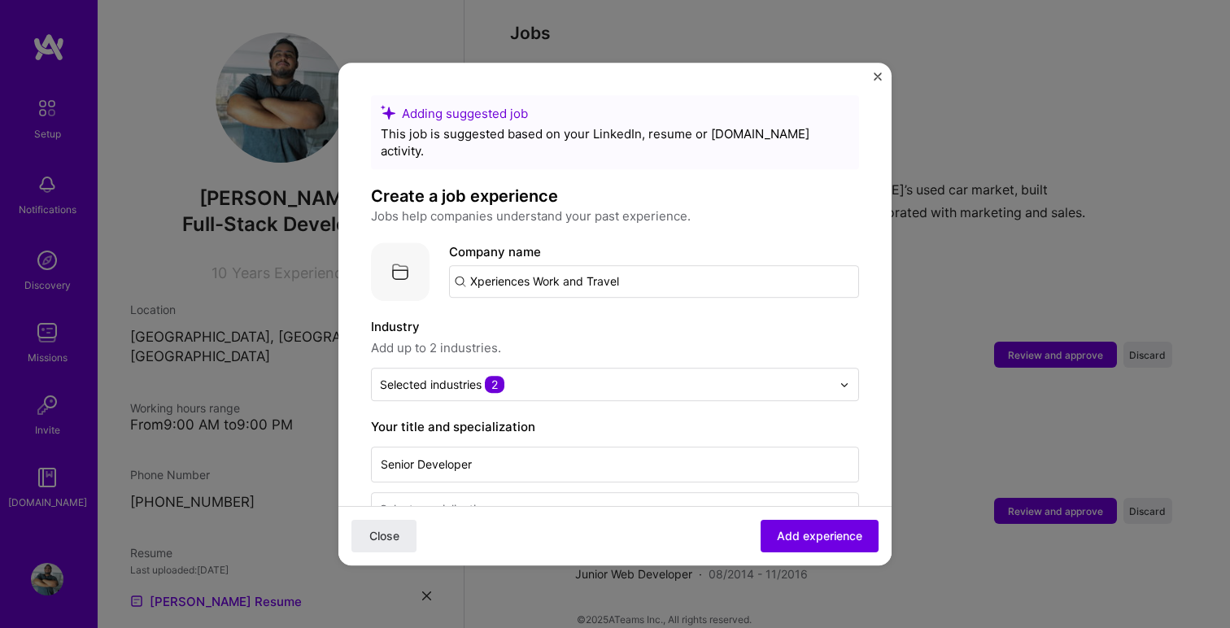
click button "Close" at bounding box center [384, 536] width 65 height 33
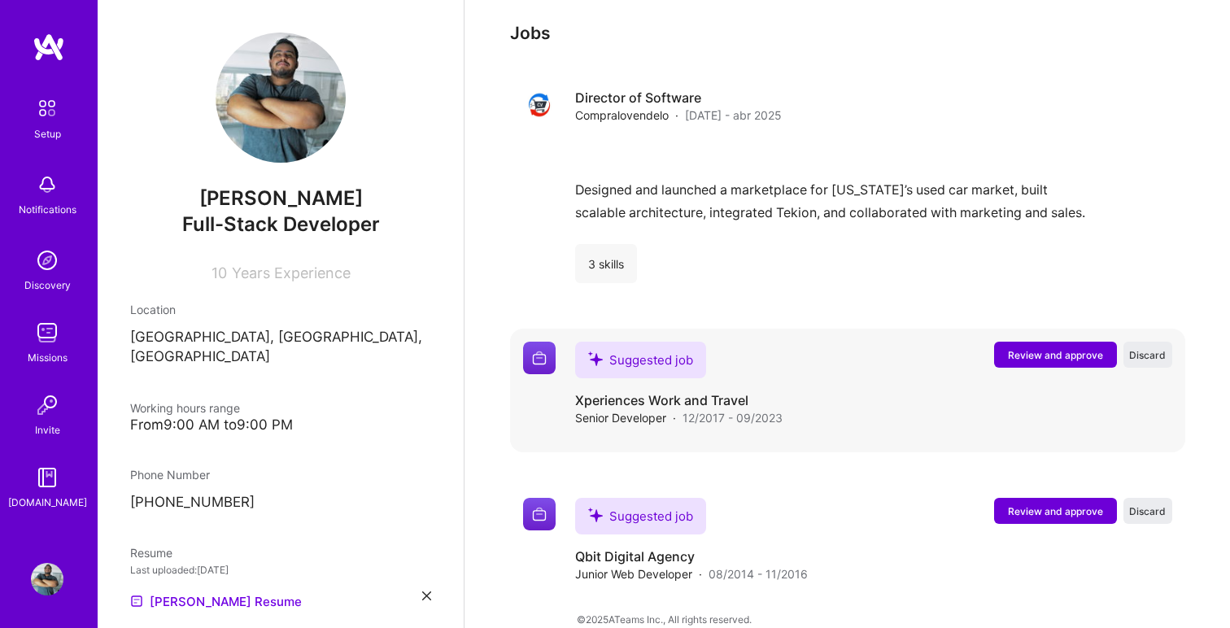
click at [1036, 348] on span "Review and approve" at bounding box center [1055, 355] width 95 height 14
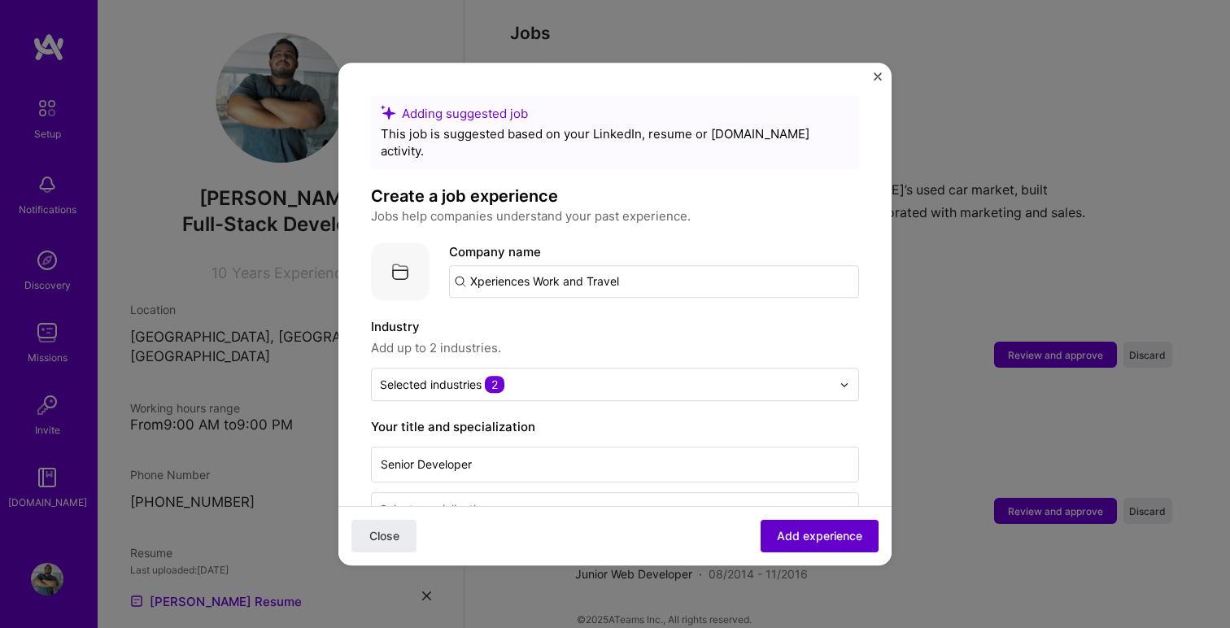
click at [793, 536] on span "Add experience" at bounding box center [819, 536] width 85 height 16
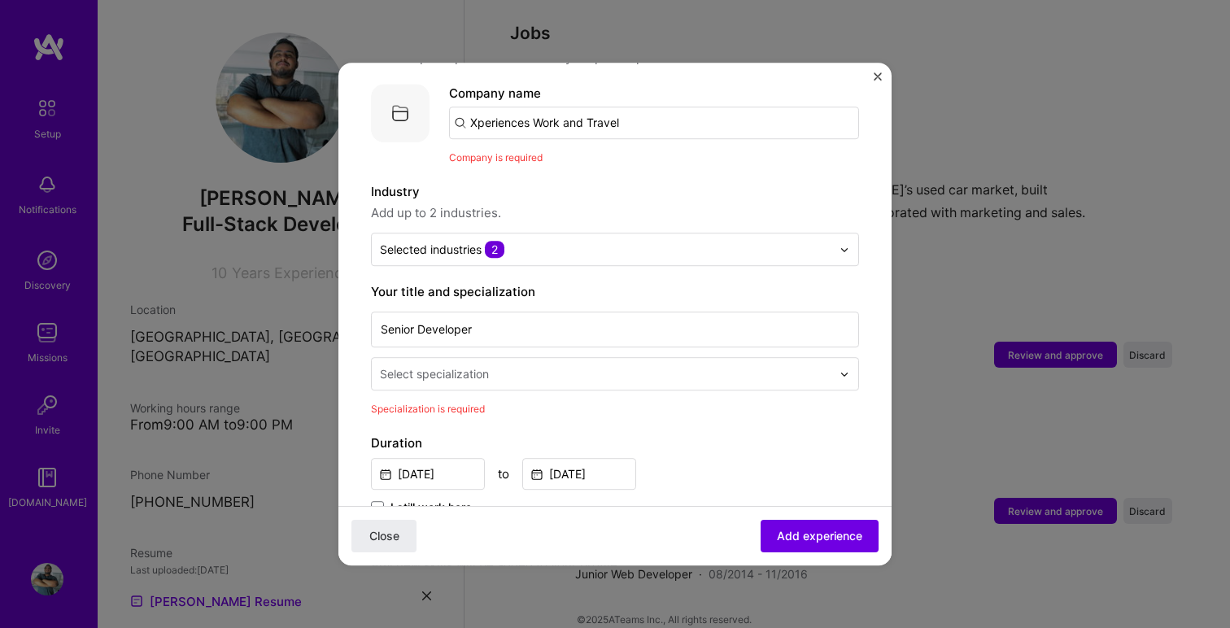
scroll to position [163, 0]
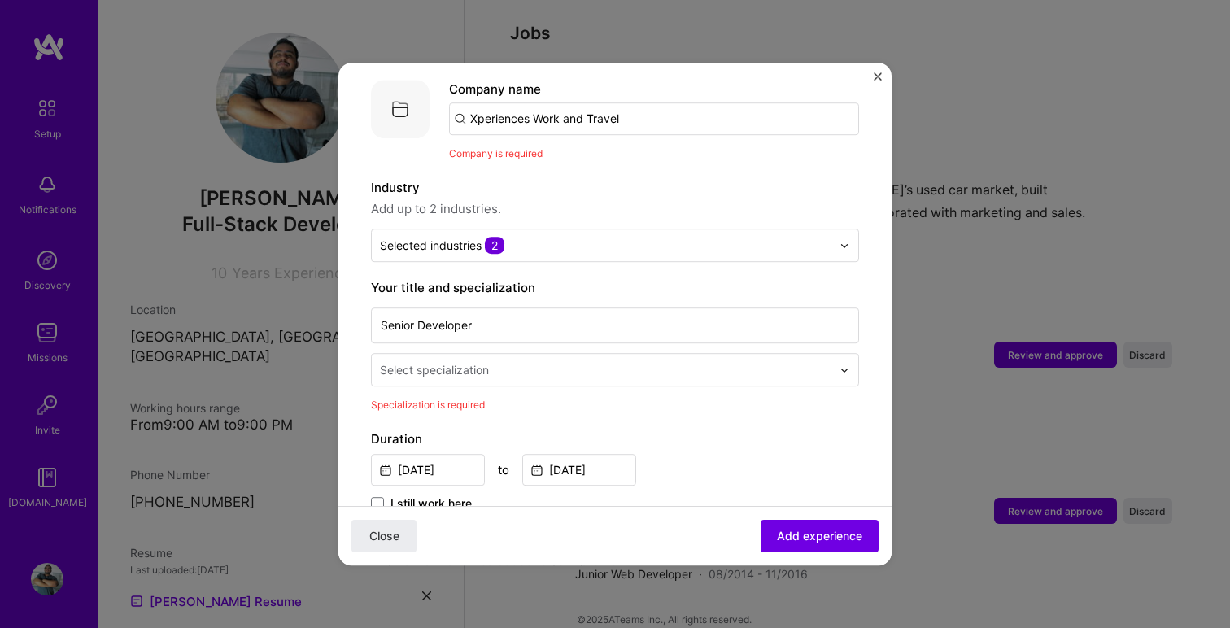
click at [631, 103] on input "Xperiences Work and Travel" at bounding box center [654, 119] width 410 height 33
type input "Xperiences Work and Travel"
click at [583, 153] on div "Xperiences Work and Travel" at bounding box center [629, 164] width 178 height 28
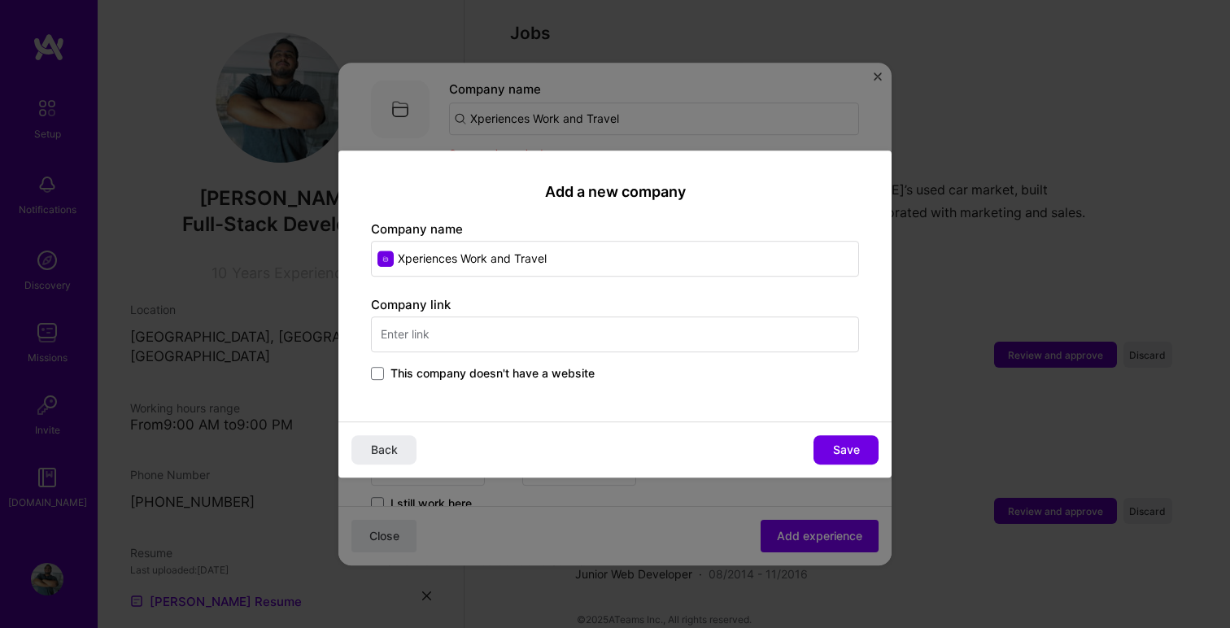
click at [391, 370] on span "This company doesn't have a website" at bounding box center [493, 373] width 204 height 16
click at [0, 0] on input "This company doesn't have a website" at bounding box center [0, 0] width 0 height 0
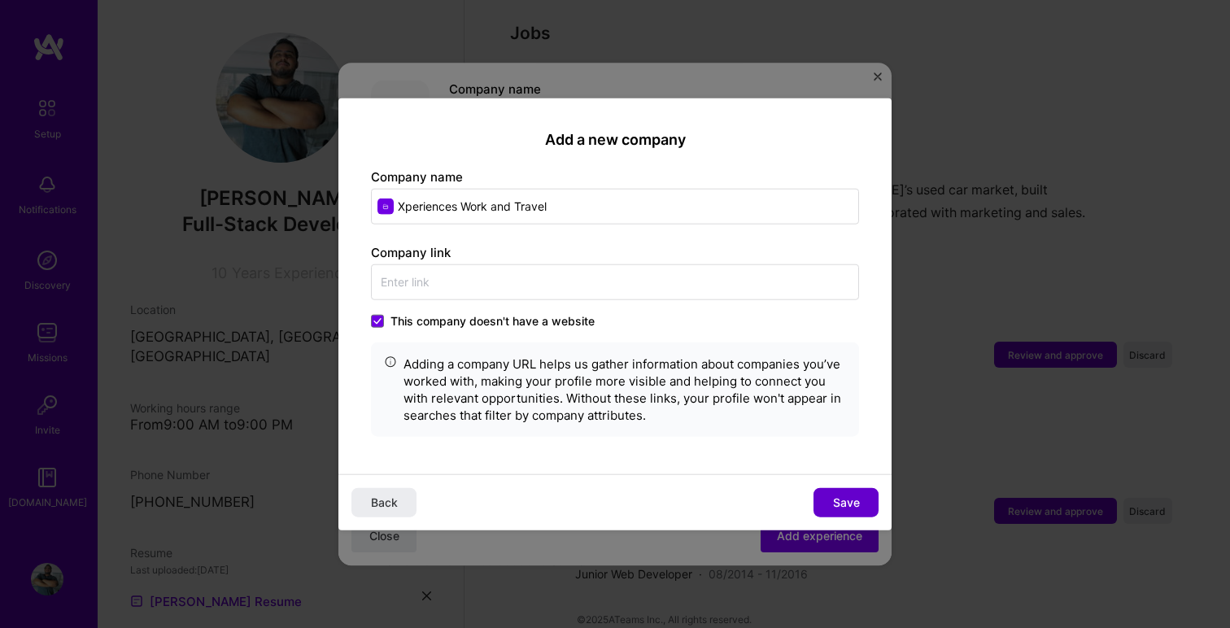
click at [836, 506] on span "Save" at bounding box center [846, 502] width 27 height 16
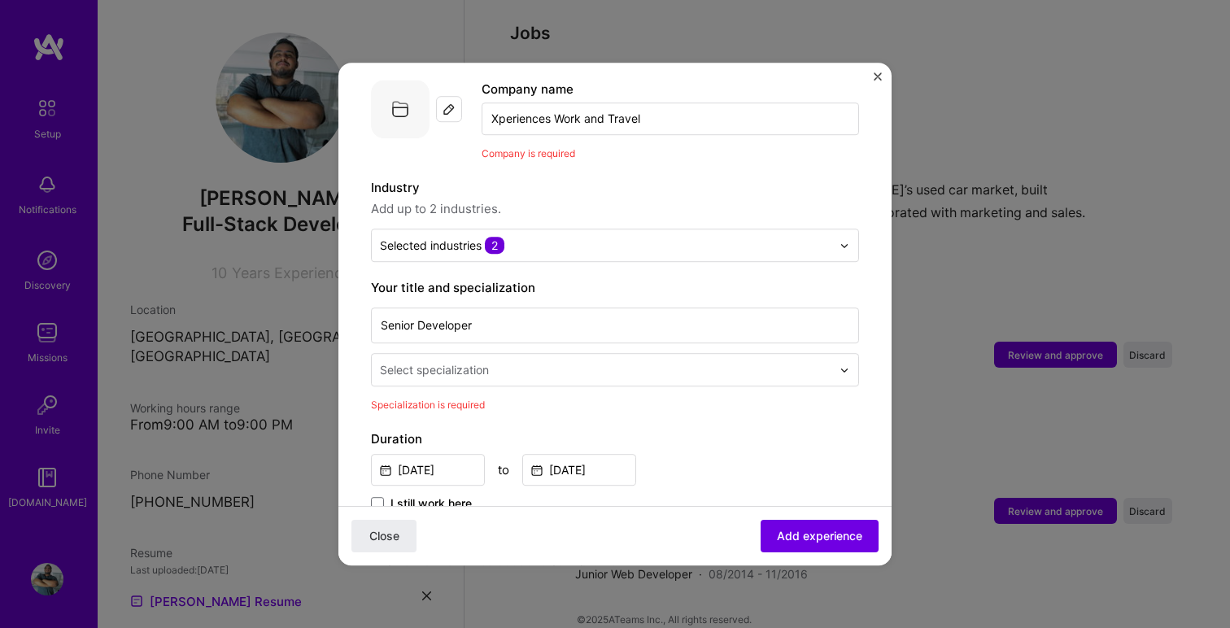
click at [520, 361] on input "text" at bounding box center [607, 369] width 455 height 17
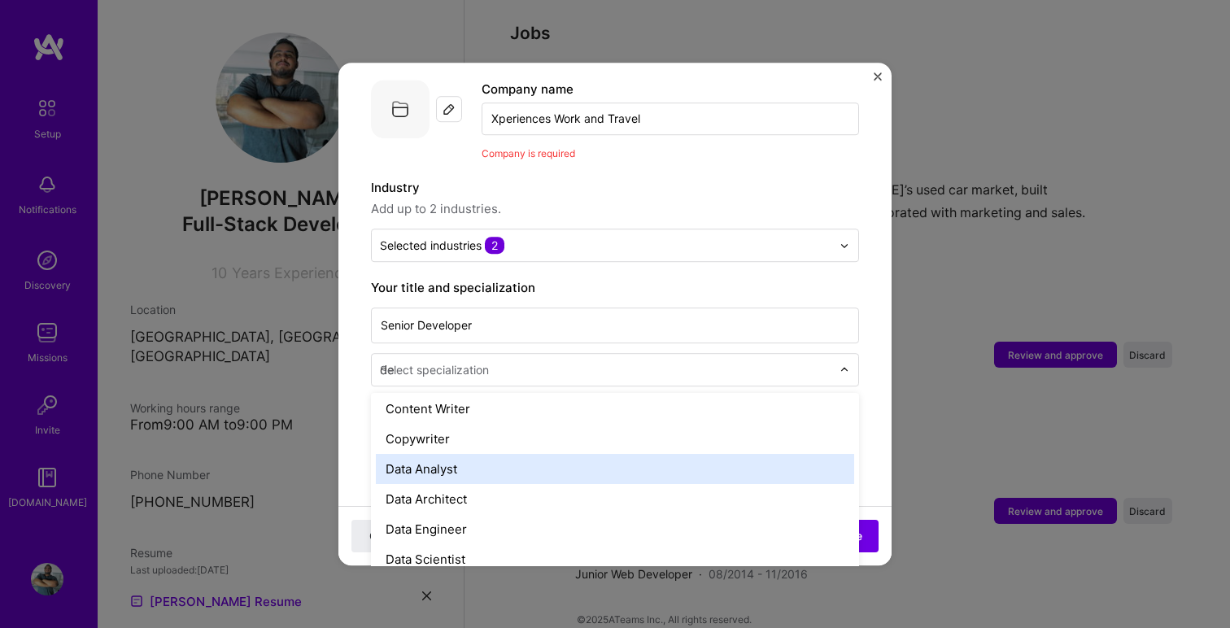
scroll to position [4, 0]
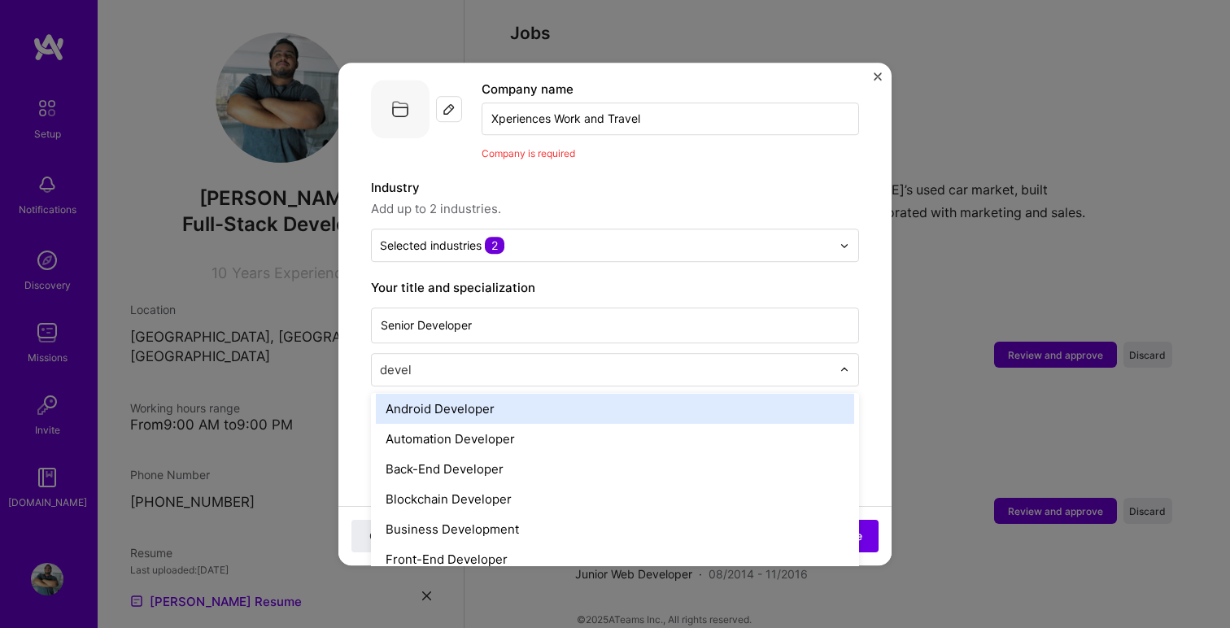
type input "develo"
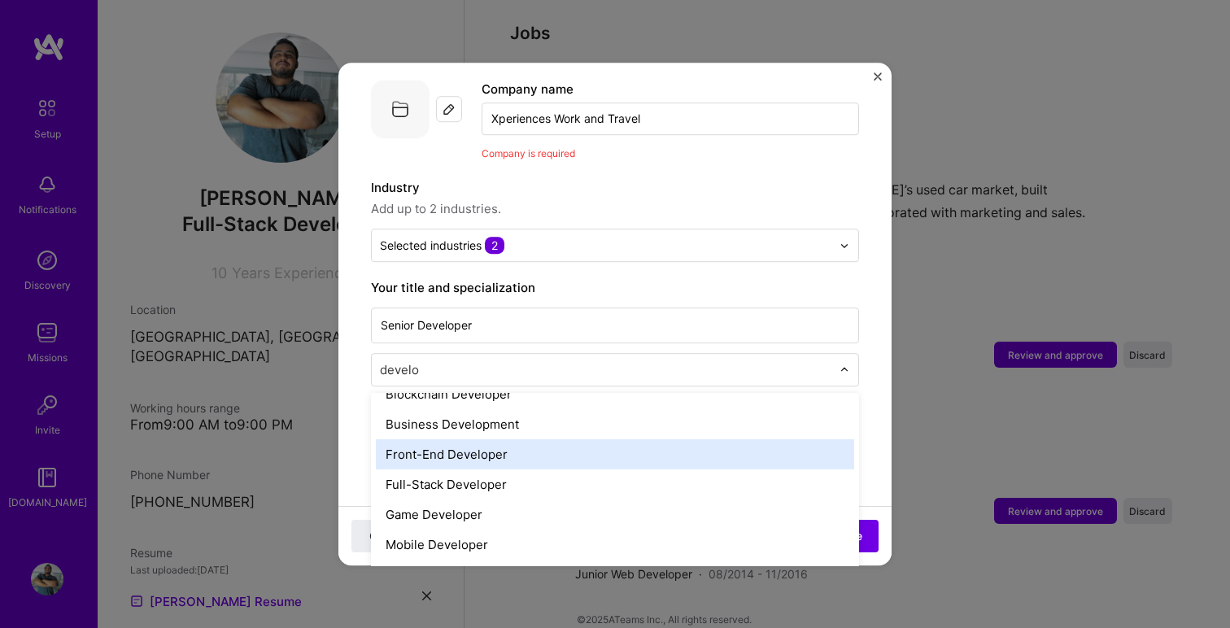
scroll to position [121, 0]
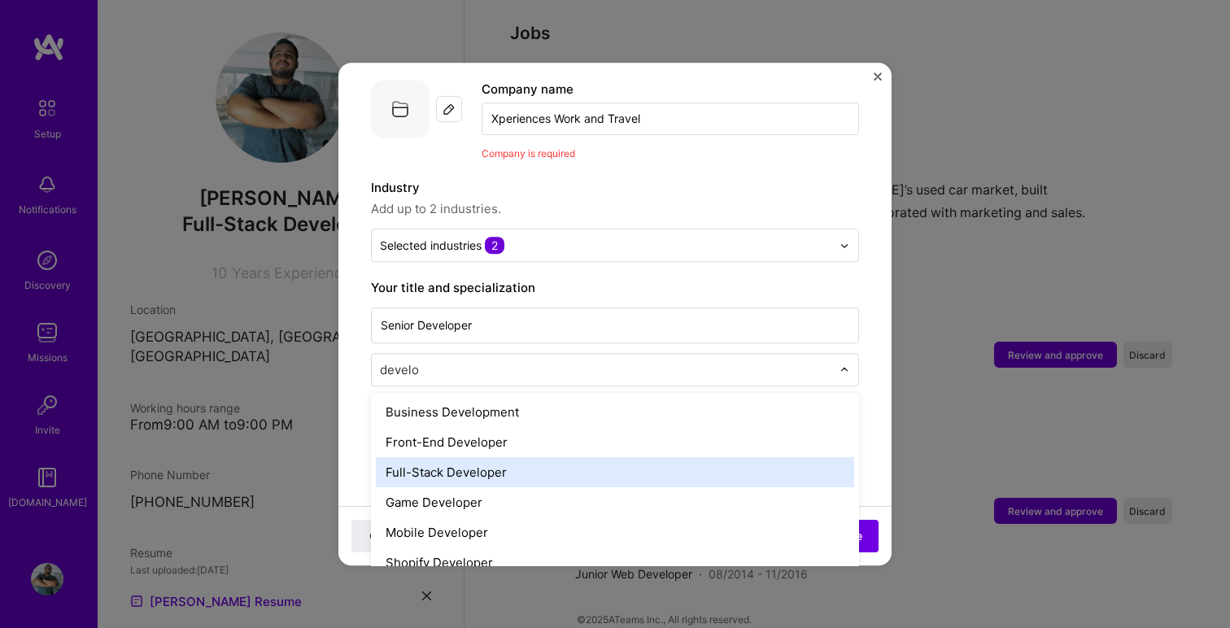
click at [496, 460] on div "Full-Stack Developer" at bounding box center [615, 472] width 478 height 30
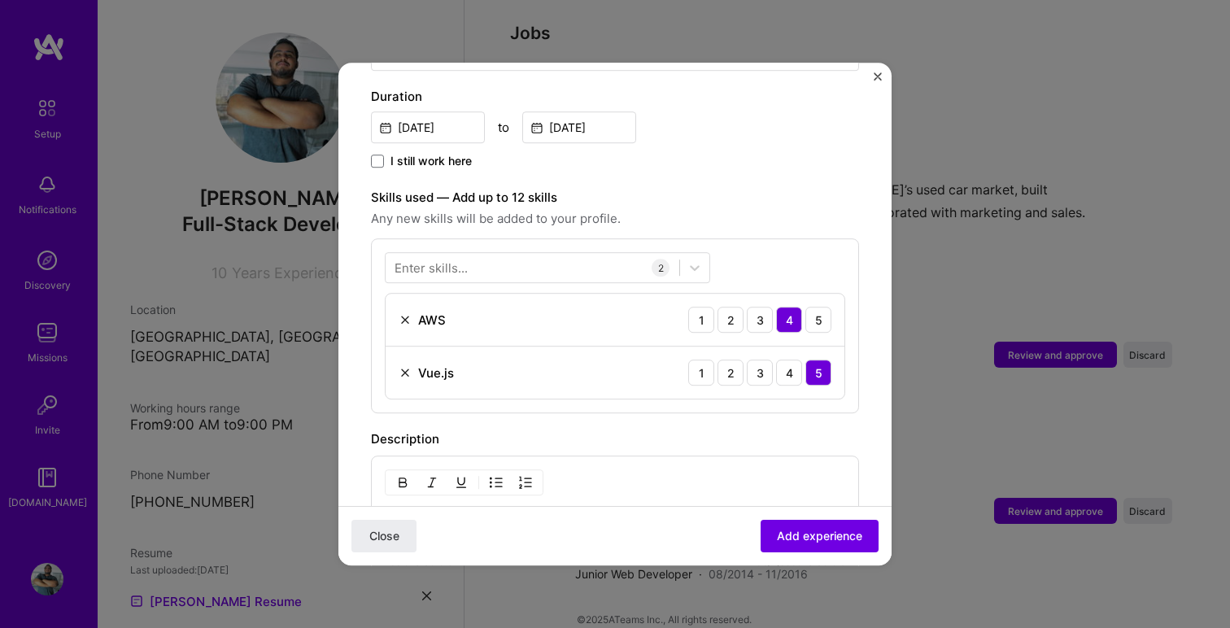
scroll to position [461, 0]
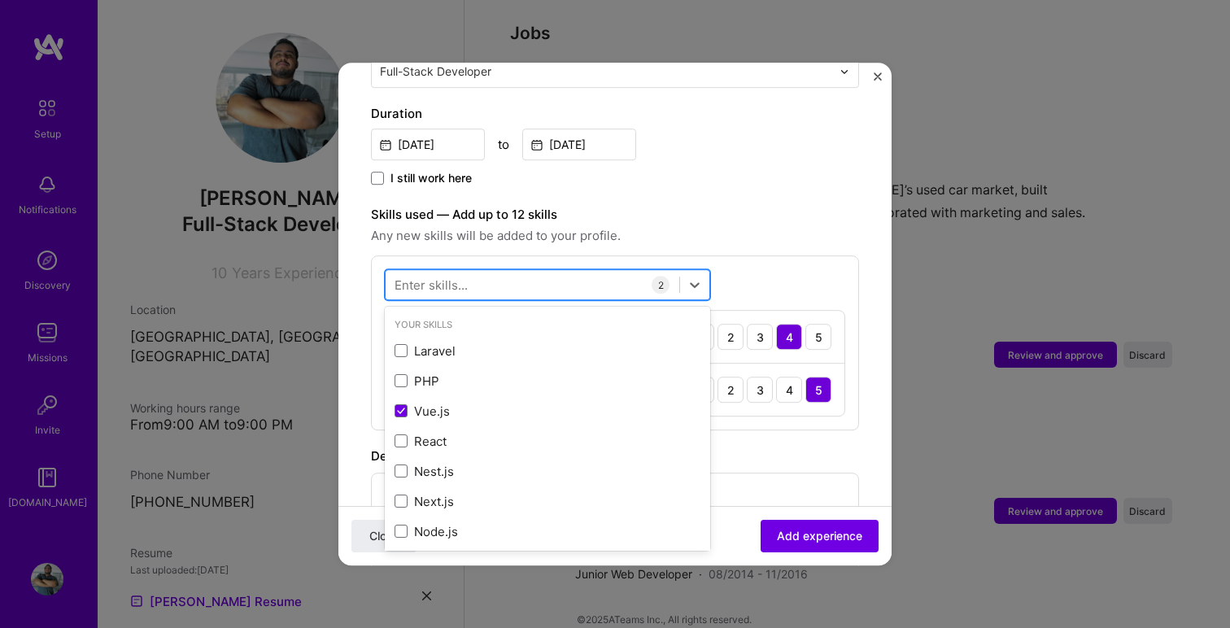
click at [516, 272] on div at bounding box center [533, 285] width 294 height 27
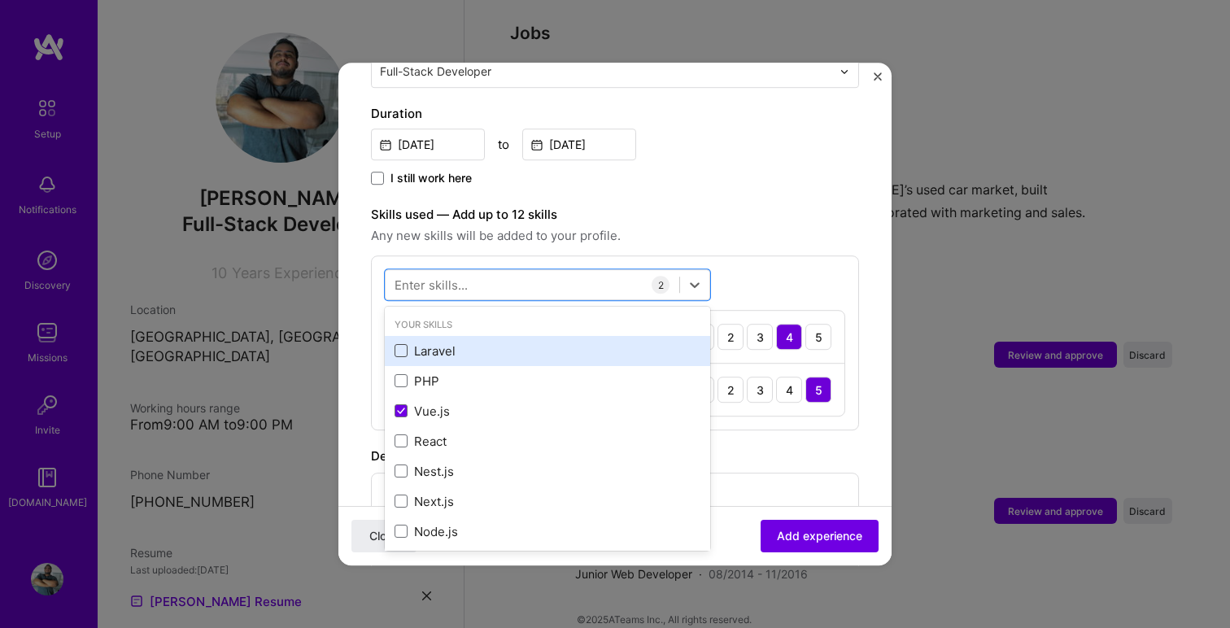
click at [404, 345] on span at bounding box center [401, 351] width 13 height 13
click at [0, 0] on input "checkbox" at bounding box center [0, 0] width 0 height 0
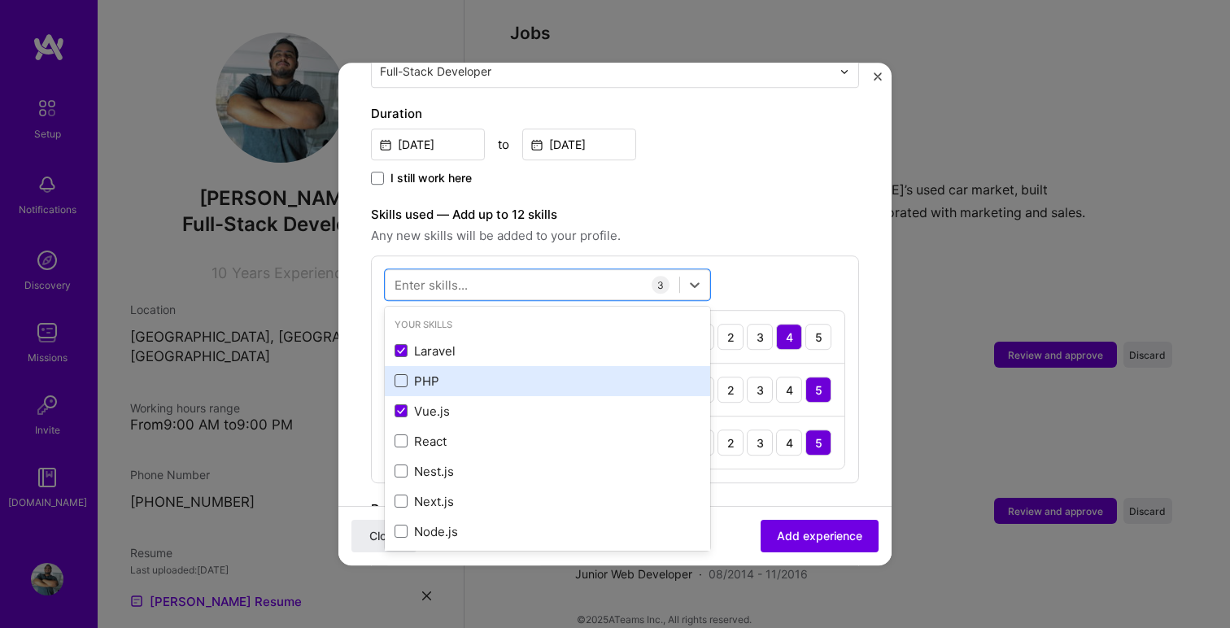
click at [404, 375] on span at bounding box center [401, 381] width 13 height 13
click at [0, 0] on input "checkbox" at bounding box center [0, 0] width 0 height 0
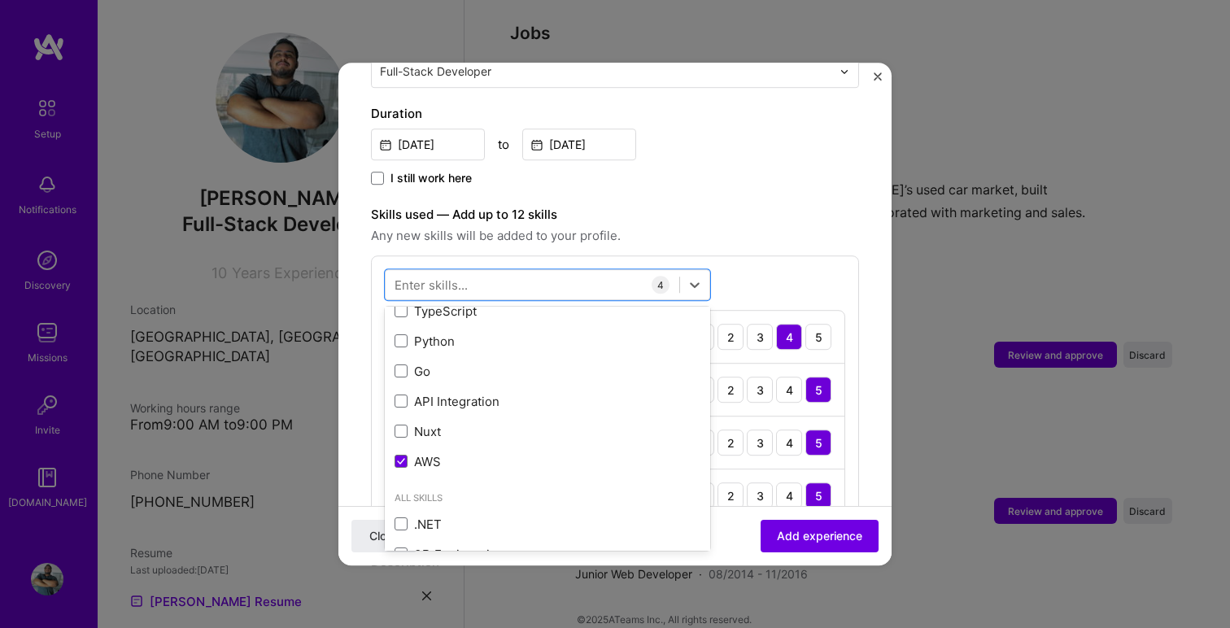
scroll to position [271, 0]
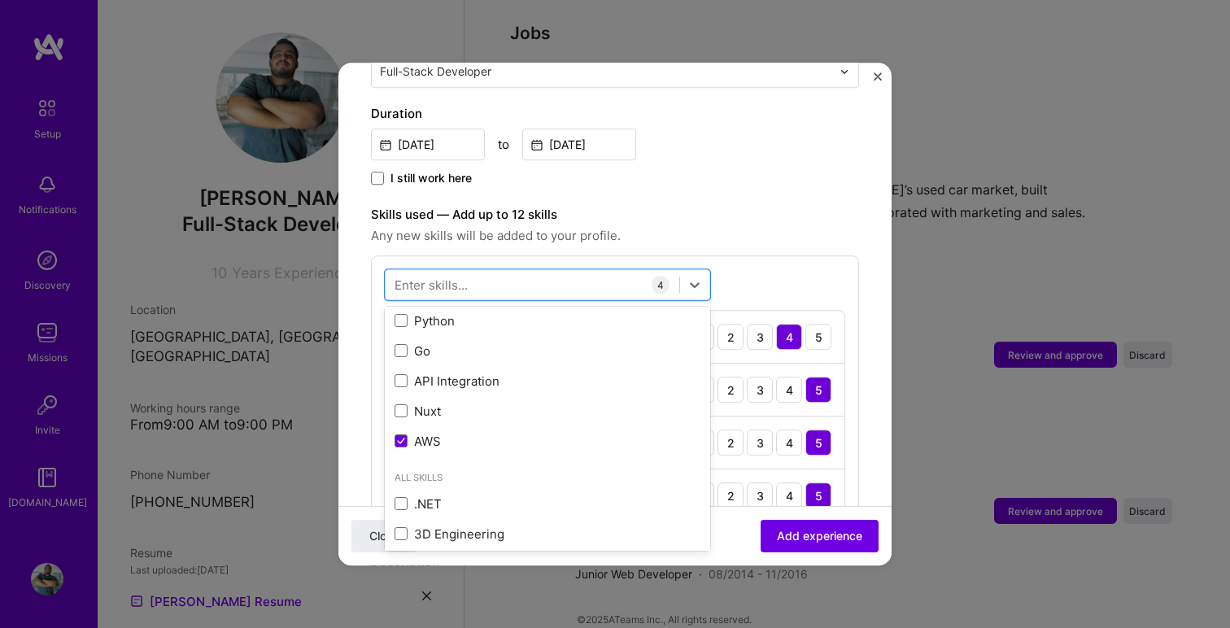
click at [818, 256] on div "option PHP, selected. option Go focused, 0 of 2. 378 results available. Use Up …" at bounding box center [615, 396] width 488 height 281
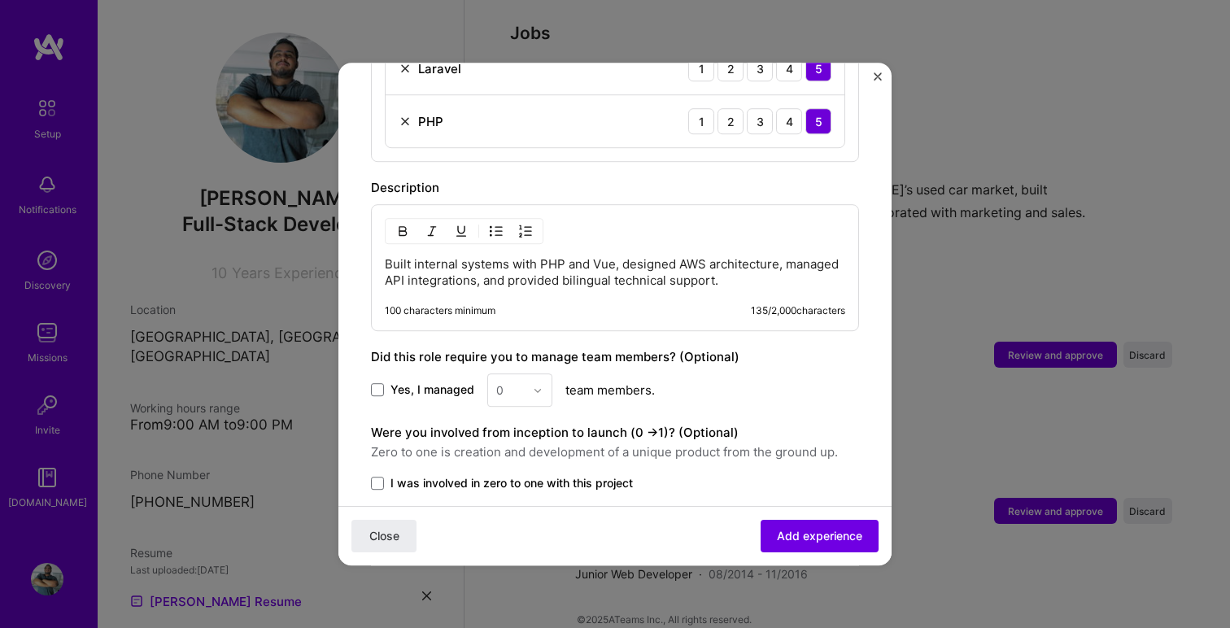
scroll to position [858, 0]
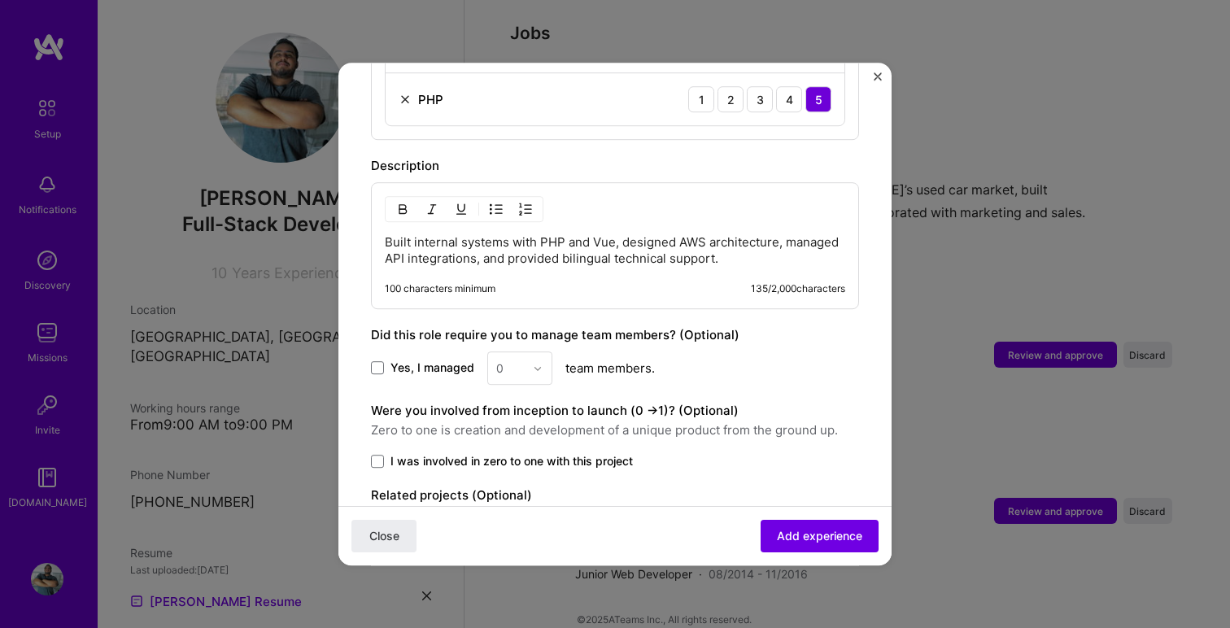
click at [393, 453] on span "I was involved in zero to one with this project" at bounding box center [512, 461] width 242 height 16
click at [0, 0] on input "I was involved in zero to one with this project" at bounding box center [0, 0] width 0 height 0
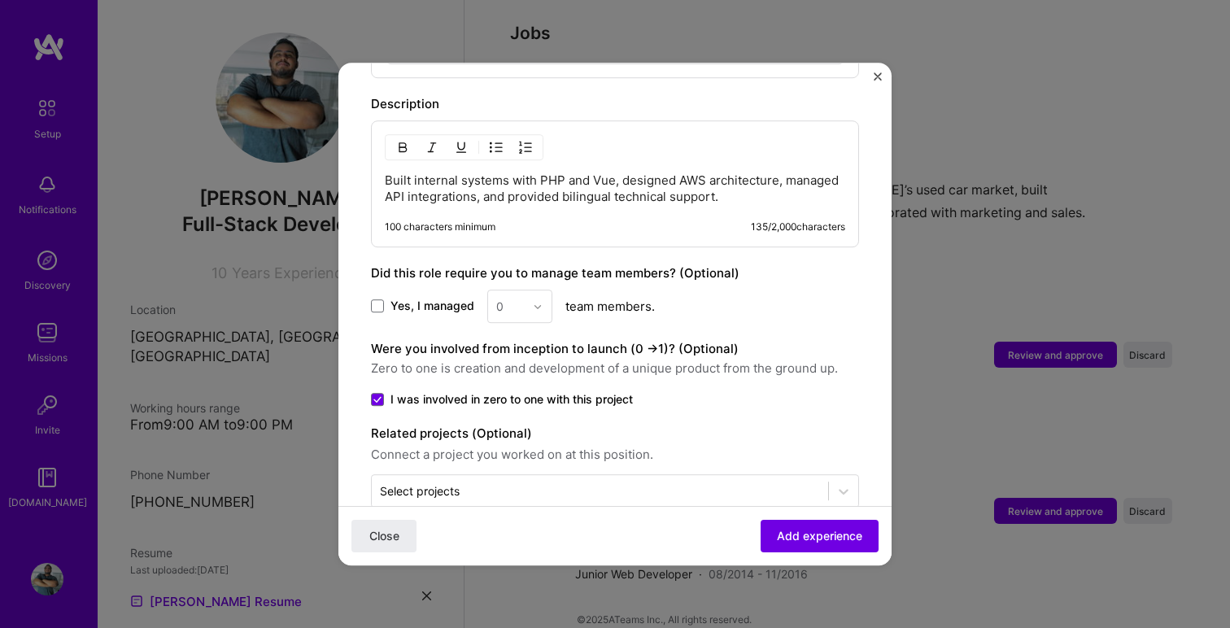
scroll to position [937, 0]
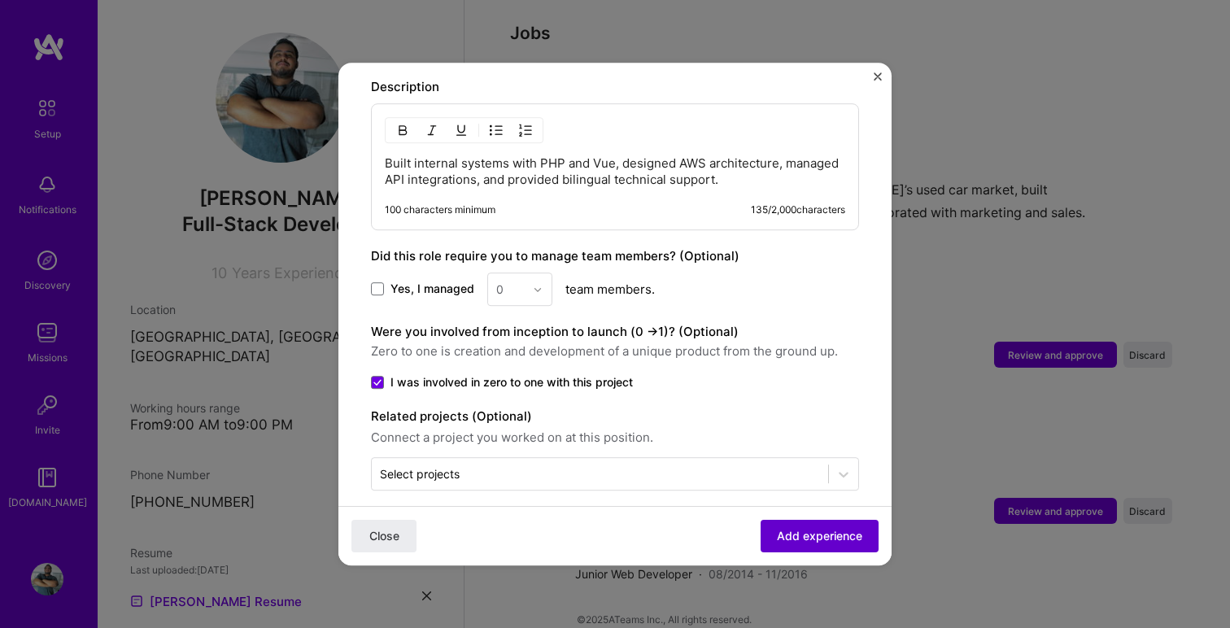
click at [781, 535] on span "Add experience" at bounding box center [819, 536] width 85 height 16
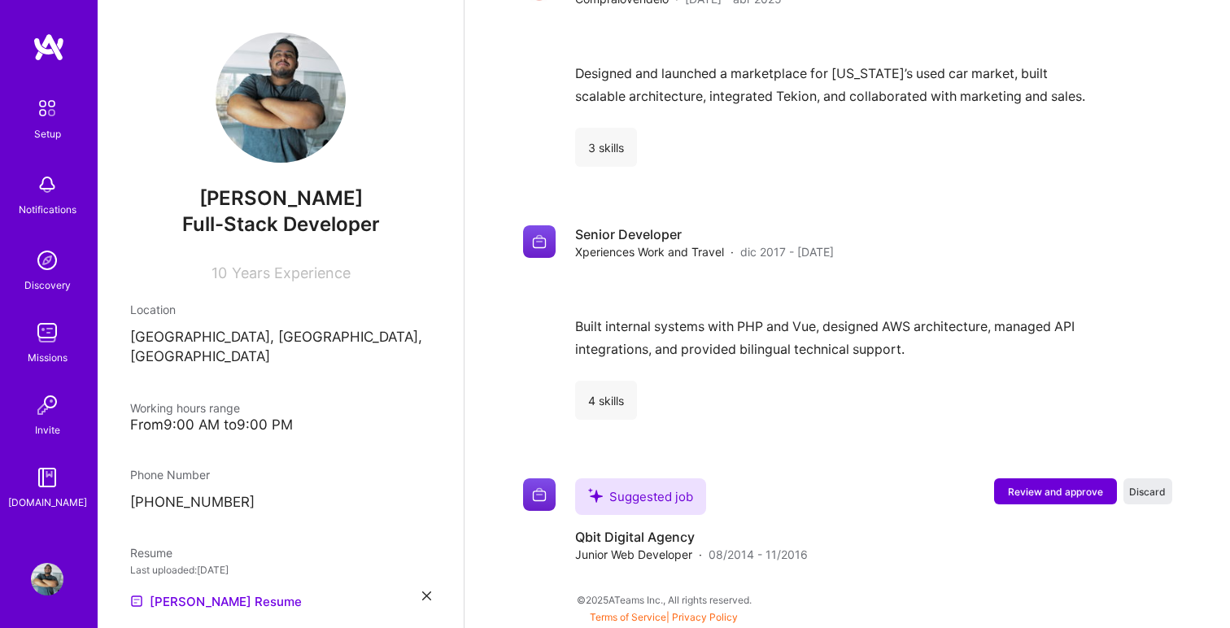
scroll to position [1044, 0]
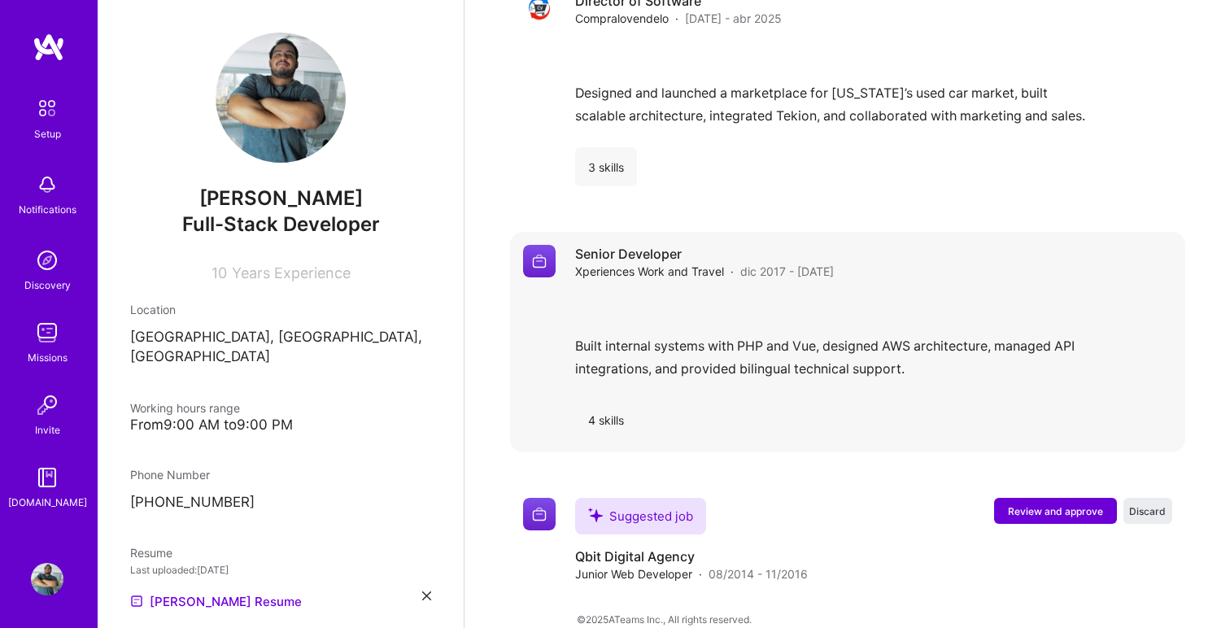
click at [754, 293] on div "Built internal systems with PHP and Vue, designed AWS architecture, managed API…" at bounding box center [873, 340] width 597 height 94
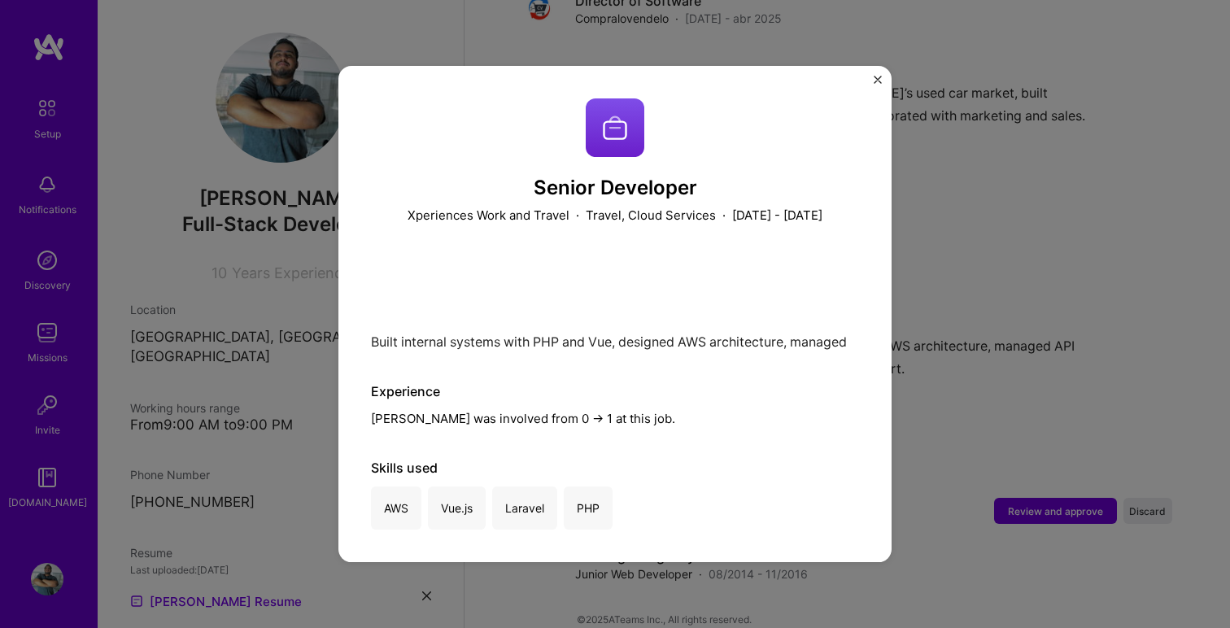
click at [876, 79] on img "Close" at bounding box center [878, 80] width 8 height 8
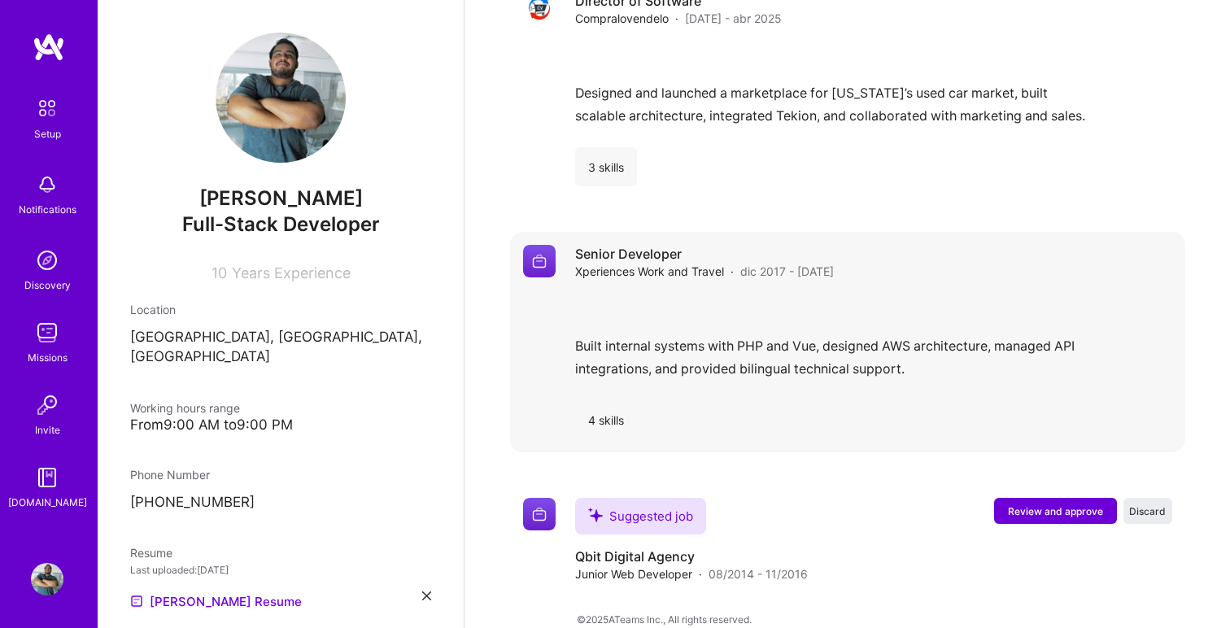
click at [648, 245] on h4 "Senior Developer" at bounding box center [704, 254] width 259 height 18
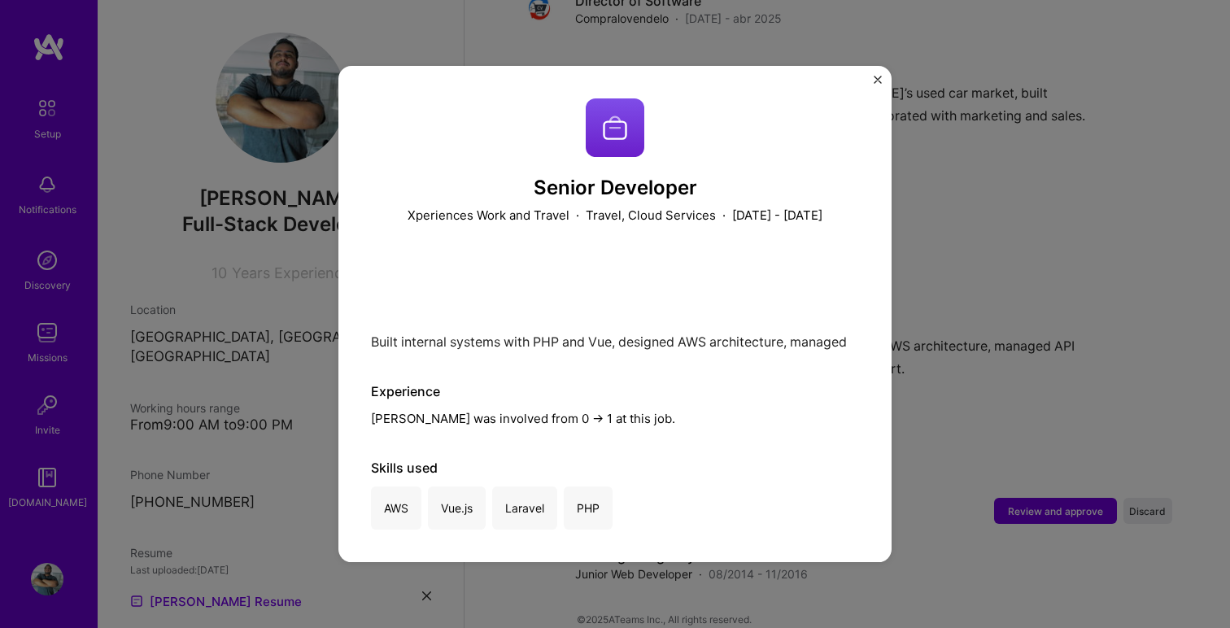
click at [1011, 175] on div "Senior Developer Xperiences Work and Travel · Travel, Cloud Services · [DATE] -…" at bounding box center [615, 314] width 1230 height 628
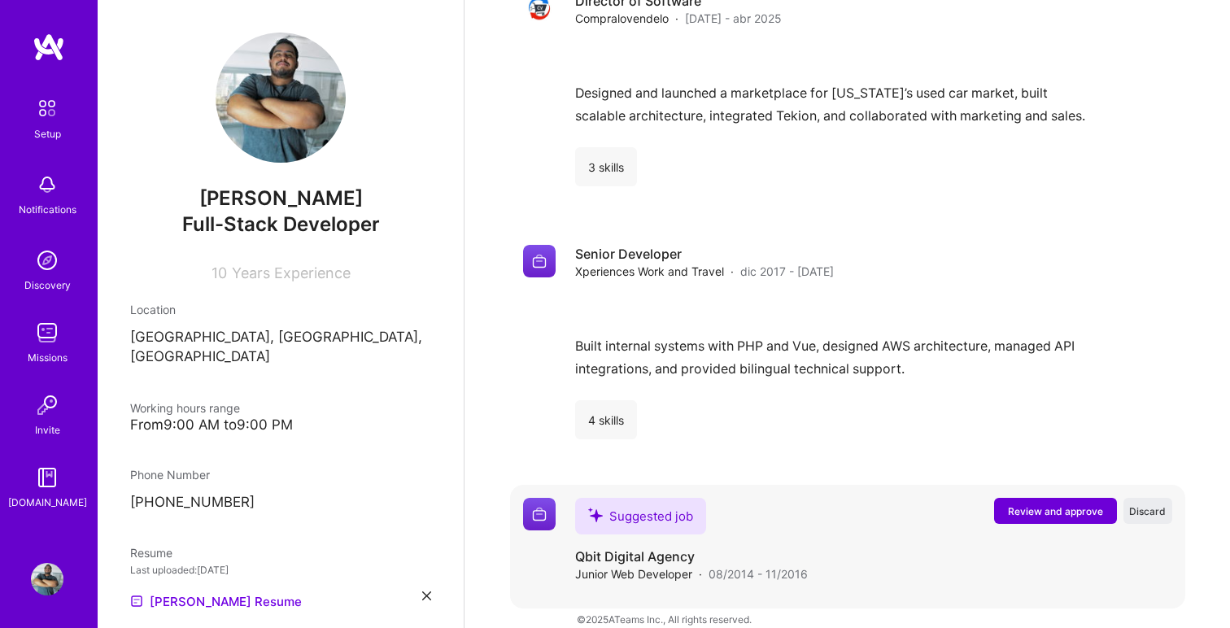
click at [1007, 498] on button "Review and approve" at bounding box center [1055, 511] width 123 height 26
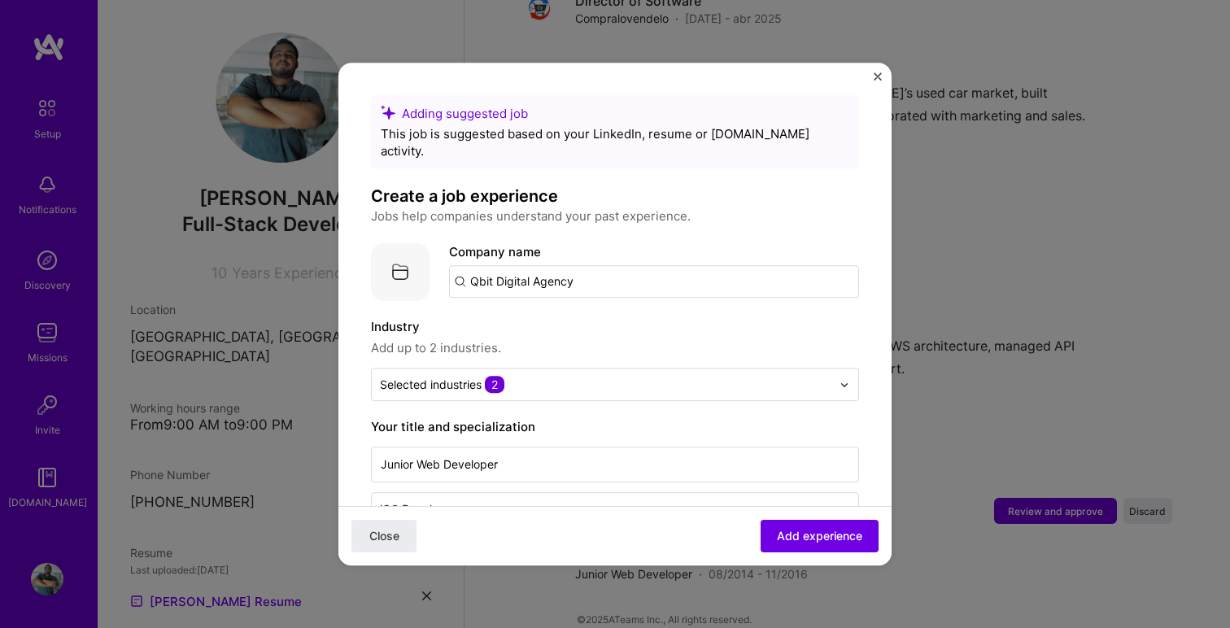
click at [585, 266] on input "Qbit Digital Agency" at bounding box center [654, 281] width 410 height 33
type input "Qbit Digital Agency"
click at [551, 312] on div "Qbit Digital Agency" at bounding box center [604, 326] width 128 height 28
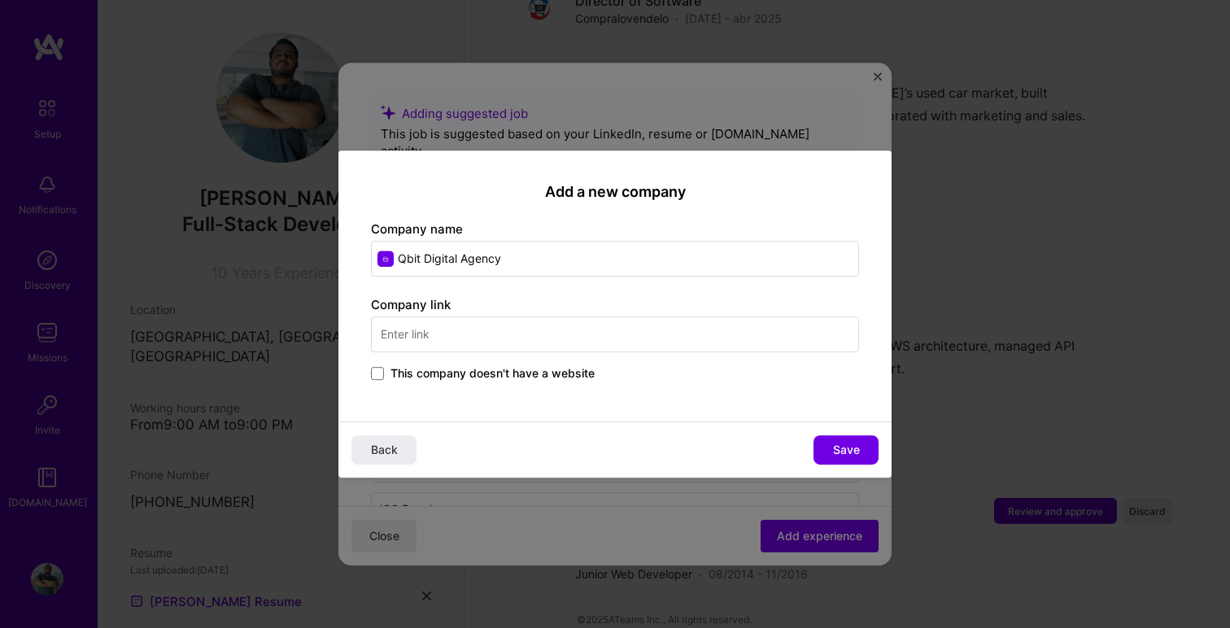
click at [469, 330] on input "text" at bounding box center [615, 335] width 488 height 36
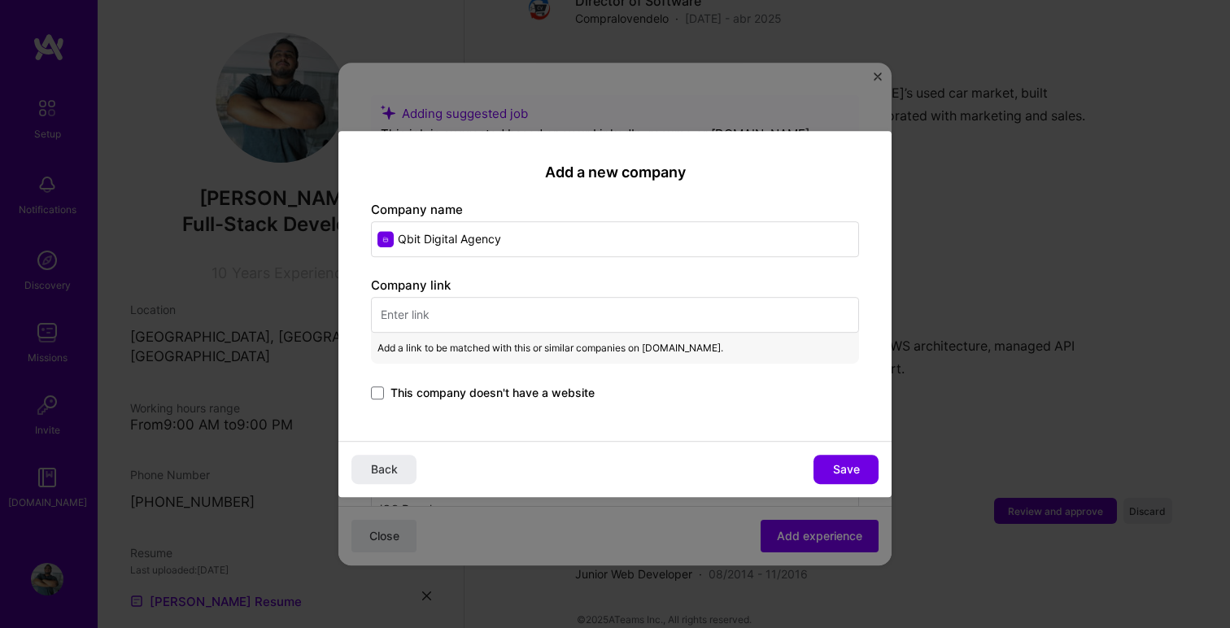
paste input "[URL][DOMAIN_NAME]"
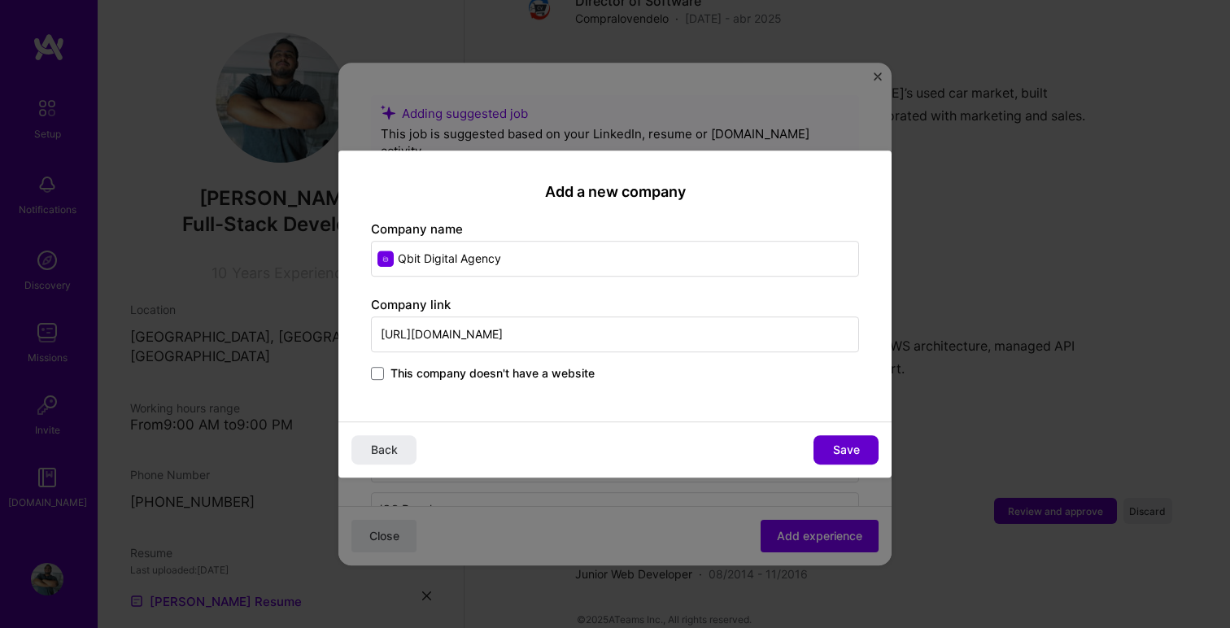
type input "[URL][DOMAIN_NAME]"
click at [835, 451] on span "Save" at bounding box center [846, 450] width 27 height 16
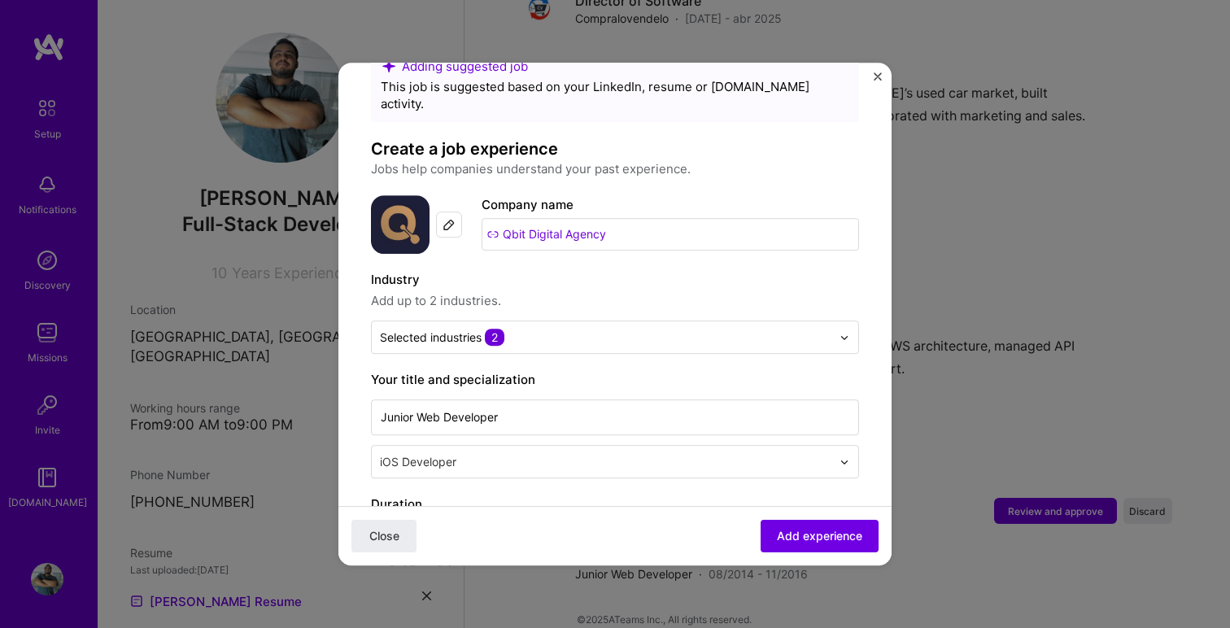
scroll to position [80, 0]
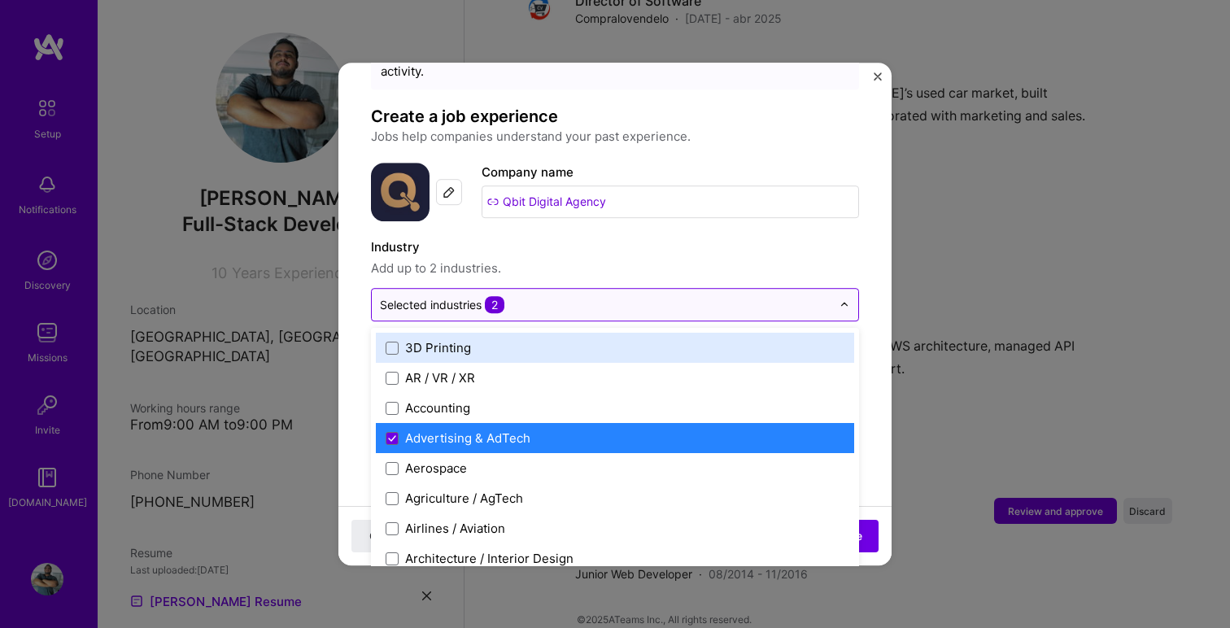
click at [534, 296] on input "text" at bounding box center [606, 304] width 452 height 17
click at [563, 240] on label "Industry" at bounding box center [615, 248] width 488 height 20
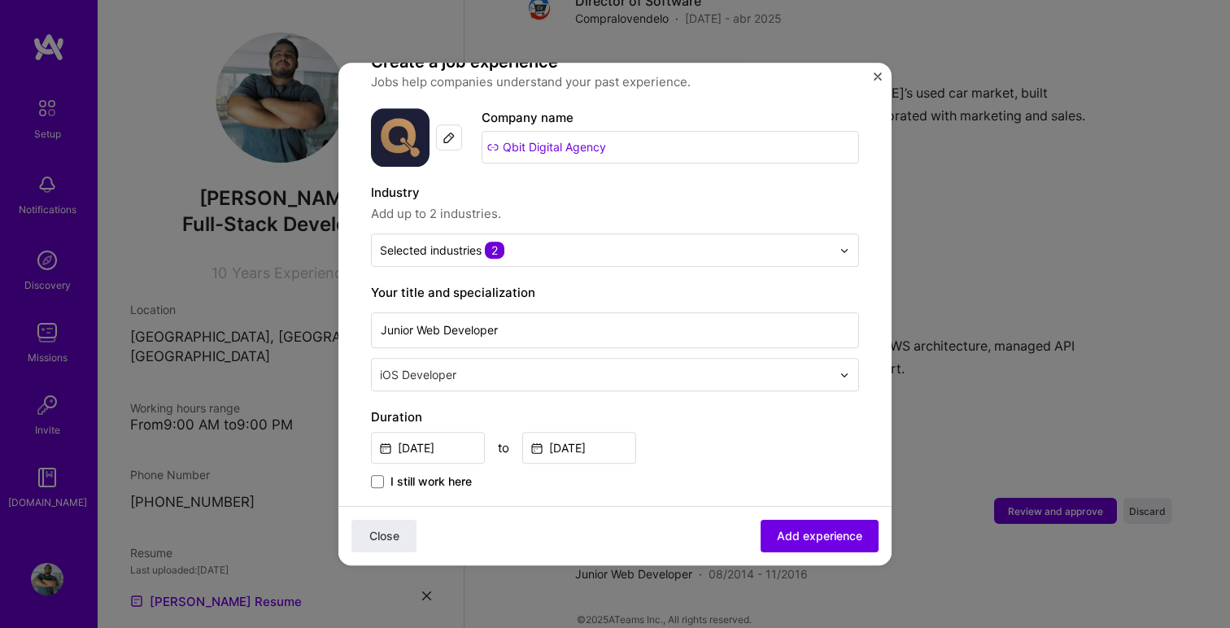
scroll to position [141, 0]
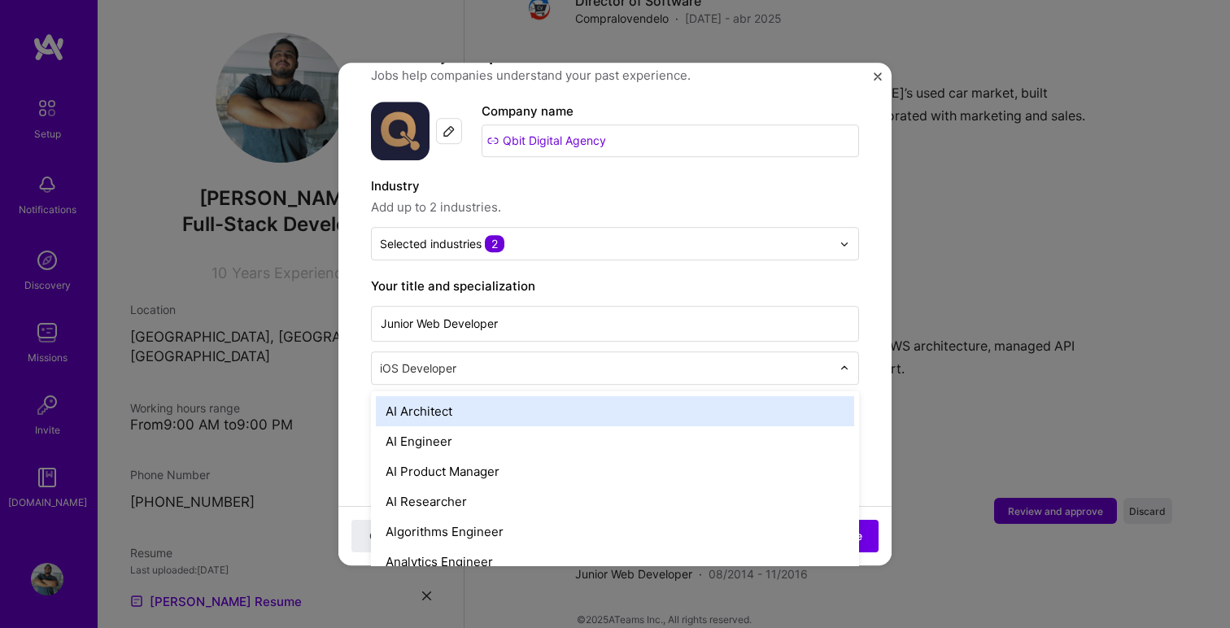
click at [525, 360] on input "text" at bounding box center [607, 368] width 455 height 17
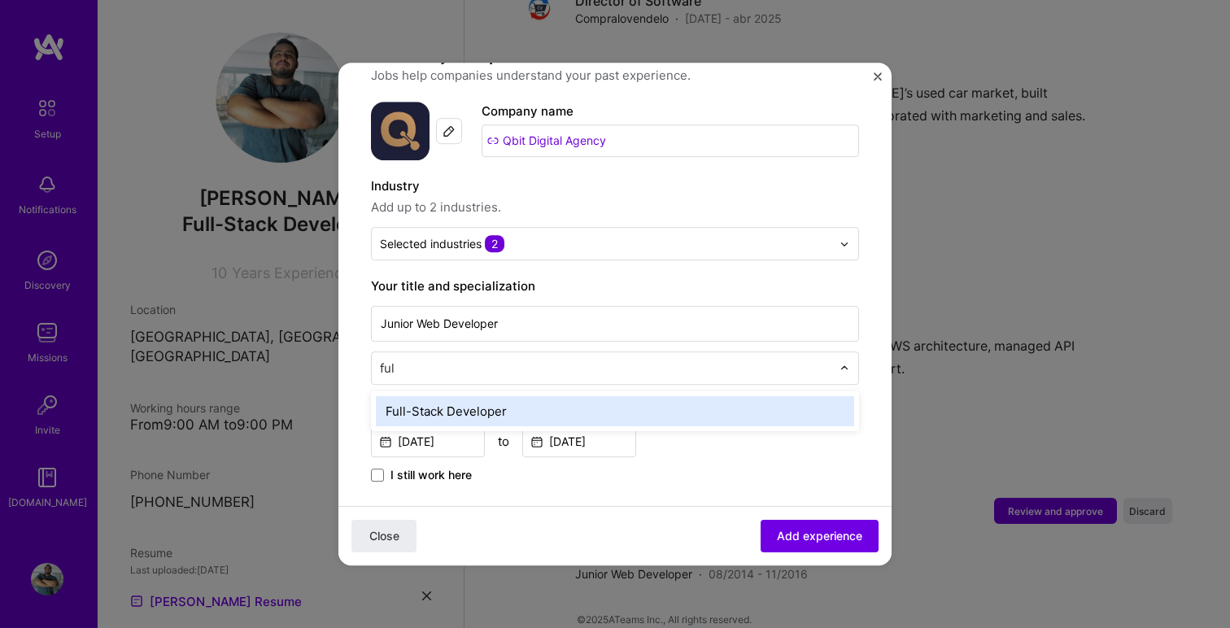
type input "full"
click at [474, 396] on div "Full-Stack Developer" at bounding box center [615, 411] width 478 height 30
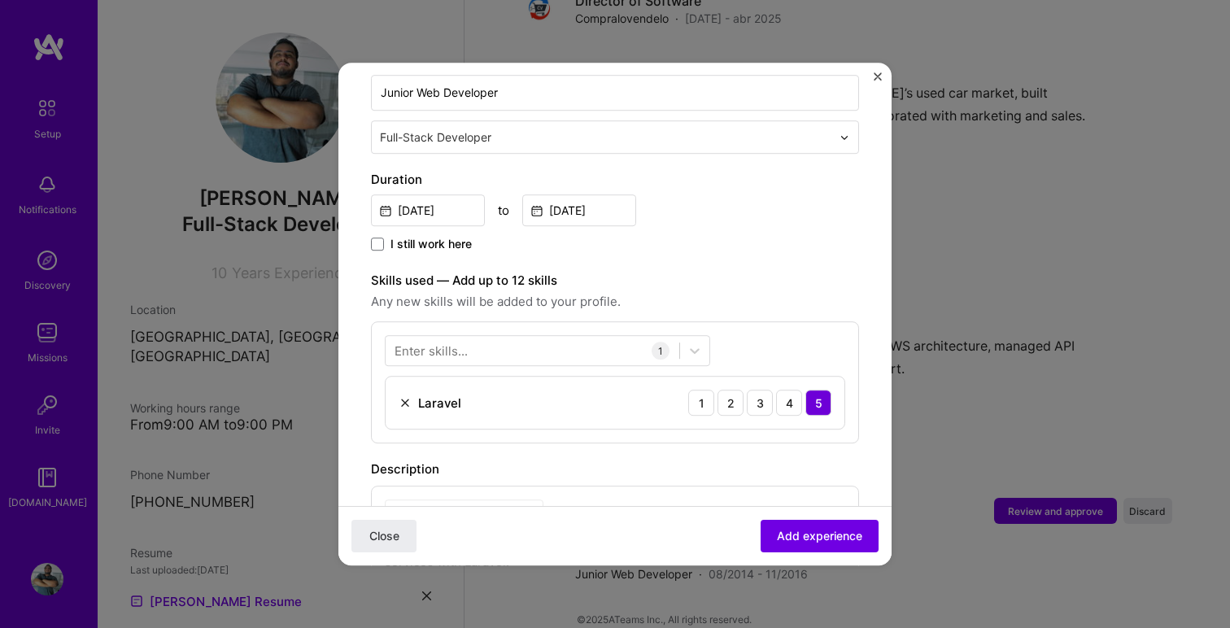
scroll to position [374, 0]
click at [596, 336] on div at bounding box center [533, 349] width 294 height 27
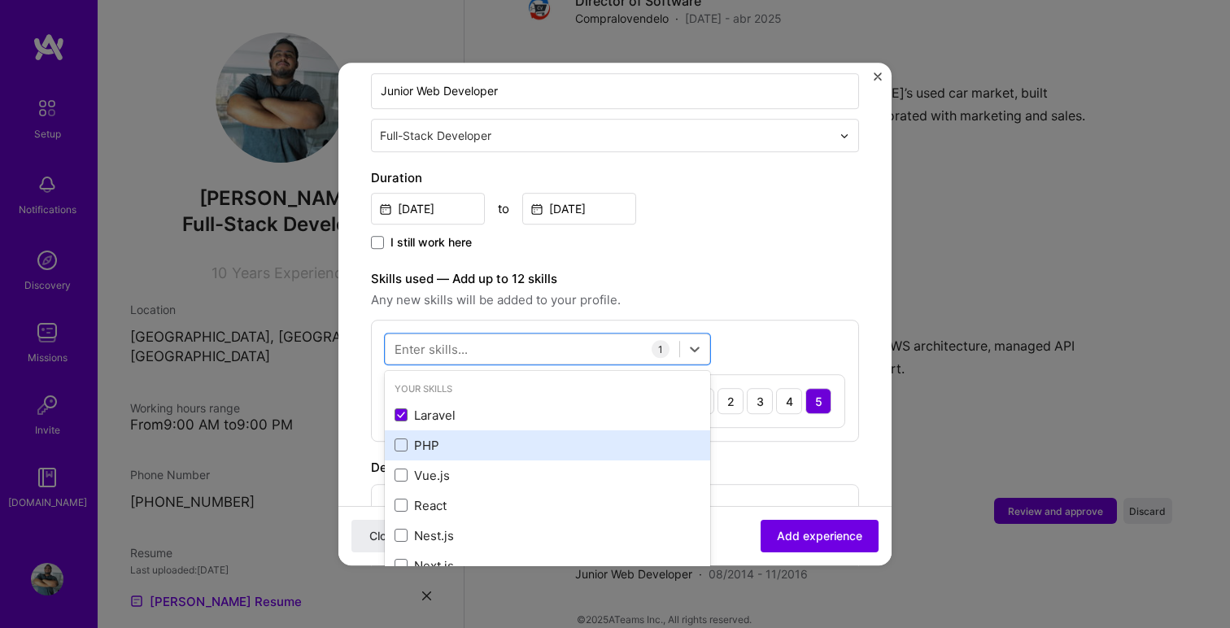
click at [448, 437] on div "PHP" at bounding box center [548, 445] width 306 height 17
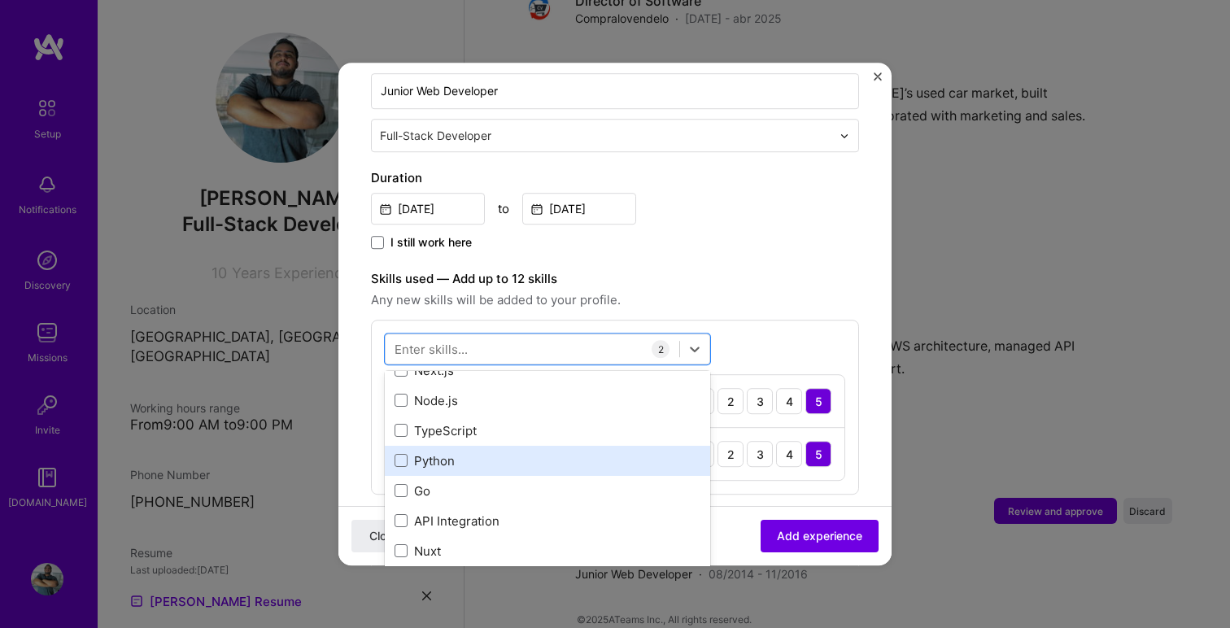
scroll to position [224, 0]
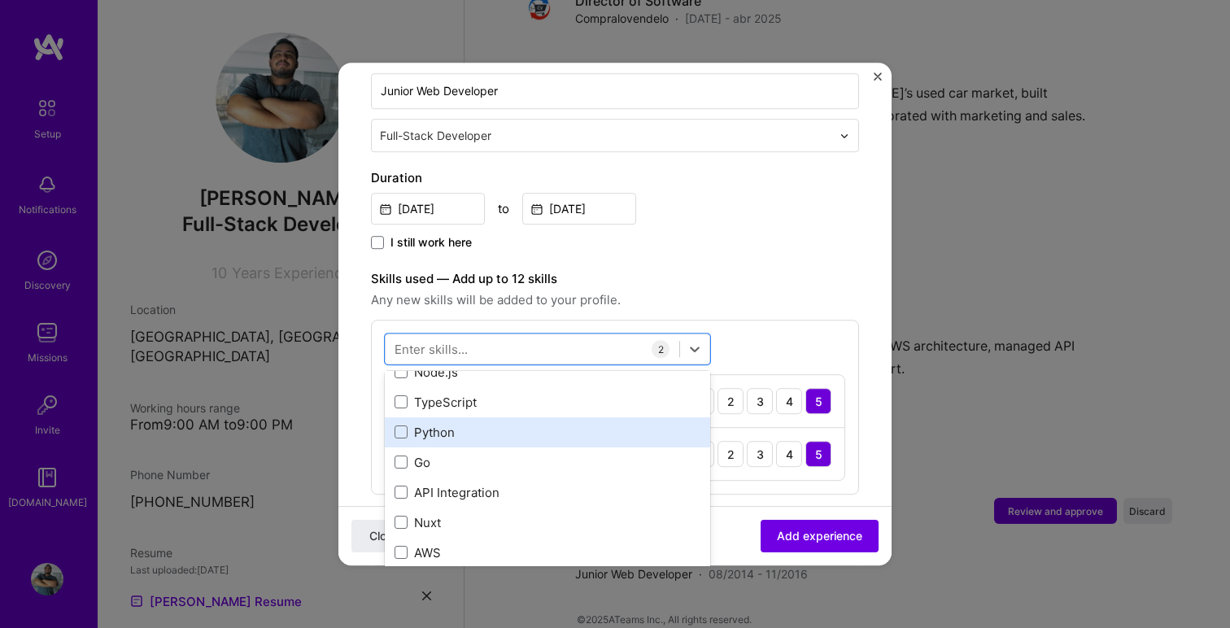
click at [439, 424] on div "Python" at bounding box center [548, 432] width 306 height 17
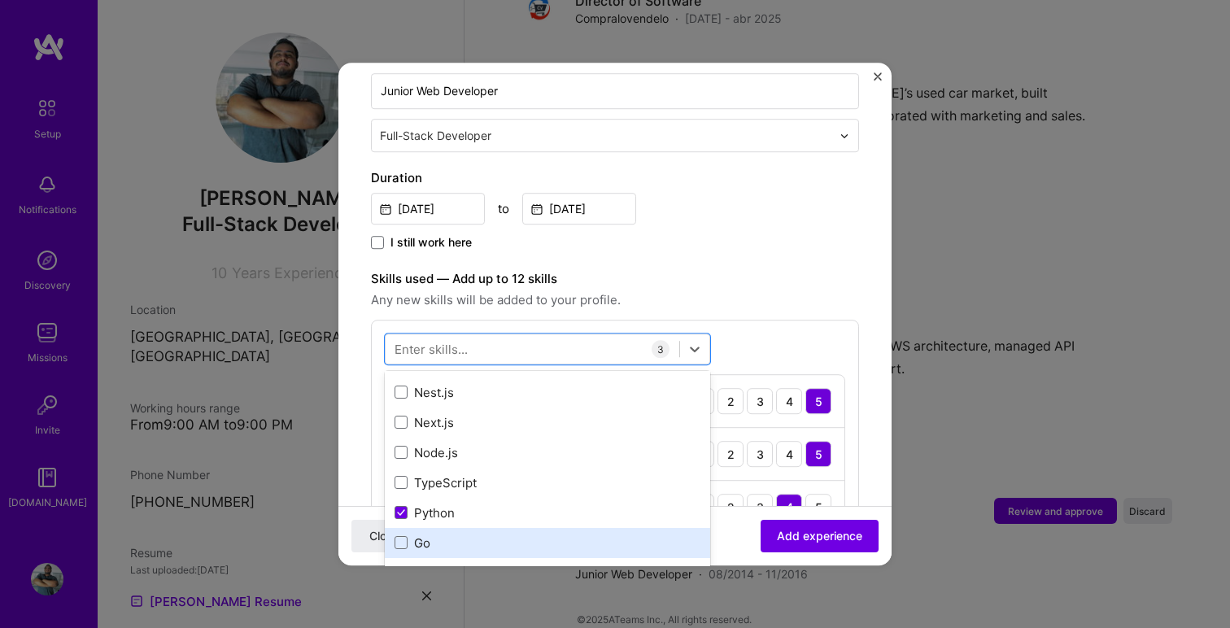
scroll to position [0, 0]
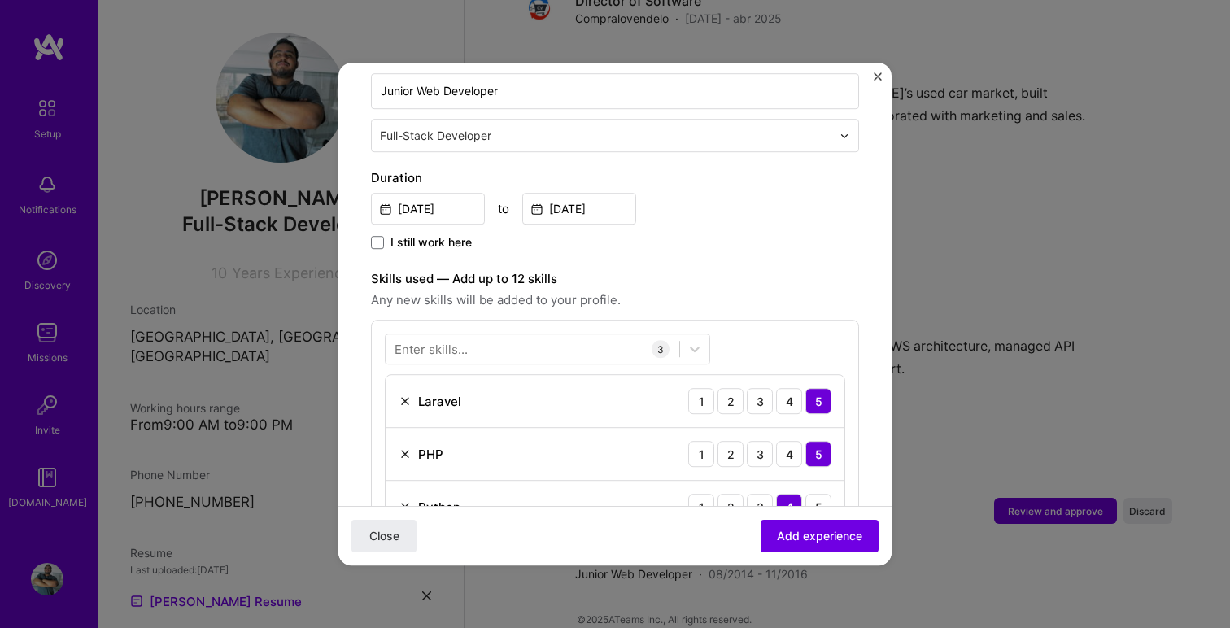
click at [784, 291] on span "Any new skills will be added to your profile." at bounding box center [615, 301] width 488 height 20
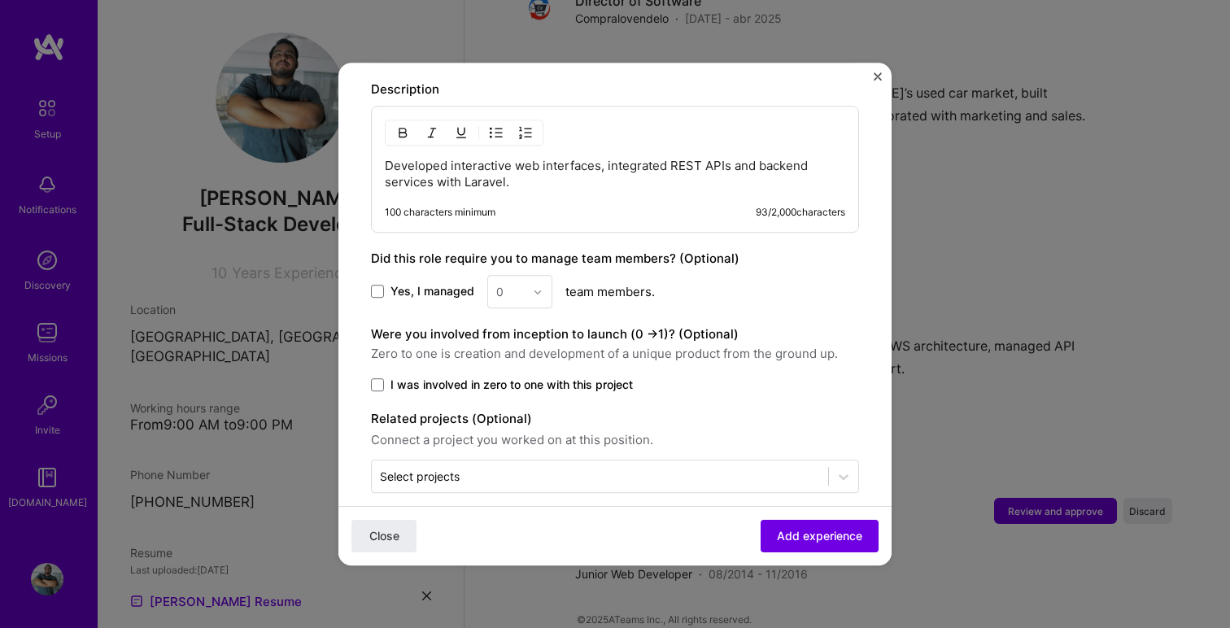
scroll to position [860, 0]
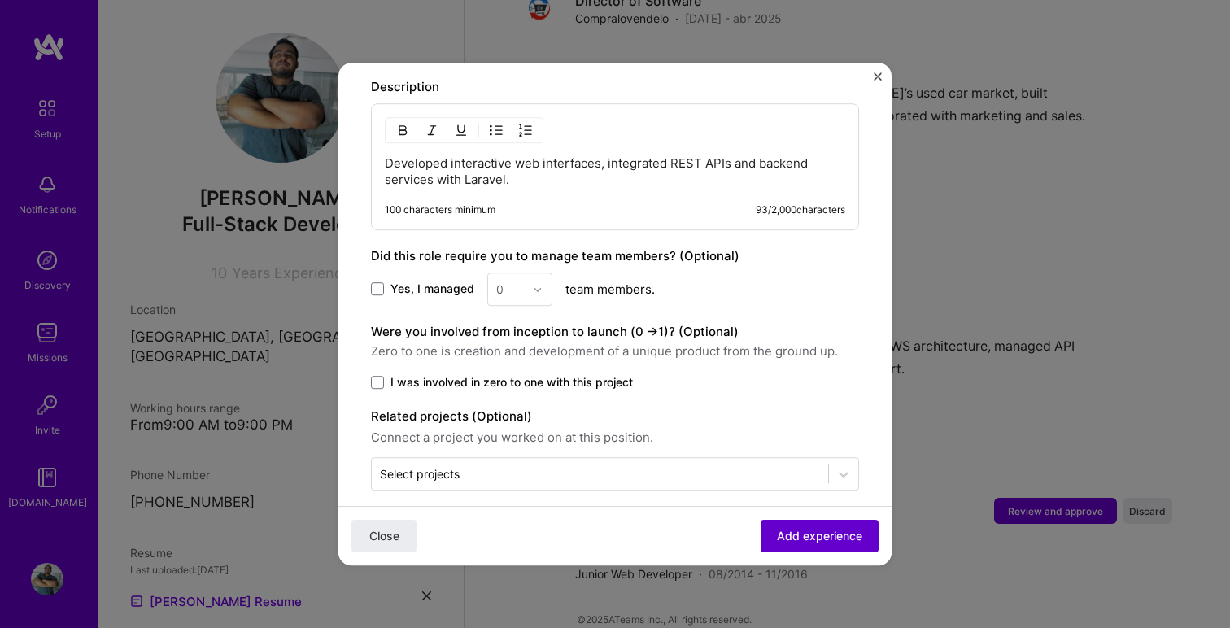
click at [812, 539] on span "Add experience" at bounding box center [819, 536] width 85 height 16
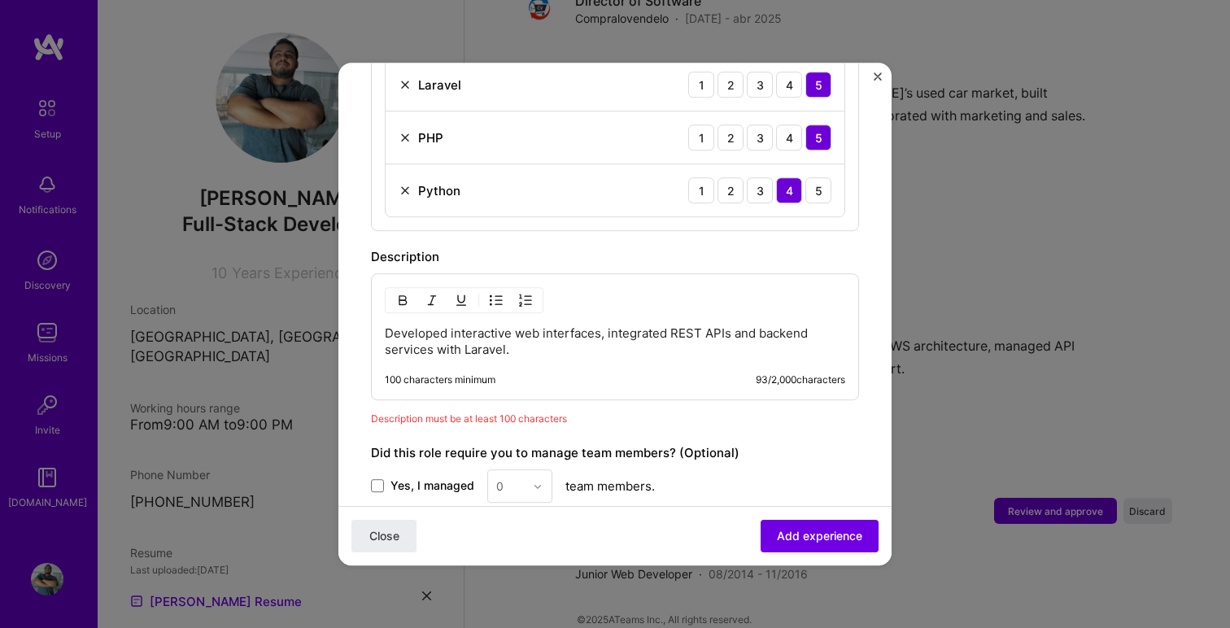
scroll to position [684, 0]
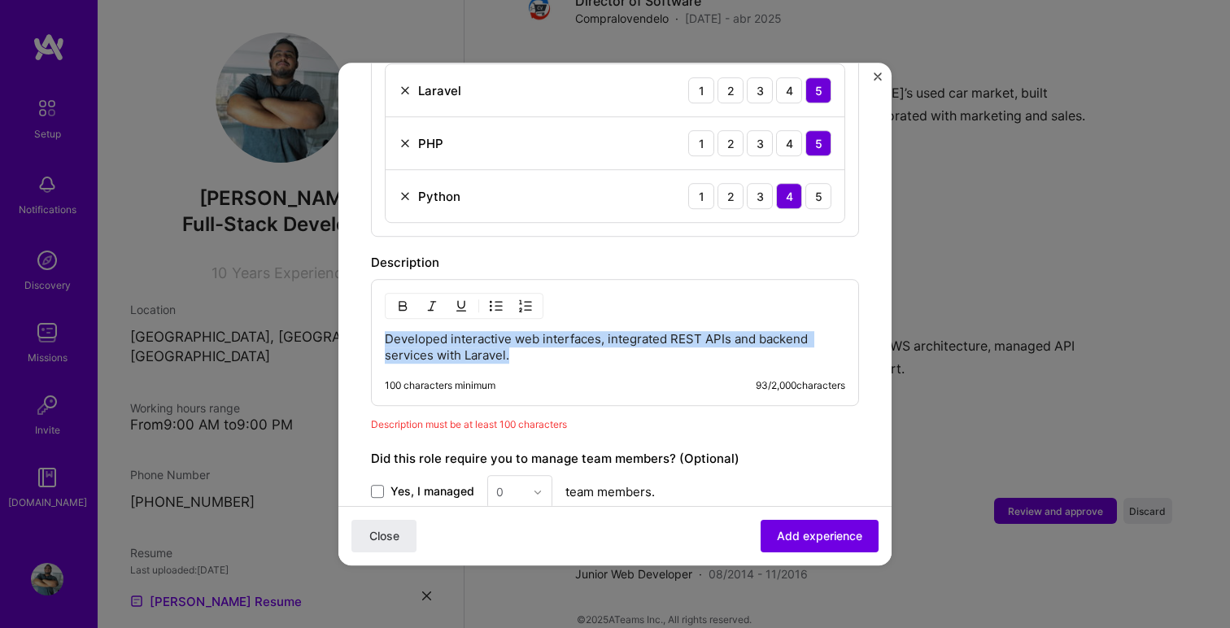
drag, startPoint x: 522, startPoint y: 346, endPoint x: 344, endPoint y: 318, distance: 179.5
click at [344, 318] on form "Adding suggested job This job is suggested based on your LinkedIn, resume or [D…" at bounding box center [615, 98] width 553 height 1374
copy p "Developed interactive web interfaces, integrated REST APIs and backend services…"
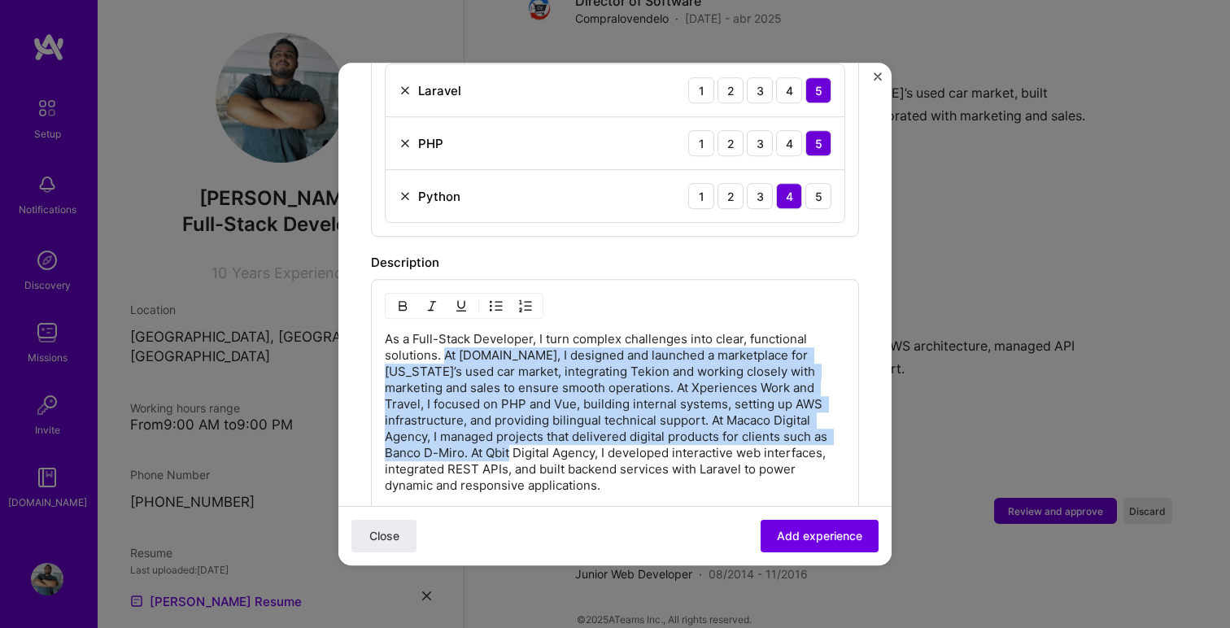
drag, startPoint x: 447, startPoint y: 343, endPoint x: 473, endPoint y: 436, distance: 96.4
click at [473, 436] on p "As a Full-Stack Developer, I turn complex challenges into clear, functional sol…" at bounding box center [615, 412] width 461 height 163
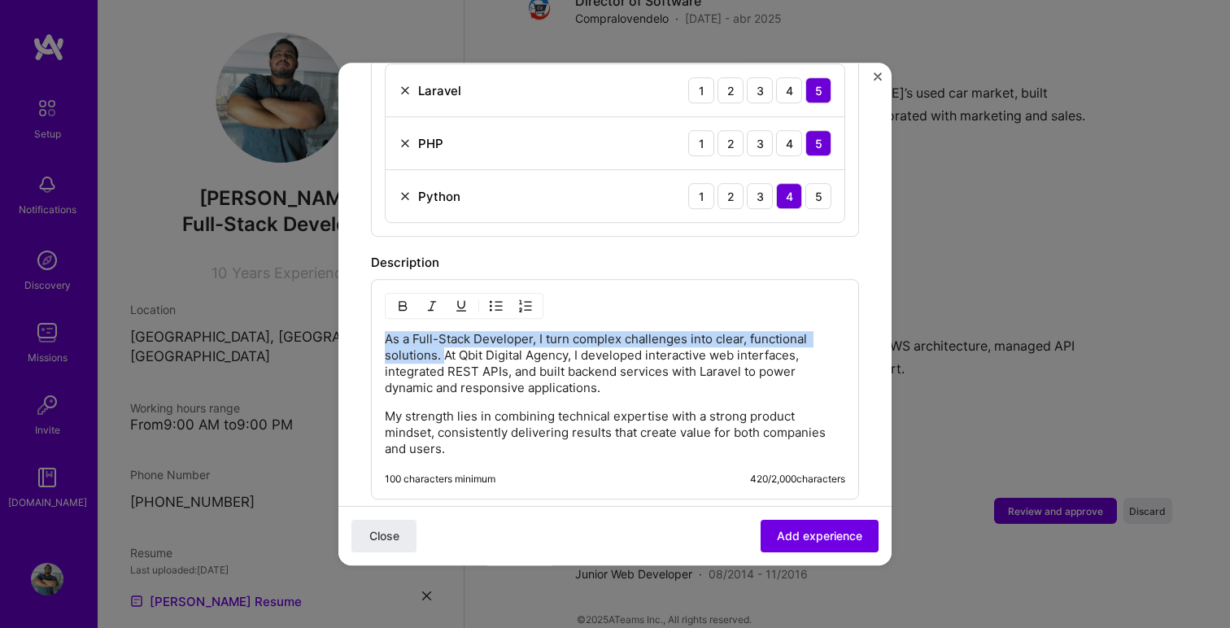
click at [388, 331] on p "As a Full-Stack Developer, I turn complex challenges into clear, functional sol…" at bounding box center [615, 363] width 461 height 65
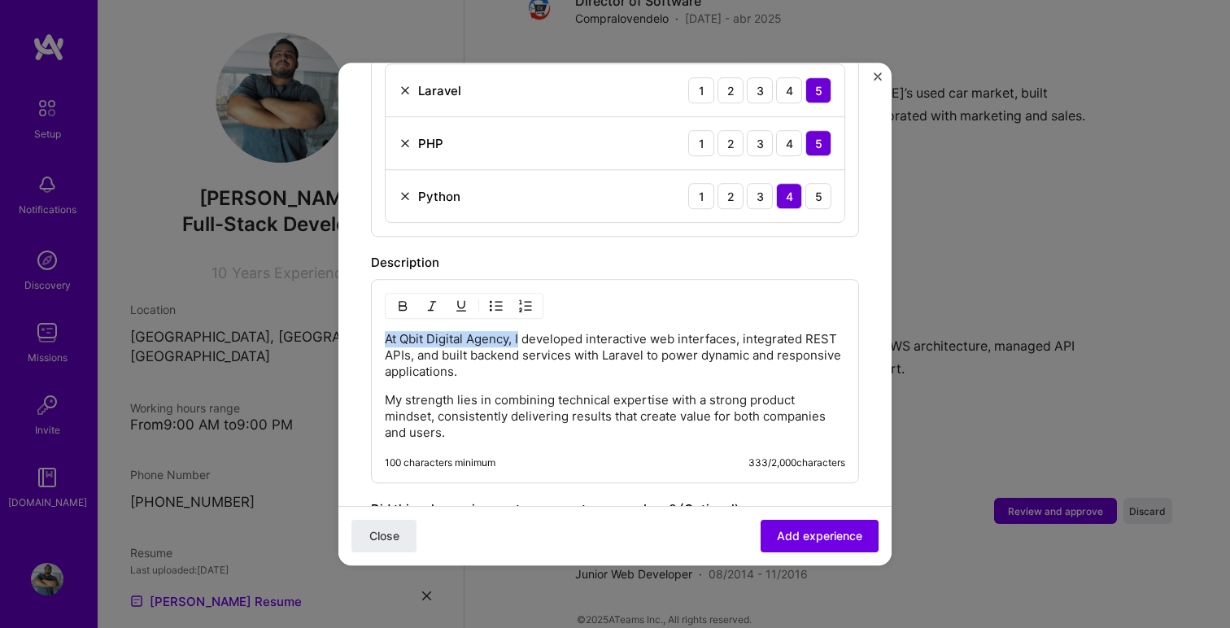
click at [522, 331] on p "At Qbit Digital Agency, I developed interactive web interfaces, integrated REST…" at bounding box center [615, 355] width 461 height 49
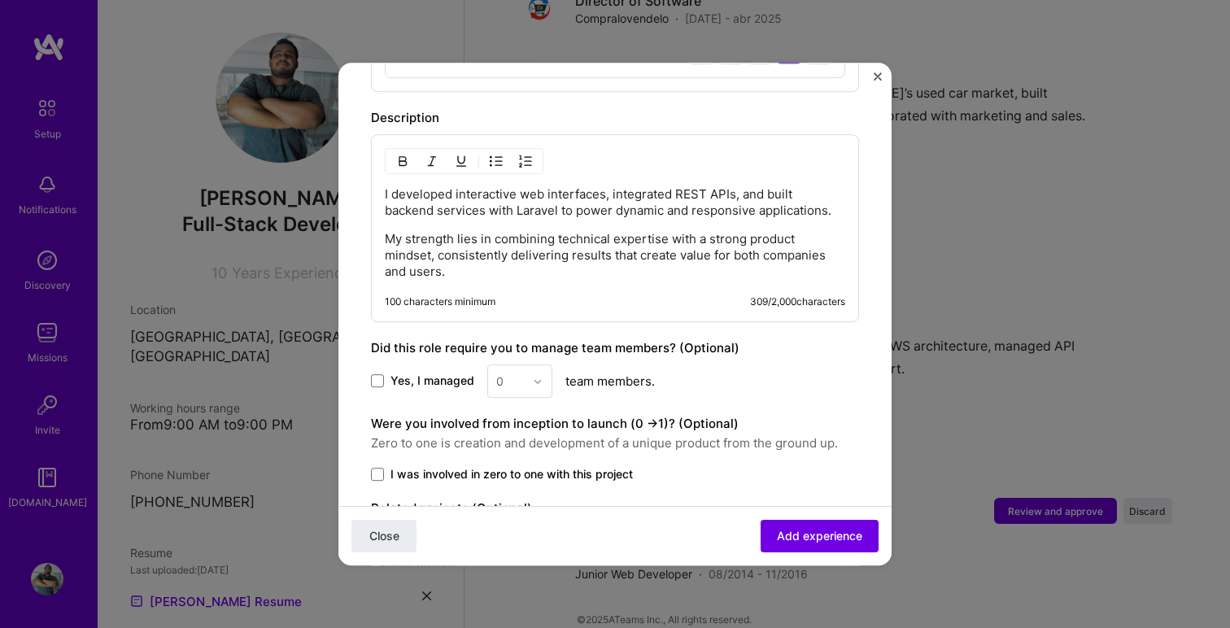
scroll to position [921, 0]
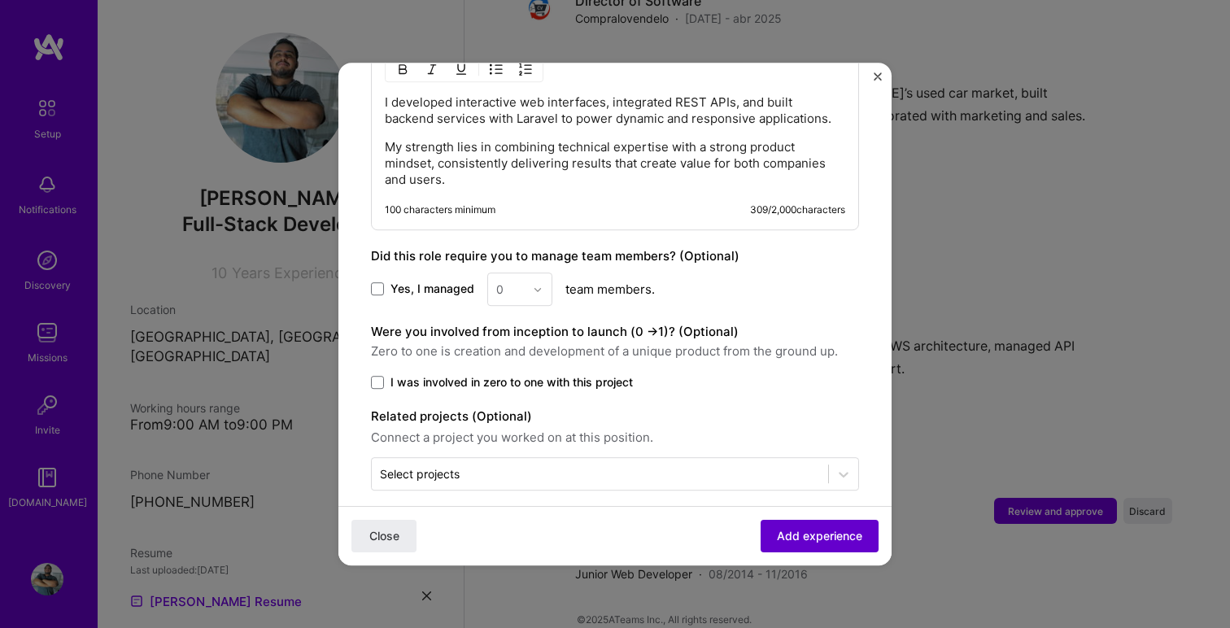
click at [793, 539] on span "Add experience" at bounding box center [819, 536] width 85 height 16
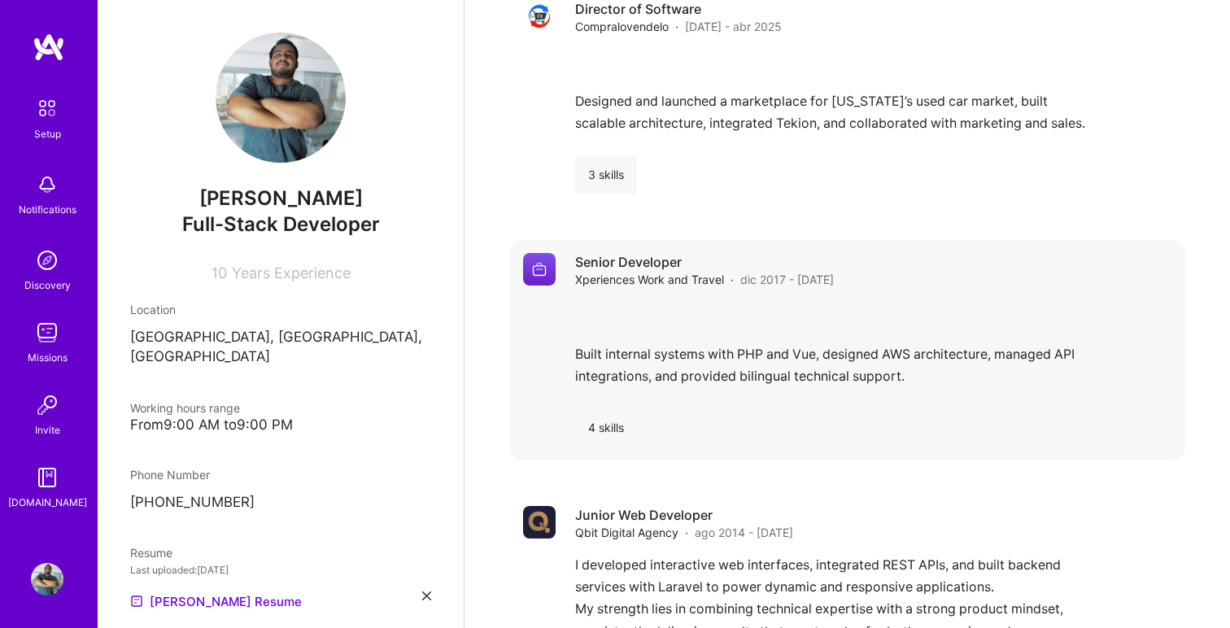
scroll to position [1114, 0]
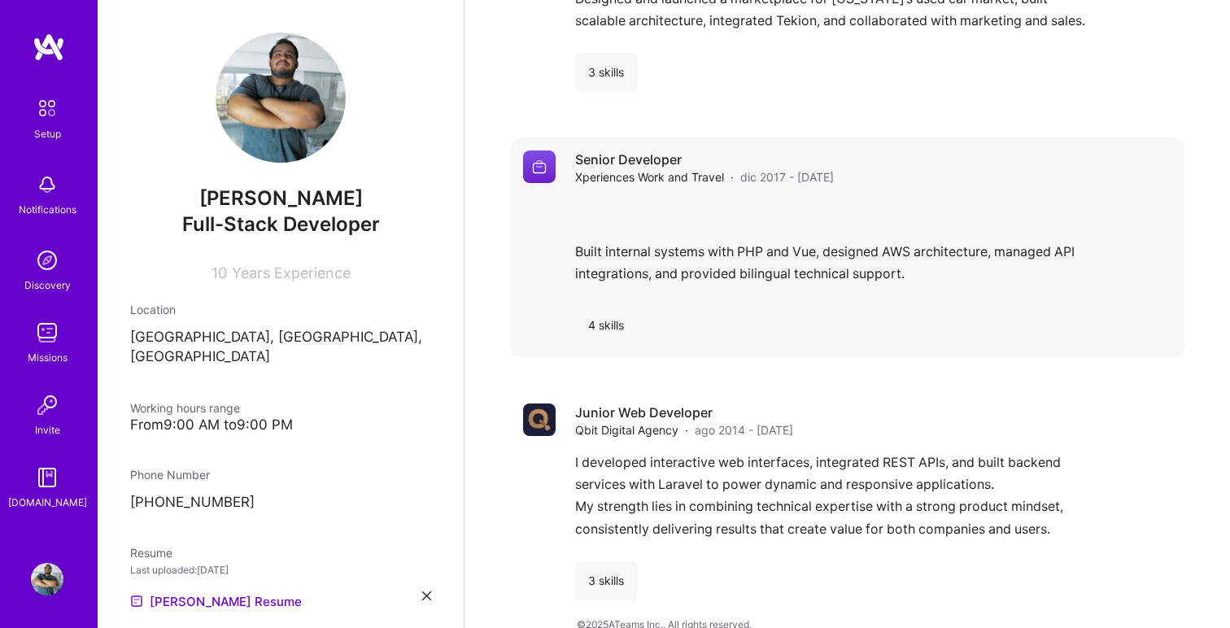
click at [701, 243] on div "Built internal systems with PHP and Vue, designed AWS architecture, managed API…" at bounding box center [873, 246] width 597 height 94
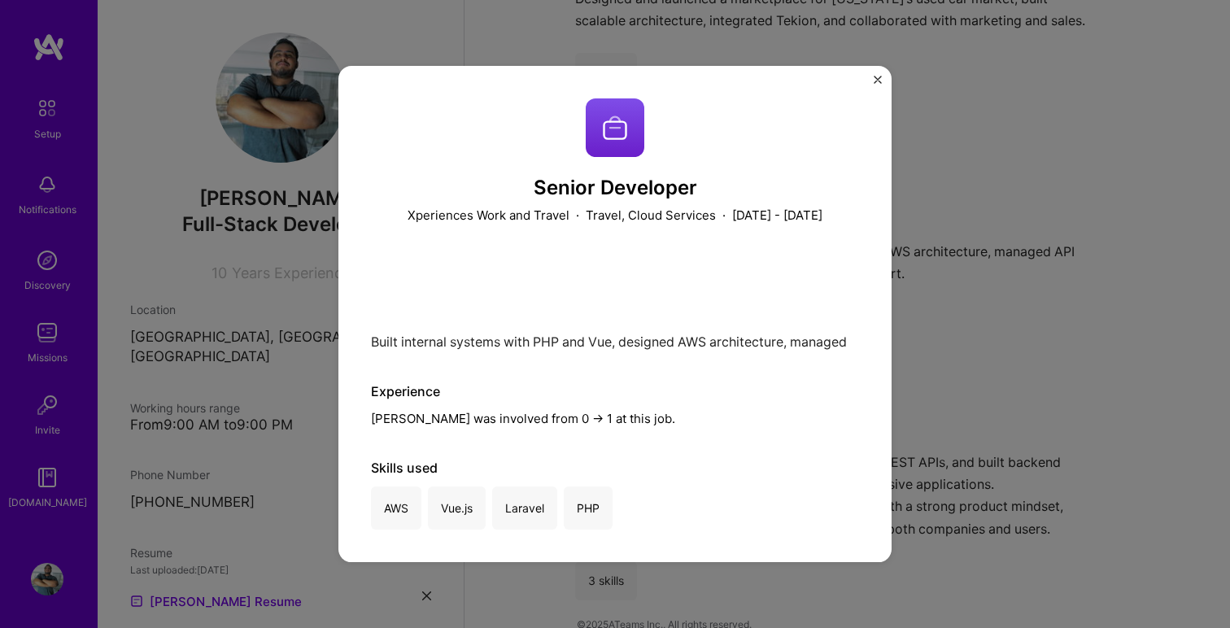
click at [430, 320] on div "Built internal systems with PHP and Vue, designed AWS architecture, managed API…" at bounding box center [615, 303] width 488 height 94
click at [872, 81] on div "Senior Developer Xperiences Work and Travel · Travel, Cloud Services · [DATE] -…" at bounding box center [615, 314] width 553 height 496
click at [879, 76] on img "Close" at bounding box center [878, 80] width 8 height 8
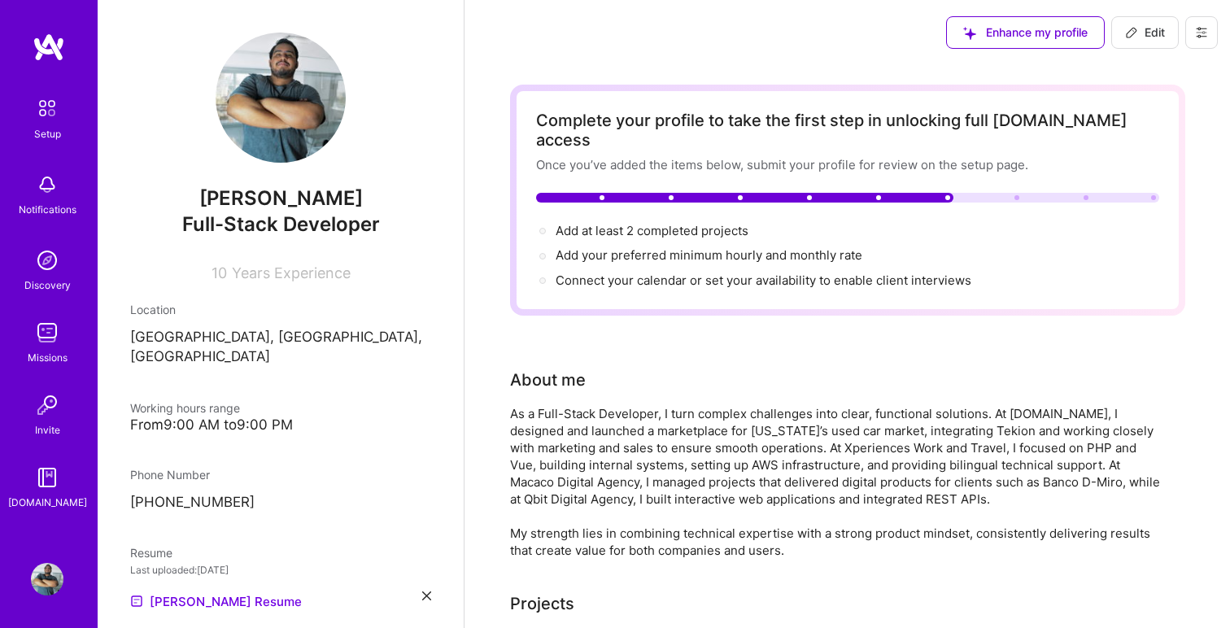
click at [1144, 31] on span "Edit" at bounding box center [1145, 32] width 40 height 16
select select "EC"
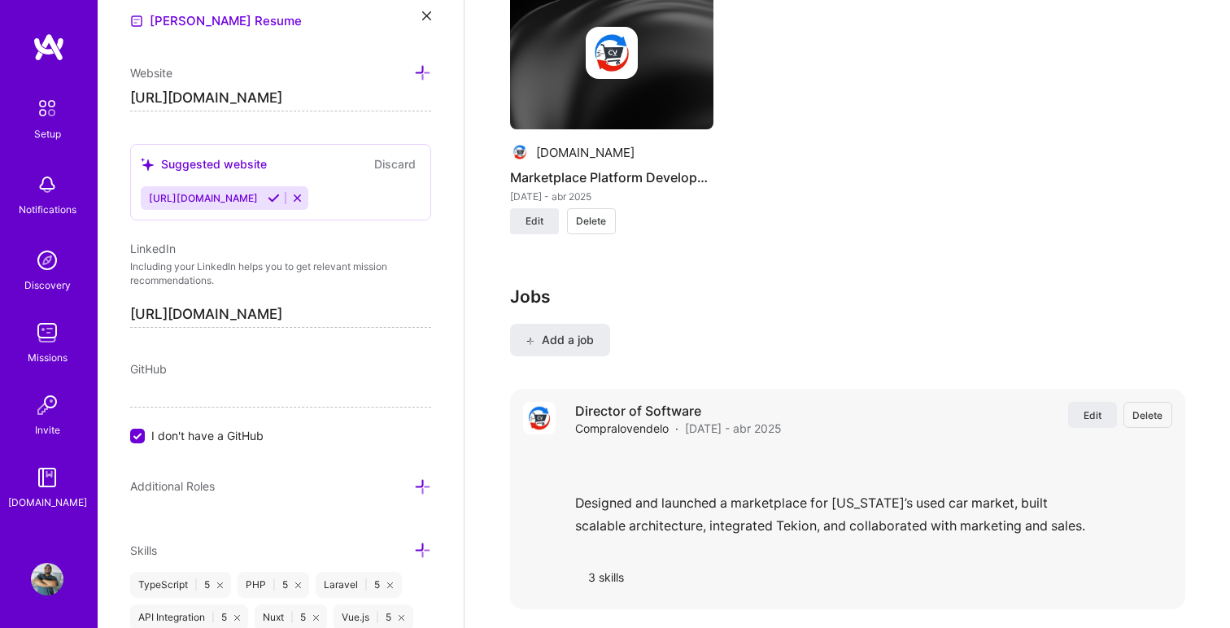
scroll to position [1466, 0]
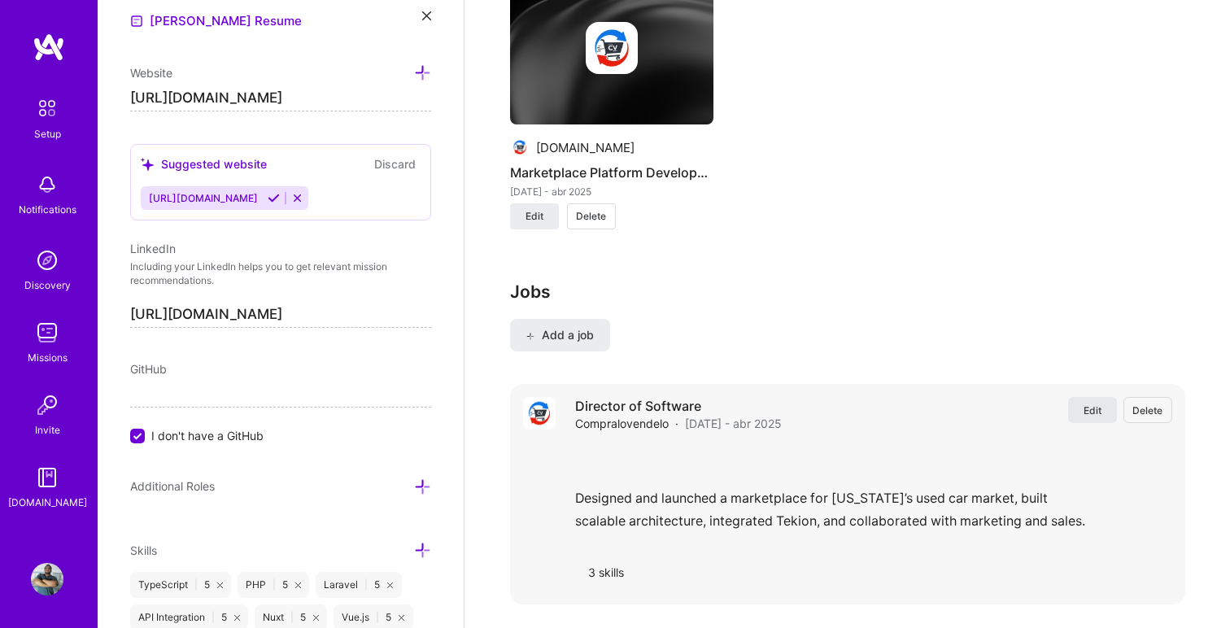
click at [1081, 397] on button "Edit" at bounding box center [1092, 410] width 49 height 26
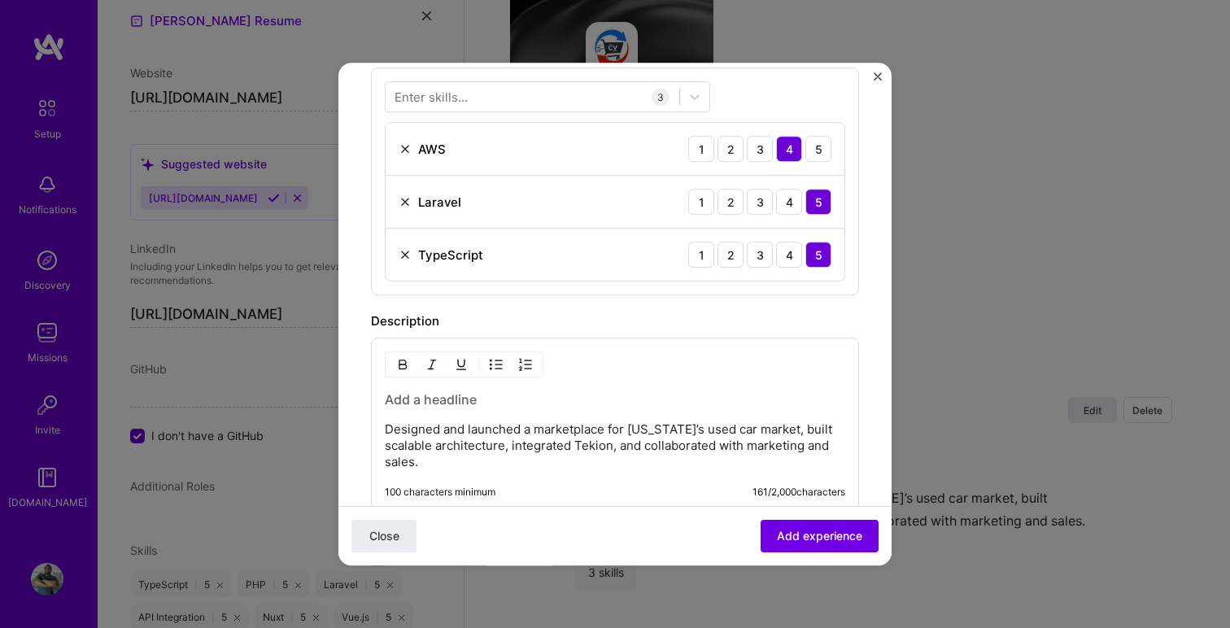
scroll to position [539, 0]
click at [385, 420] on p "Designed and launched a marketplace for [US_STATE]’s used car market, built sca…" at bounding box center [615, 442] width 461 height 49
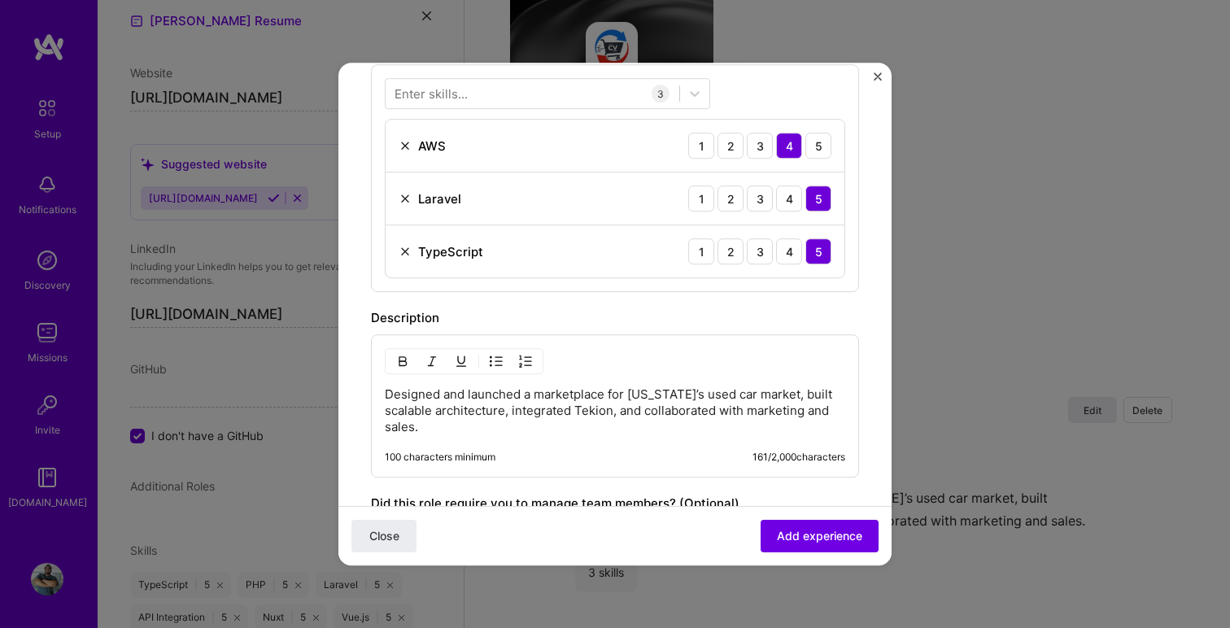
scroll to position [538, 0]
click at [795, 531] on span "Add experience" at bounding box center [819, 536] width 85 height 16
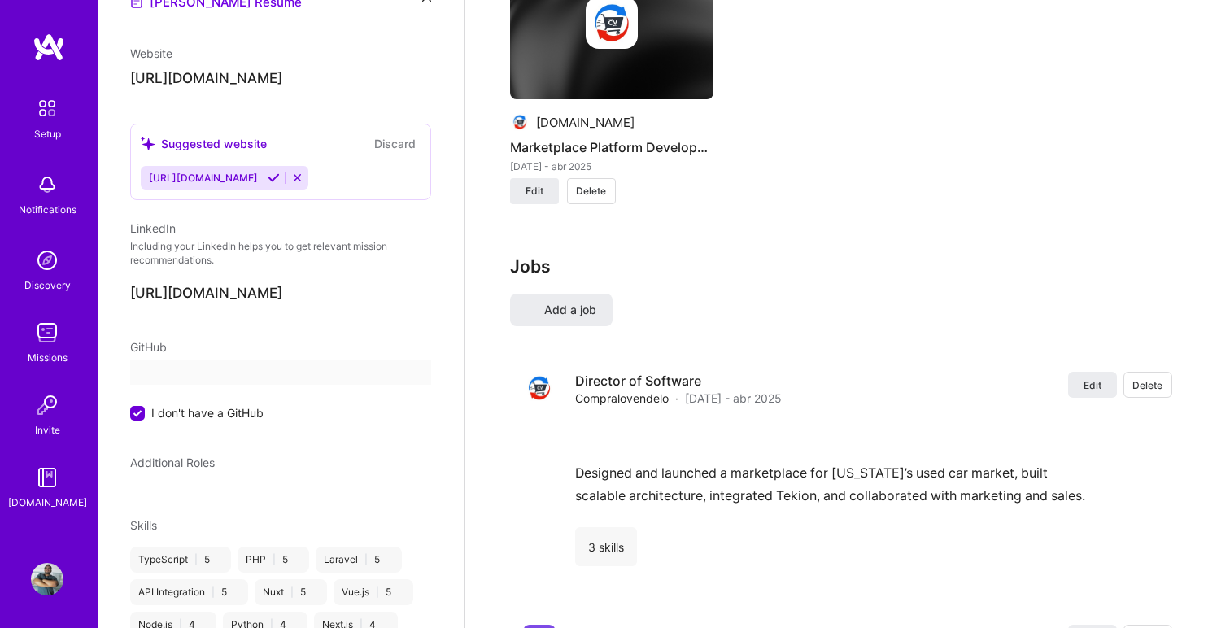
select select "EC"
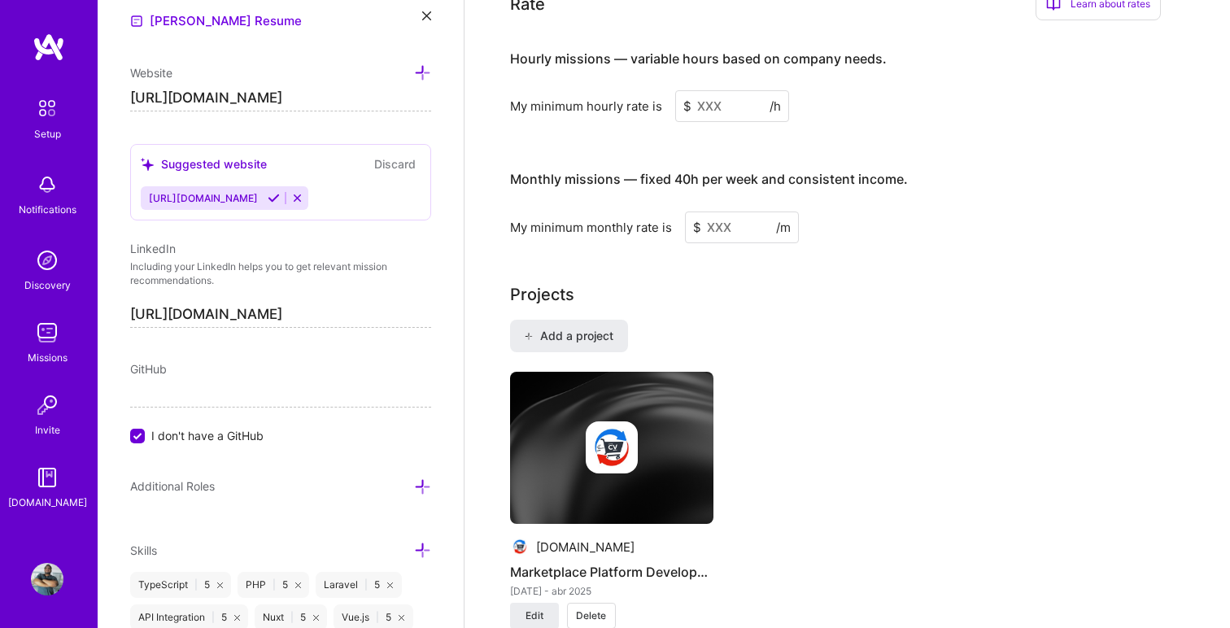
scroll to position [1065, 0]
click at [730, 212] on input at bounding box center [742, 228] width 114 height 32
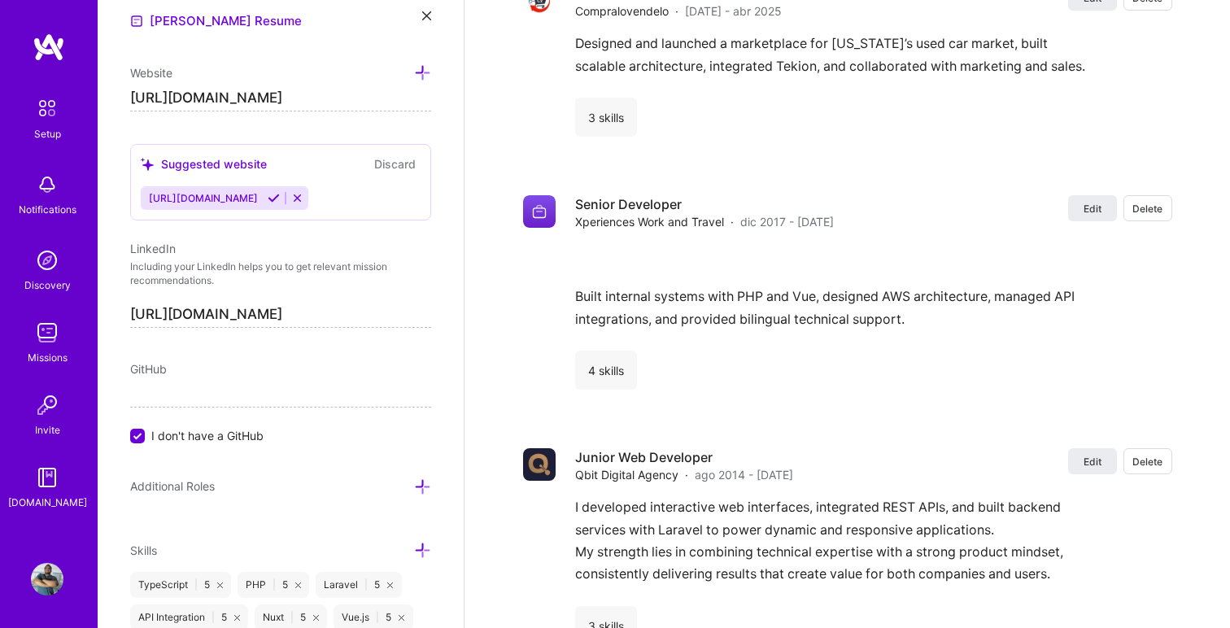
scroll to position [1880, 0]
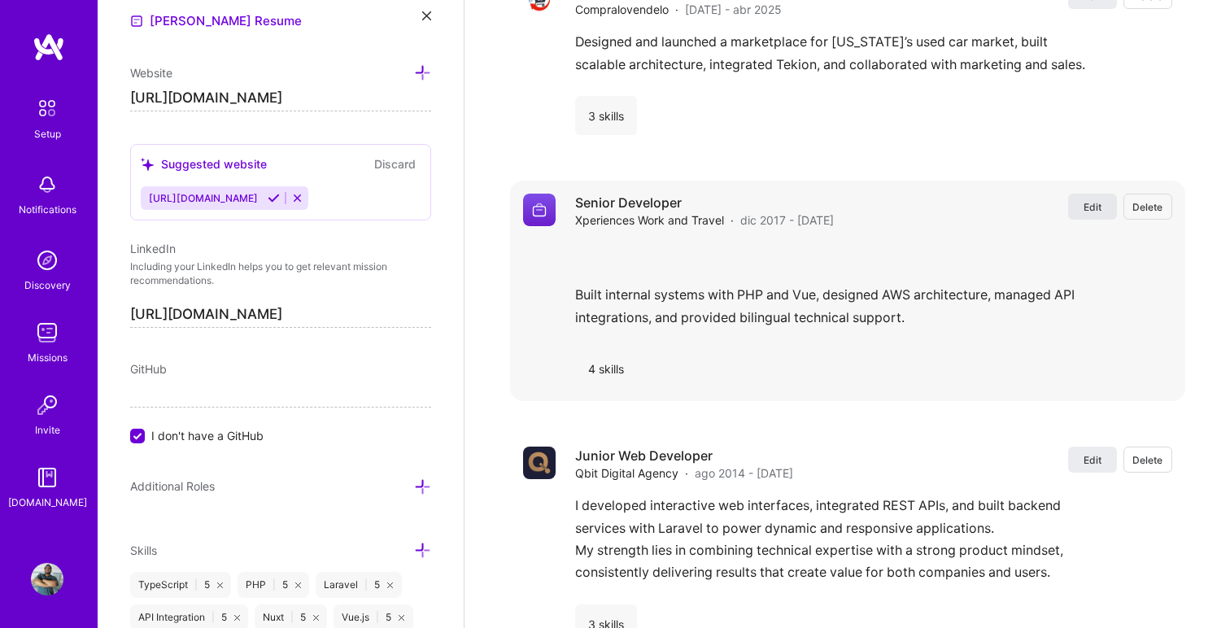
click at [1086, 200] on span "Edit" at bounding box center [1093, 207] width 18 height 14
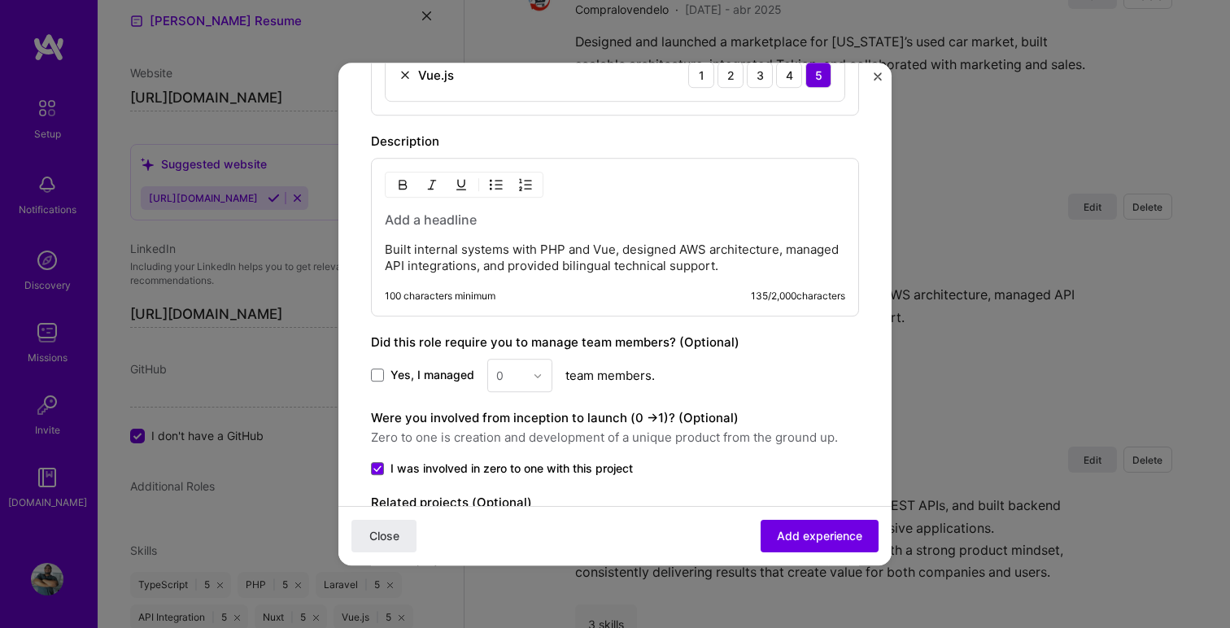
scroll to position [775, 0]
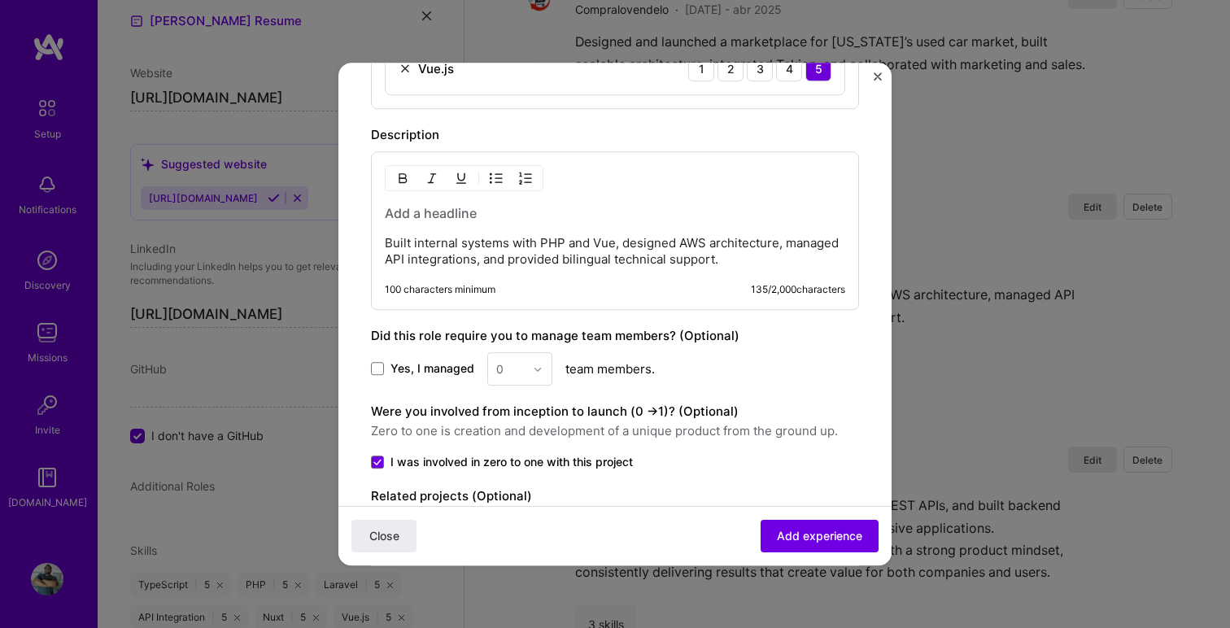
click at [383, 242] on div "Built internal systems with PHP and Vue, designed AWS architecture, managed API…" at bounding box center [615, 230] width 488 height 159
click at [385, 242] on p "Built internal systems with PHP and Vue, designed AWS architecture, managed API…" at bounding box center [615, 251] width 461 height 33
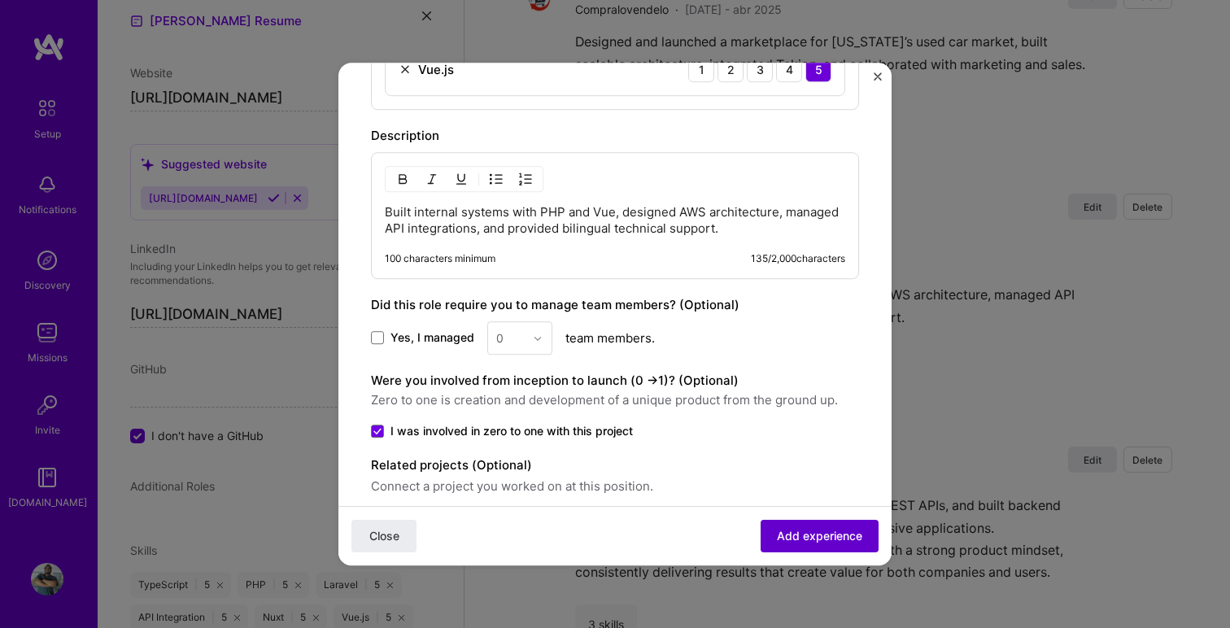
click at [789, 544] on span "Add experience" at bounding box center [819, 536] width 85 height 16
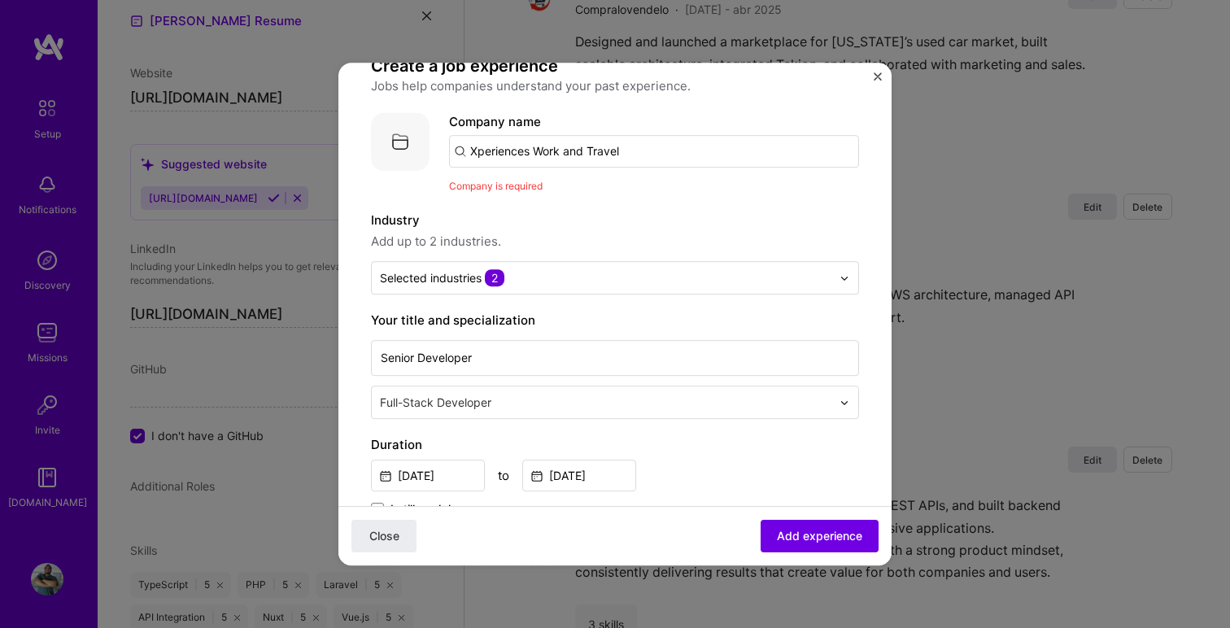
scroll to position [38, 0]
click at [643, 151] on input "Xperiences Work and Travel" at bounding box center [654, 153] width 410 height 33
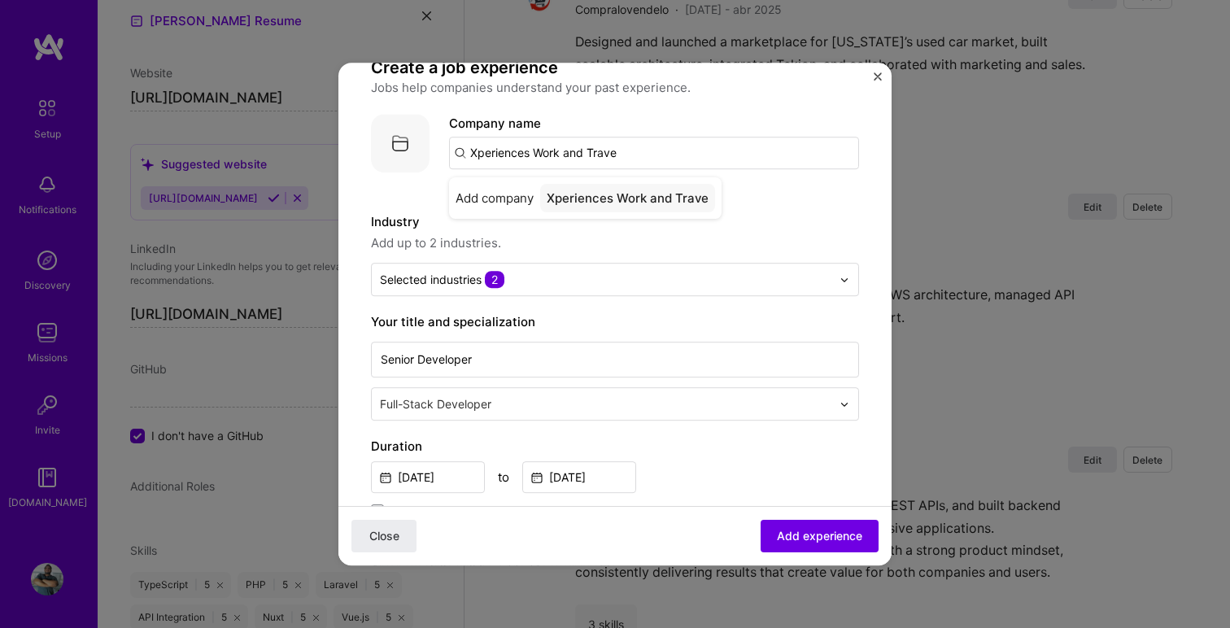
type input "Xperiences Work and Travel"
click at [588, 198] on div "Xperiences Work and Travel" at bounding box center [629, 198] width 178 height 28
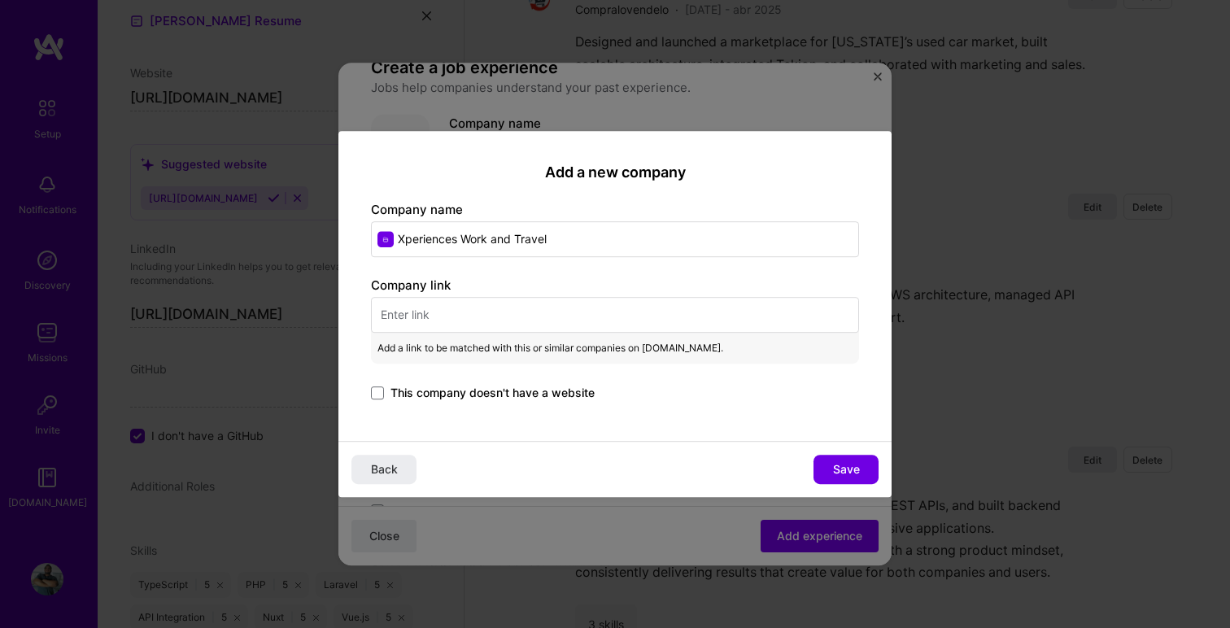
click at [569, 312] on input "text" at bounding box center [615, 315] width 488 height 36
paste input "[URL][DOMAIN_NAME]"
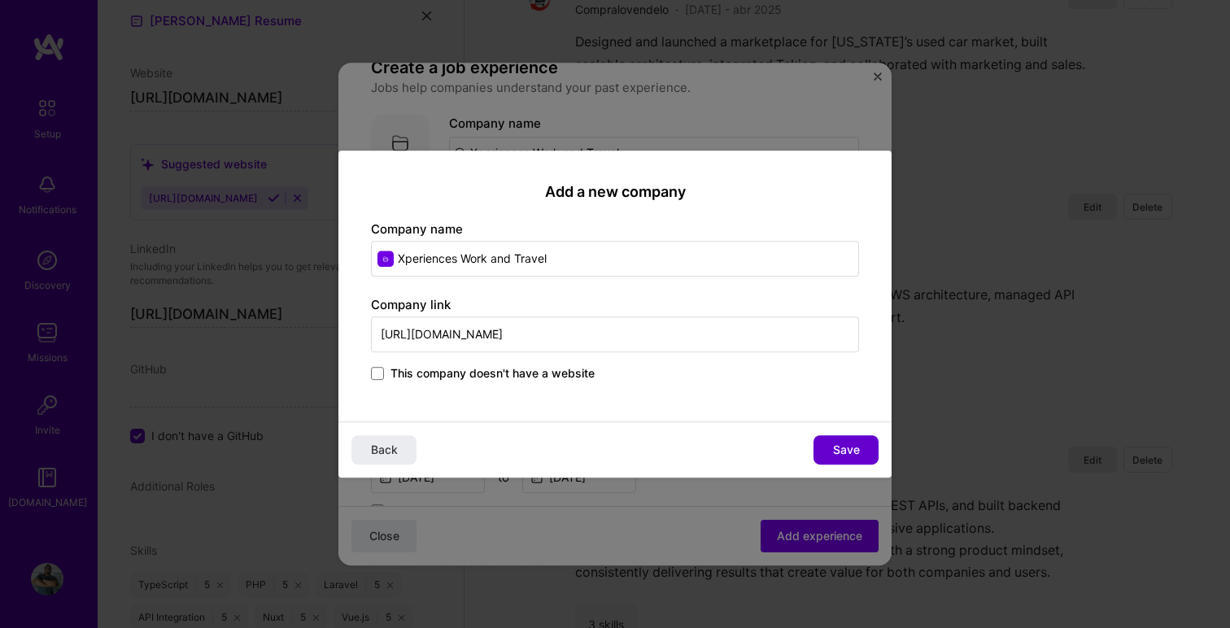
type input "[URL][DOMAIN_NAME]"
click at [827, 444] on button "Save" at bounding box center [846, 449] width 65 height 29
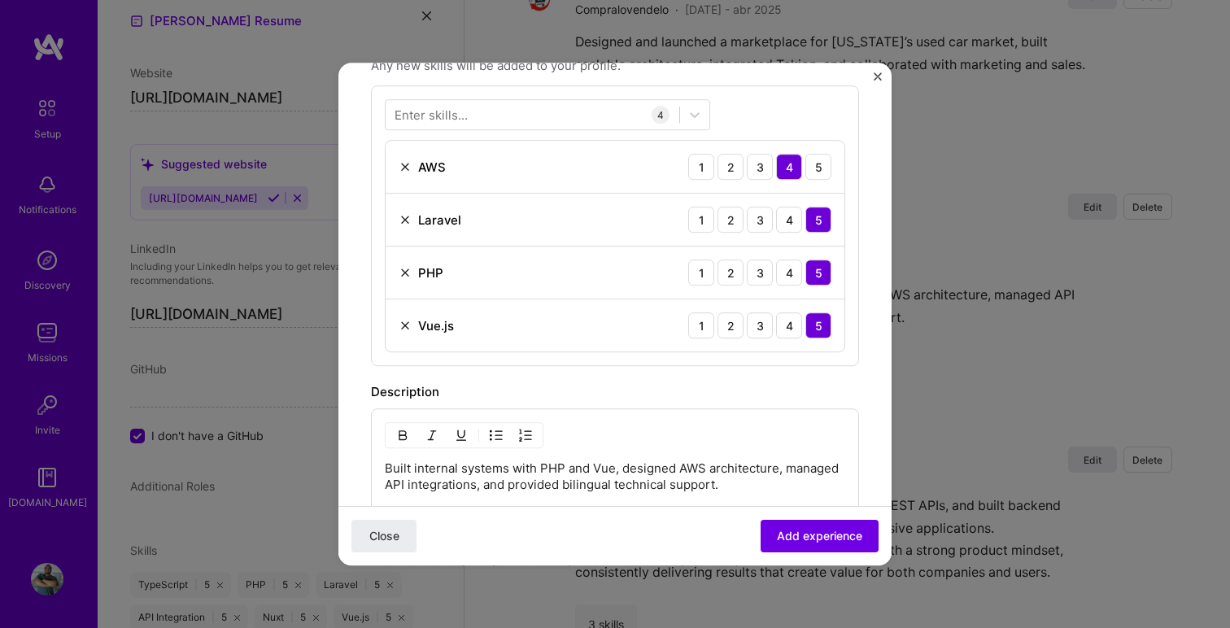
scroll to position [863, 0]
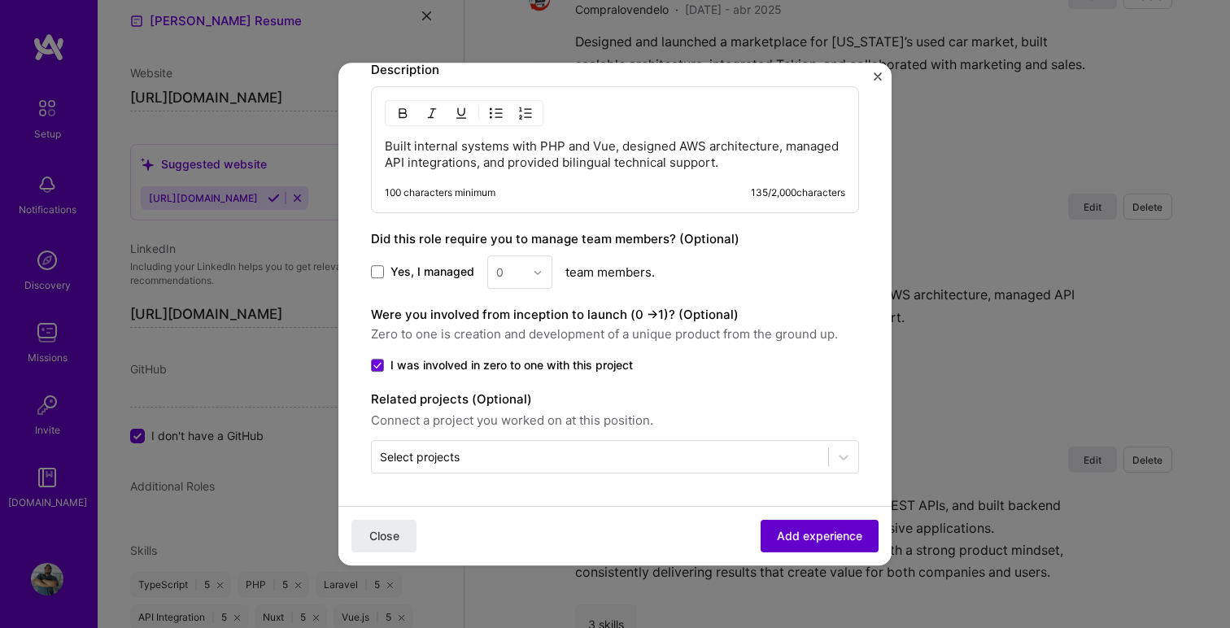
click at [830, 540] on span "Add experience" at bounding box center [819, 536] width 85 height 16
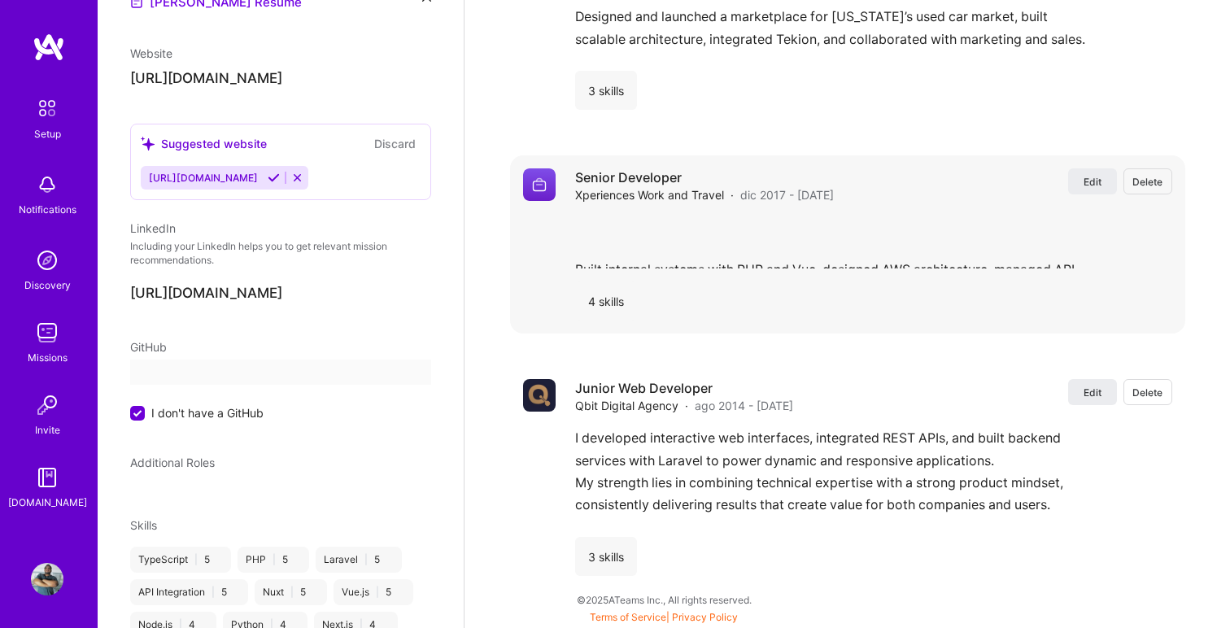
scroll to position [113, 0]
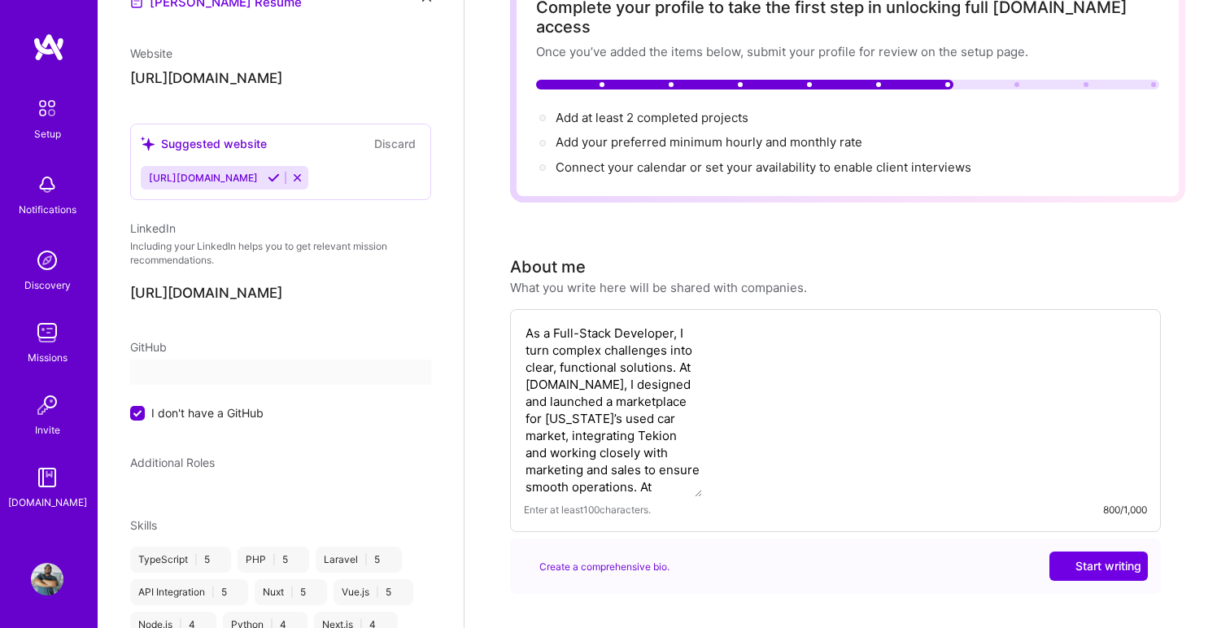
select select "EC"
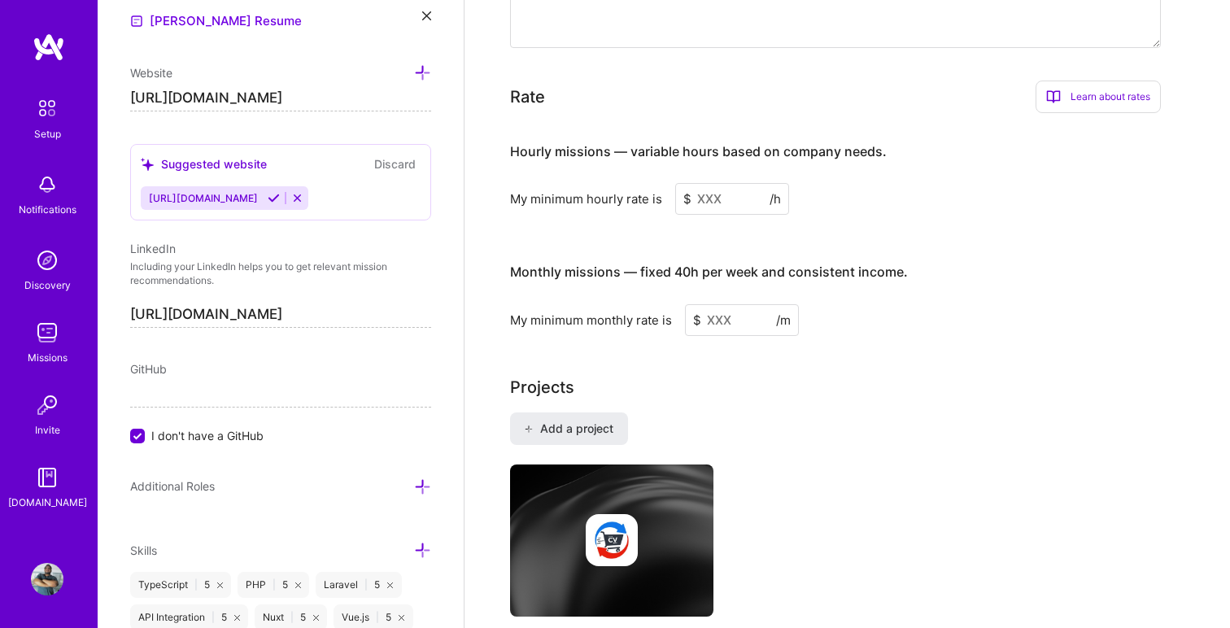
scroll to position [965, 0]
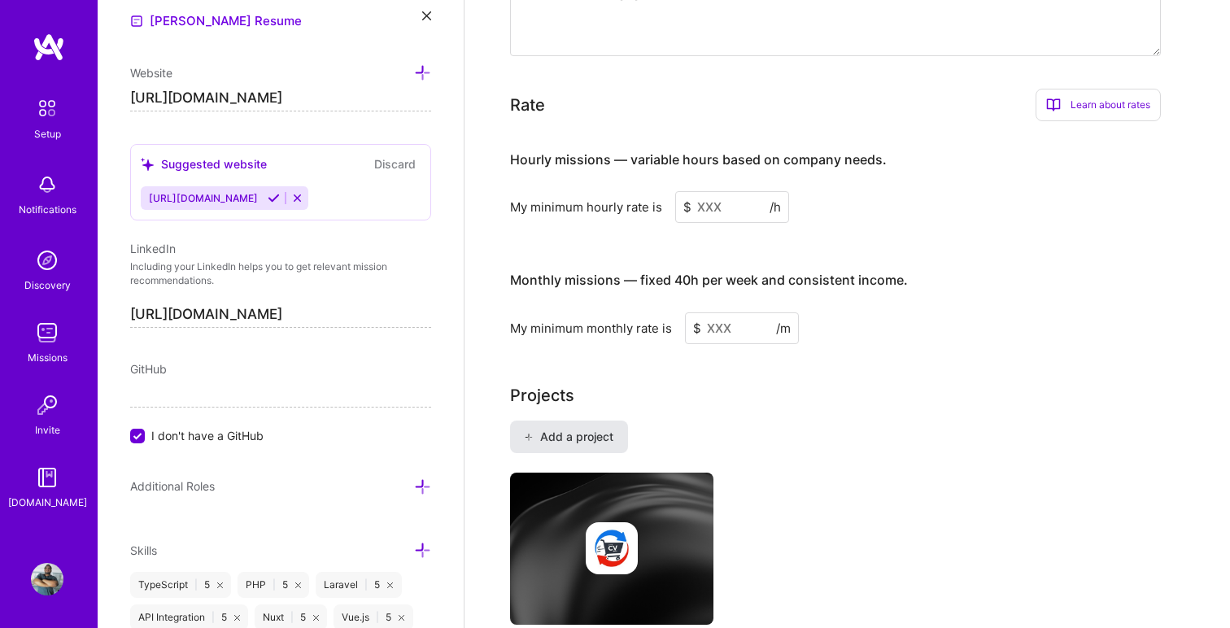
click at [561, 429] on span "Add a project" at bounding box center [568, 437] width 89 height 16
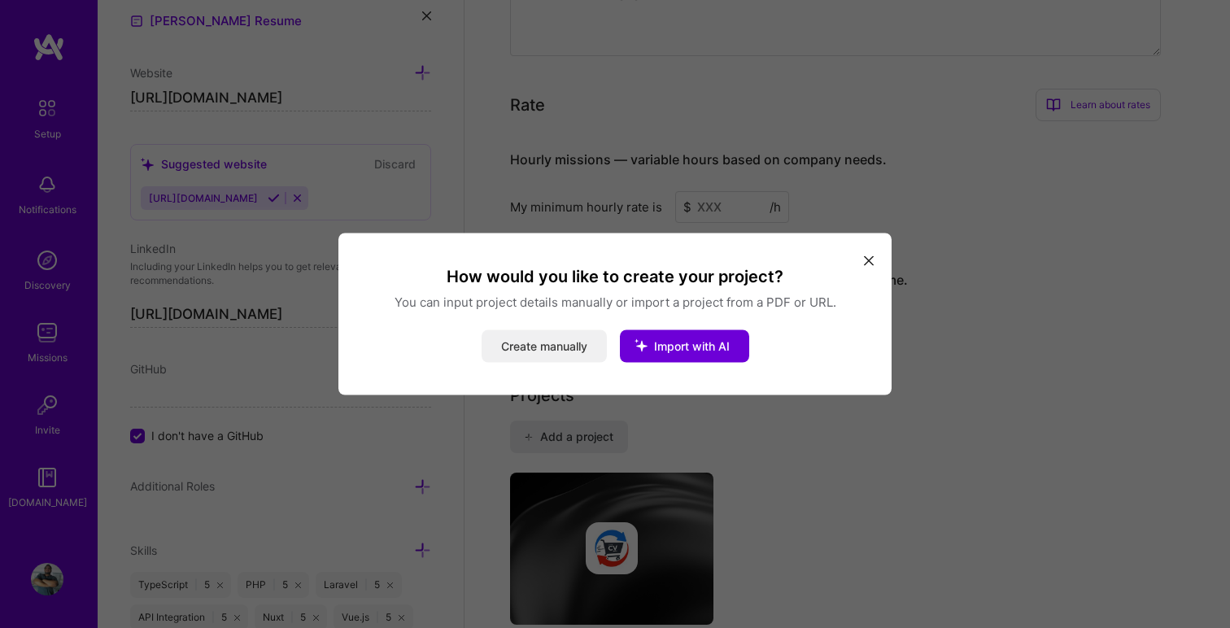
click at [561, 345] on button "Create manually" at bounding box center [544, 346] width 125 height 33
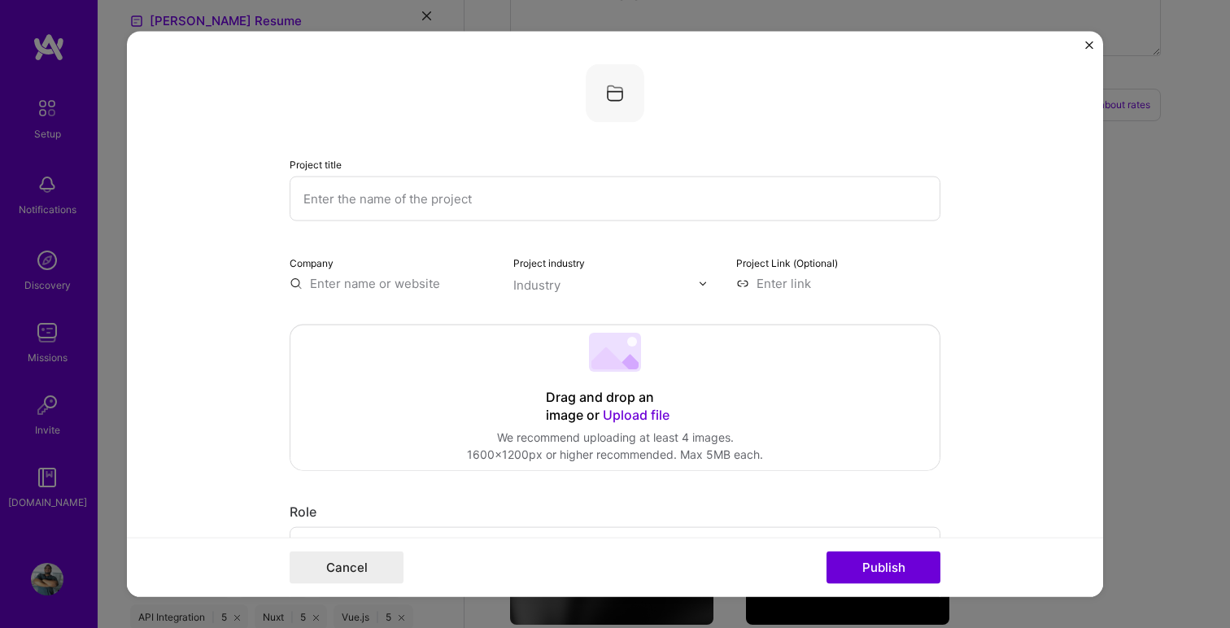
click at [487, 199] on input "text" at bounding box center [615, 199] width 651 height 45
click at [327, 571] on button "Cancel" at bounding box center [347, 567] width 114 height 33
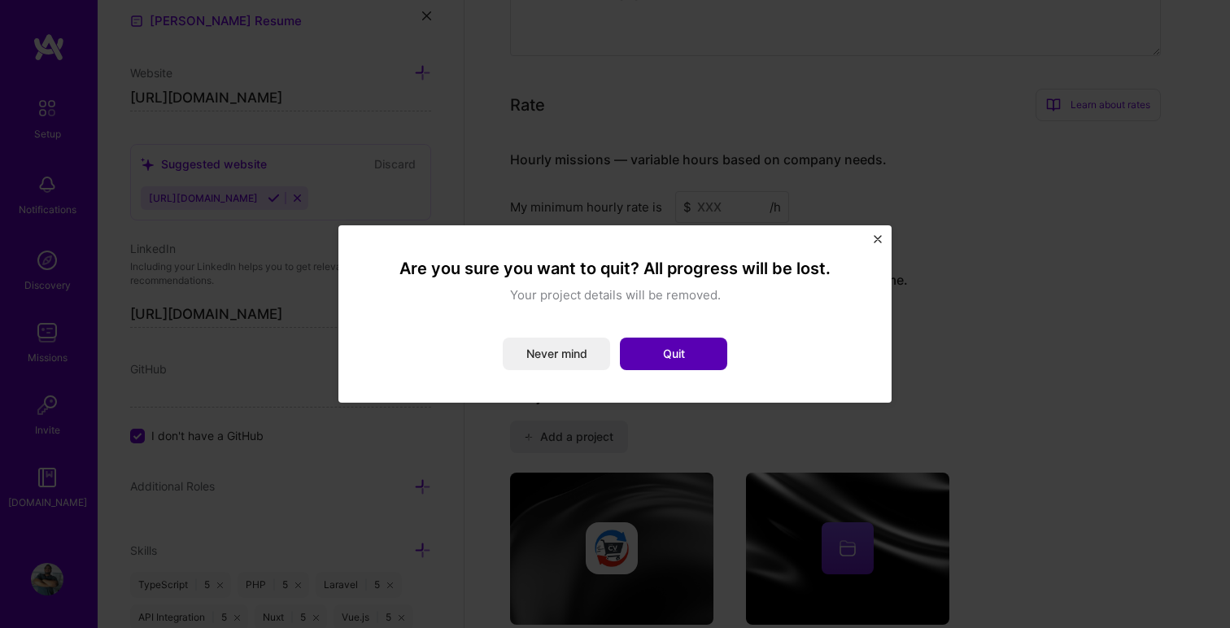
click at [675, 352] on button "Quit" at bounding box center [673, 354] width 107 height 33
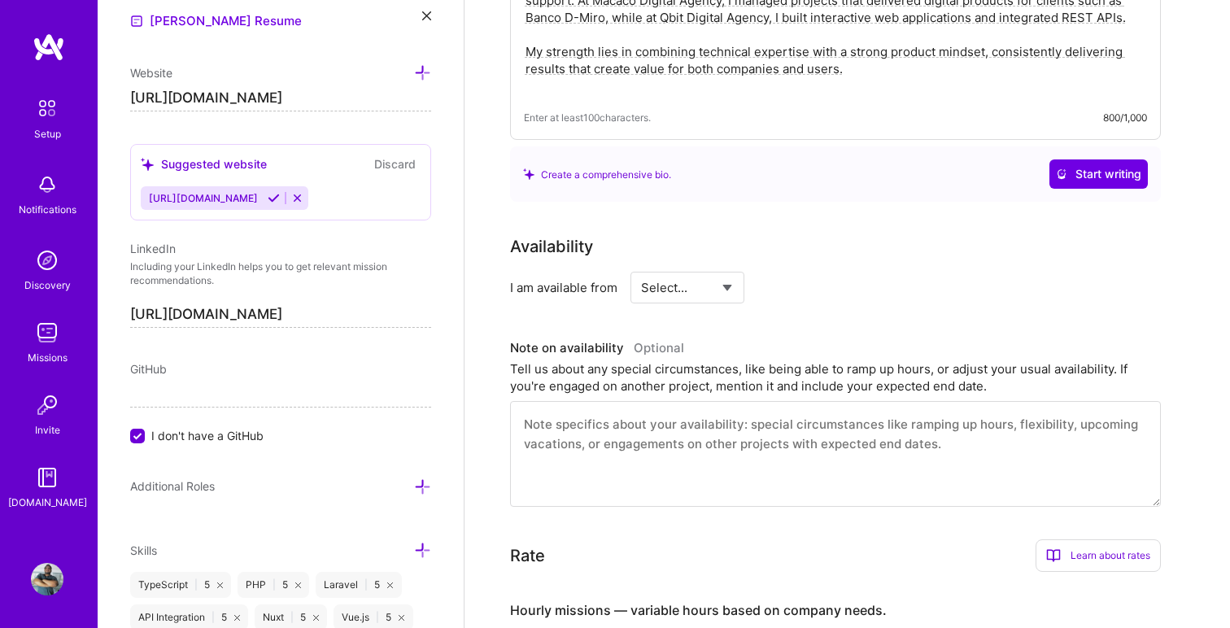
scroll to position [440, 0]
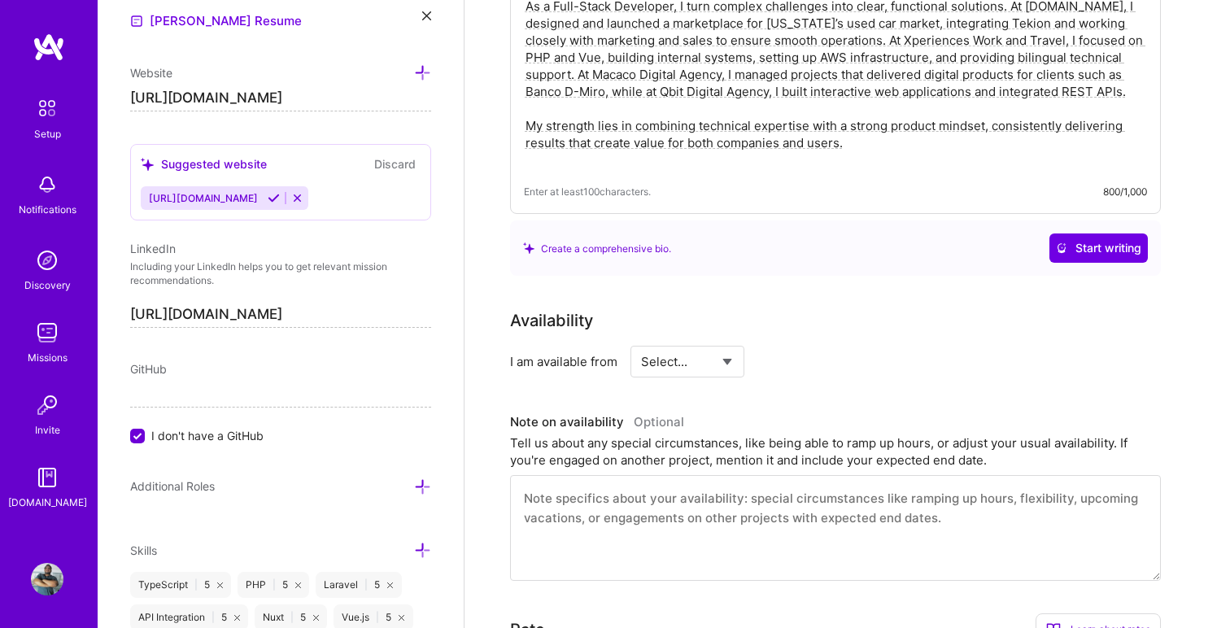
click at [239, 438] on span "I don't have a GitHub" at bounding box center [207, 435] width 112 height 17
click at [146, 438] on input "I don't have a GitHub" at bounding box center [139, 437] width 15 height 15
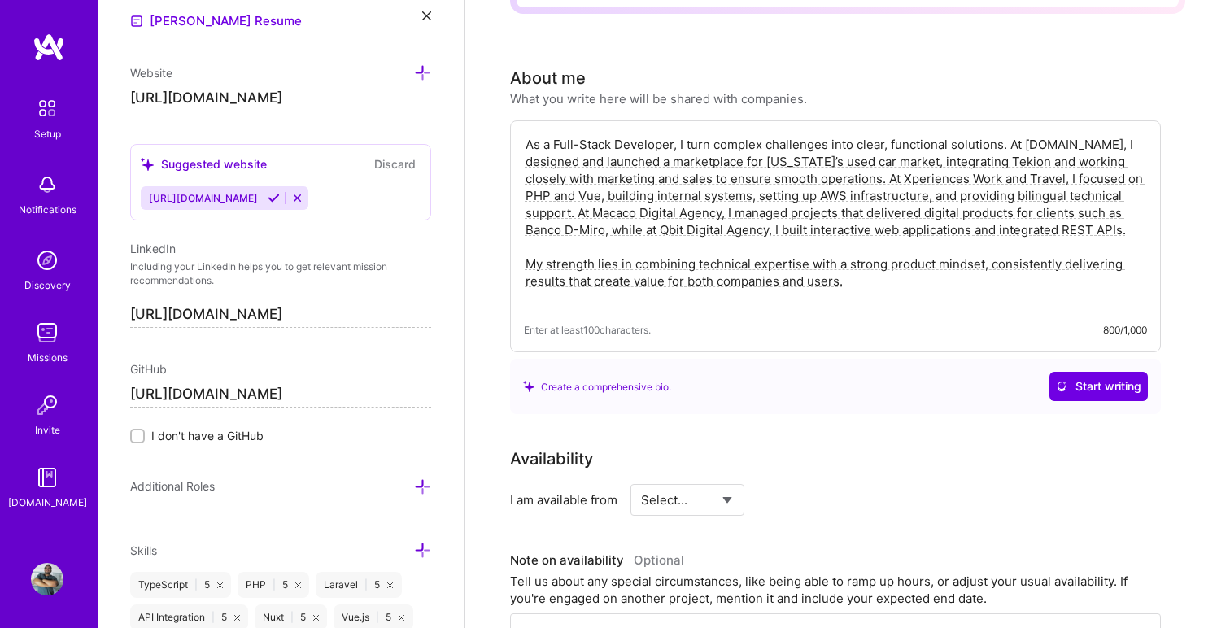
scroll to position [0, 0]
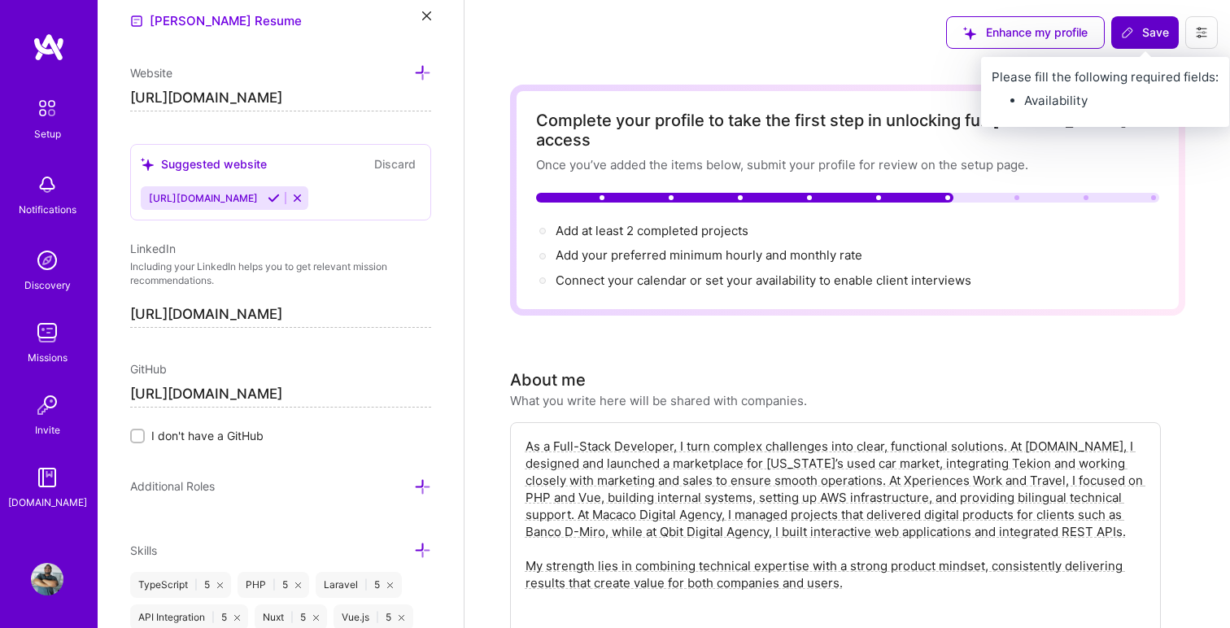
type input "[URL][DOMAIN_NAME]"
click at [1154, 42] on button "Save" at bounding box center [1146, 32] width 68 height 33
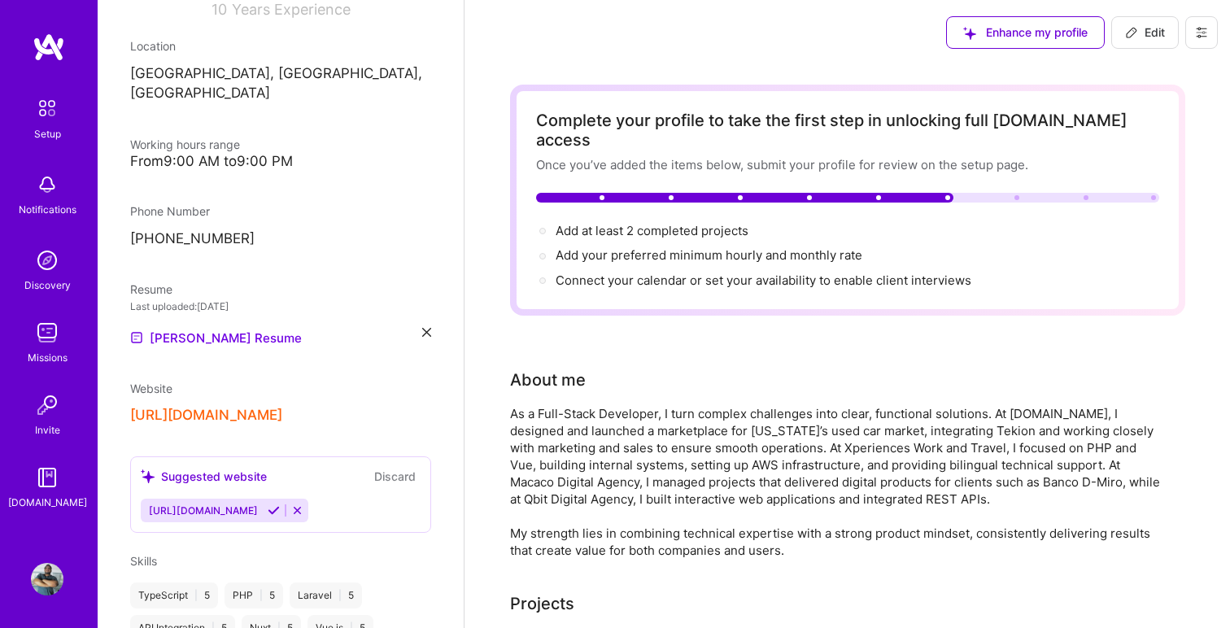
scroll to position [273, 0]
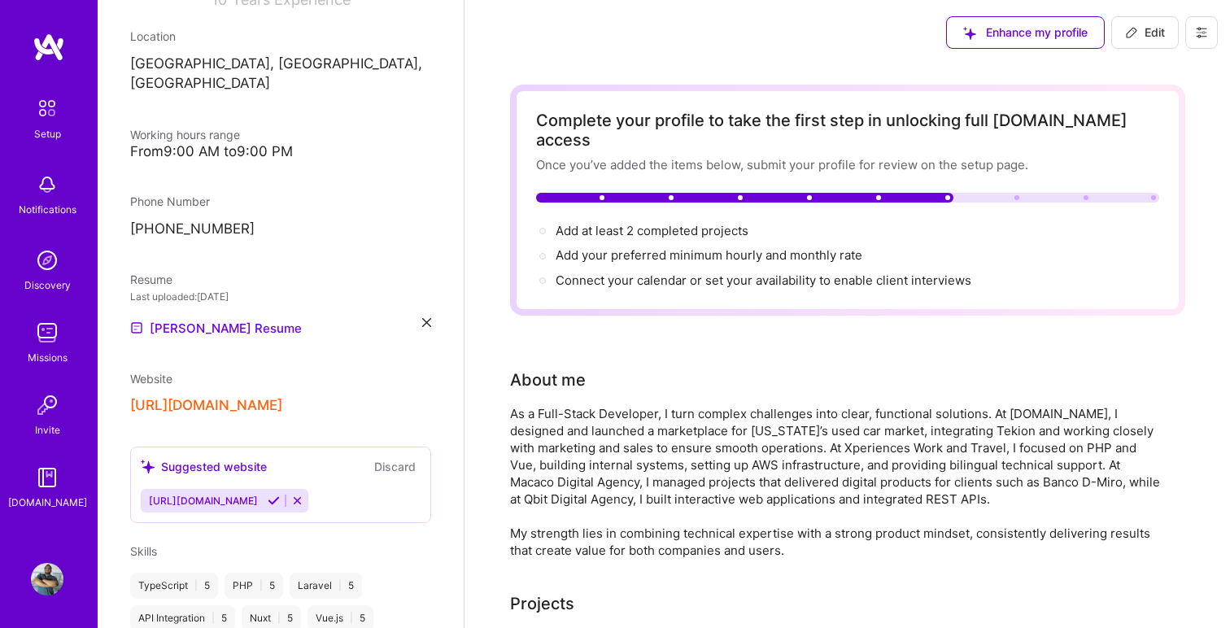
click at [280, 495] on icon at bounding box center [274, 501] width 12 height 12
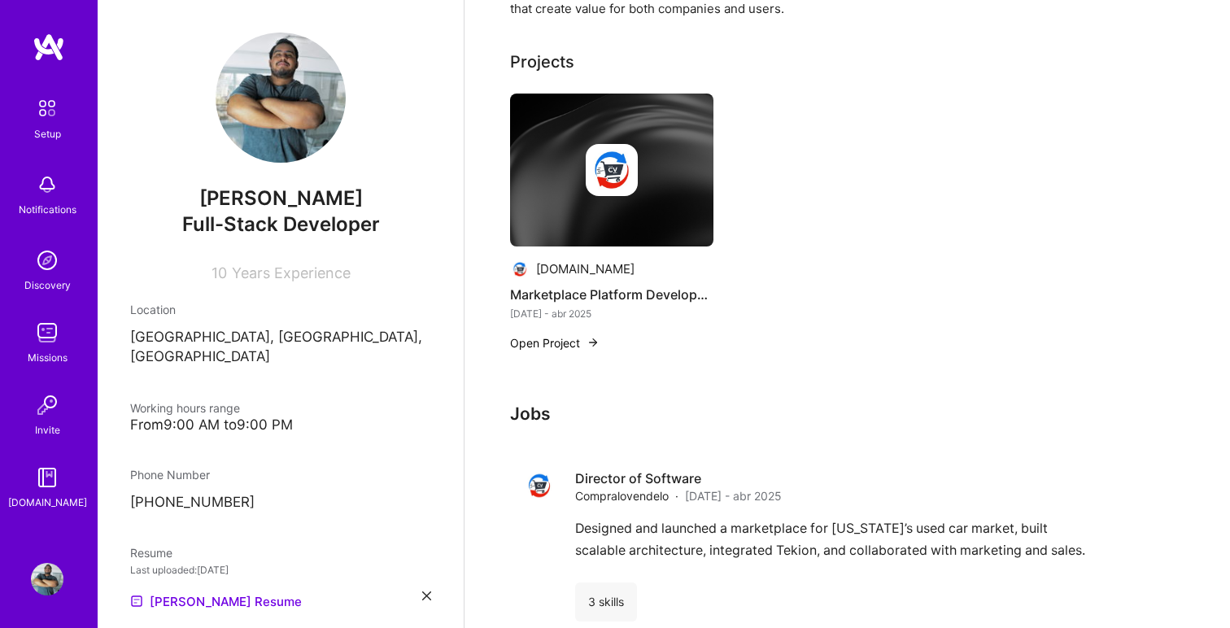
scroll to position [522, 0]
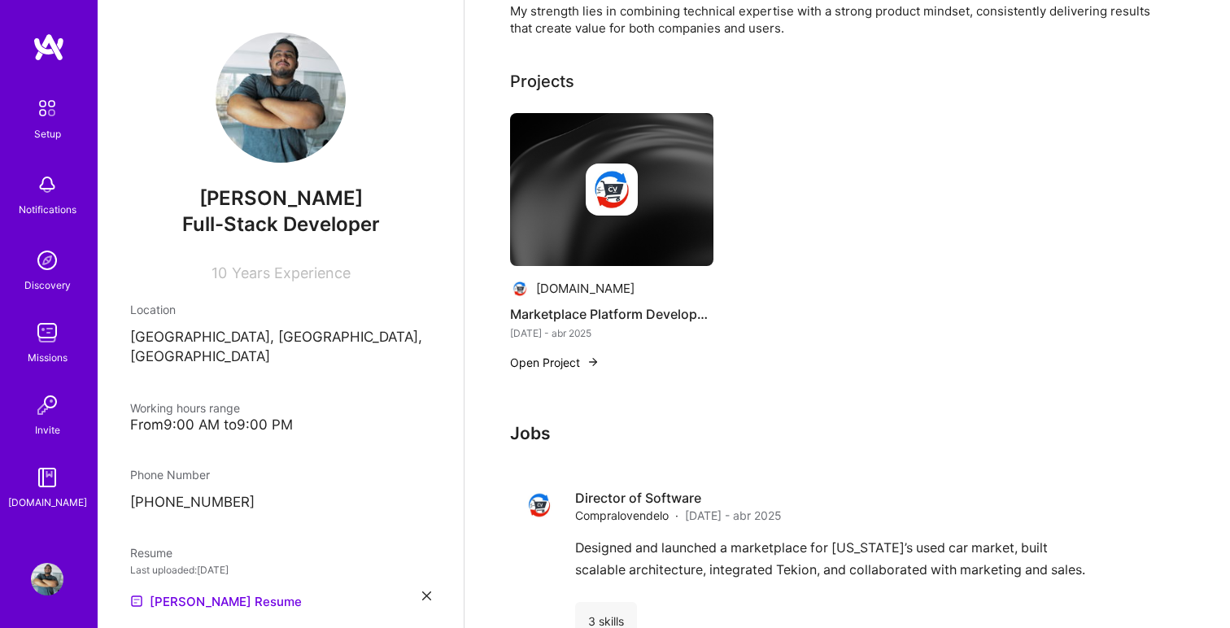
click at [575, 354] on button "Open Project" at bounding box center [555, 362] width 90 height 17
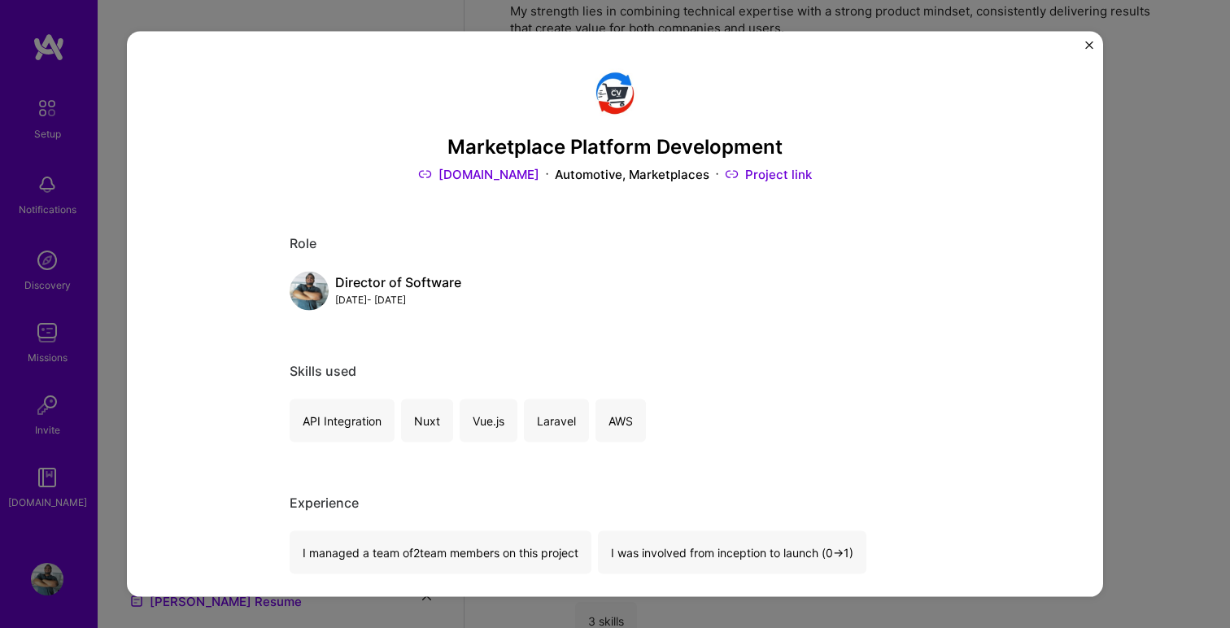
click at [791, 171] on link "Project link" at bounding box center [768, 173] width 87 height 17
click at [1089, 46] on img "Close" at bounding box center [1090, 46] width 8 height 8
